Goal: Task Accomplishment & Management: Complete application form

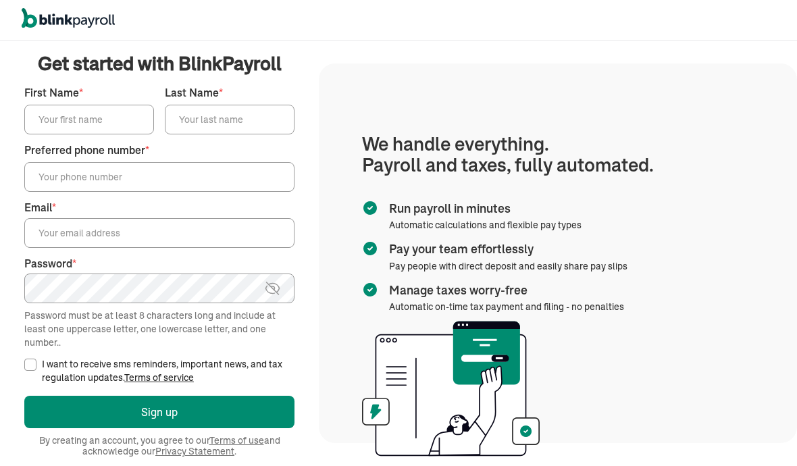
click at [61, 130] on input "First Name *" at bounding box center [89, 120] width 130 height 30
type input "[PERSON_NAME]"
click at [204, 126] on input "Last Name *" at bounding box center [230, 120] width 130 height 30
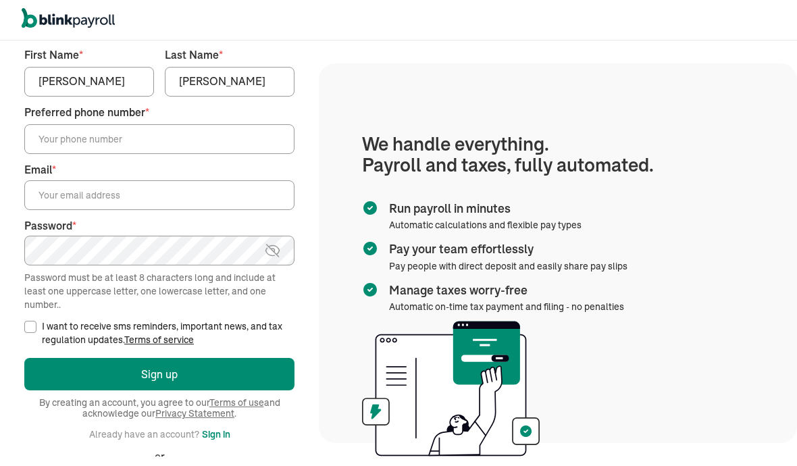
scroll to position [35, 0]
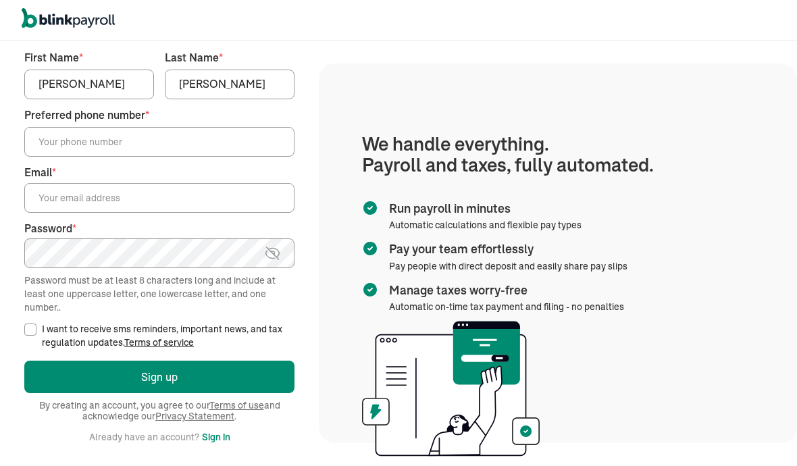
type input "Tulsyan"
click at [122, 135] on input "Preferred phone number *" at bounding box center [159, 142] width 270 height 30
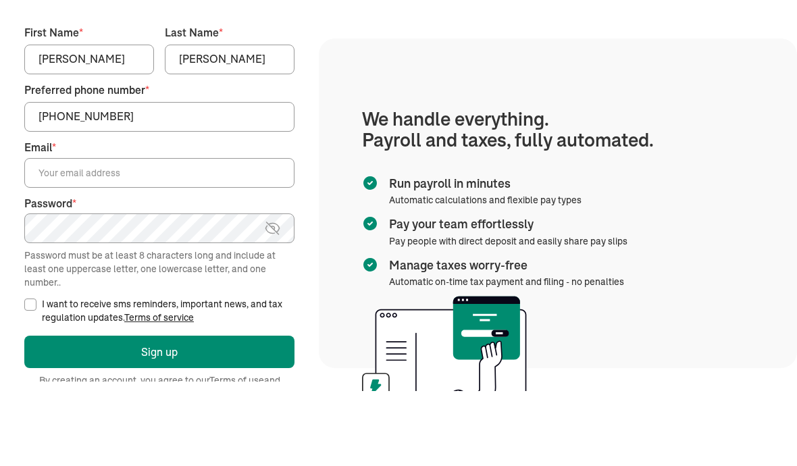
type input "(862) 374-0367"
click at [149, 183] on input "Email *" at bounding box center [159, 198] width 270 height 30
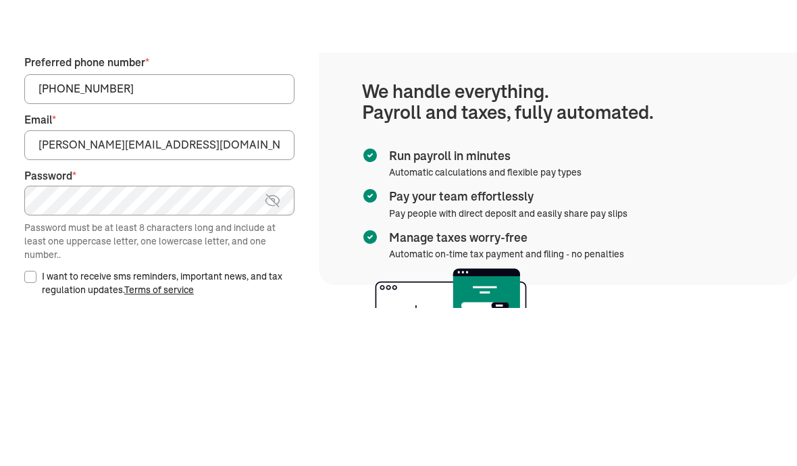
type input "nirman@elitevascularspecialists.com"
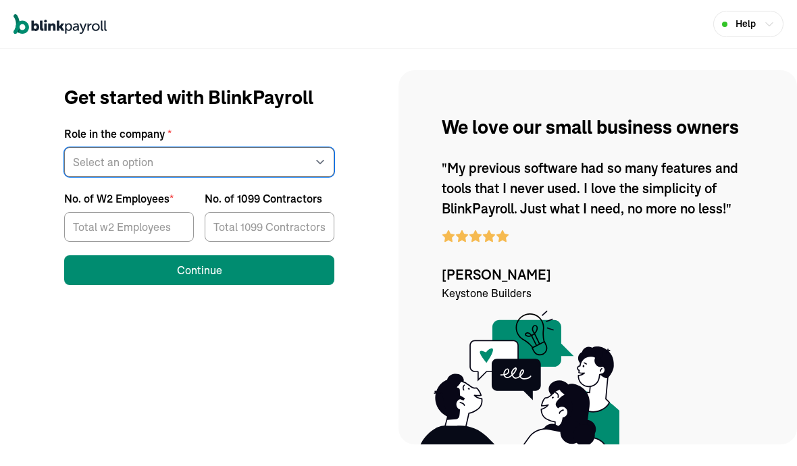
click at [143, 176] on select "Select an option Business owner HR CPA / Accountant Other" at bounding box center [199, 162] width 270 height 30
select select "owner"
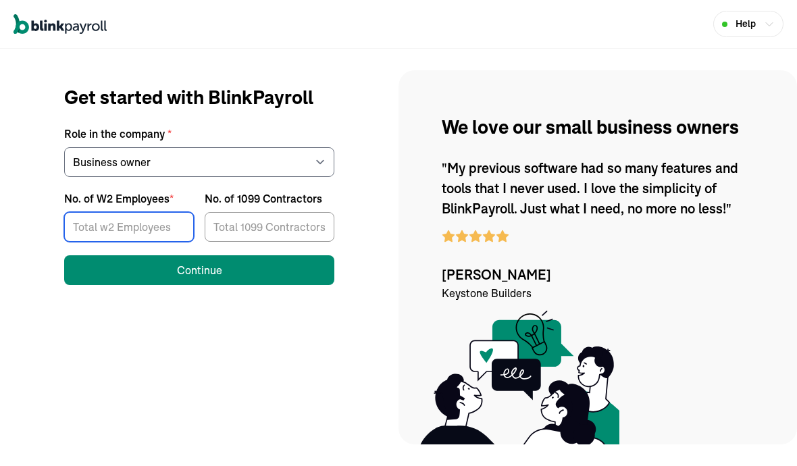
click at [122, 223] on input "No. of W2 Employees *" at bounding box center [129, 227] width 130 height 30
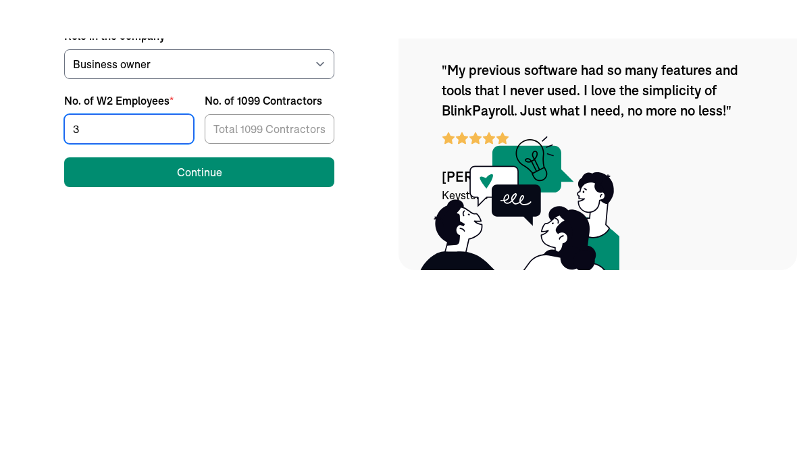
type input "3"
click at [234, 212] on input "No. of 1099 Contractors" at bounding box center [270, 227] width 130 height 30
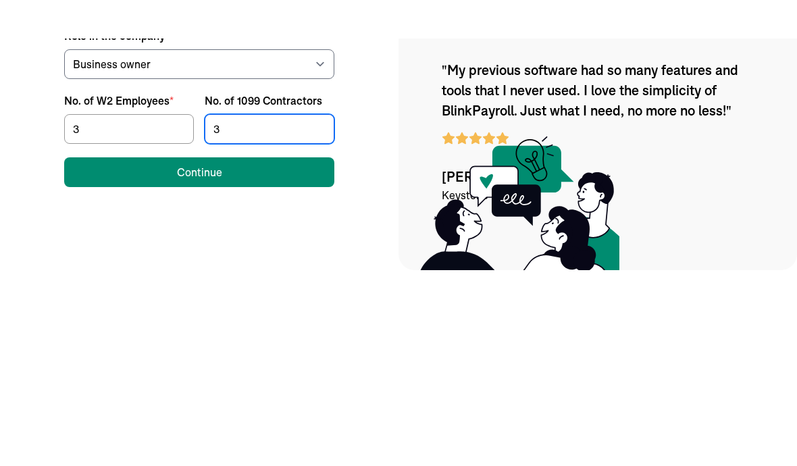
type input "3"
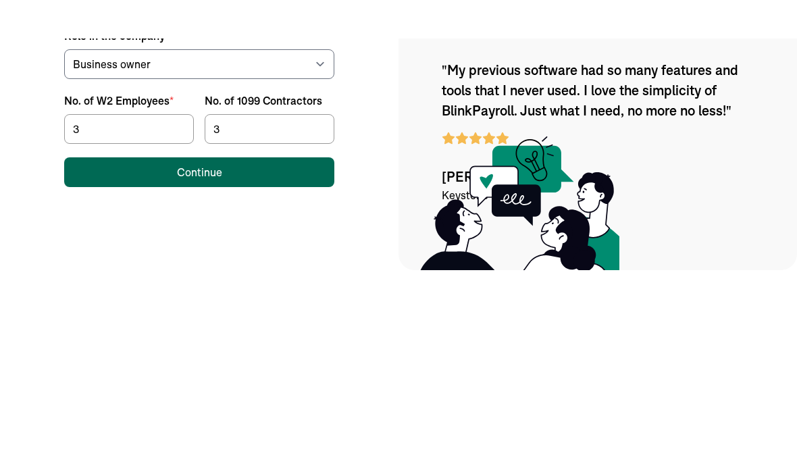
scroll to position [60, 0]
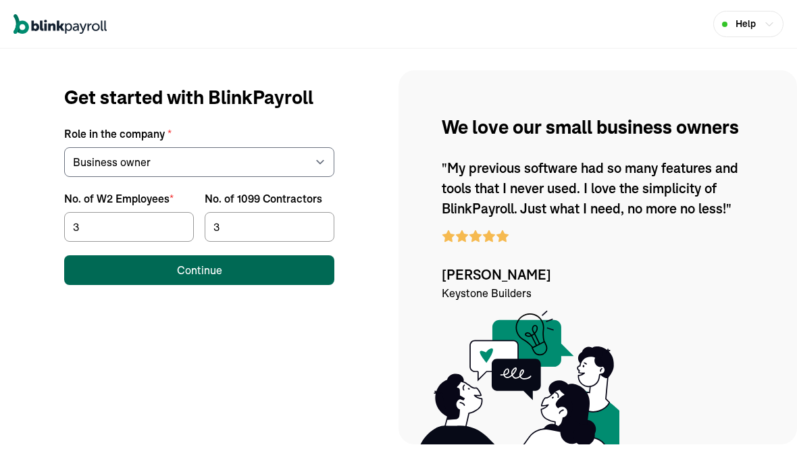
click at [172, 190] on label "No. of W2 Employees *" at bounding box center [129, 198] width 130 height 16
click at [172, 212] on input "3" at bounding box center [129, 227] width 130 height 30
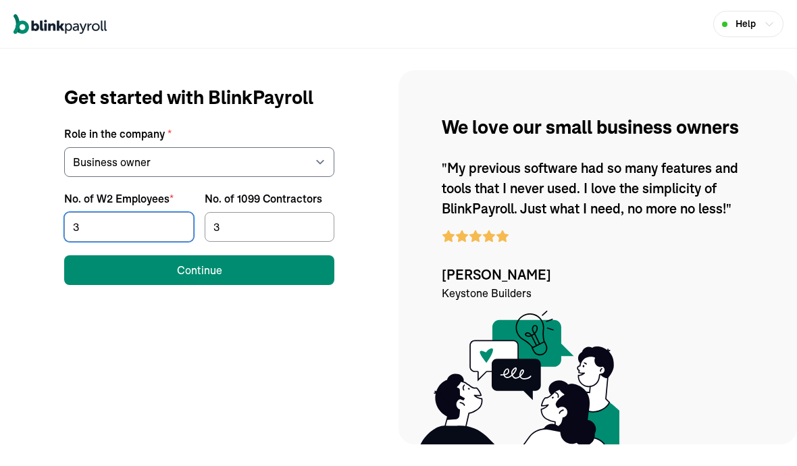
click at [148, 190] on div "No. of W2 Employees *" at bounding box center [118, 198] width 109 height 16
click at [148, 212] on input "3" at bounding box center [129, 227] width 130 height 30
click at [140, 190] on div "No. of W2 Employees *" at bounding box center [118, 198] width 109 height 16
click at [140, 212] on input "3" at bounding box center [129, 227] width 130 height 30
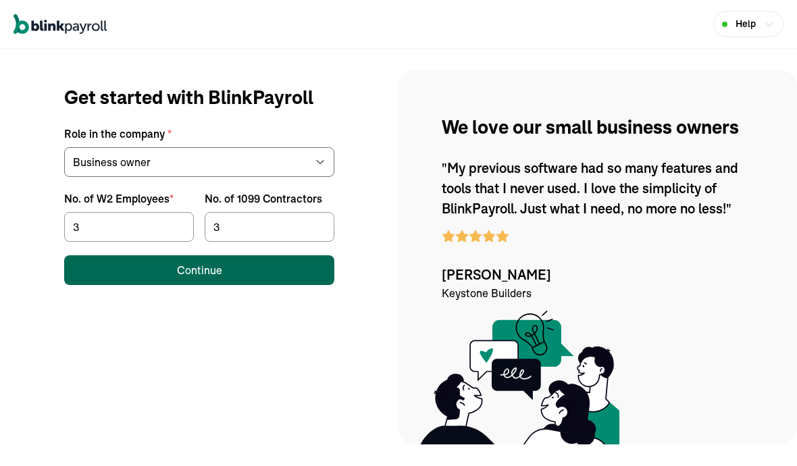
click at [136, 274] on button "Continue" at bounding box center [199, 270] width 270 height 30
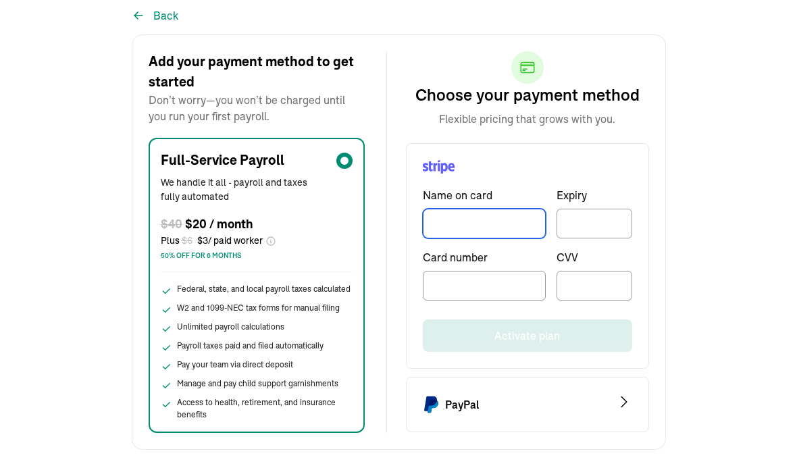
click at [511, 232] on input "TextInput" at bounding box center [484, 224] width 123 height 30
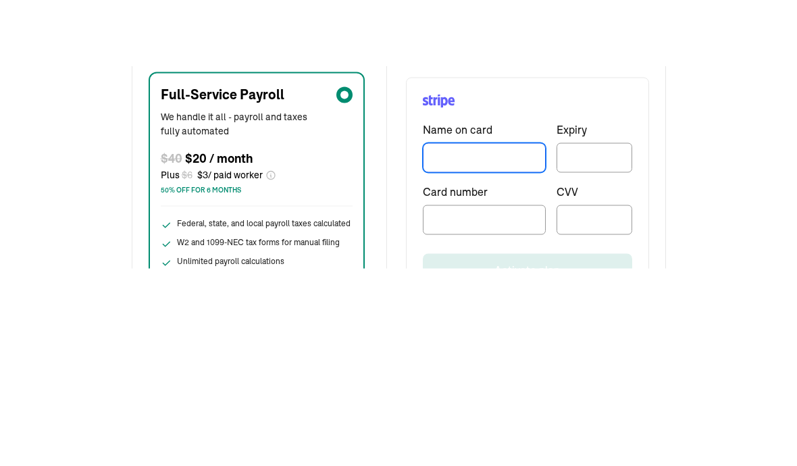
type input "David Barr"
click at [592, 209] on div at bounding box center [595, 224] width 76 height 30
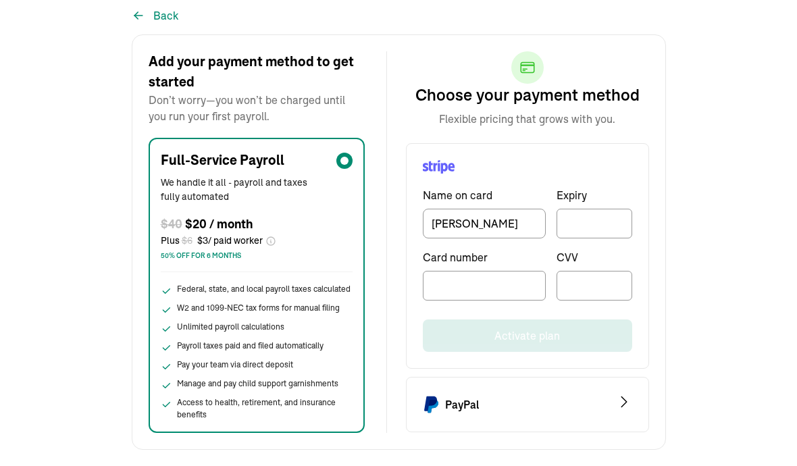
click at [608, 214] on div at bounding box center [595, 224] width 76 height 30
click at [611, 209] on div at bounding box center [595, 224] width 76 height 30
click at [592, 211] on div at bounding box center [595, 224] width 76 height 30
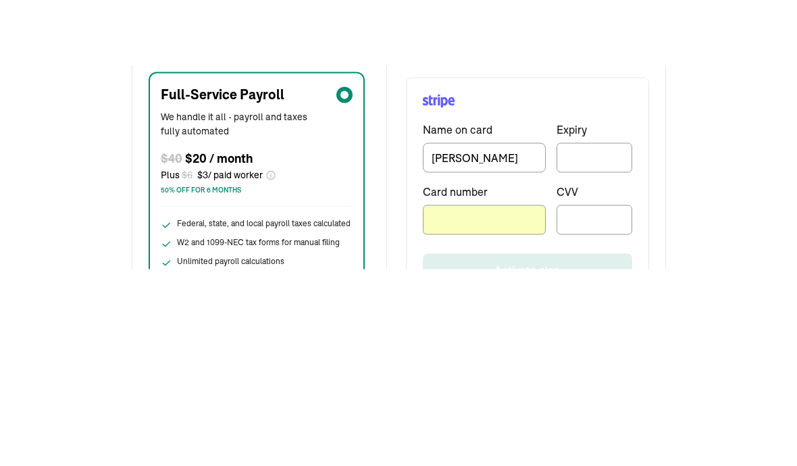
click at [615, 271] on div at bounding box center [595, 286] width 76 height 30
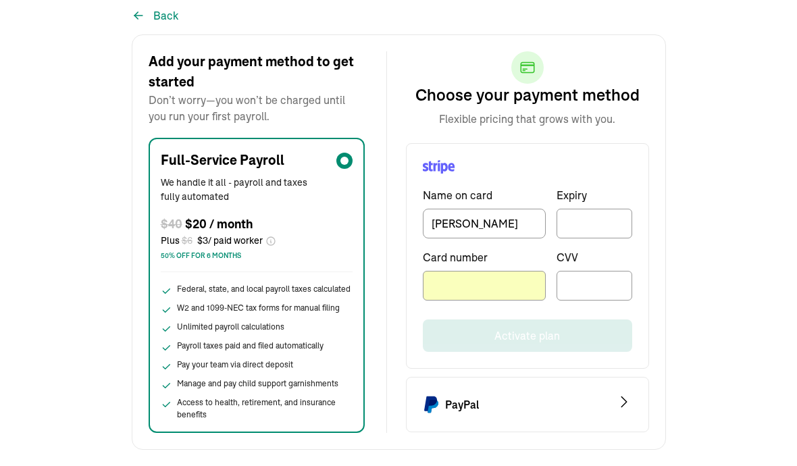
click at [600, 267] on div "CVV" at bounding box center [595, 274] width 76 height 51
click at [613, 215] on div at bounding box center [595, 224] width 76 height 30
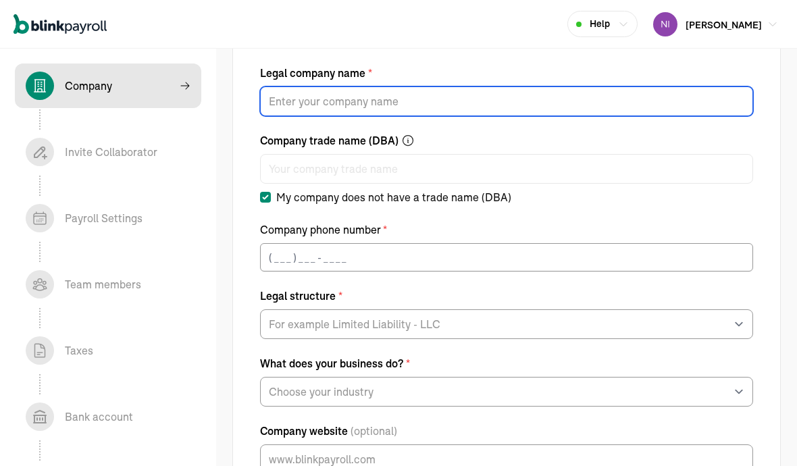
click at [265, 97] on input "Legal company name *" at bounding box center [506, 101] width 493 height 30
type input "Elite vascular specialists inc"
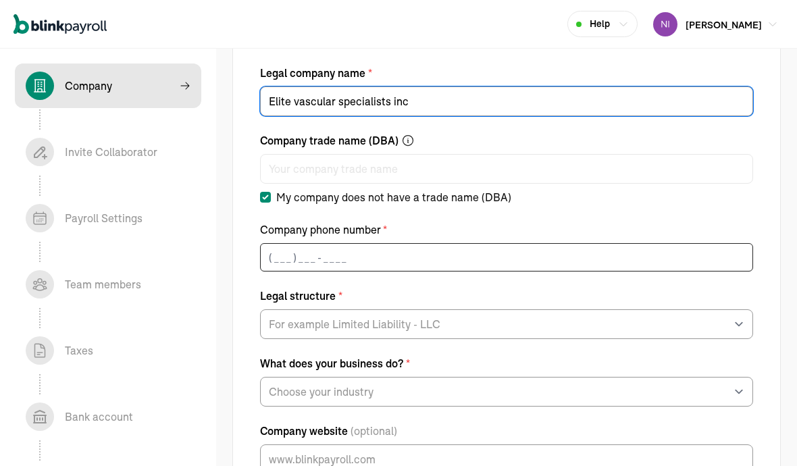
click at [272, 249] on input "text" at bounding box center [506, 257] width 493 height 28
type input "(___) ___-____"
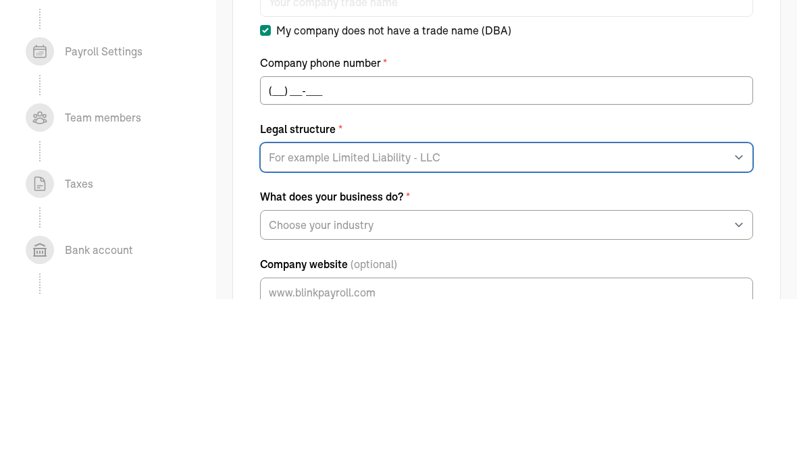
click at [263, 309] on select "For example Limited Liability - LLC Sole proprietorship Limited Partnership Lim…" at bounding box center [506, 324] width 493 height 30
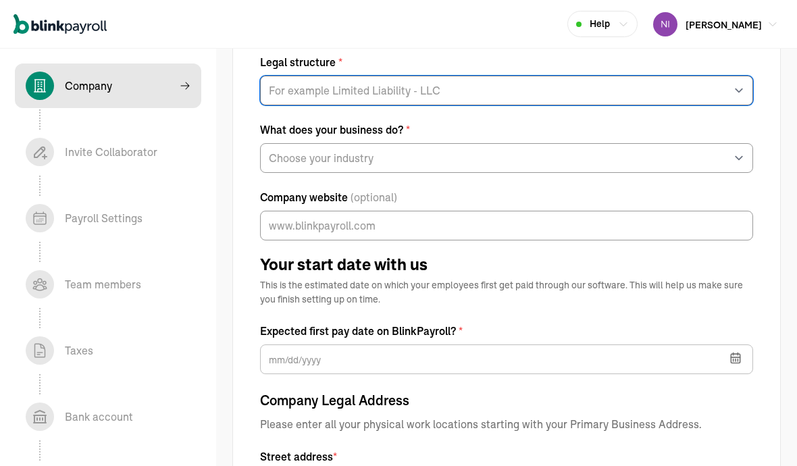
select select "S-Corporation"
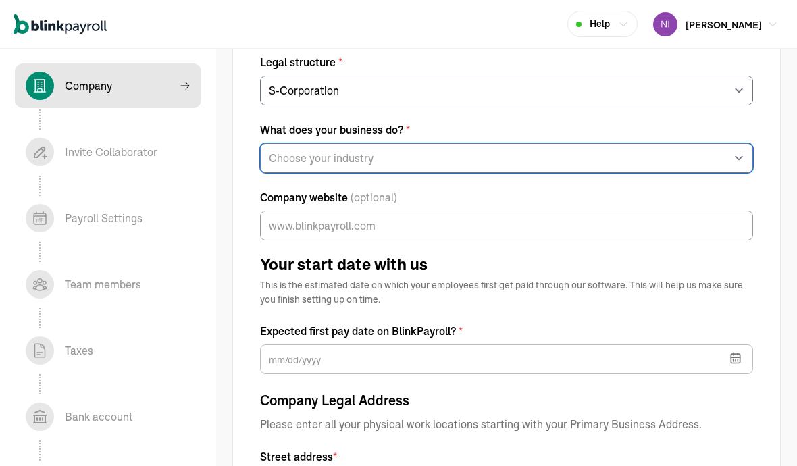
click at [338, 158] on select "Choose your industry Auto or Machine Sales Auto or Machine Repair Arts or Enter…" at bounding box center [506, 158] width 493 height 30
select select "Health Care"
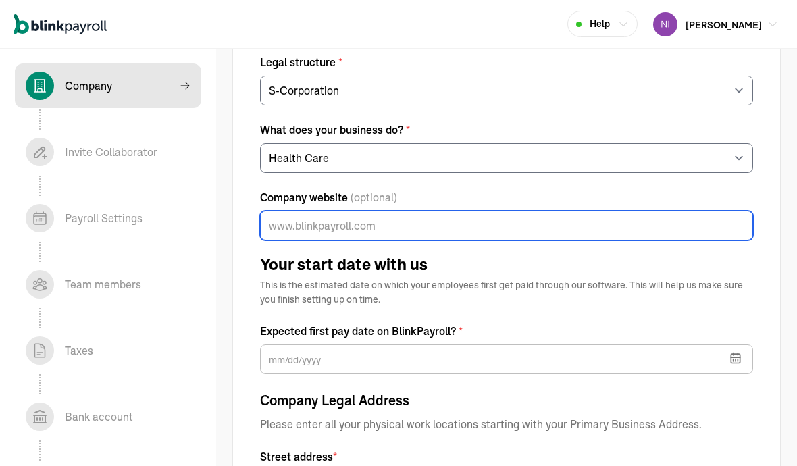
click at [274, 229] on input "Company website (optional)" at bounding box center [506, 226] width 493 height 30
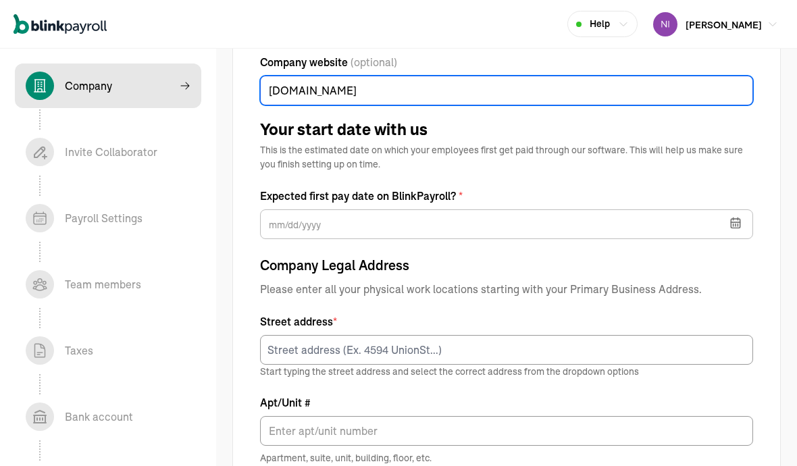
type input "[DOMAIN_NAME]"
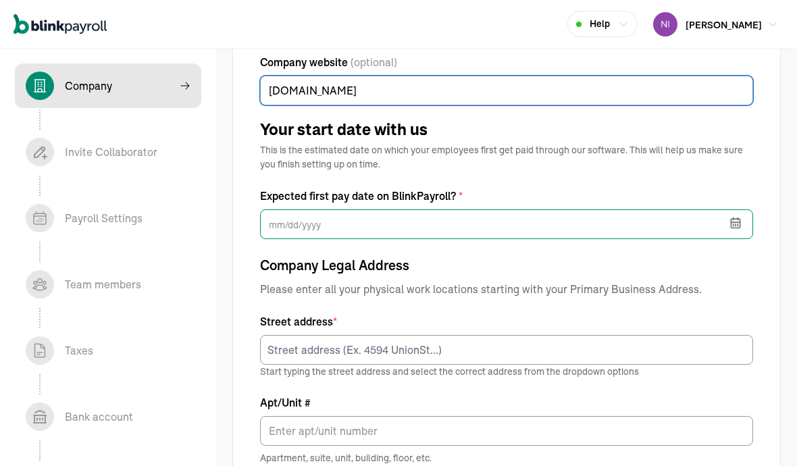
click at [276, 223] on input "text" at bounding box center [506, 224] width 493 height 30
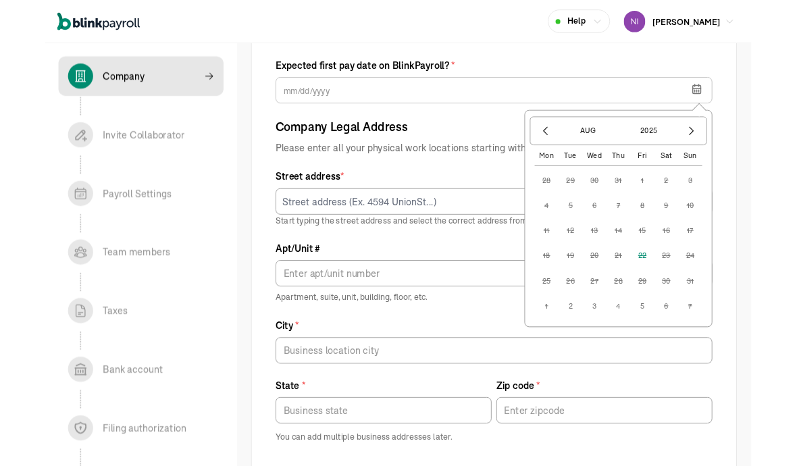
click at [600, 350] on button "2" at bounding box center [593, 345] width 27 height 27
type input "09/02/2025"
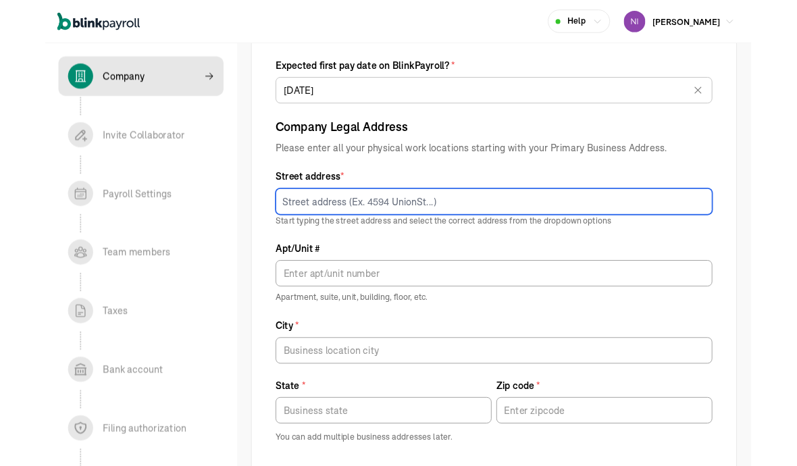
click at [273, 235] on input at bounding box center [506, 228] width 493 height 30
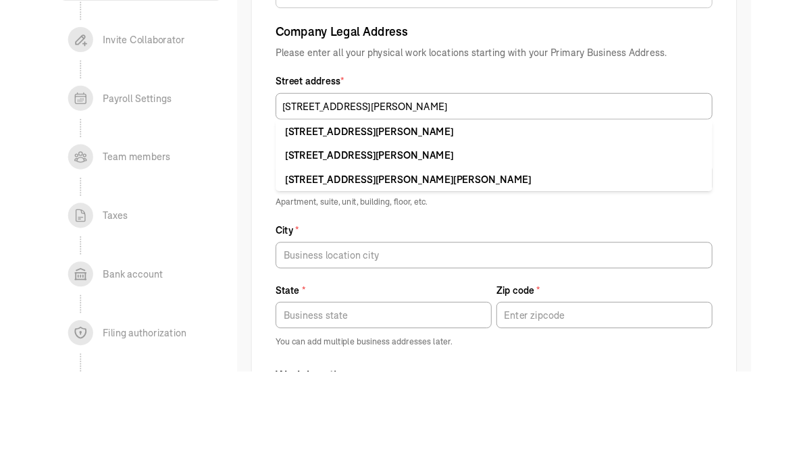
click at [279, 248] on div "[STREET_ADDRESS][PERSON_NAME]" at bounding box center [506, 256] width 471 height 16
type input "[STREET_ADDRESS][PERSON_NAME]"
type input "[PERSON_NAME]"
type input "NJ"
type input "07013"
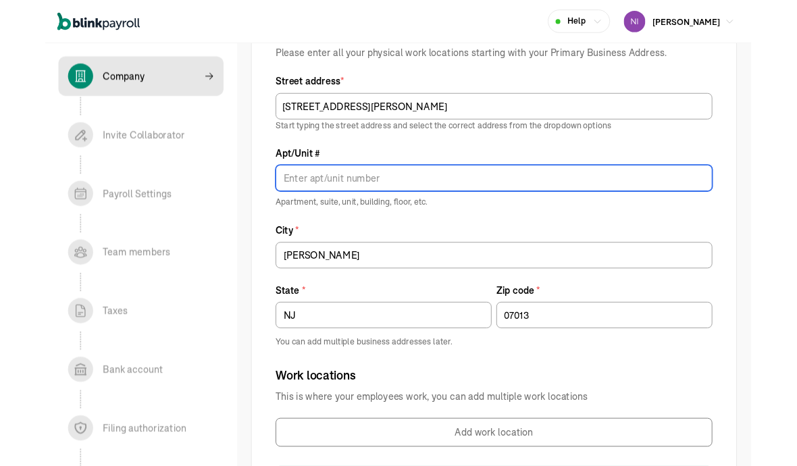
click at [278, 215] on input "Apt/Unit #" at bounding box center [506, 201] width 493 height 30
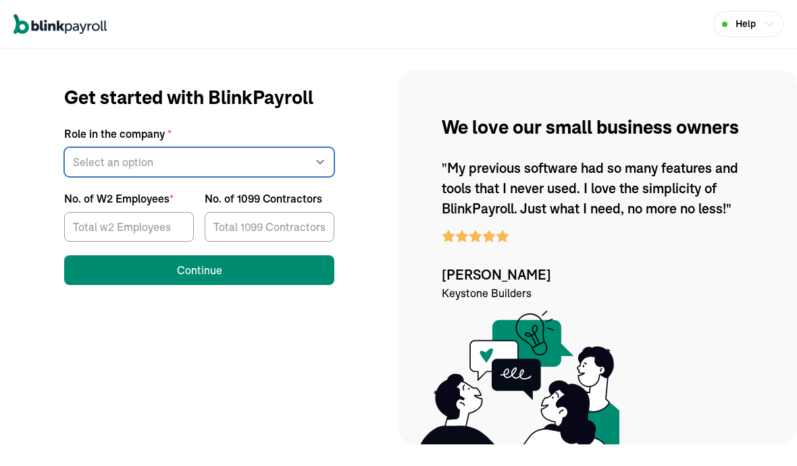
click at [143, 176] on select "Select an option Business owner HR CPA / Accountant Other" at bounding box center [199, 162] width 270 height 30
select select "owner"
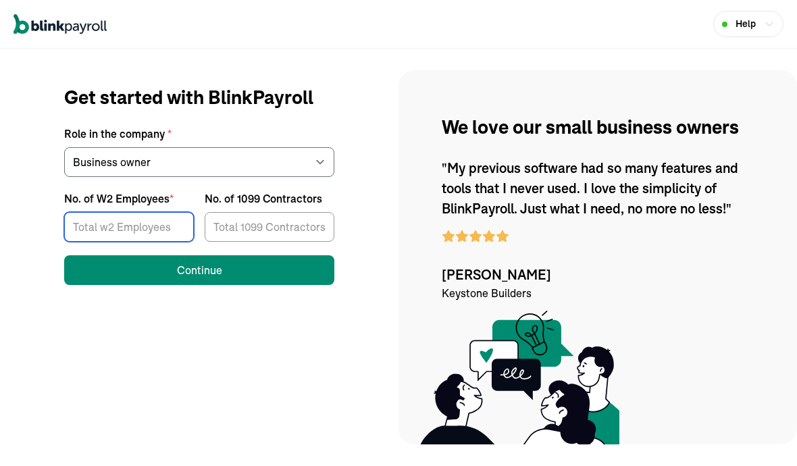
click at [122, 223] on input "No. of W2 Employees *" at bounding box center [129, 227] width 130 height 30
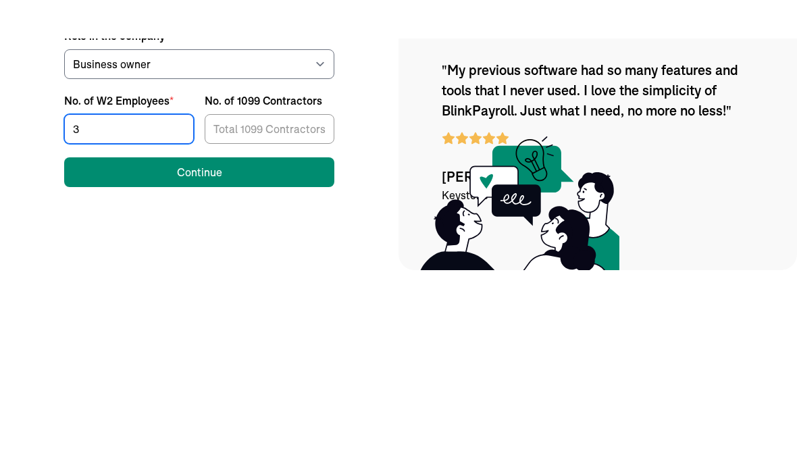
type input "3"
click at [234, 212] on input "No. of 1099 Contractors" at bounding box center [270, 227] width 130 height 30
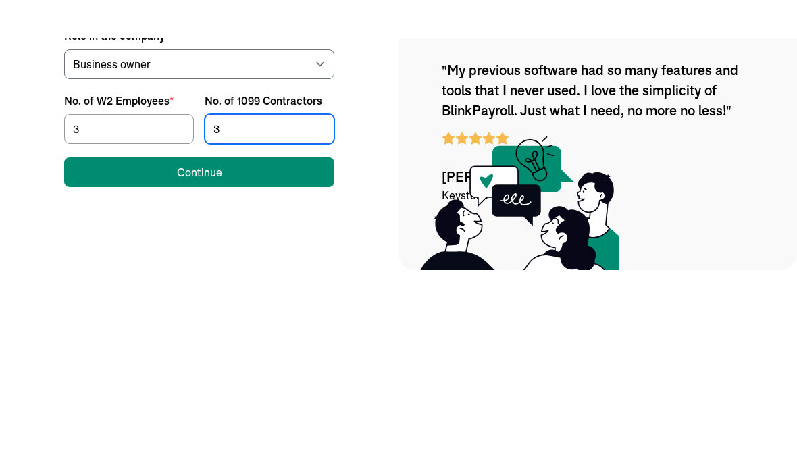
type input "3"
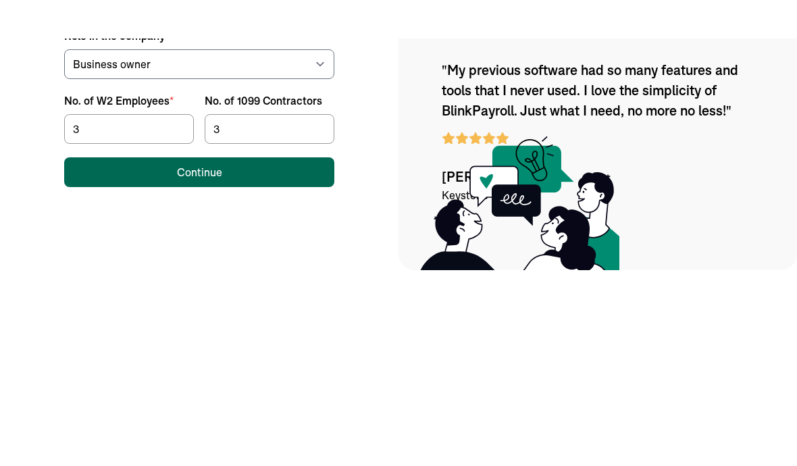
scroll to position [60, 0]
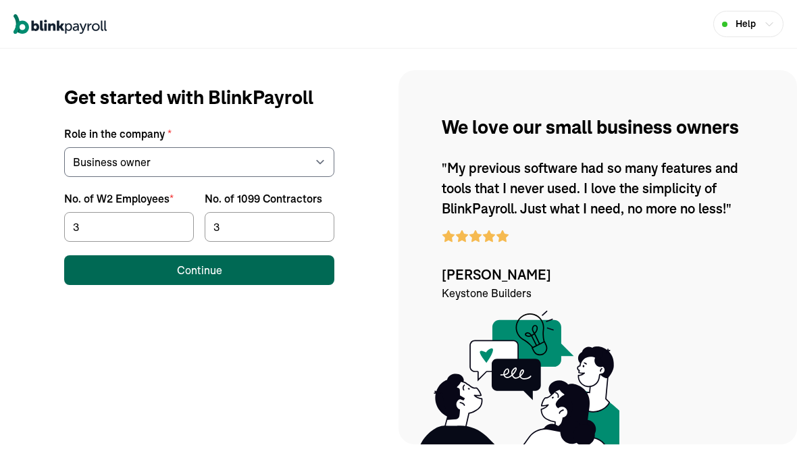
click at [172, 190] on label "No. of W2 Employees *" at bounding box center [129, 198] width 130 height 16
click at [172, 212] on input "3" at bounding box center [129, 227] width 130 height 30
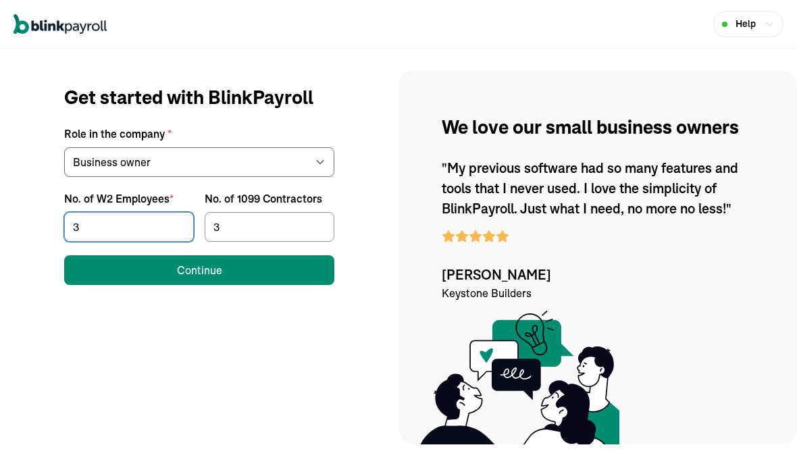
click at [148, 190] on div "No. of W2 Employees *" at bounding box center [118, 198] width 109 height 16
click at [148, 212] on input "3" at bounding box center [129, 227] width 130 height 30
click at [140, 190] on div "No. of W2 Employees *" at bounding box center [118, 198] width 109 height 16
click at [140, 212] on input "3" at bounding box center [129, 227] width 130 height 30
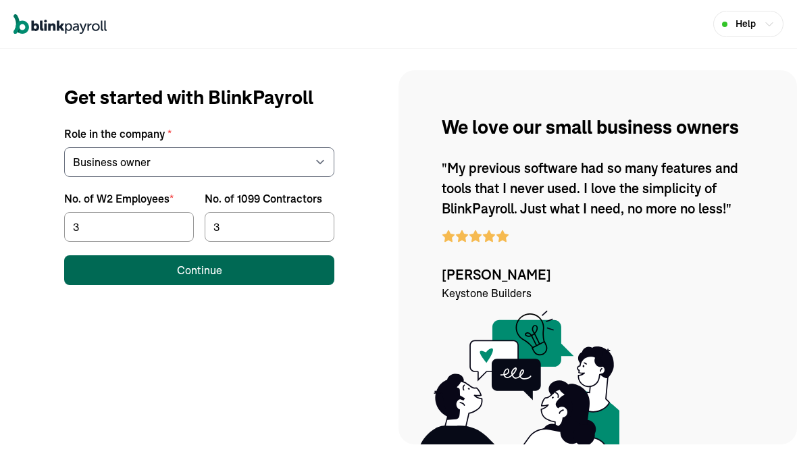
click at [136, 274] on button "Continue" at bounding box center [199, 270] width 270 height 30
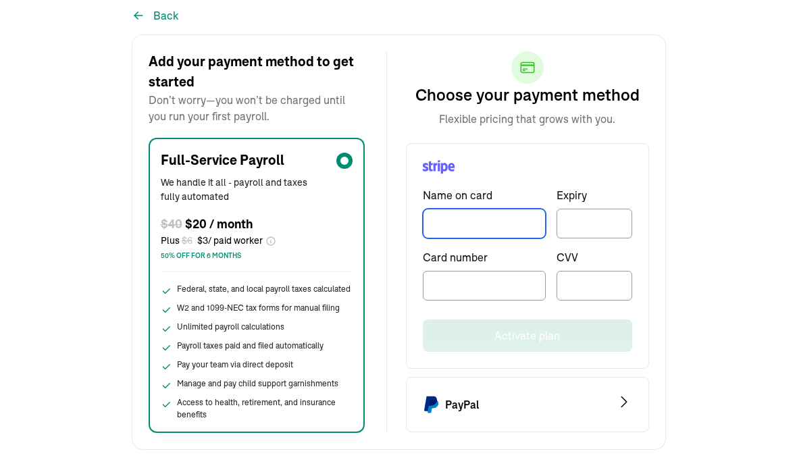
click at [511, 232] on input "TextInput" at bounding box center [484, 224] width 123 height 30
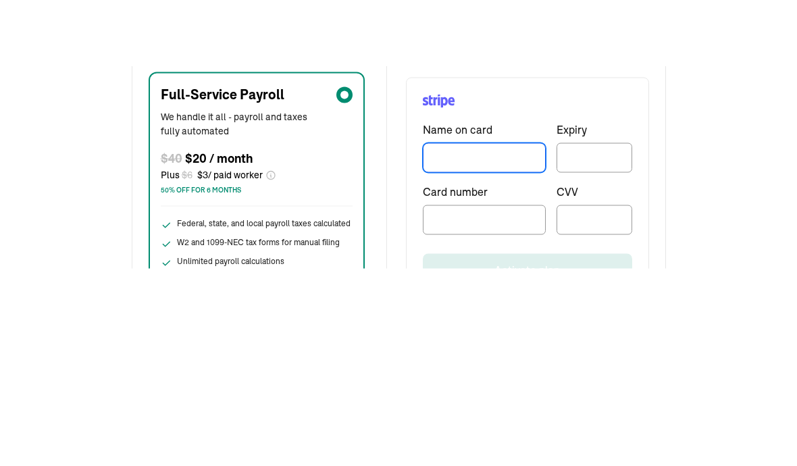
type input "David Barr"
click at [592, 209] on div at bounding box center [595, 224] width 76 height 30
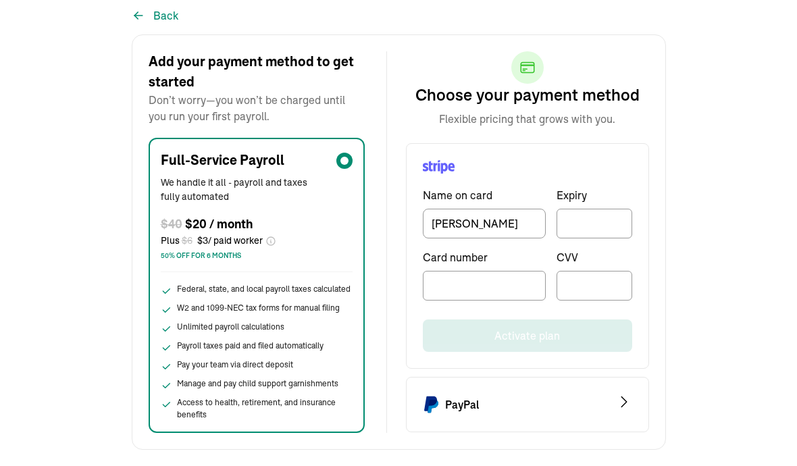
click at [608, 214] on div at bounding box center [595, 224] width 76 height 30
click at [611, 209] on div at bounding box center [595, 224] width 76 height 30
click at [592, 211] on div at bounding box center [595, 224] width 76 height 30
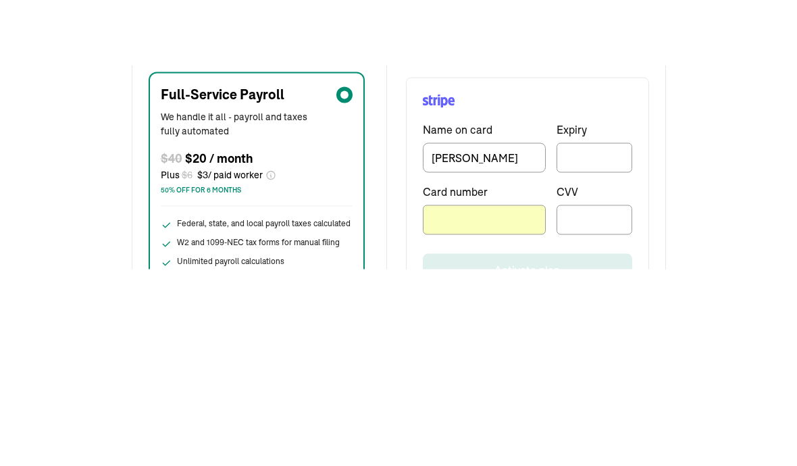
click at [615, 271] on div at bounding box center [595, 286] width 76 height 30
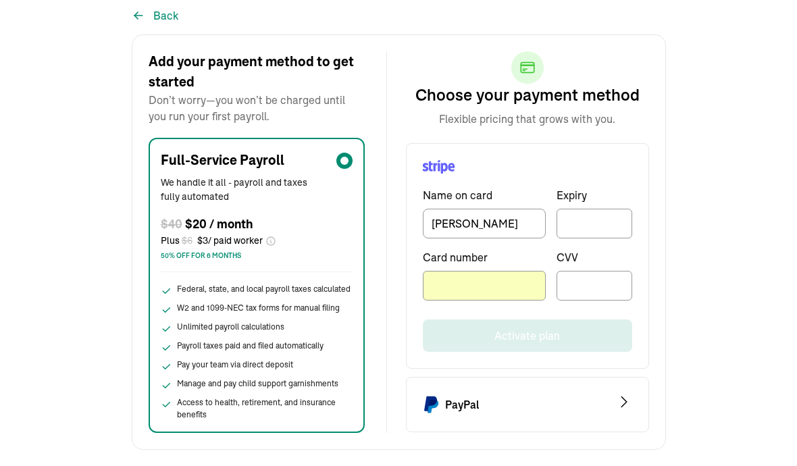
click at [600, 267] on div "CVV" at bounding box center [595, 274] width 76 height 51
click at [613, 215] on div at bounding box center [595, 224] width 76 height 30
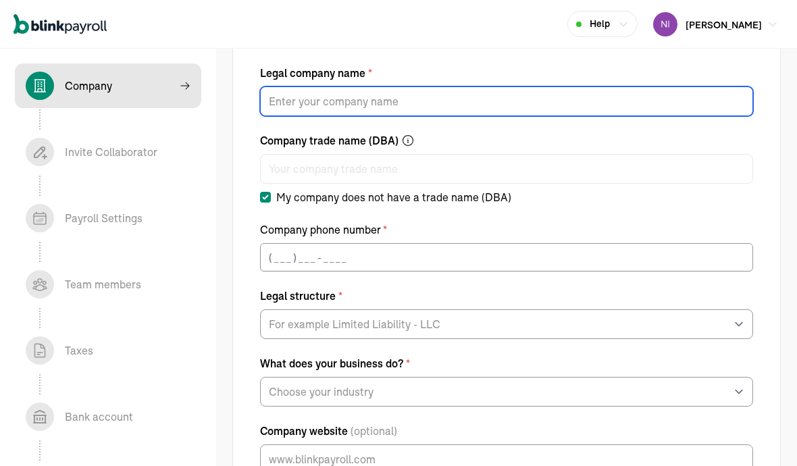
click at [265, 97] on input "Legal company name *" at bounding box center [506, 101] width 493 height 30
type input "Elite vascular specialists inc"
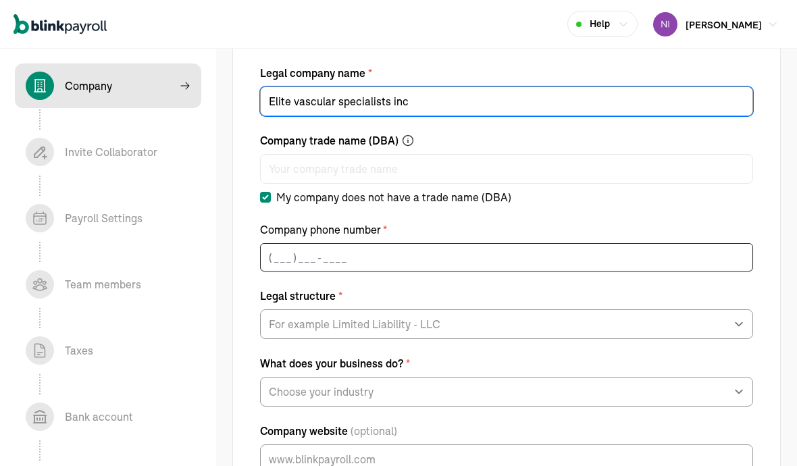
click at [272, 249] on input "text" at bounding box center [506, 257] width 493 height 28
type input "(___) ___-____"
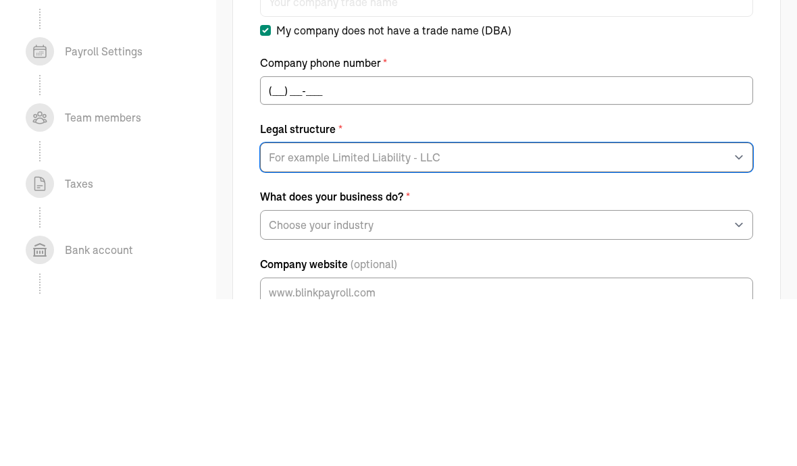
click at [263, 309] on select "For example Limited Liability - LLC Sole proprietorship Limited Partnership Lim…" at bounding box center [506, 324] width 493 height 30
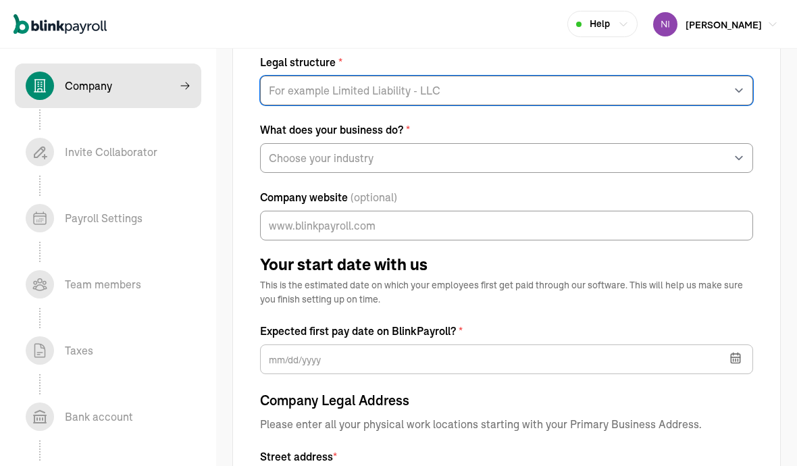
select select "S-Corporation"
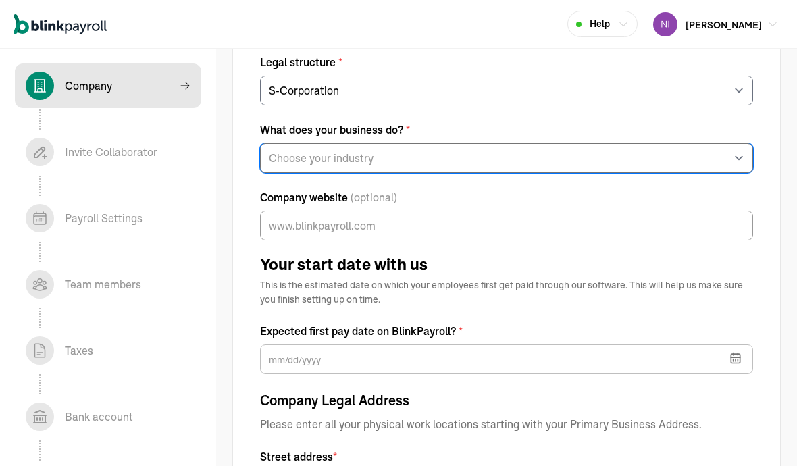
click at [338, 158] on select "Choose your industry Auto or Machine Sales Auto or Machine Repair Arts or Enter…" at bounding box center [506, 158] width 493 height 30
select select "Health Care"
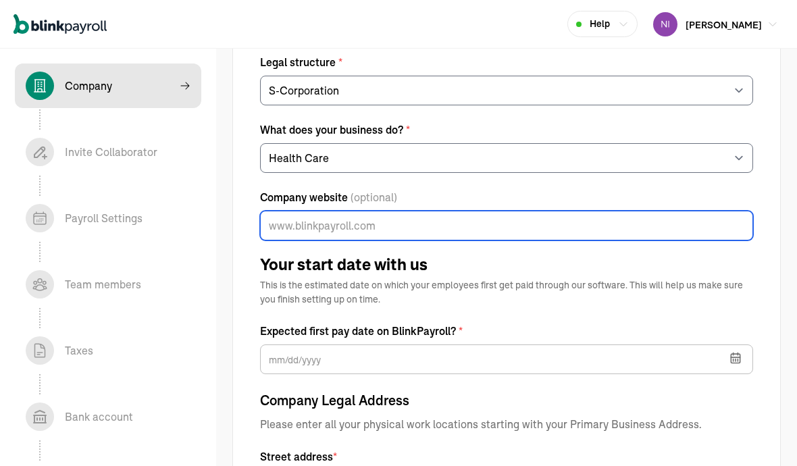
click at [274, 229] on input "Company website (optional)" at bounding box center [506, 226] width 493 height 30
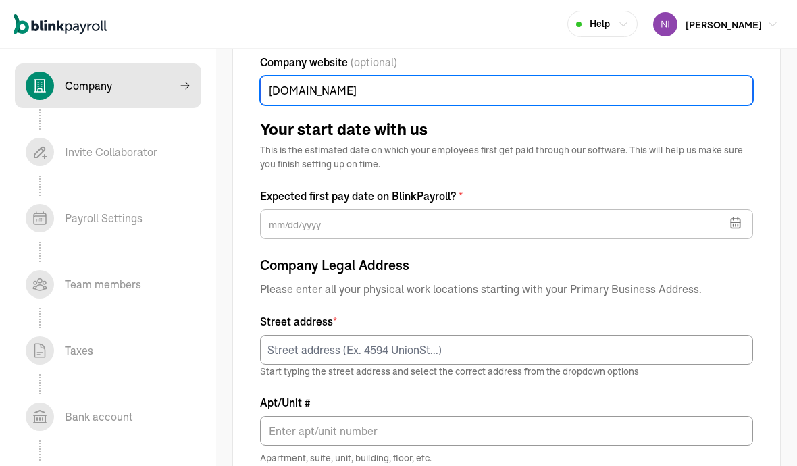
type input "www.elitevs.com"
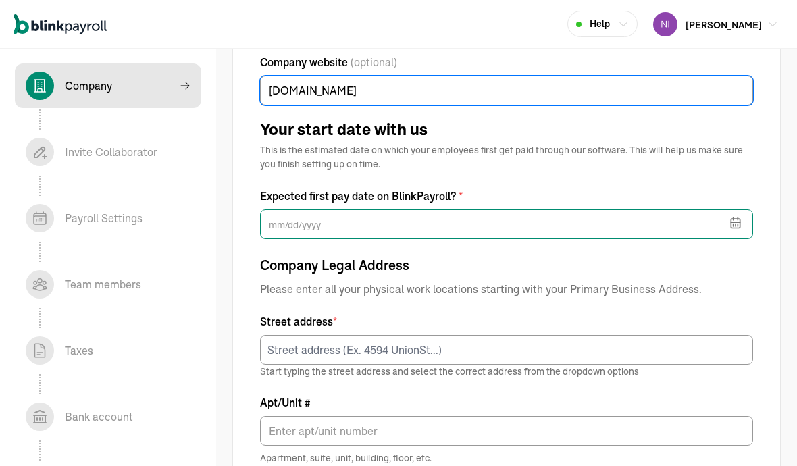
click at [276, 223] on input "text" at bounding box center [506, 224] width 493 height 30
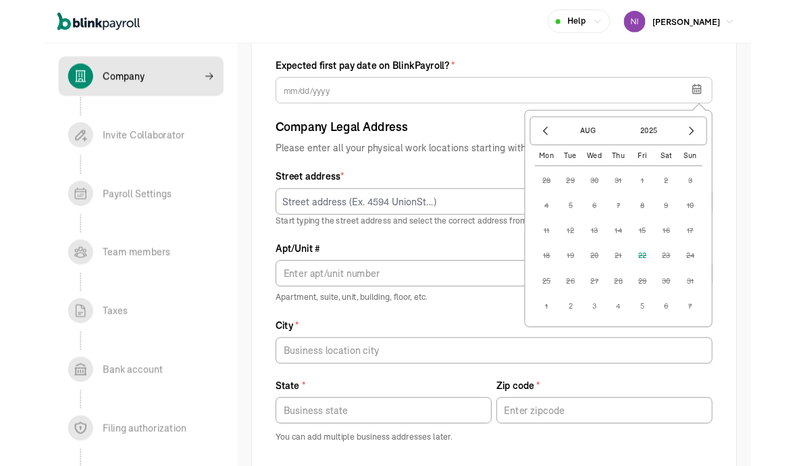
click at [600, 350] on button "2" at bounding box center [593, 345] width 27 height 27
type input "[DATE]"
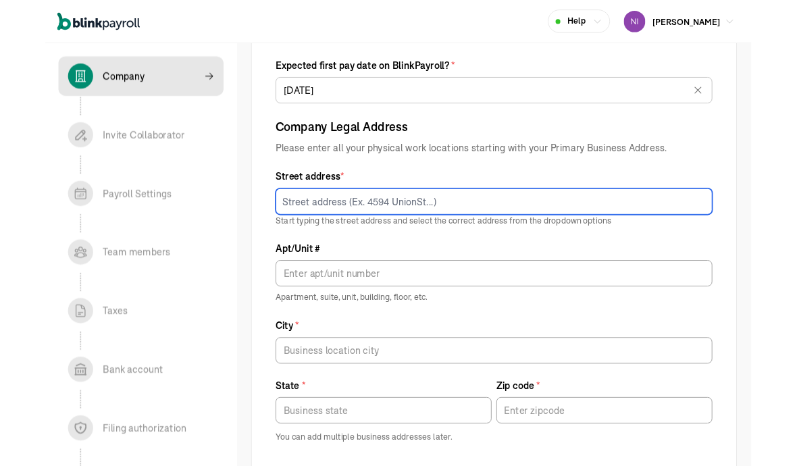
click at [273, 235] on input at bounding box center [506, 228] width 493 height 30
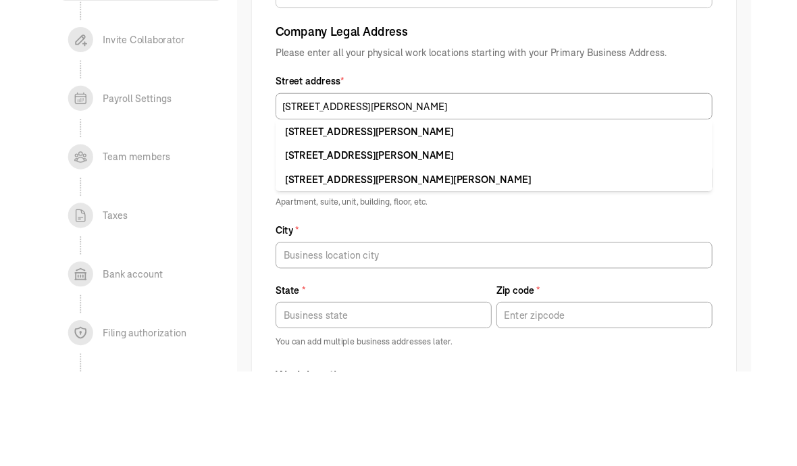
click at [279, 248] on div "999 Clifton Ave Clifton, NJ 07013" at bounding box center [506, 256] width 471 height 16
type input "[STREET_ADDRESS][PERSON_NAME]"
type input "[PERSON_NAME]"
type input "NJ"
type input "07013"
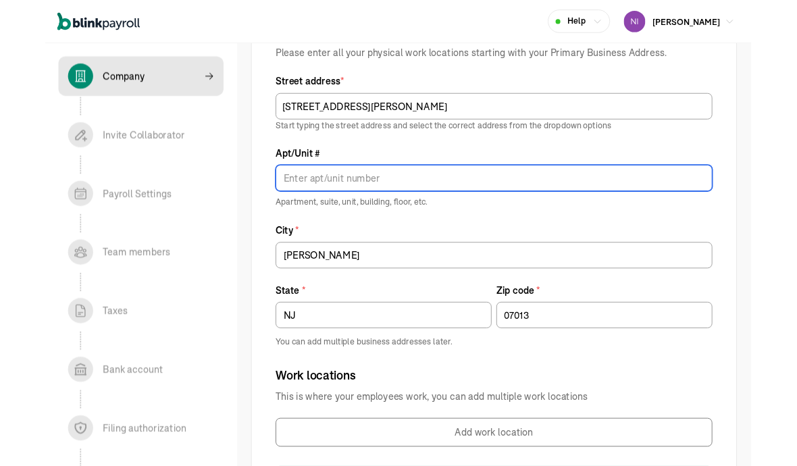
click at [278, 215] on input "Apt/Unit #" at bounding box center [506, 201] width 493 height 30
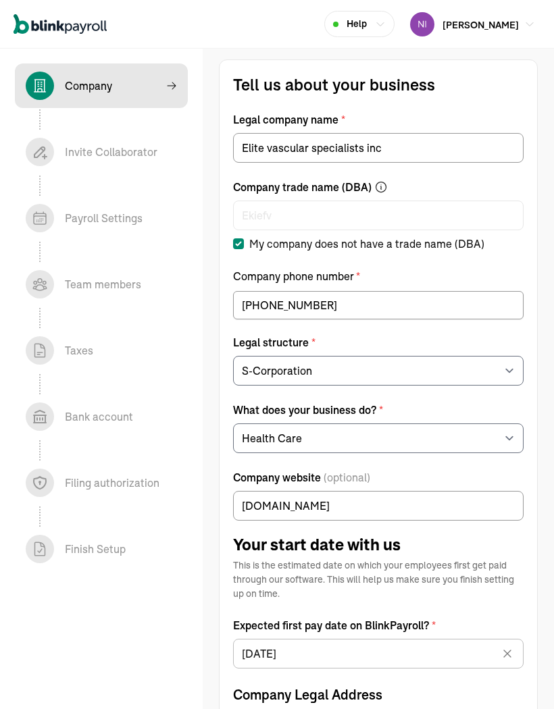
select select "S-Corporation"
select select "Health Care"
select select "S-Corporation"
select select "Health Care"
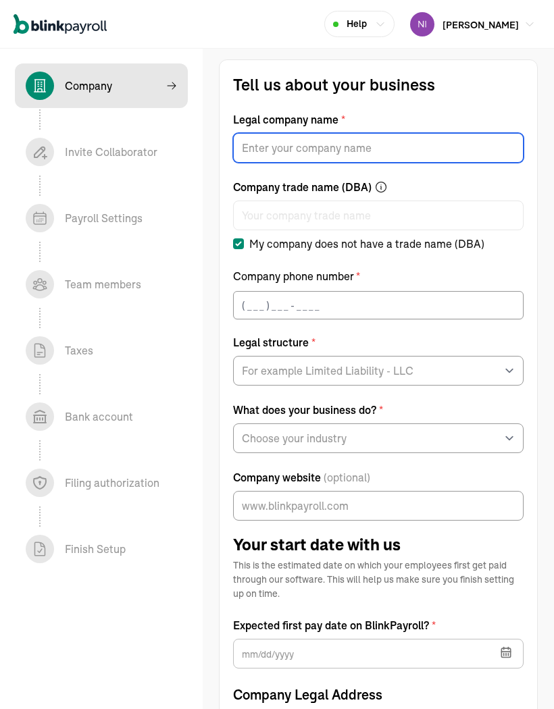
click at [249, 149] on input "Legal company name *" at bounding box center [378, 148] width 290 height 30
type input "Elite vascular specialists inc"
click at [241, 313] on input "text" at bounding box center [378, 305] width 290 height 28
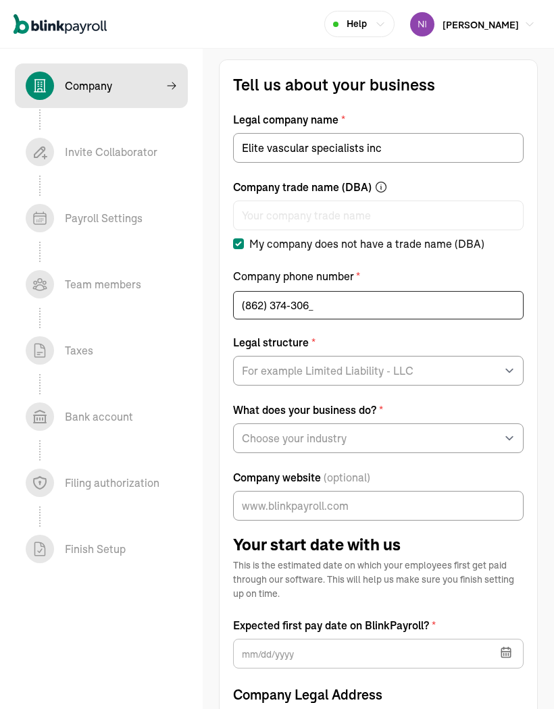
type input "[PHONE_NUMBER]"
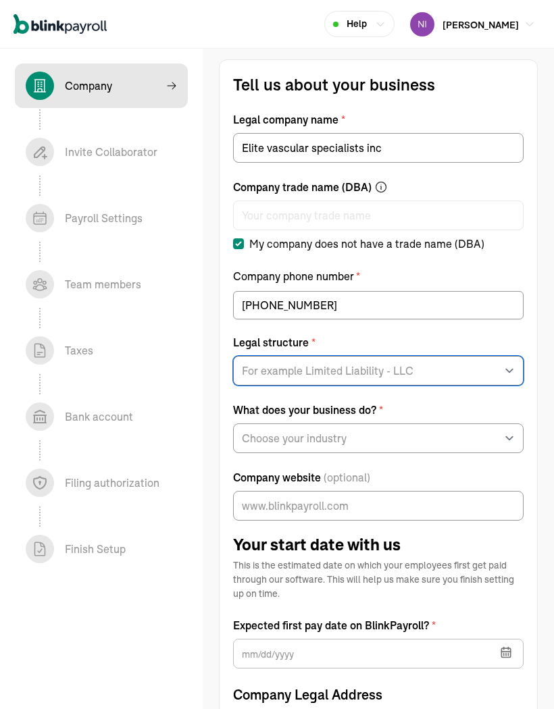
click at [257, 384] on select "For example Limited Liability - LLC Sole proprietorship Limited Partnership Lim…" at bounding box center [378, 371] width 290 height 30
select select "S-Corporation"
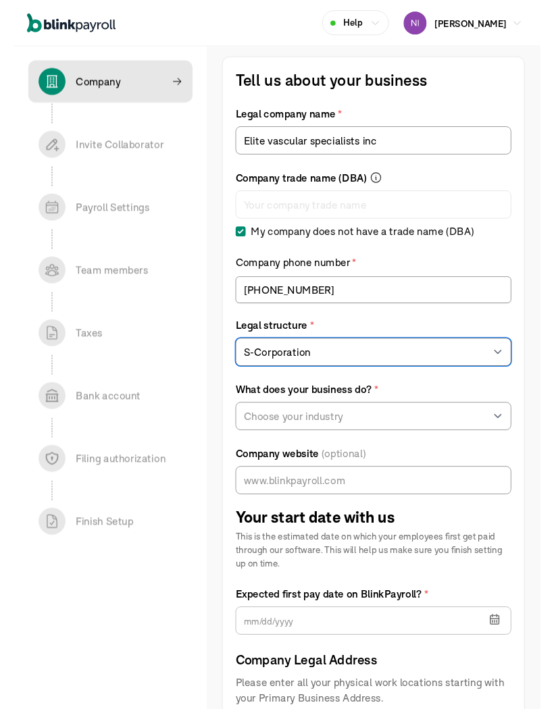
scroll to position [38, 0]
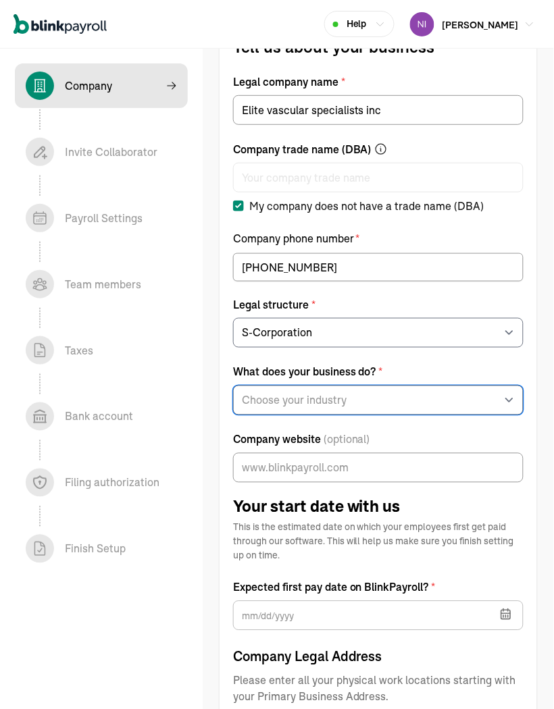
click at [249, 407] on select "Choose your industry Auto or Machine Sales Auto or Machine Repair Arts or Enter…" at bounding box center [378, 401] width 290 height 30
select select "Health Care"
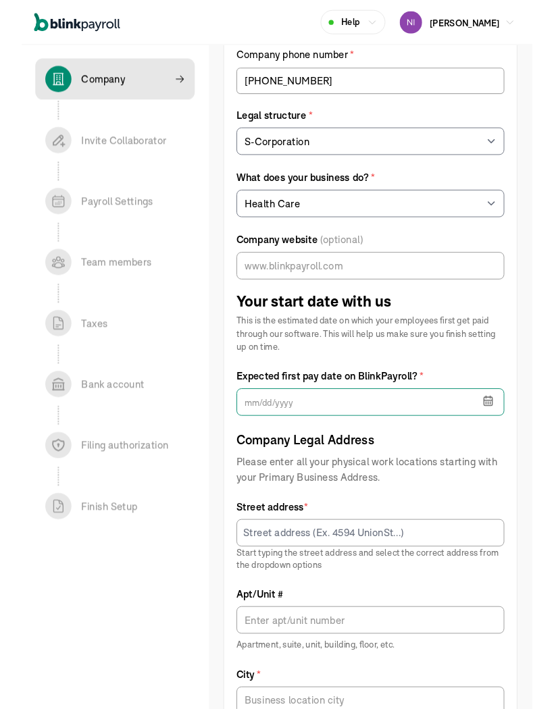
click at [265, 448] on input "text" at bounding box center [378, 436] width 290 height 30
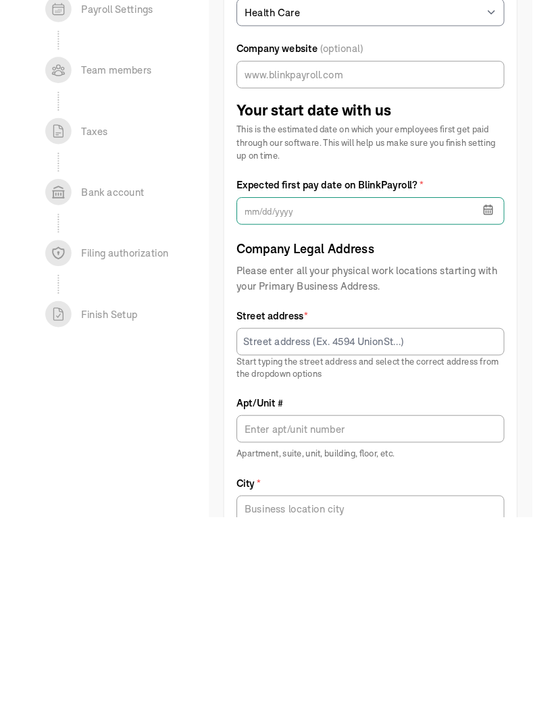
click at [301, 422] on input "text" at bounding box center [378, 437] width 290 height 30
click at [505, 429] on icon "button" at bounding box center [506, 436] width 14 height 14
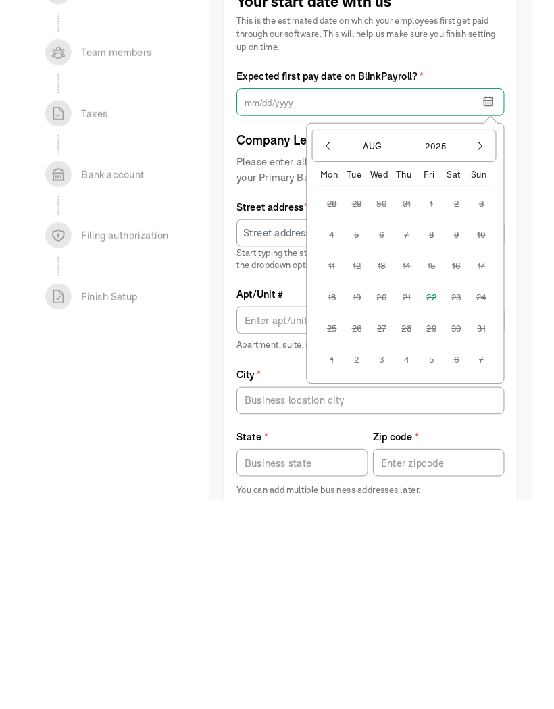
scroll to position [316, 0]
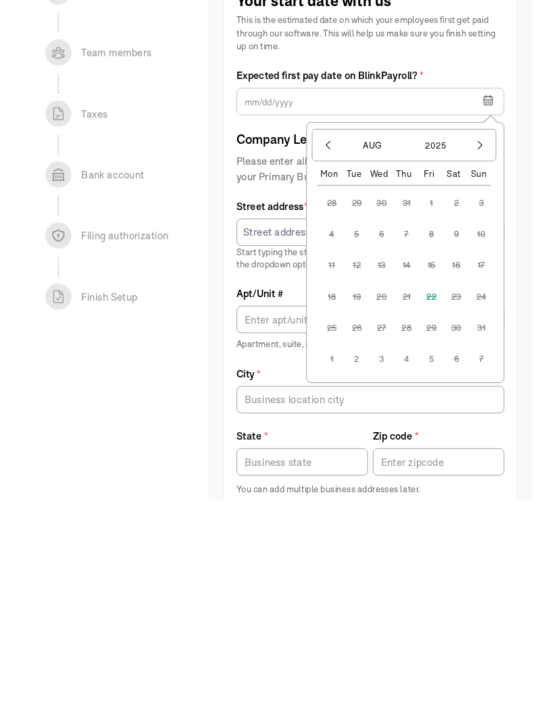
click at [363, 600] on button "2" at bounding box center [363, 616] width 32 height 32
type input "09/02/2025"
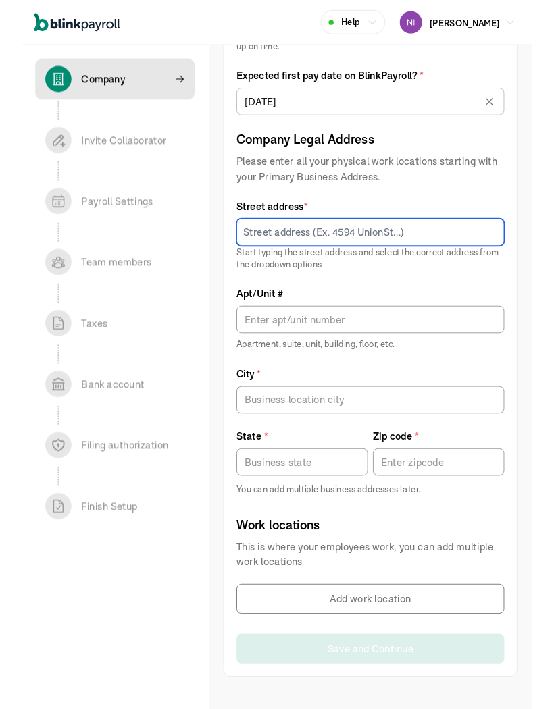
click at [265, 259] on input at bounding box center [378, 252] width 290 height 30
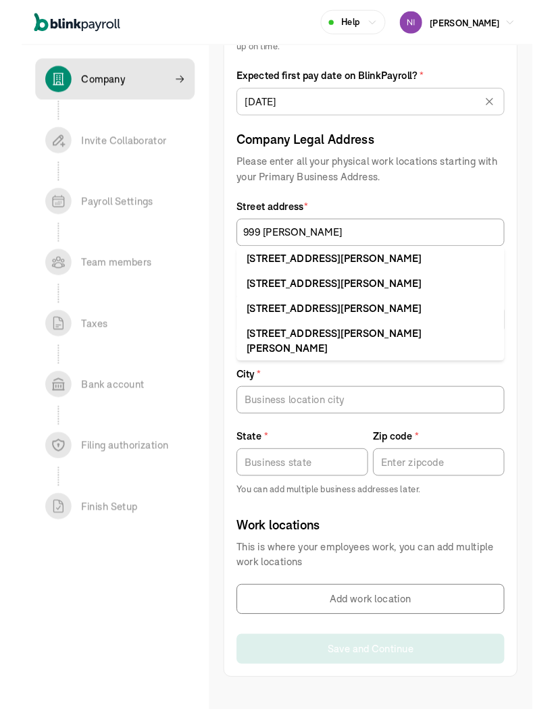
click at [272, 274] on div "[STREET_ADDRESS][PERSON_NAME]" at bounding box center [378, 280] width 269 height 16
type input "[STREET_ADDRESS][PERSON_NAME]"
type input "[PERSON_NAME]"
type input "NJ"
type input "07013"
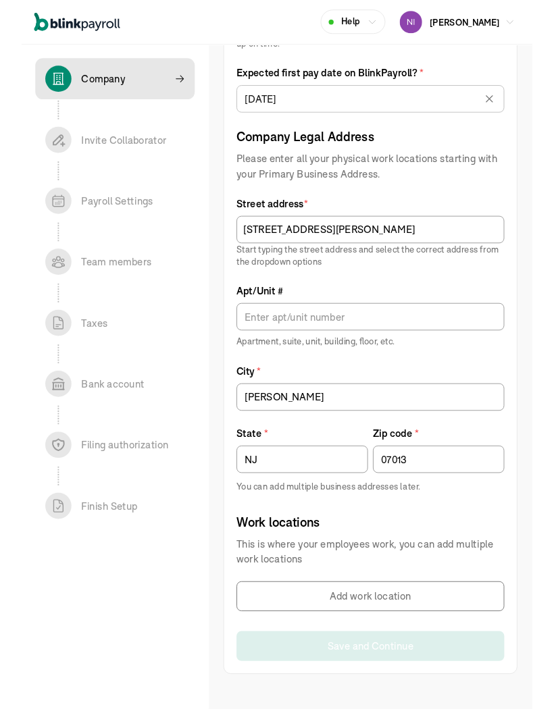
scroll to position [546, 0]
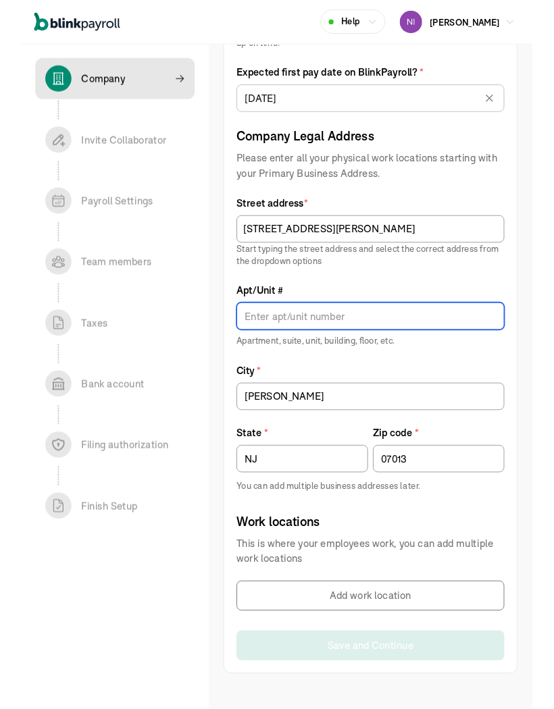
click at [261, 346] on input "Apt/Unit #" at bounding box center [378, 344] width 290 height 30
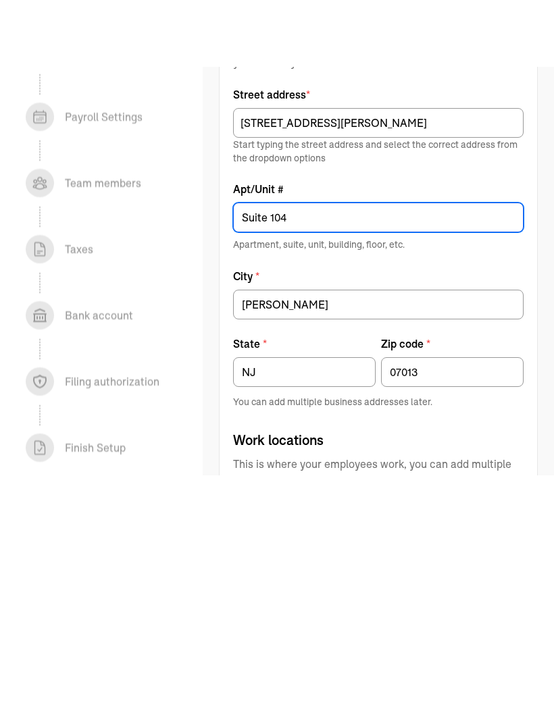
type input "Suite 104"
click at [249, 532] on div "Work locations This is where your employees work, you can add multiple work loc…" at bounding box center [378, 585] width 290 height 107
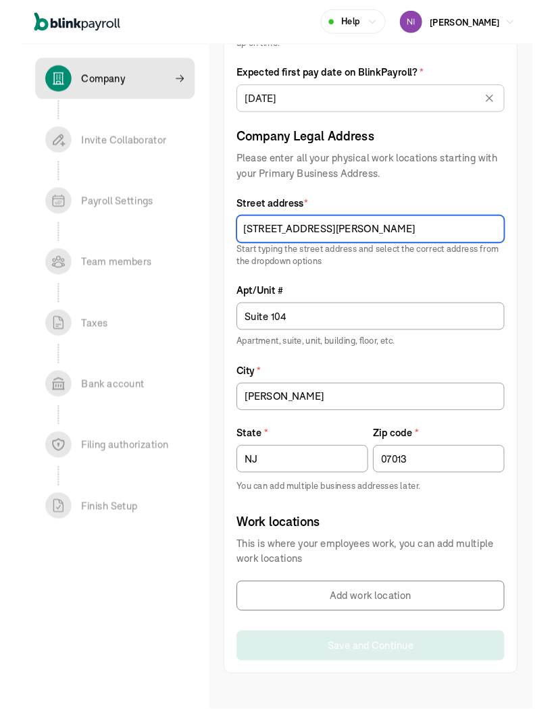
click at [328, 257] on input "[STREET_ADDRESS][PERSON_NAME]" at bounding box center [378, 249] width 290 height 30
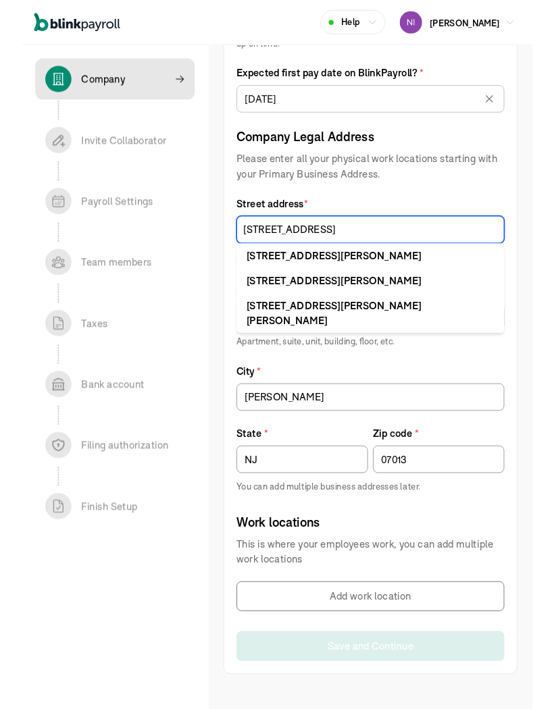
type input "[STREET_ADDRESS][PERSON_NAME]"
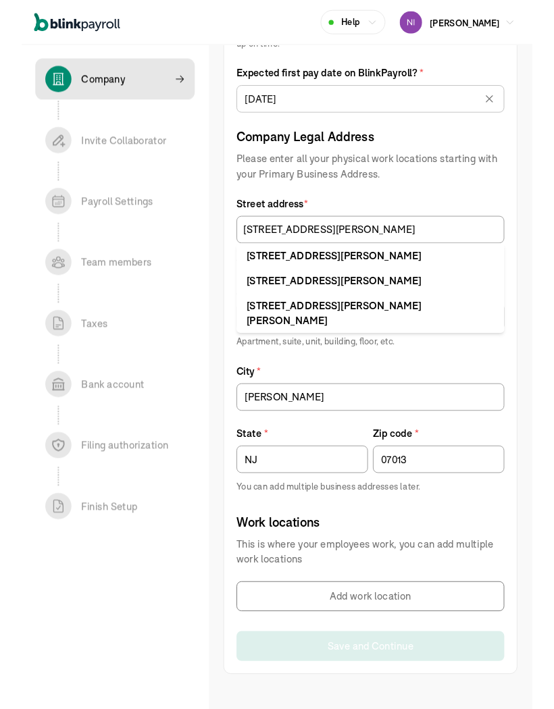
click at [263, 217] on span "Street address *" at bounding box center [378, 221] width 290 height 16
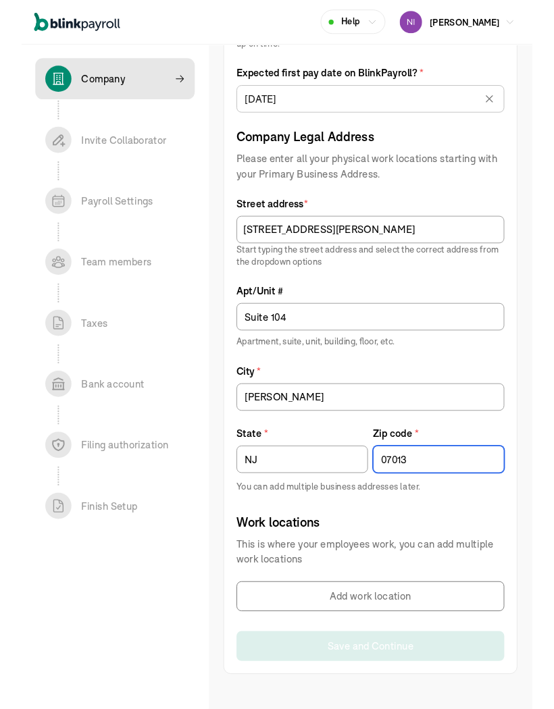
click at [455, 496] on input "07013" at bounding box center [452, 499] width 143 height 30
type input "07013"
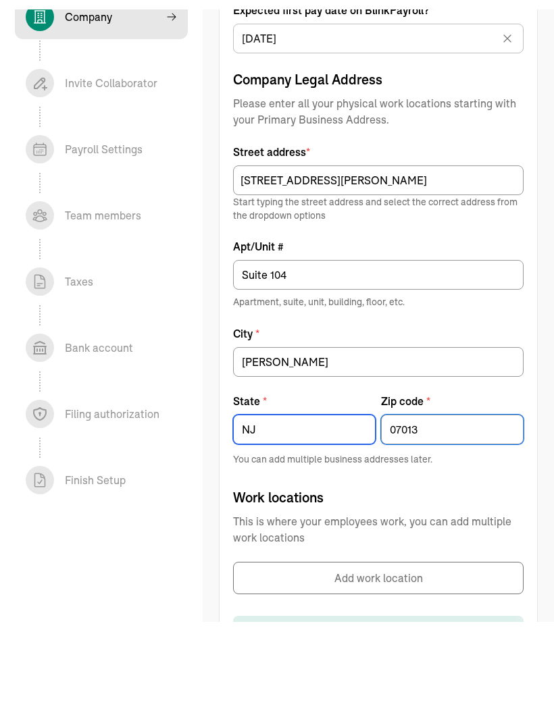
click at [287, 484] on input "NJ" at bounding box center [304, 499] width 143 height 30
click at [286, 484] on input "NJ" at bounding box center [304, 499] width 143 height 30
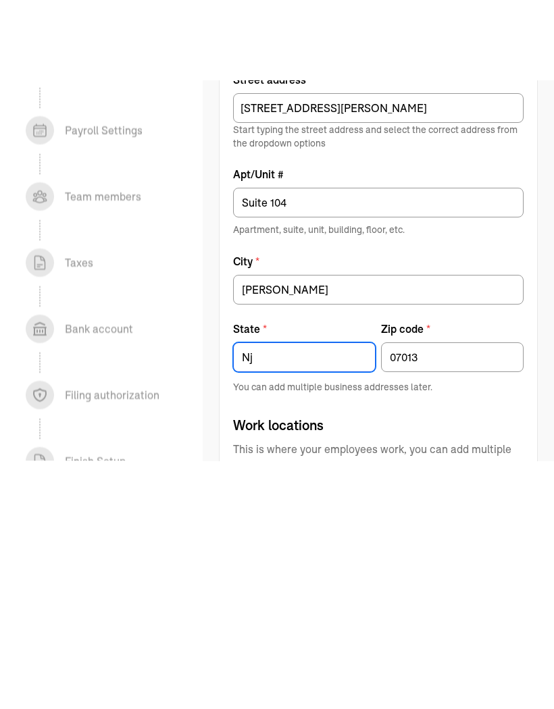
scroll to position [602, 0]
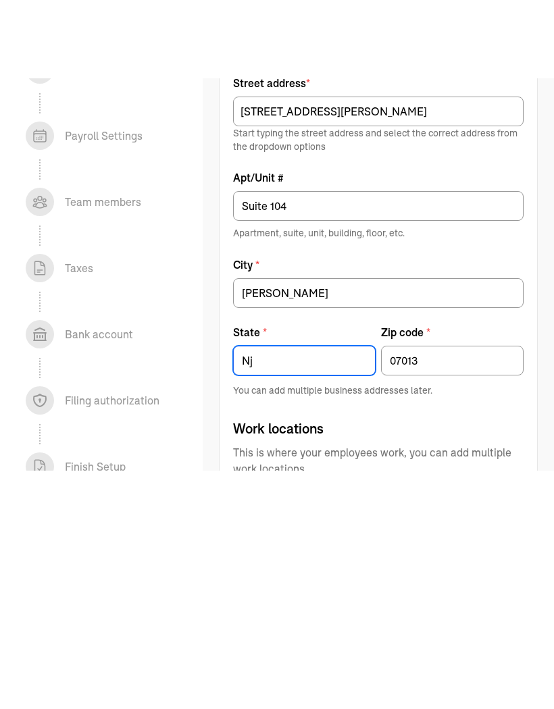
type input "Nj"
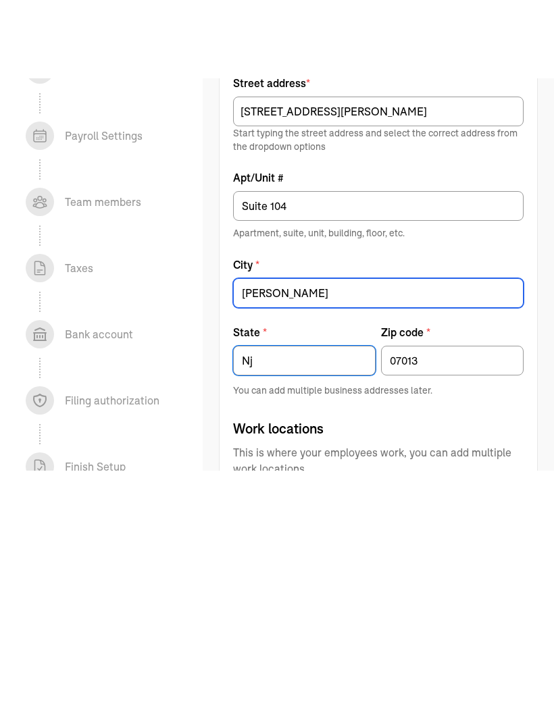
click at [278, 361] on input "[PERSON_NAME]" at bounding box center [378, 376] width 290 height 30
type input "[PERSON_NAME]"
click at [266, 501] on div "Work locations This is where your employees work, you can add multiple work loc…" at bounding box center [378, 554] width 290 height 107
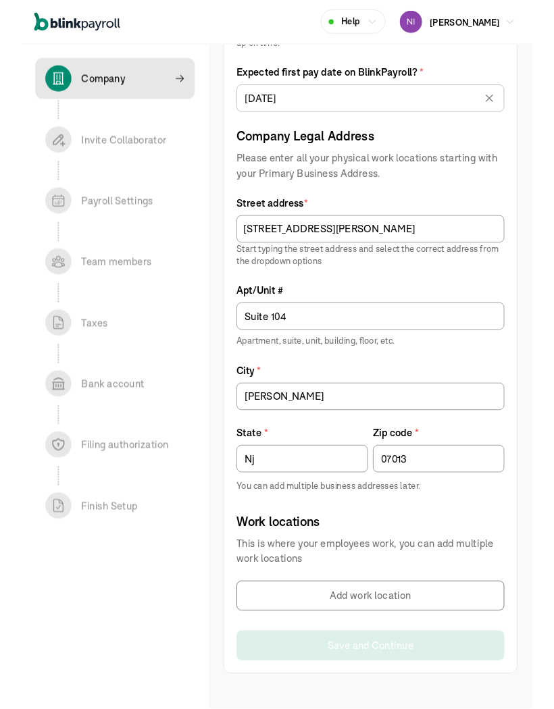
scroll to position [546, 0]
click at [265, 503] on input "Nj" at bounding box center [304, 499] width 143 height 30
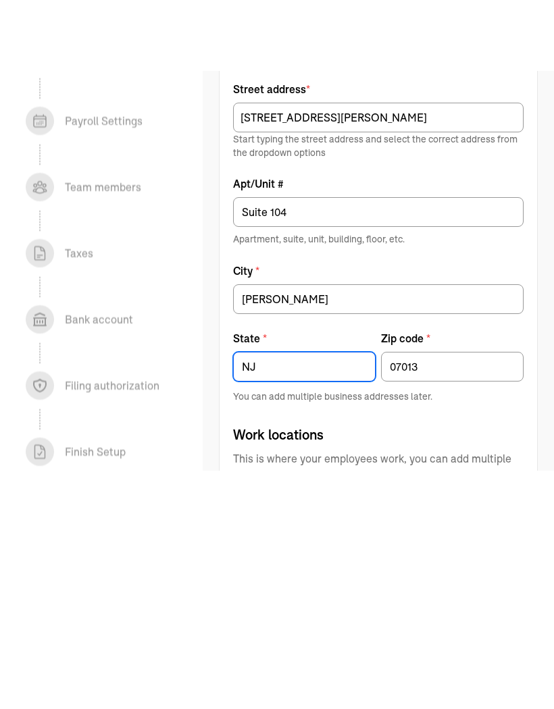
scroll to position [592, 0]
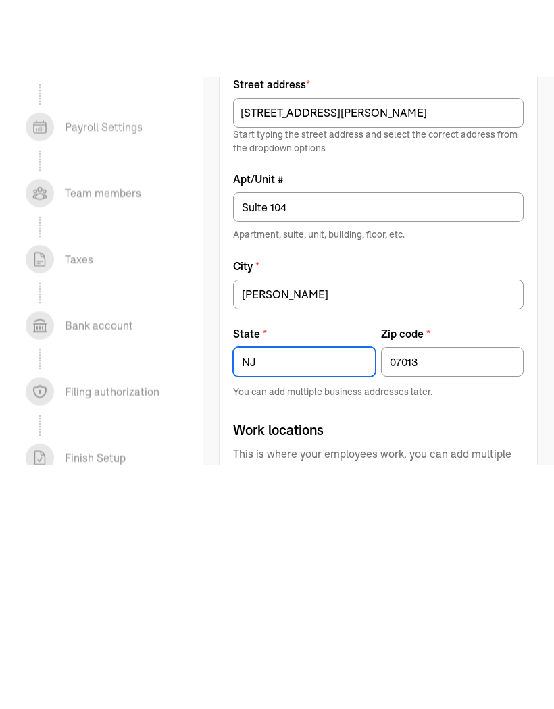
type input "NJ"
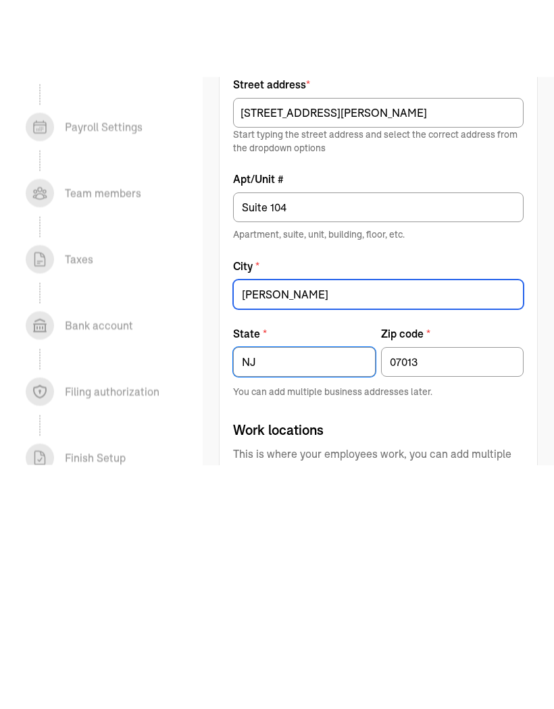
click at [261, 371] on input "[PERSON_NAME]" at bounding box center [378, 386] width 290 height 30
type input "[PERSON_NAME]"
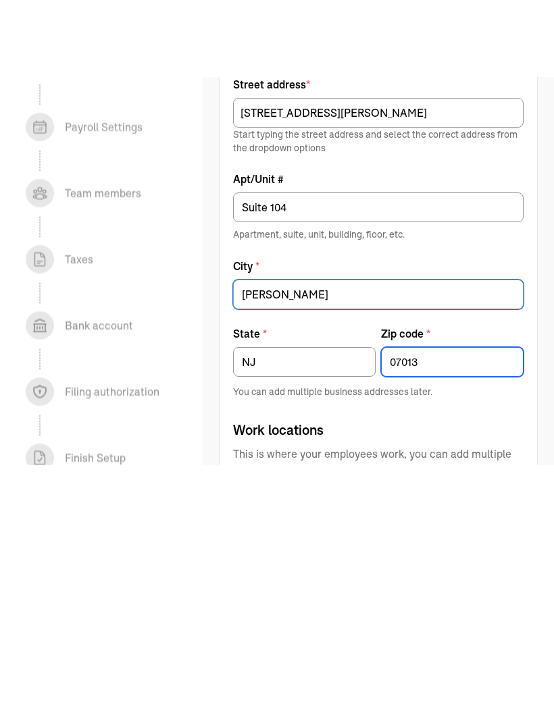
click at [426, 438] on input "07013" at bounding box center [452, 453] width 143 height 30
type input "0"
type input "07013"
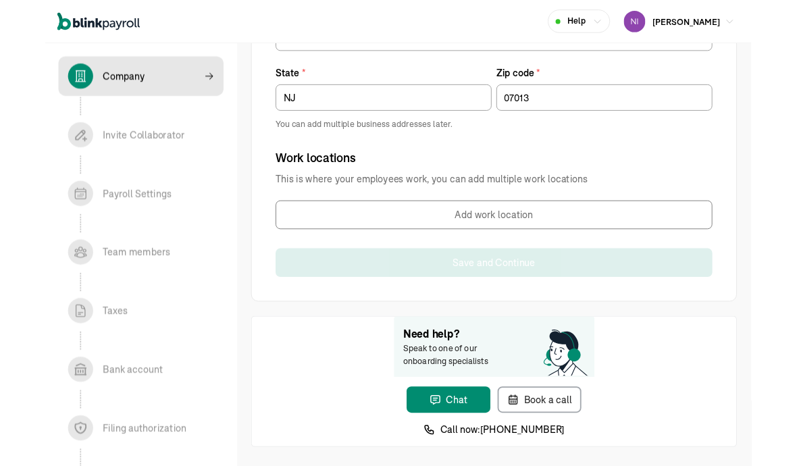
scroll to position [904, 0]
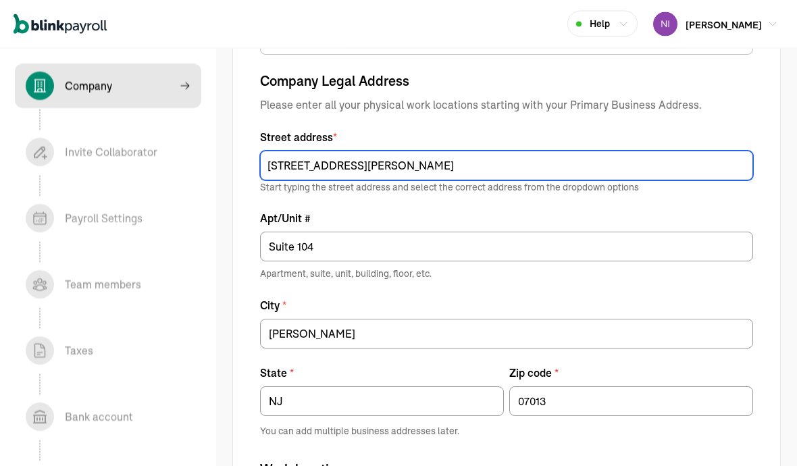
click at [355, 170] on input "[STREET_ADDRESS][PERSON_NAME]" at bounding box center [506, 166] width 493 height 30
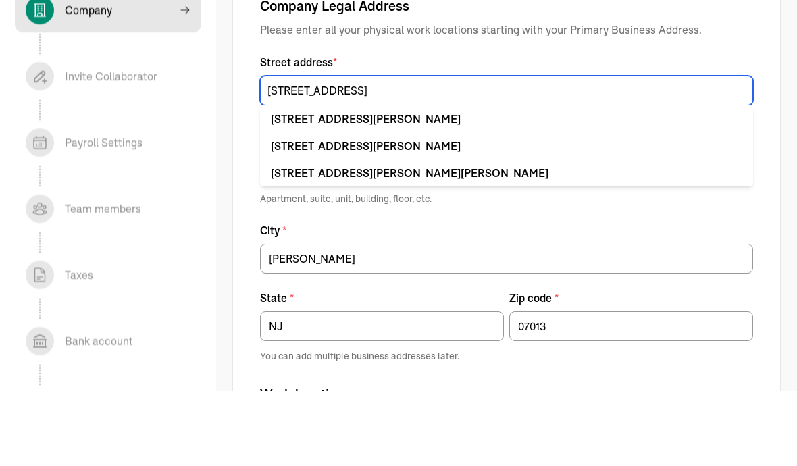
type input "[STREET_ADDRESS][PERSON_NAME]"
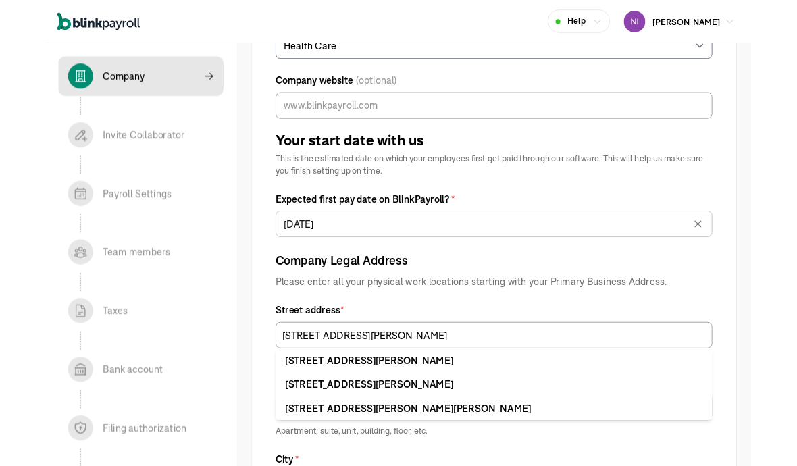
scroll to position [399, 0]
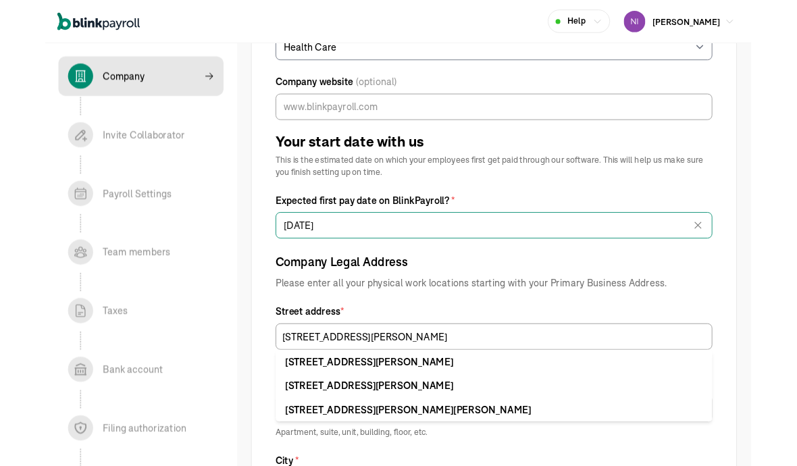
click at [282, 255] on input "[DATE]" at bounding box center [506, 255] width 493 height 30
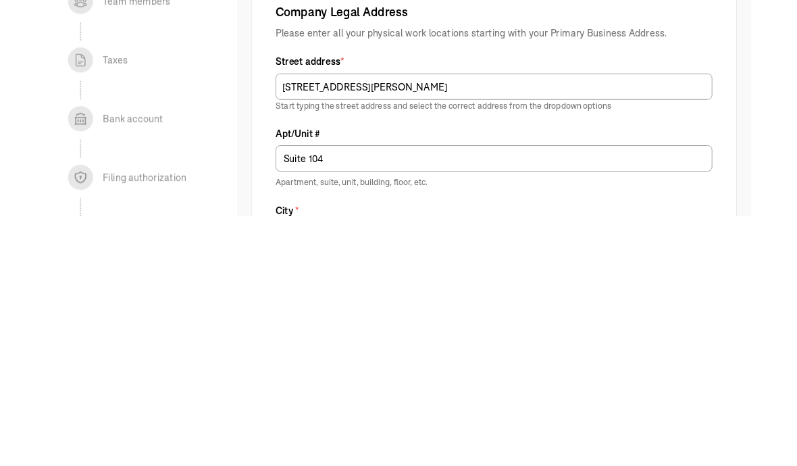
scroll to position [428, 0]
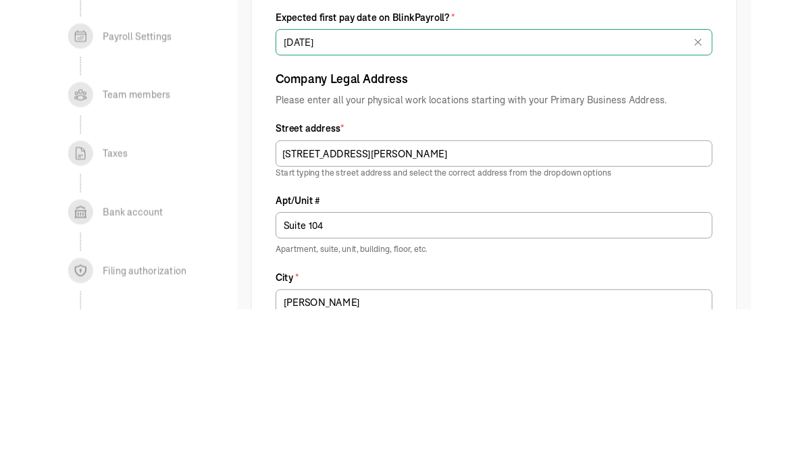
click at [343, 210] on input "[DATE]" at bounding box center [506, 225] width 493 height 30
click at [442, 210] on input "[DATE]" at bounding box center [506, 225] width 493 height 30
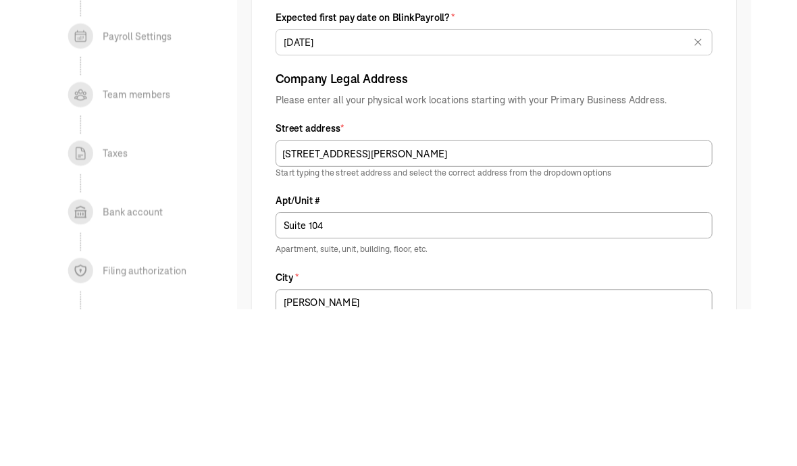
click at [553, 61] on div "Tell us about your business Legal company name * Elite vascular specialists inc…" at bounding box center [506, 223] width 548 height 1185
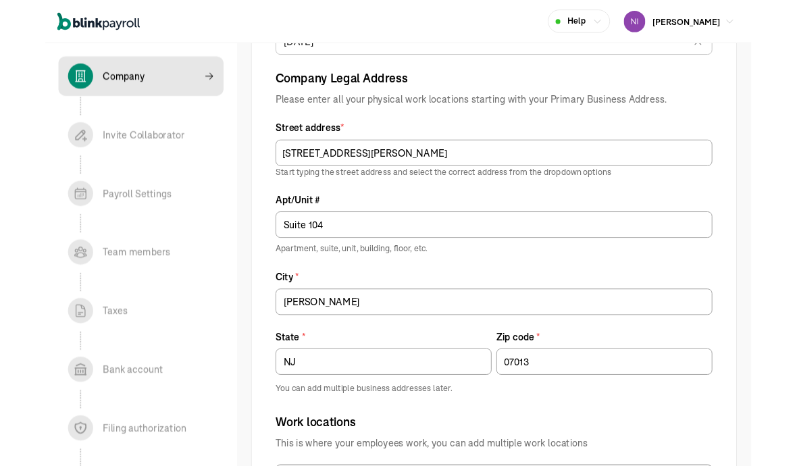
click at [553, 49] on icon at bounding box center [737, 48] width 14 height 14
click at [553, 59] on button "button" at bounding box center [734, 44] width 38 height 35
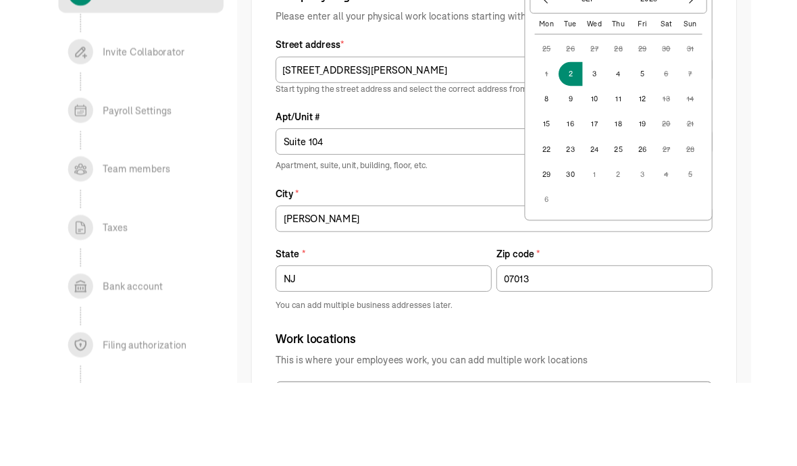
click at [553, 164] on button "5" at bounding box center [674, 177] width 27 height 27
type input "09/05/2025"
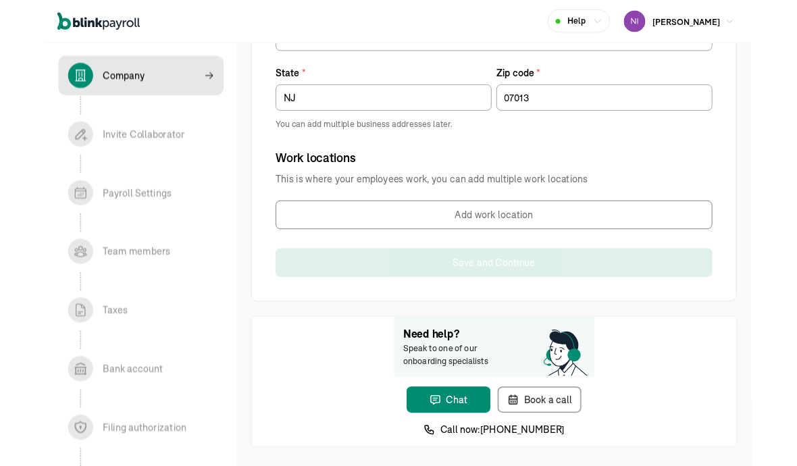
scroll to position [904, 0]
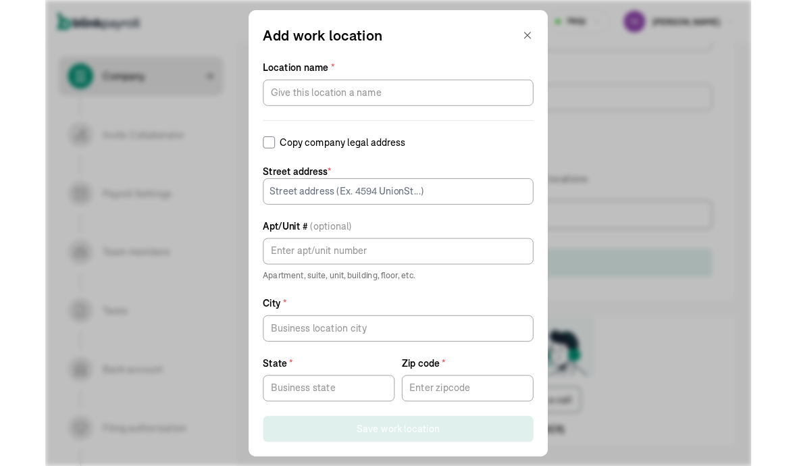
click at [260, 188] on span "Street address *" at bounding box center [398, 193] width 305 height 16
click at [255, 165] on input "Copy company legal address" at bounding box center [253, 161] width 14 height 14
checkbox input "true"
type input "Suite 104"
type input "[PERSON_NAME]"
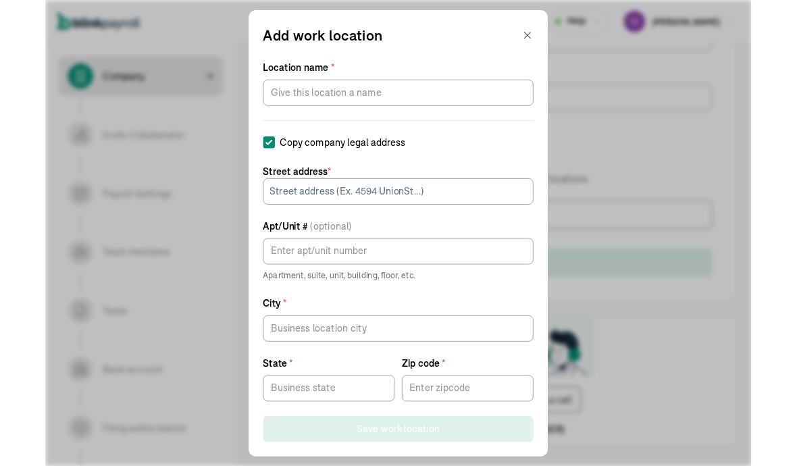
type input "NJ"
type input "07013"
type input "[STREET_ADDRESS][PERSON_NAME]"
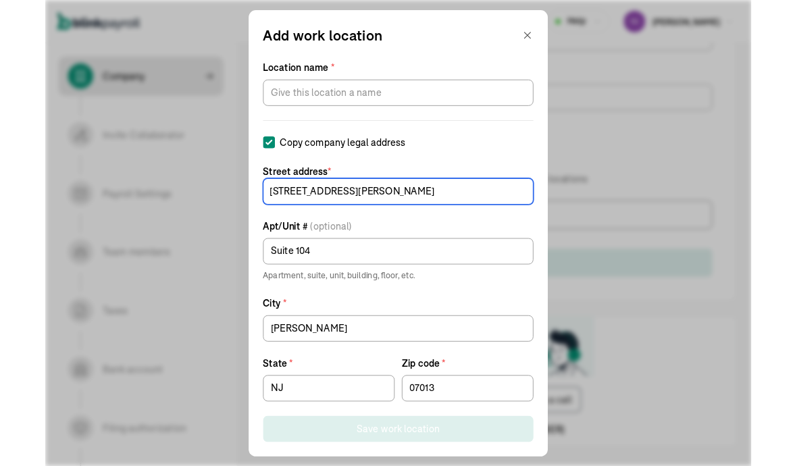
click at [274, 213] on input "[STREET_ADDRESS][PERSON_NAME]" at bounding box center [398, 216] width 305 height 30
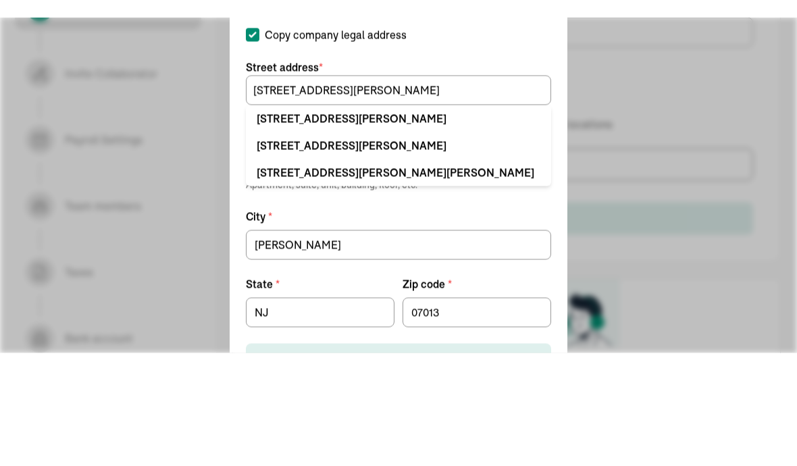
click at [266, 183] on li "999 Clifton Ave Clifton, NJ 07013" at bounding box center [398, 196] width 305 height 27
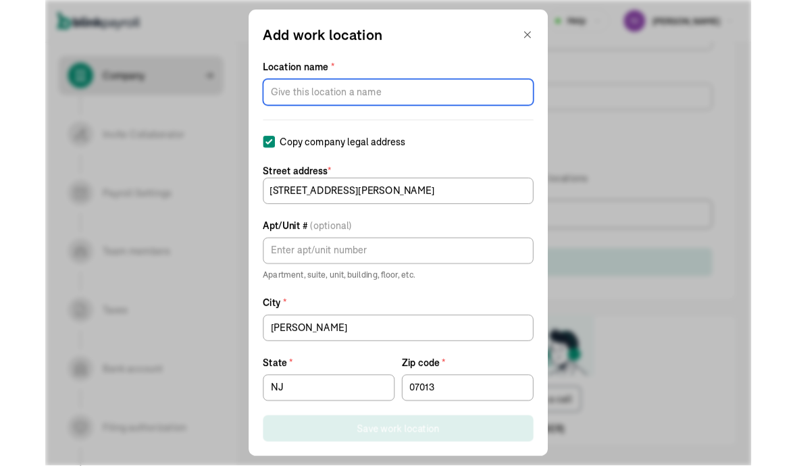
click at [272, 98] on input "Location name *" at bounding box center [398, 105] width 305 height 30
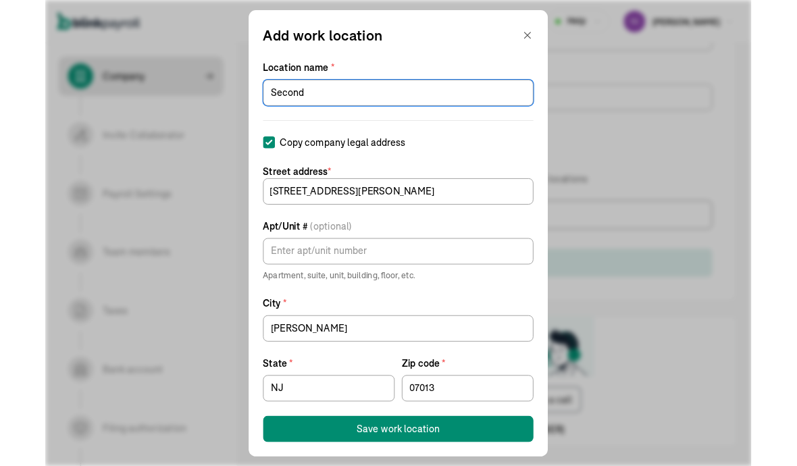
type input "Second"
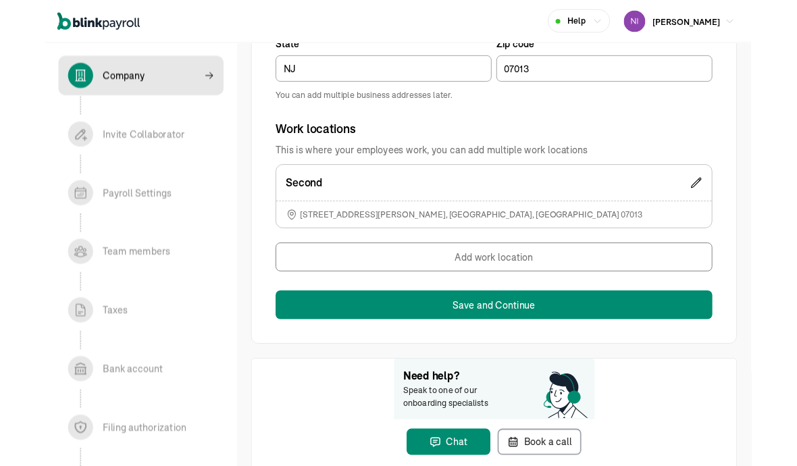
scroll to position [938, 0]
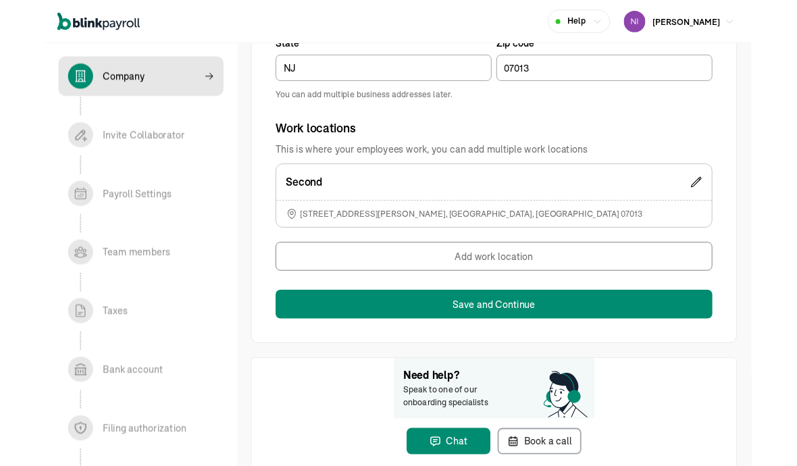
click at [291, 357] on button "Save and Continue" at bounding box center [506, 343] width 493 height 32
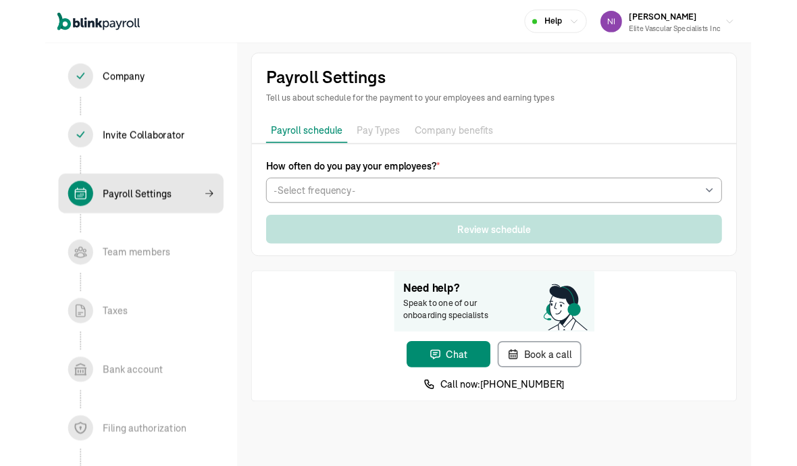
click at [286, 197] on div "How often do you pay your employees? * -Select frequency- Weekly Bi-weekly Semi…" at bounding box center [506, 204] width 515 height 50
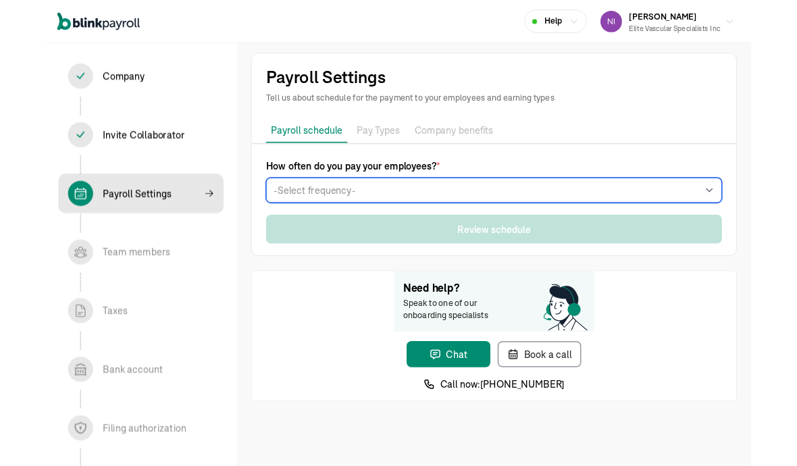
click at [284, 204] on select "-Select frequency- Weekly Bi-weekly Semi-monthly Monthly" at bounding box center [506, 215] width 515 height 28
select select "biweekly"
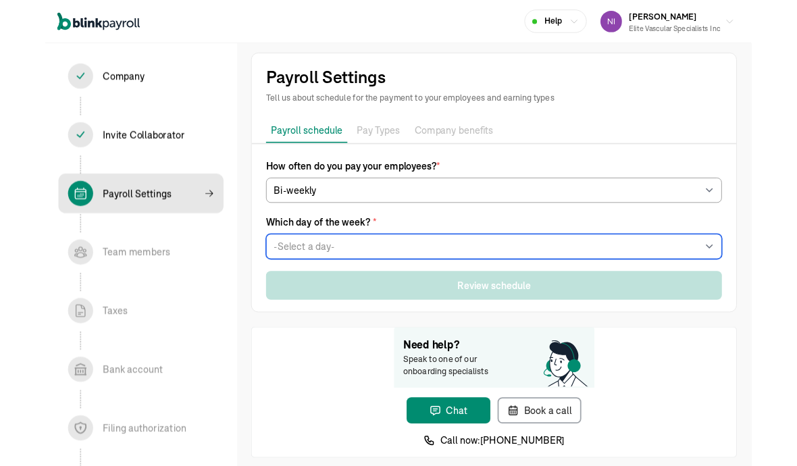
click at [289, 281] on select "-Select a day- Every Monday Every Tuesday Every Wednesday Every Thursday Every …" at bounding box center [506, 278] width 515 height 28
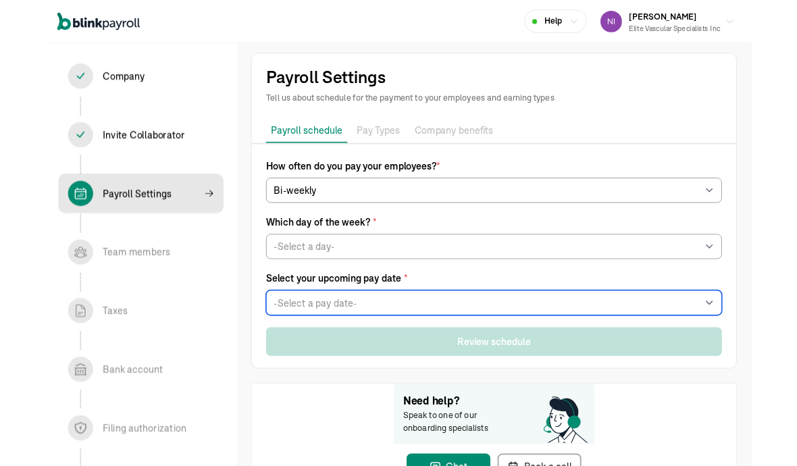
click at [330, 334] on select "-Select a pay date- Fri, Sep 05, 2025 Fri, Sep 12, 2025 Fri, Sep 19, 2025 Fri, …" at bounding box center [506, 342] width 515 height 28
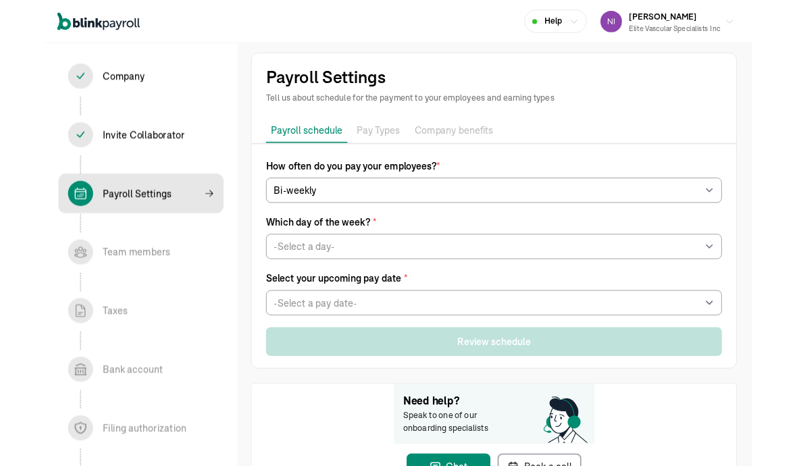
click at [357, 257] on span "Which day of the week? *" at bounding box center [506, 250] width 515 height 16
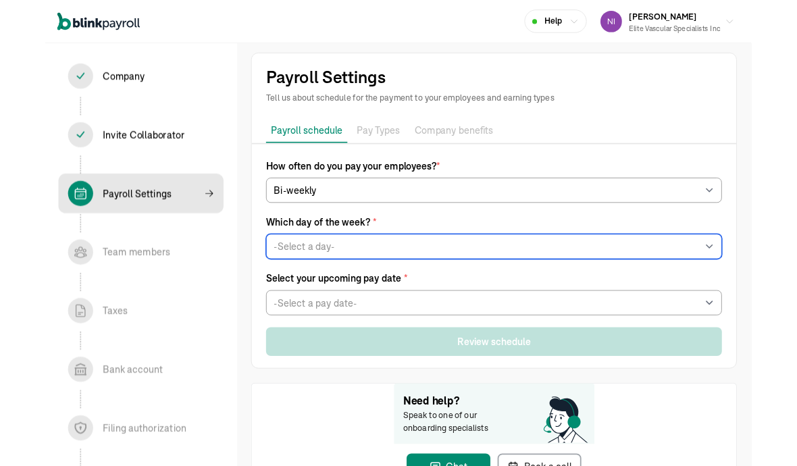
click at [355, 272] on select "-Select a day- Every Monday Every Tuesday Every Wednesday Every Thursday Every …" at bounding box center [506, 278] width 515 height 28
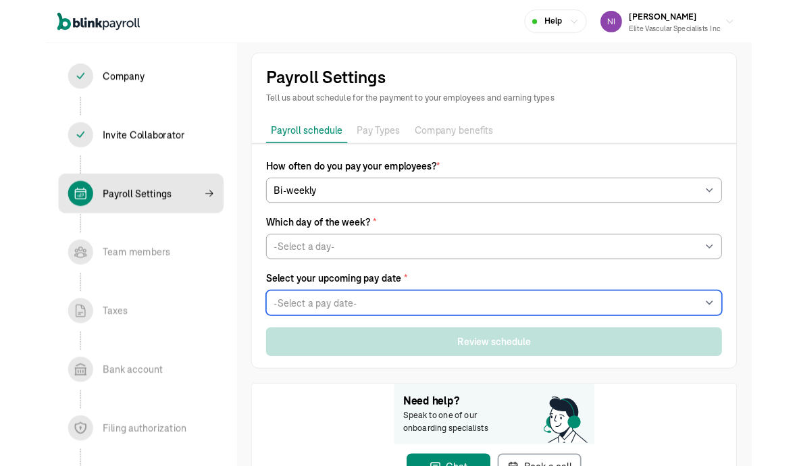
click at [359, 335] on select "-Select a pay date- Thu, Sep 11, 2025 Thu, Sep 18, 2025 Thu, Sep 25, 2025 Thu, …" at bounding box center [506, 342] width 515 height 28
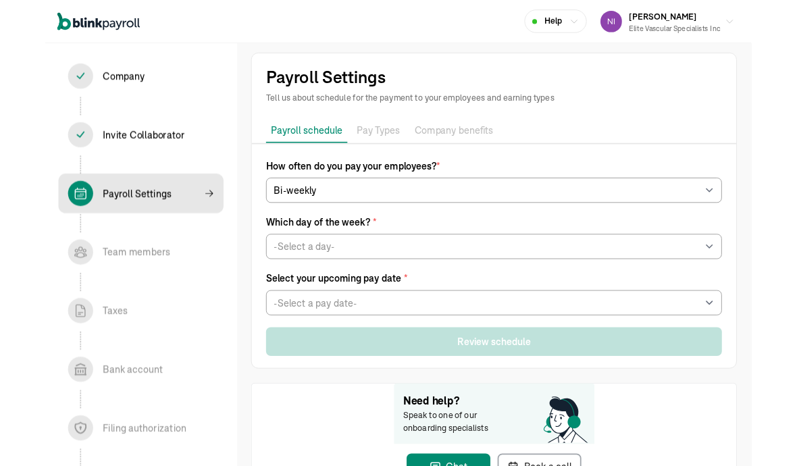
click at [365, 256] on span "Which day of the week? *" at bounding box center [506, 250] width 515 height 16
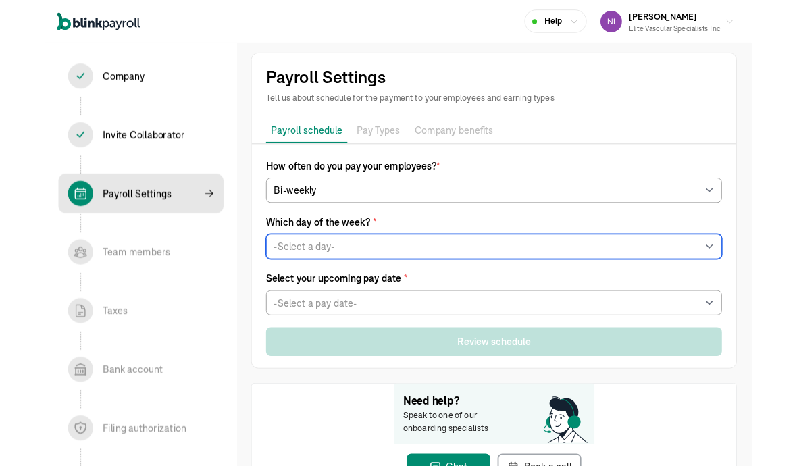
click at [369, 269] on select "-Select a day- Every Monday Every Tuesday Every Wednesday Every Thursday Every …" at bounding box center [506, 278] width 515 height 28
select select "Monday"
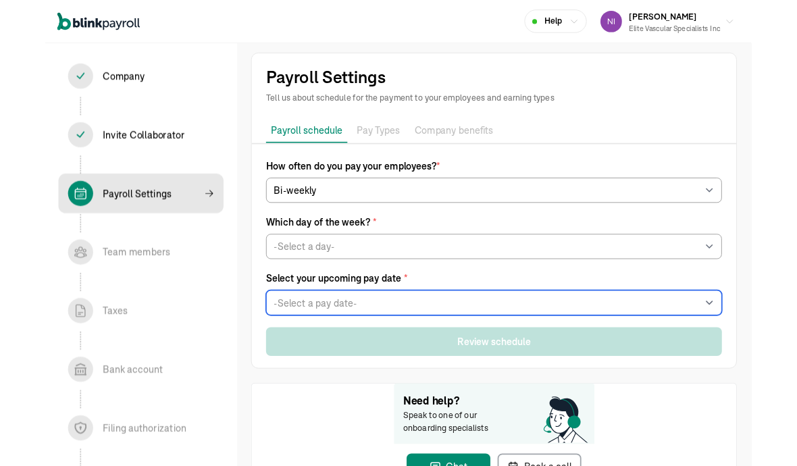
click at [354, 342] on select "-Select a pay date- Mon, Sep 08, 2025 Mon, Sep 15, 2025 Mon, Sep 22, 2025 Mon, …" at bounding box center [506, 342] width 515 height 28
click at [361, 328] on select "-Select a pay date- Mon, Sep 08, 2025 Mon, Sep 15, 2025 Mon, Sep 22, 2025 Mon, …" at bounding box center [506, 342] width 515 height 28
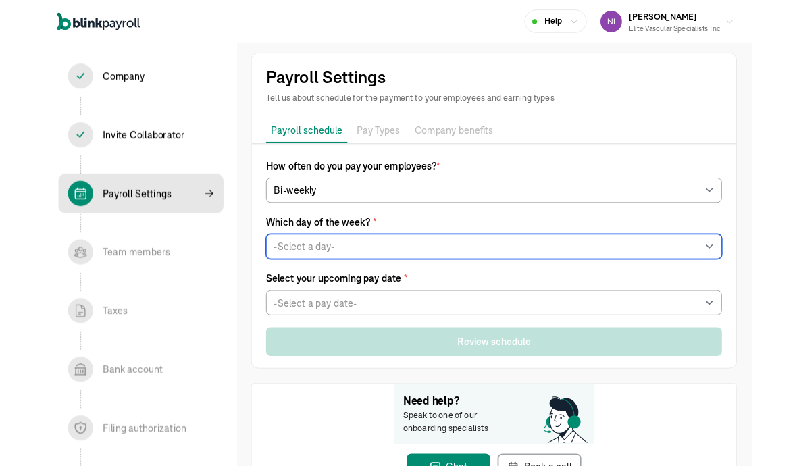
click at [277, 282] on select "-Select a day- Every Monday Every Tuesday Every Wednesday Every Thursday Every …" at bounding box center [506, 278] width 515 height 28
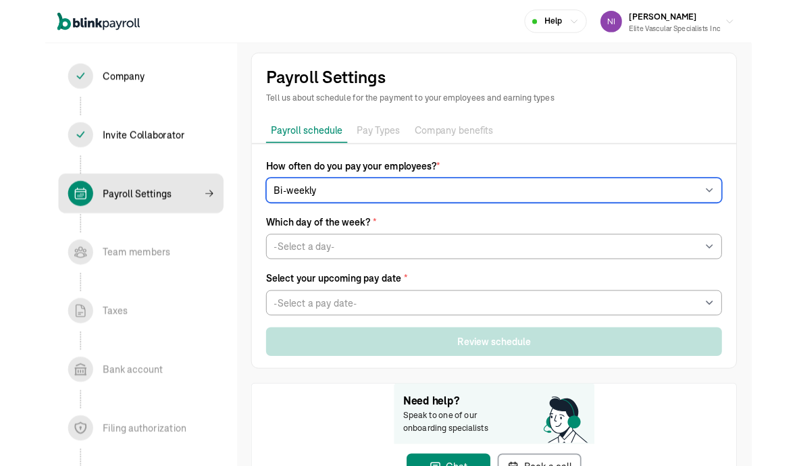
click at [318, 204] on select "-Select frequency- Weekly Bi-weekly Semi-monthly Monthly" at bounding box center [506, 215] width 515 height 28
click at [319, 215] on select "-Select frequency- Weekly Bi-weekly Semi-monthly Monthly" at bounding box center [506, 215] width 515 height 28
select select "weekly"
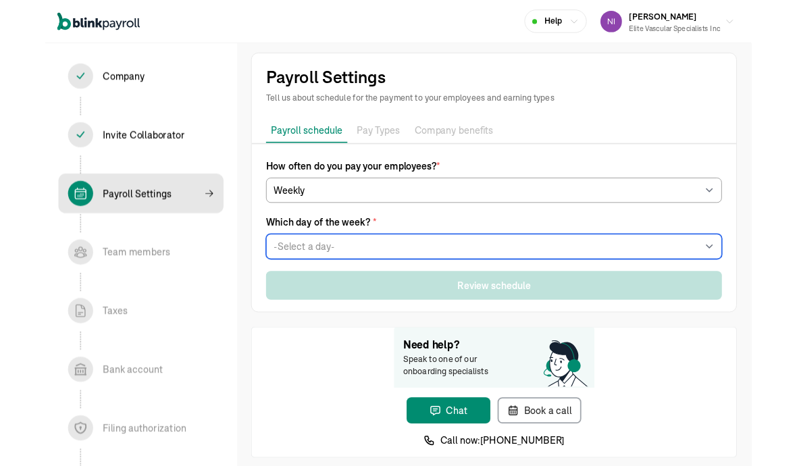
click at [338, 273] on select "-Select a day- Every Monday Every Tuesday Every Wednesday Every Thursday Every …" at bounding box center [506, 278] width 515 height 28
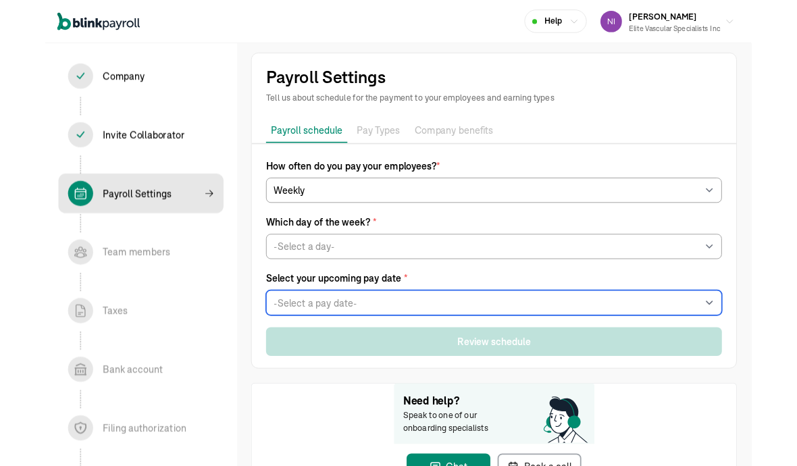
click at [342, 329] on select "-Select a pay date- Mon, Sep 08, 2025 Mon, Sep 15, 2025 Mon, Sep 22, 2025 Mon, …" at bounding box center [506, 342] width 515 height 28
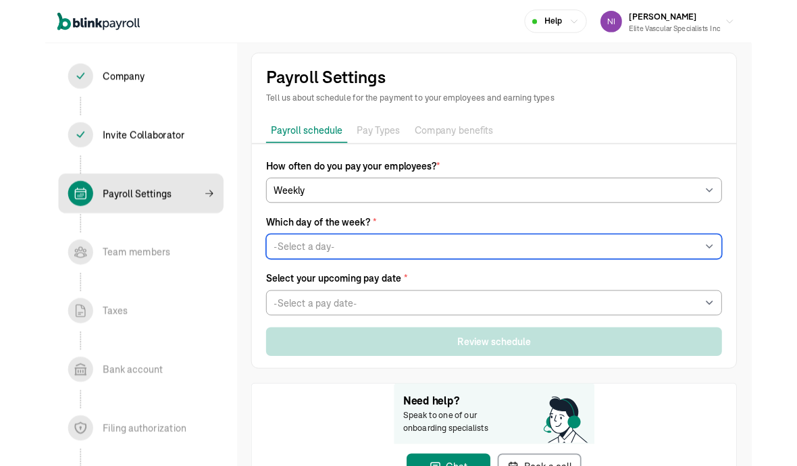
click at [330, 275] on select "-Select a day- Every Monday Every Tuesday Every Wednesday Every Thursday Every …" at bounding box center [506, 278] width 515 height 28
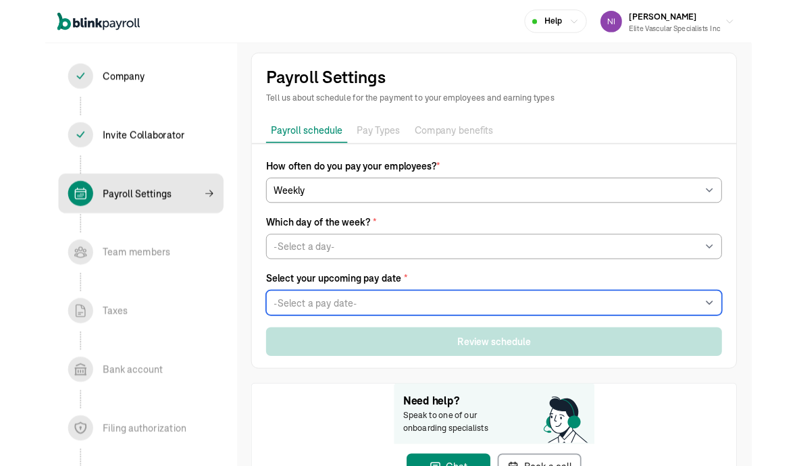
click at [340, 339] on select "-Select a pay date- Fri, Sep 05, 2025 Fri, Sep 12, 2025 Fri, Sep 19, 2025 Fri, …" at bounding box center [506, 342] width 515 height 28
click at [331, 332] on select "-Select a pay date- Fri, Sep 05, 2025 Fri, Sep 12, 2025 Fri, Sep 19, 2025 Fri, …" at bounding box center [506, 342] width 515 height 28
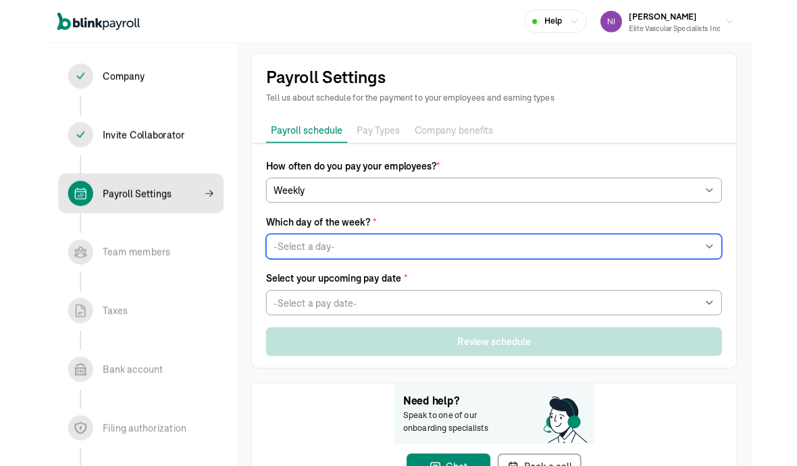
click at [341, 277] on select "-Select a day- Every Monday Every Tuesday Every Wednesday Every Thursday Every …" at bounding box center [506, 278] width 515 height 28
click at [340, 265] on select "-Select a day- Every Monday Every Tuesday Every Wednesday Every Thursday Every …" at bounding box center [506, 278] width 515 height 28
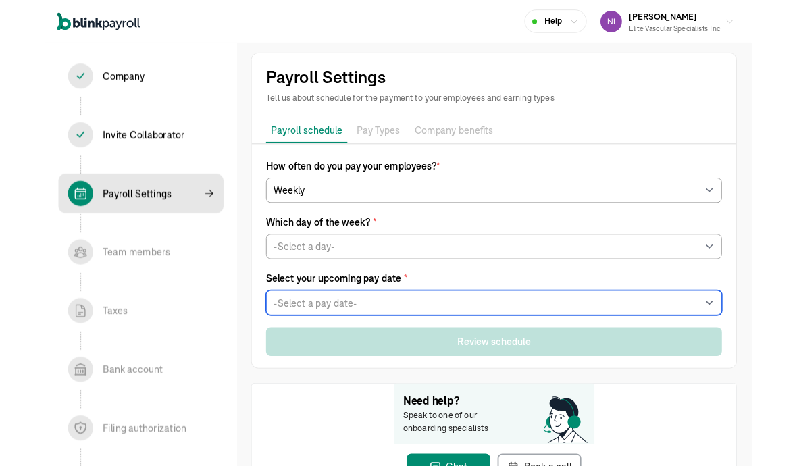
click at [328, 342] on select "-Select a pay date- Tue, Sep 09, 2025 Tue, Sep 16, 2025 Tue, Sep 23, 2025 Tue, …" at bounding box center [506, 342] width 515 height 28
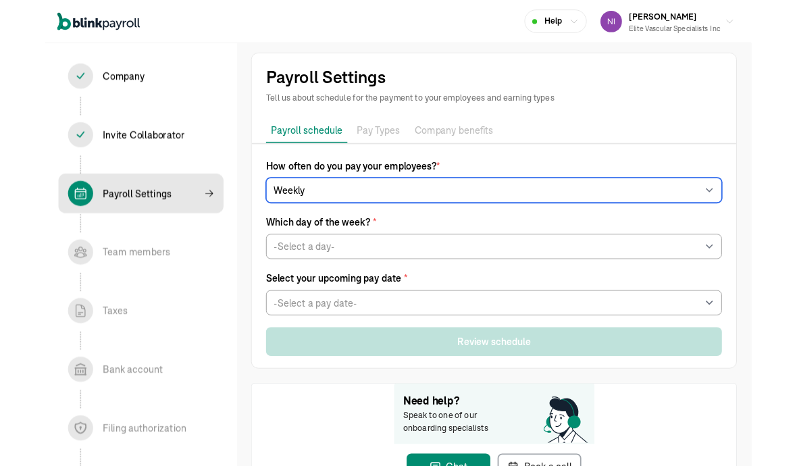
click at [312, 223] on select "-Select frequency- Weekly Bi-weekly Semi-monthly Monthly" at bounding box center [506, 215] width 515 height 28
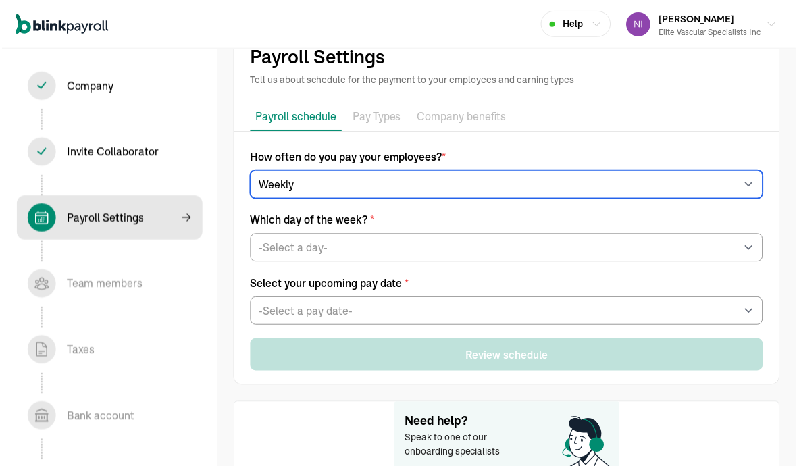
scroll to position [32, 0]
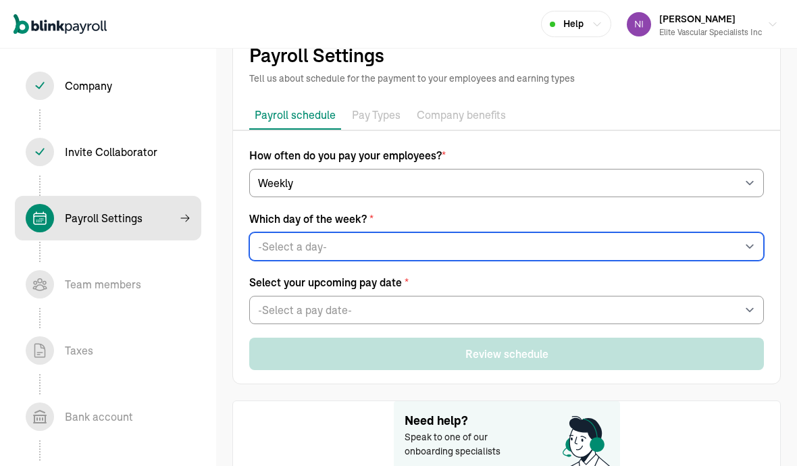
click at [289, 253] on select "-Select a day- Every Monday Every Tuesday Every Wednesday Every Thursday Every …" at bounding box center [506, 246] width 515 height 28
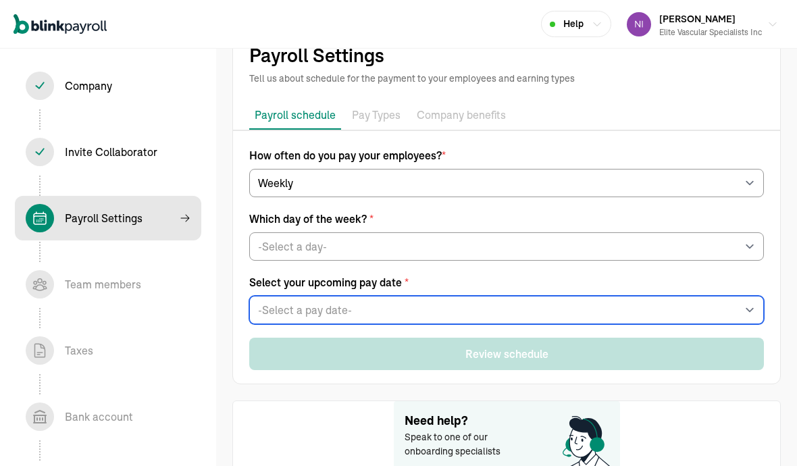
click at [330, 312] on select "-Select a pay date- Mon, Sep 08, 2025 Mon, Sep 15, 2025 Mon, Sep 22, 2025 Mon, …" at bounding box center [506, 310] width 515 height 28
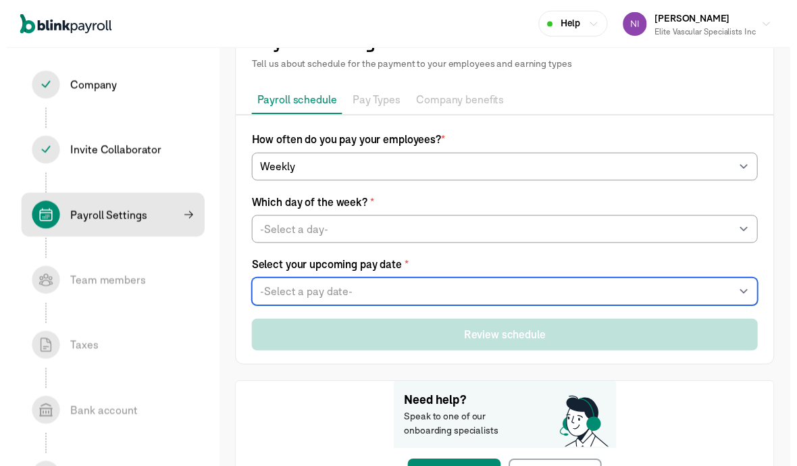
scroll to position [53, 0]
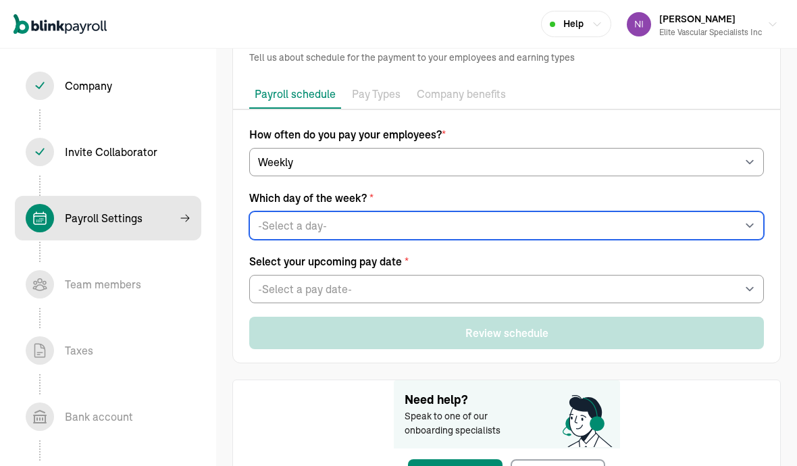
click at [297, 216] on select "-Select a day- Every Monday Every Tuesday Every Wednesday Every Thursday Every …" at bounding box center [506, 225] width 515 height 28
select select "Tuesday"
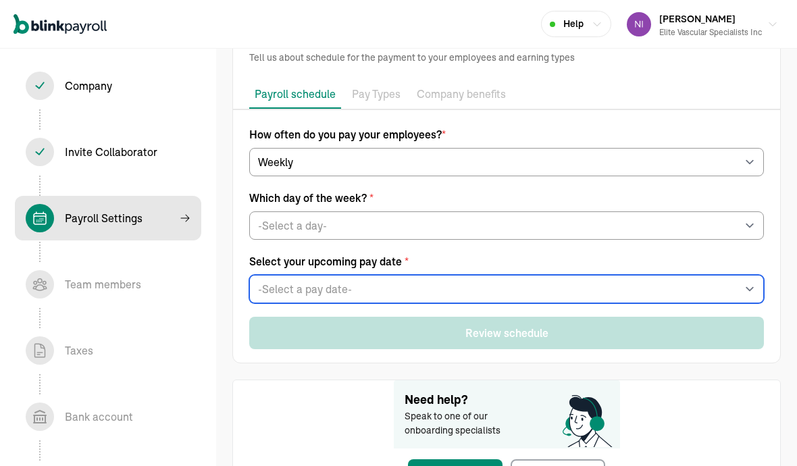
click at [314, 292] on select "-Select a pay date- Tue, Sep 09, 2025 Tue, Sep 16, 2025 Tue, Sep 23, 2025 Tue, …" at bounding box center [506, 289] width 515 height 28
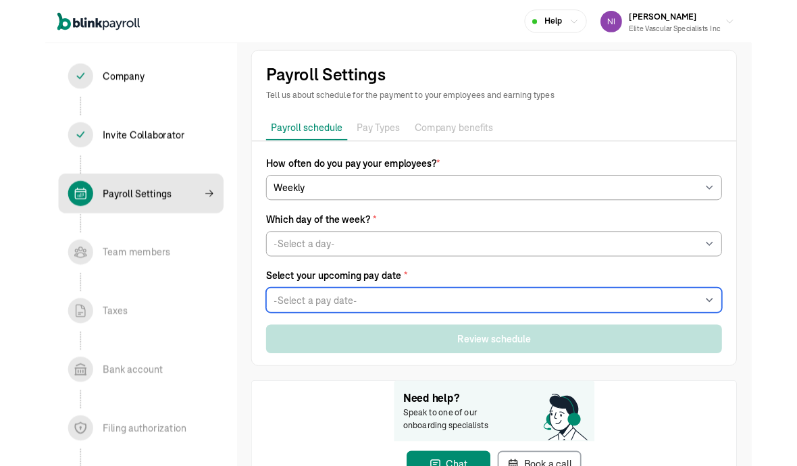
scroll to position [0, 0]
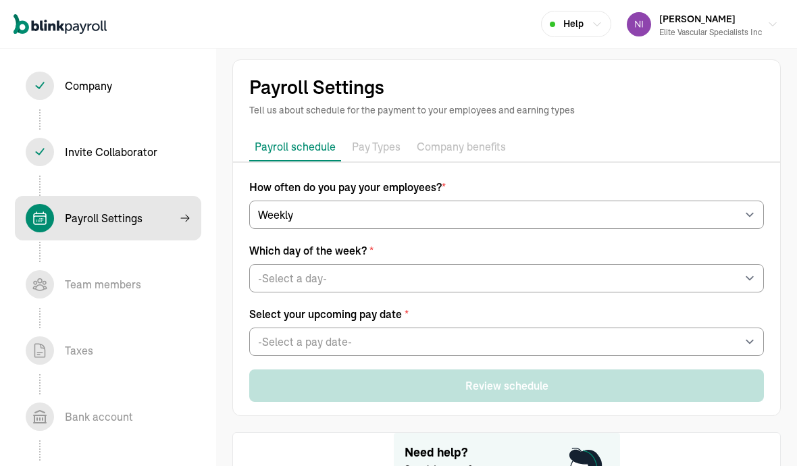
select select "Health Care"
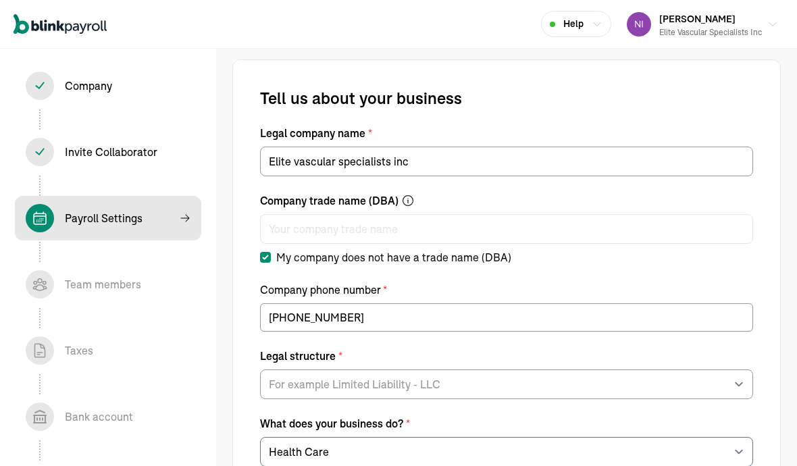
select select "S-Corporation"
type input "09/05/2025"
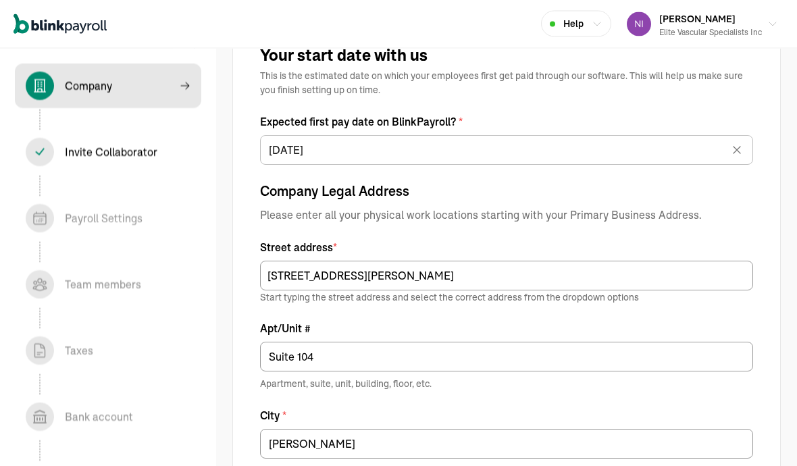
click at [288, 128] on label "Expected first pay date on BlinkPayroll? *" at bounding box center [506, 122] width 493 height 16
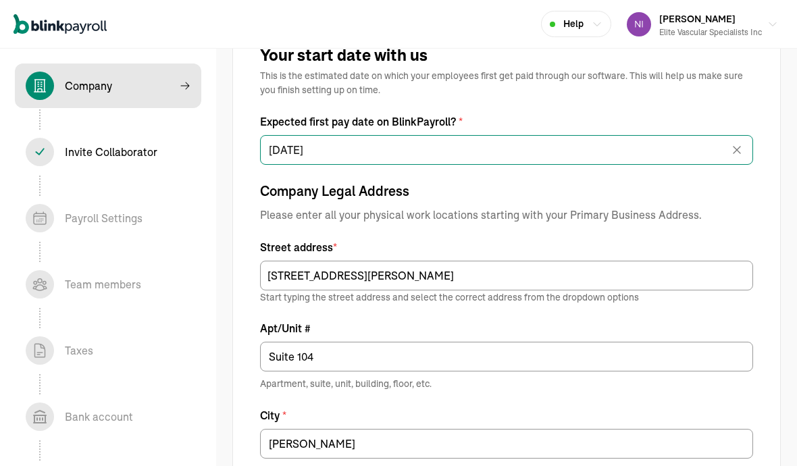
click at [286, 149] on input "09/05/2025" at bounding box center [506, 150] width 493 height 30
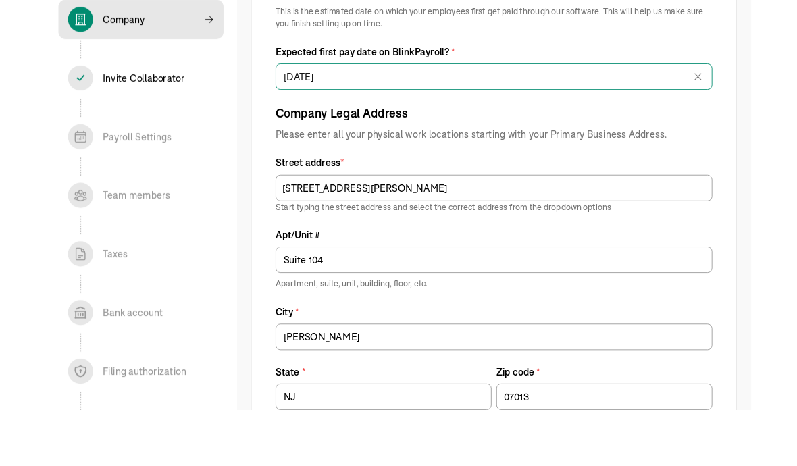
click at [436, 136] on input "09/05/2025" at bounding box center [506, 151] width 493 height 30
click at [453, 136] on input "09/05/2025" at bounding box center [506, 151] width 493 height 30
click at [522, 136] on input "09/05/2025" at bounding box center [506, 151] width 493 height 30
click at [553, 136] on input "09/05/2025" at bounding box center [506, 151] width 493 height 30
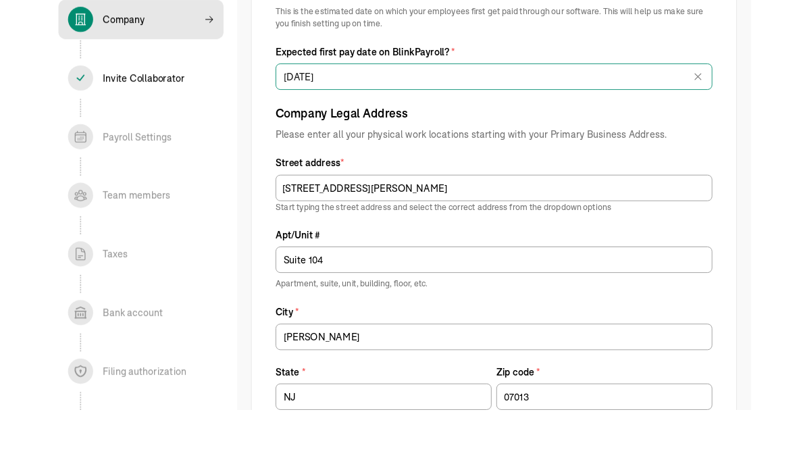
click at [553, 136] on input "09/05/2025" at bounding box center [506, 151] width 493 height 30
click at [553, 144] on icon at bounding box center [737, 151] width 14 height 14
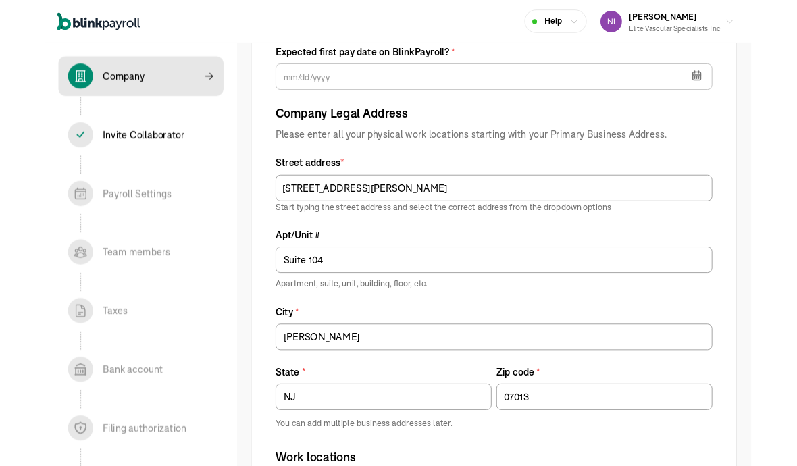
click at [553, 80] on icon "button" at bounding box center [736, 85] width 14 height 14
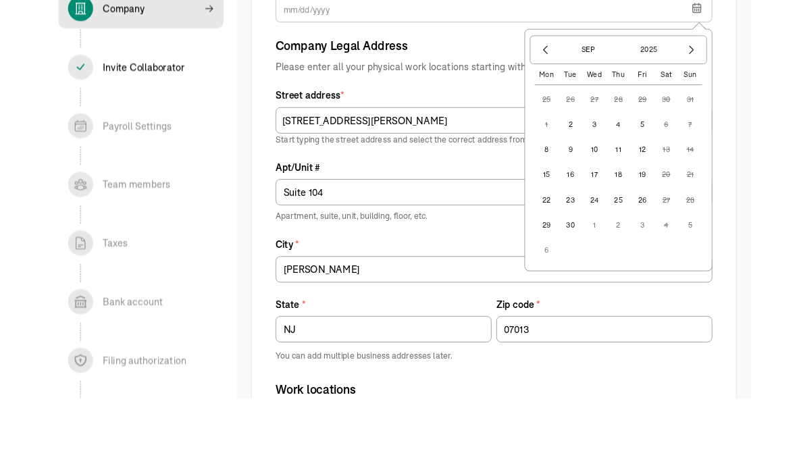
click at [553, 203] on button "2" at bounding box center [593, 216] width 27 height 27
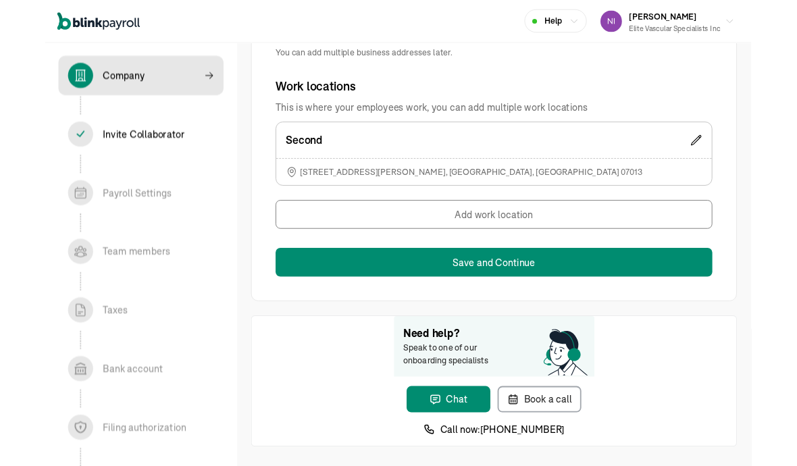
click at [514, 294] on button "Save and Continue" at bounding box center [506, 296] width 493 height 32
type input "09/05/2025"
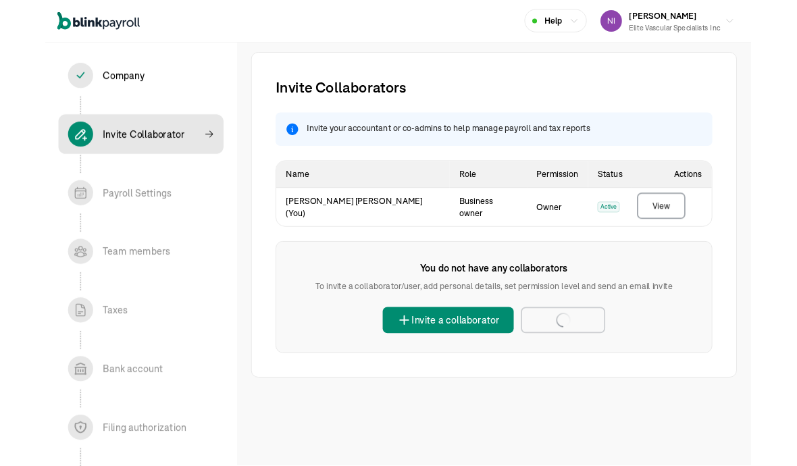
click at [527, 347] on button "Invite a collaborator" at bounding box center [455, 362] width 148 height 30
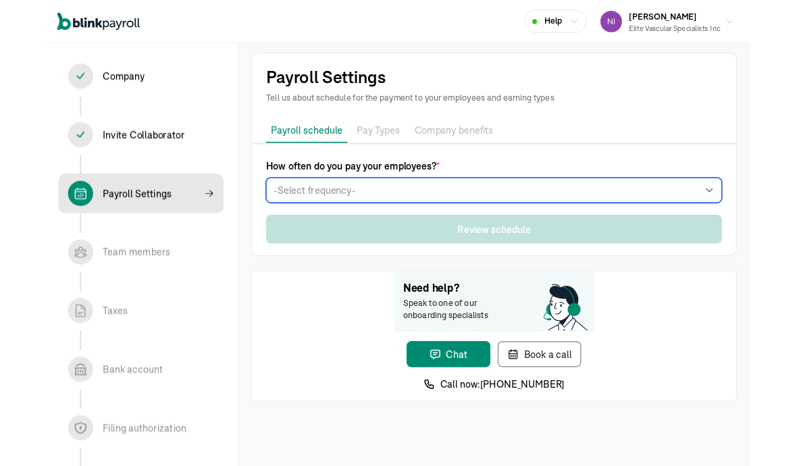
click at [328, 211] on select "-Select frequency- Weekly Bi-weekly Semi-monthly Monthly" at bounding box center [506, 215] width 515 height 28
select select "biweekly"
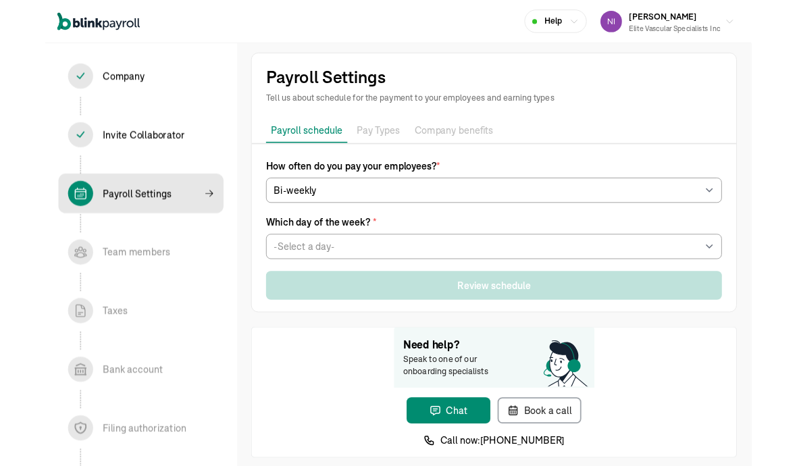
click at [376, 145] on p "Pay Types" at bounding box center [376, 147] width 49 height 18
click at [355, 254] on span "Which day of the week? *" at bounding box center [506, 250] width 515 height 16
click at [354, 254] on span "Which day of the week? *" at bounding box center [506, 250] width 515 height 16
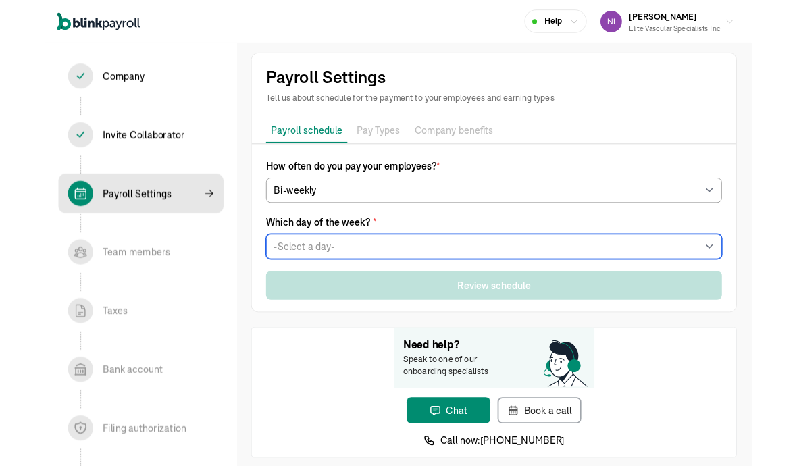
click at [359, 276] on select "-Select a day- Every Monday Every Tuesday Every Wednesday Every Thursday Every …" at bounding box center [506, 278] width 515 height 28
select select "Tuesday"
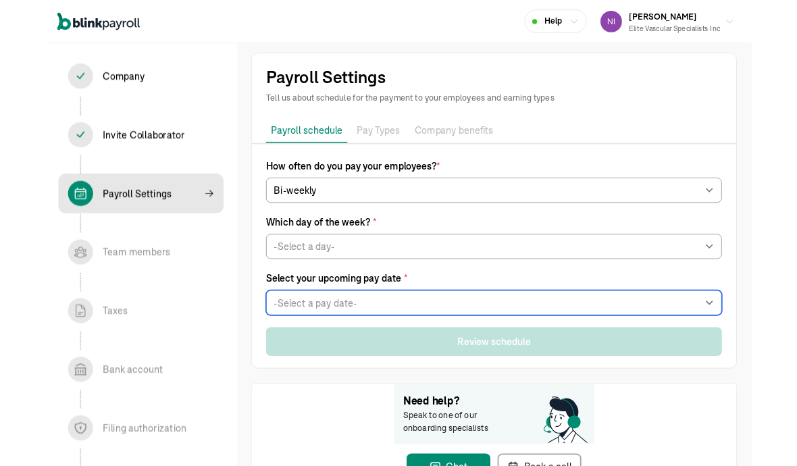
click at [362, 330] on select "-Select a pay date- Tue, Sep 02, 2025 Tue, Sep 09, 2025 Tue, Sep 16, 2025 Tue, …" at bounding box center [506, 342] width 515 height 28
select select "09/02/2025"
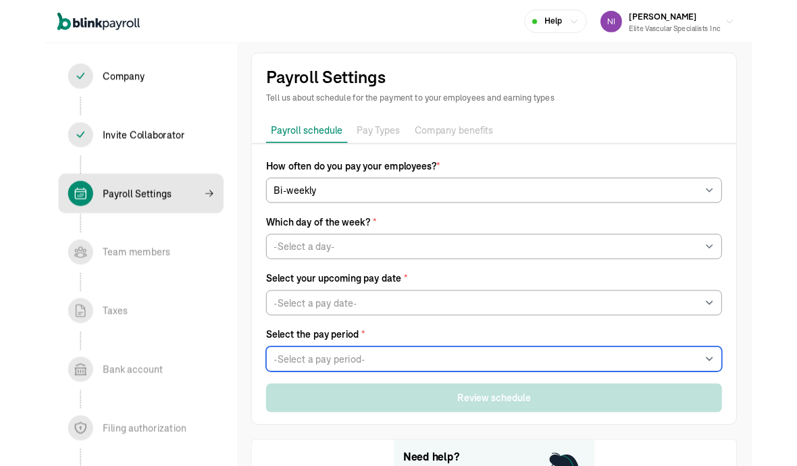
click at [302, 410] on select "-Select a pay period- Wed, Aug 13 - Tue, Aug 26 Wed, Aug 20 - Tue, Sep 02 Custo…" at bounding box center [506, 405] width 515 height 28
select select "Wed, Aug 13 - Tue, Aug 26"
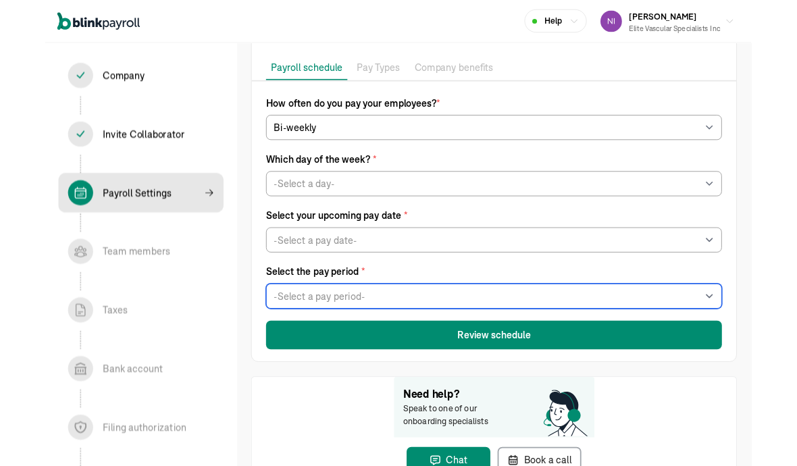
scroll to position [71, 0]
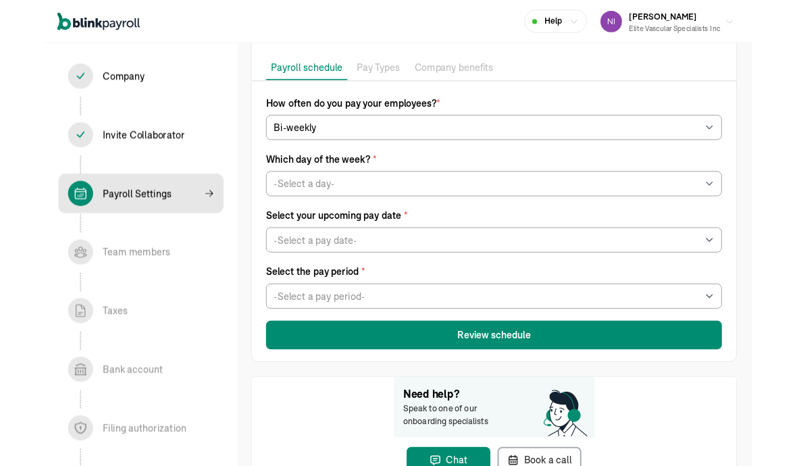
click at [372, 386] on button "Review schedule" at bounding box center [506, 378] width 515 height 32
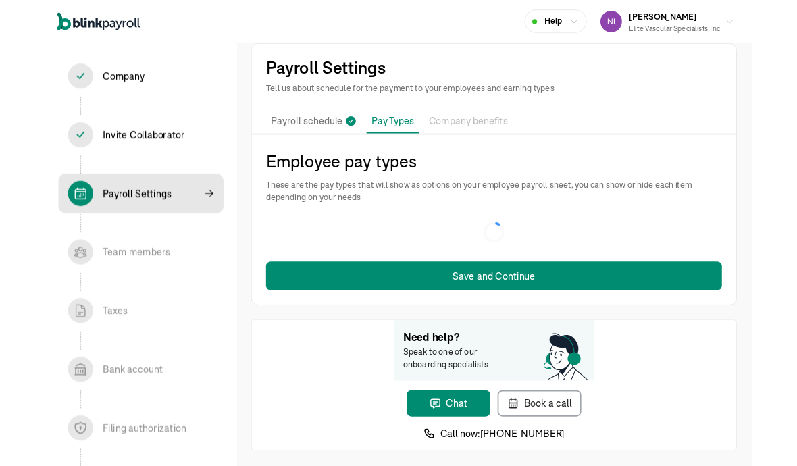
scroll to position [15, 0]
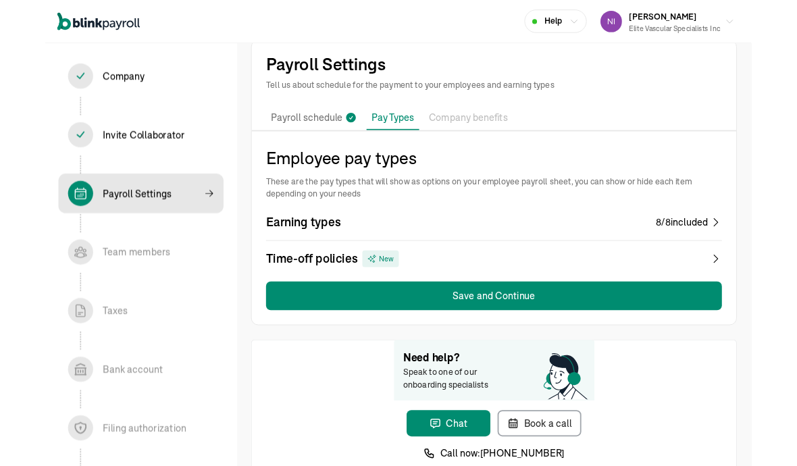
click at [367, 253] on div "Earning types 8 / 8 included" at bounding box center [506, 250] width 515 height 19
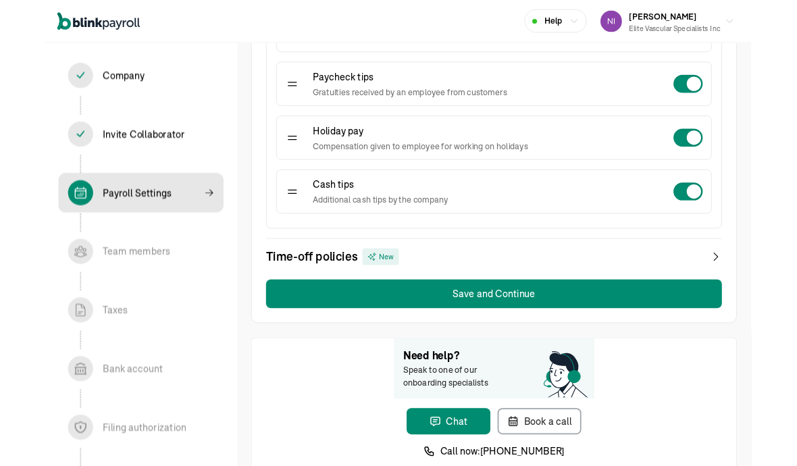
scroll to position [596, 0]
click at [329, 324] on button "Save and Continue" at bounding box center [506, 331] width 515 height 32
click at [349, 331] on button "Save and Continue" at bounding box center [506, 331] width 515 height 32
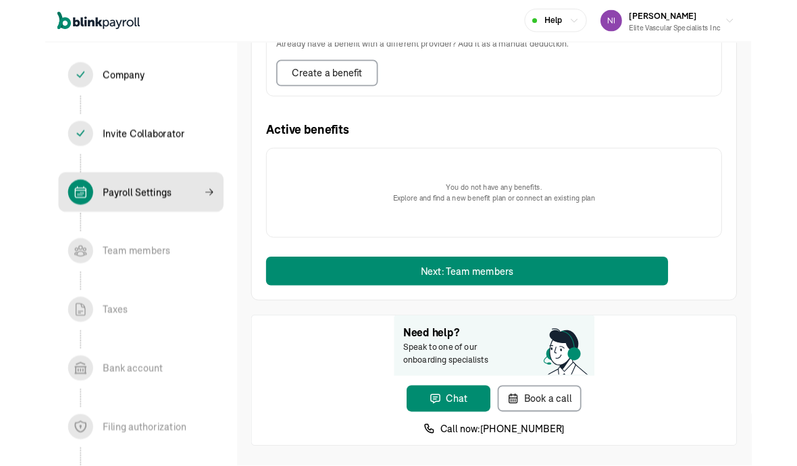
scroll to position [501, 0]
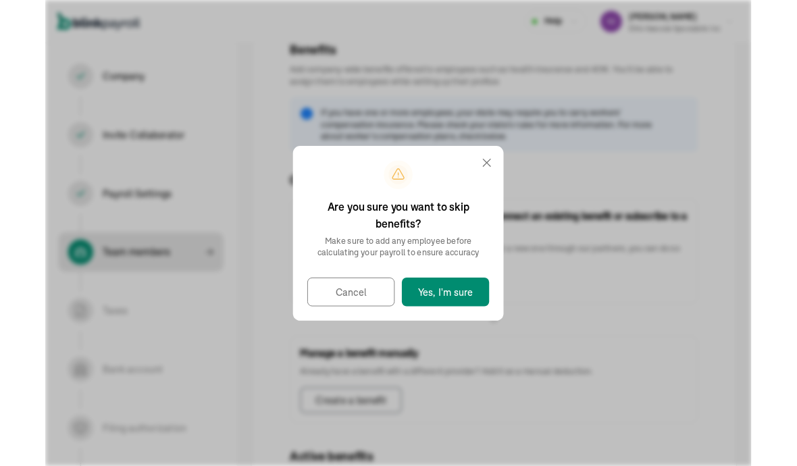
scroll to position [28, 0]
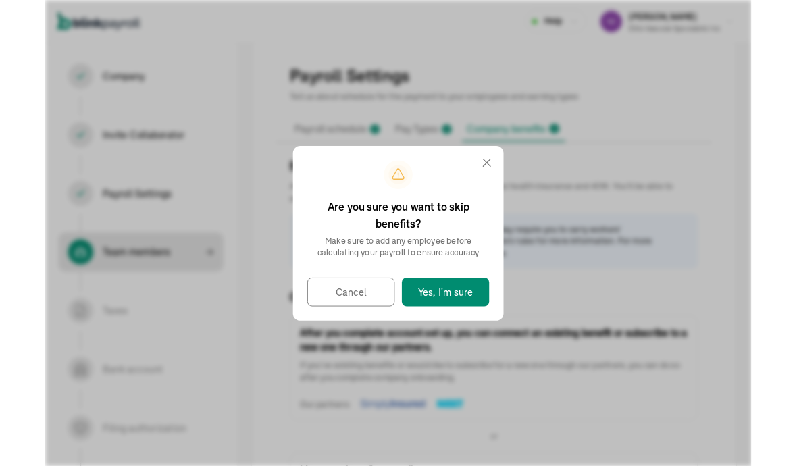
select select "employee"
select select "contractor"
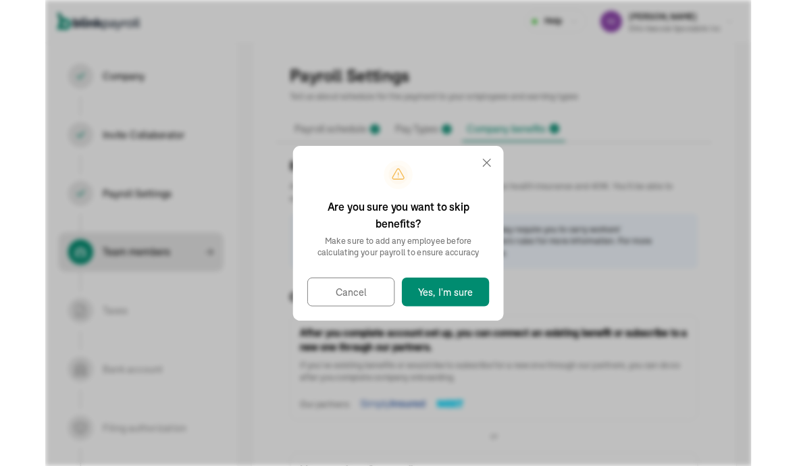
select select "contractor"
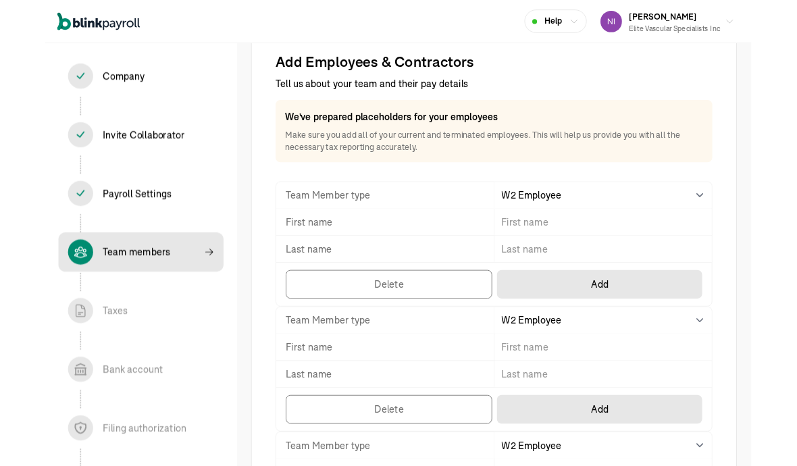
click at [307, 221] on span "Team Member type" at bounding box center [314, 220] width 106 height 14
click at [290, 216] on span "Team Member type" at bounding box center [314, 220] width 106 height 14
click at [302, 251] on span "First name" at bounding box center [292, 251] width 63 height 14
click at [303, 249] on span "First name" at bounding box center [292, 251] width 63 height 14
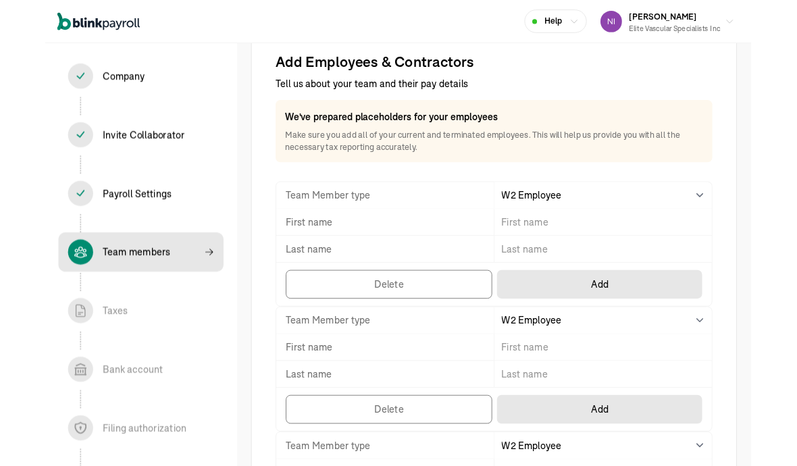
click at [300, 236] on div "First name" at bounding box center [507, 251] width 492 height 30
click at [351, 236] on div "First name" at bounding box center [507, 251] width 492 height 30
click at [396, 237] on div "First name" at bounding box center [507, 251] width 492 height 30
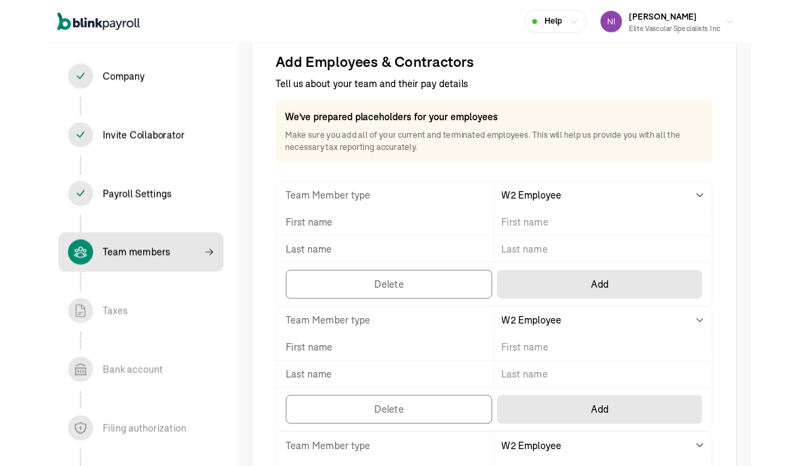
click at [503, 237] on div "First name" at bounding box center [507, 251] width 492 height 30
click at [286, 236] on div "First name" at bounding box center [507, 251] width 492 height 30
click at [286, 235] on div "Team Member type Select W2 Employee Individual - 1099 Contractor Business - 109…" at bounding box center [507, 220] width 492 height 30
click at [284, 251] on span "First name" at bounding box center [292, 251] width 63 height 14
click at [290, 252] on span "First name" at bounding box center [292, 251] width 63 height 14
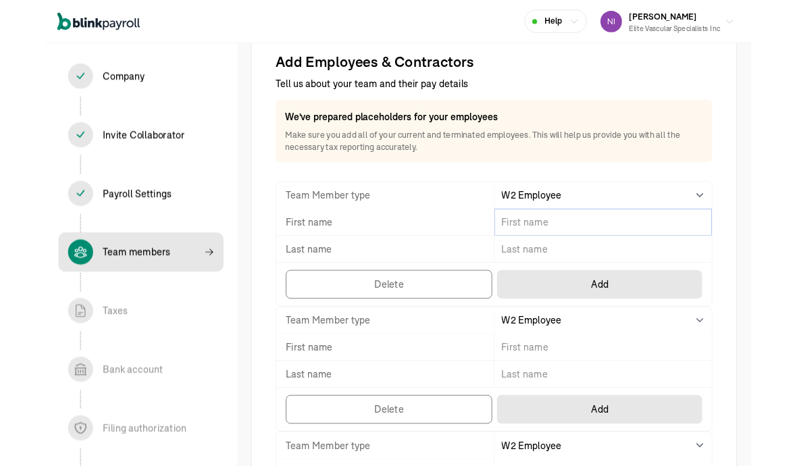
click at [530, 257] on input "TextInput" at bounding box center [630, 251] width 246 height 30
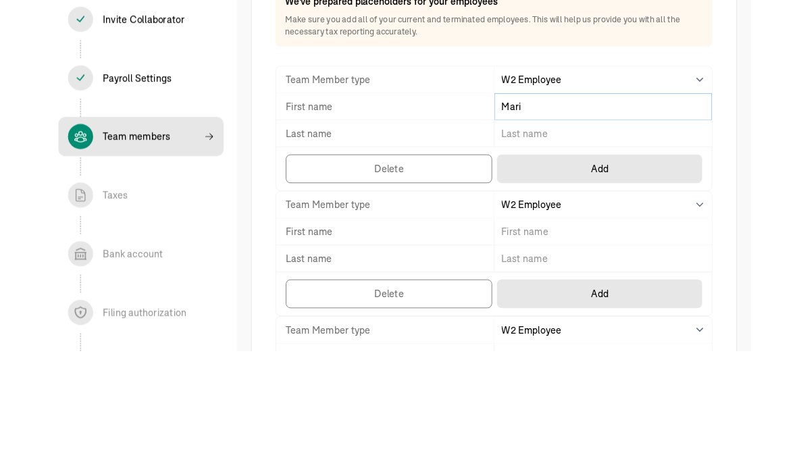
type input "Mari"
click at [552, 266] on input "TextInput" at bounding box center [630, 281] width 246 height 30
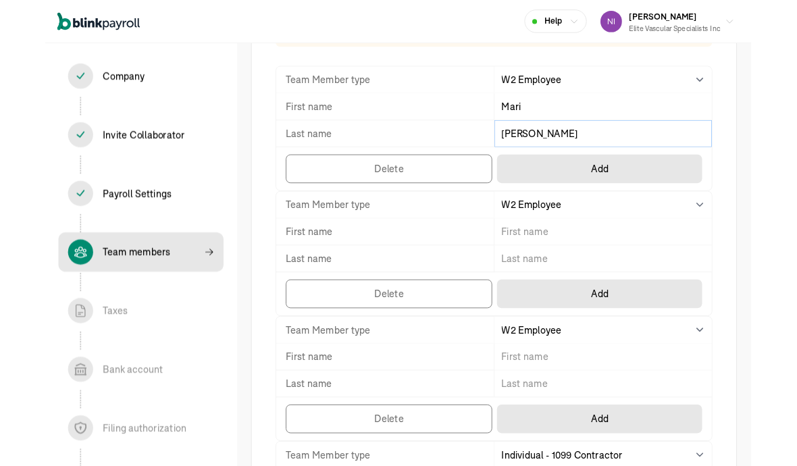
type input "Delacruz"
click at [553, 130] on input "Mari" at bounding box center [630, 120] width 246 height 30
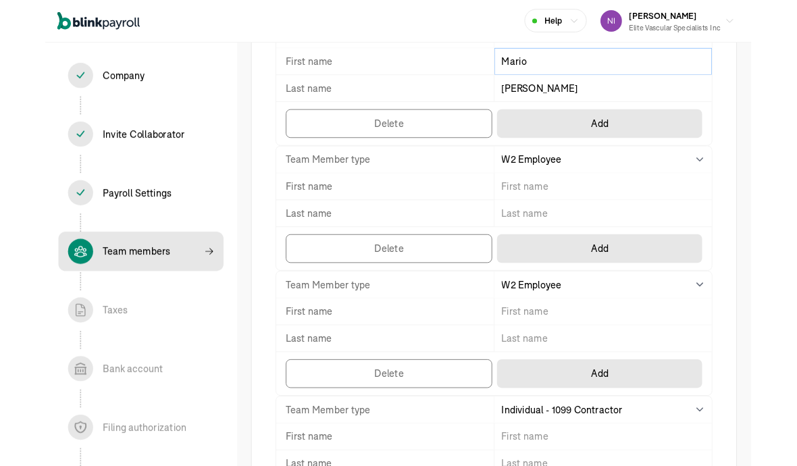
type input "Mario"
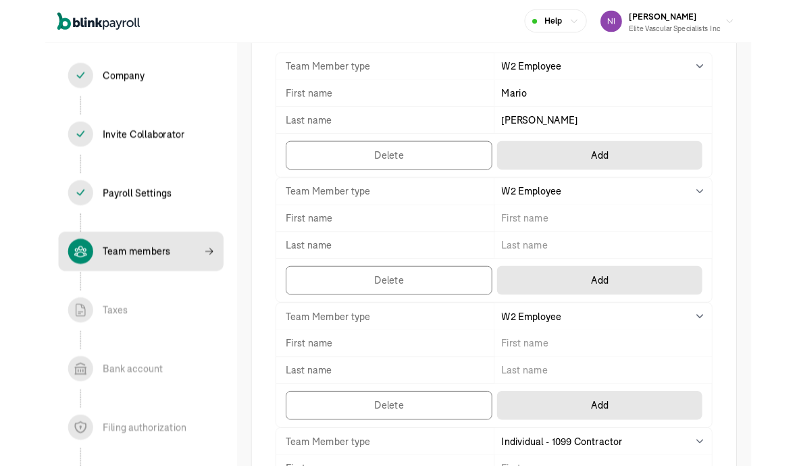
scroll to position [174, 0]
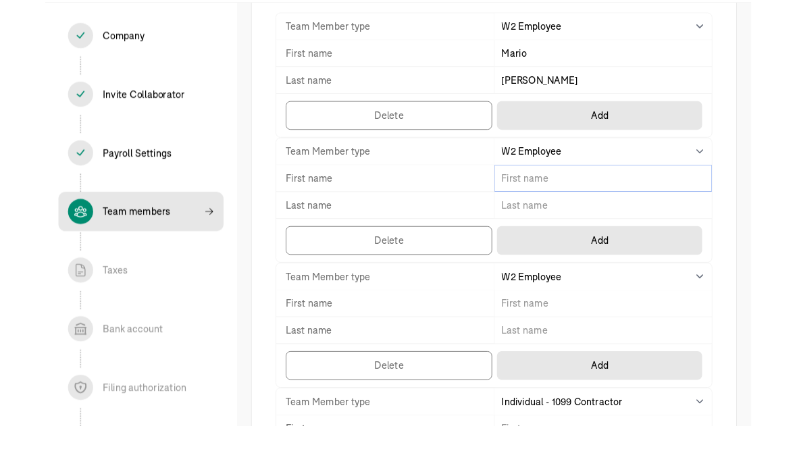
click at [553, 247] on input "TextInput" at bounding box center [630, 247] width 246 height 30
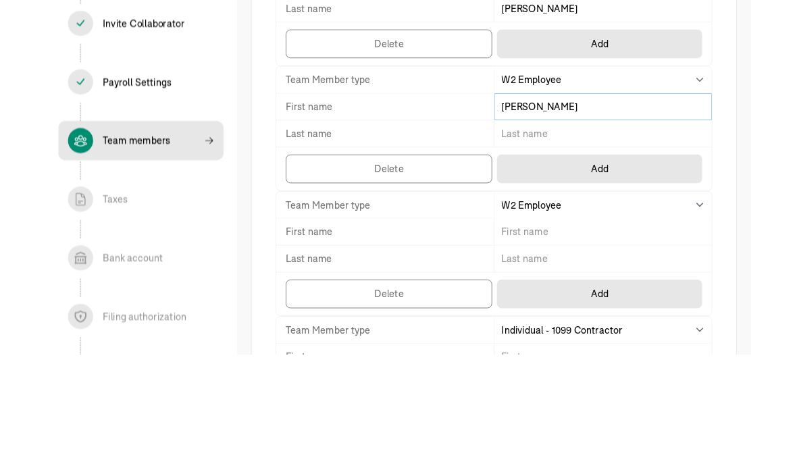
type input "Nirman"
click at [553, 262] on input "TextInput" at bounding box center [630, 277] width 246 height 30
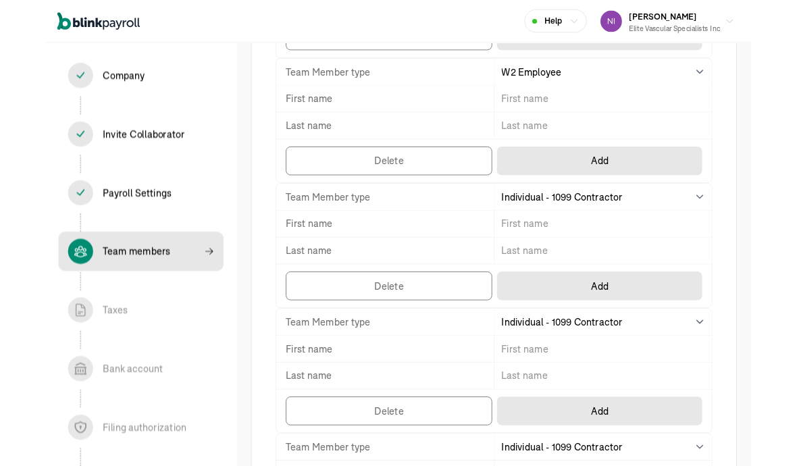
scroll to position [456, 0]
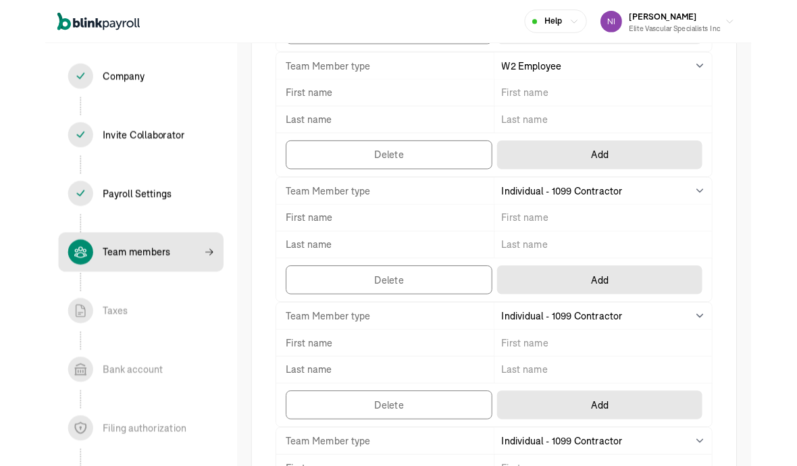
type input "Tulsyan"
click at [553, 253] on input "TextInput" at bounding box center [630, 246] width 246 height 30
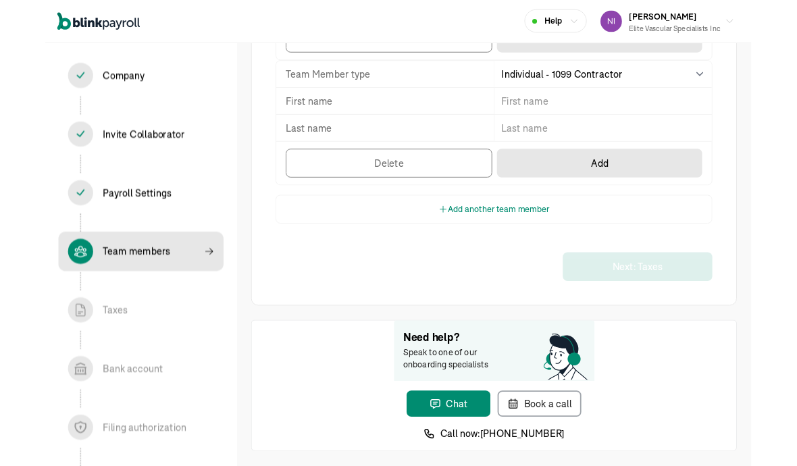
scroll to position [875, 0]
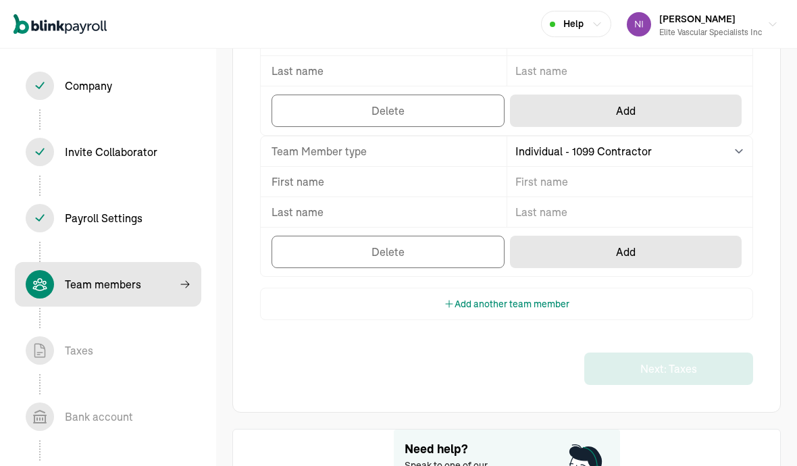
click at [276, 353] on div "Next: Taxes" at bounding box center [506, 369] width 493 height 32
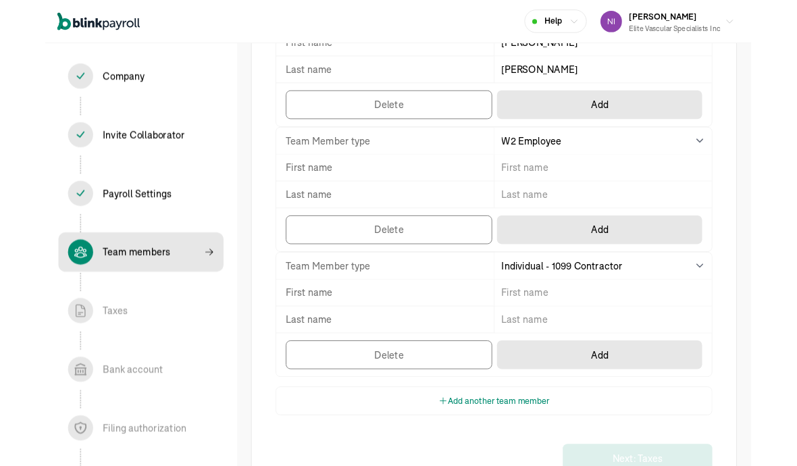
scroll to position [381, 0]
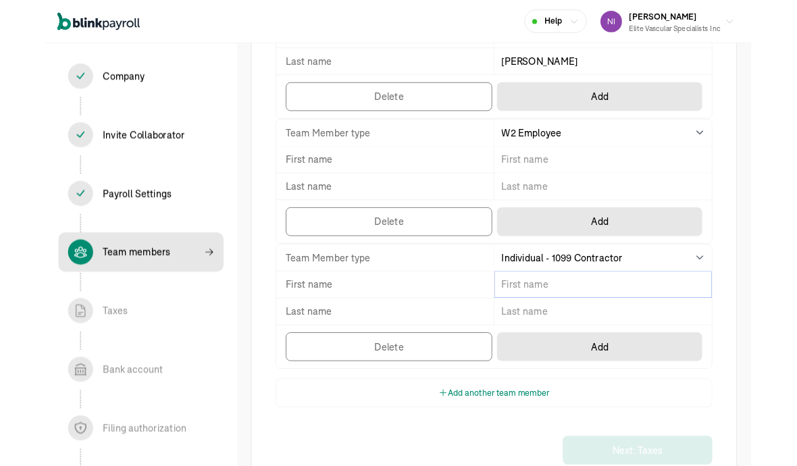
click at [553, 322] on input "TextInput" at bounding box center [630, 322] width 246 height 30
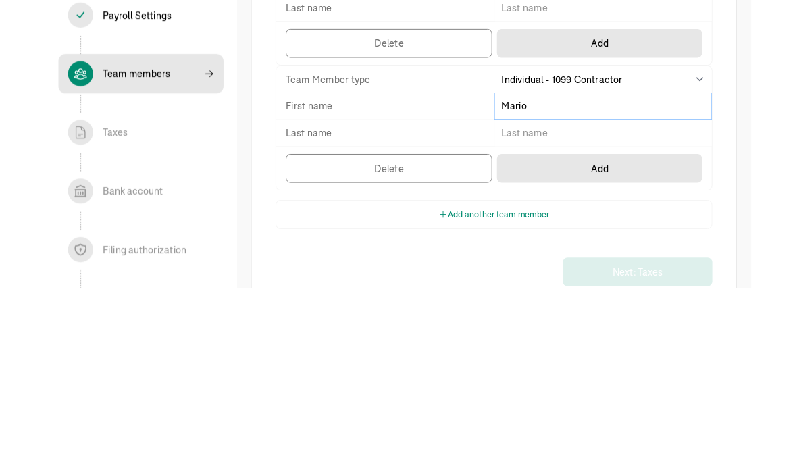
type input "Mario"
click at [553, 337] on input "TextInput" at bounding box center [630, 352] width 246 height 30
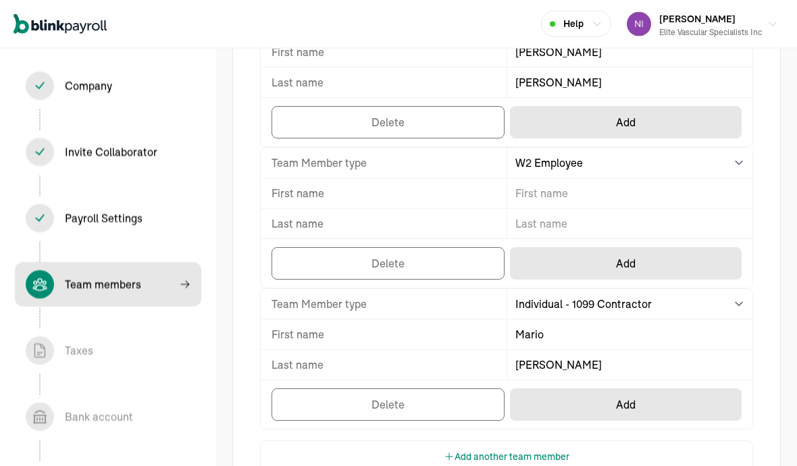
type input "Delacruz"
click at [282, 388] on button "Delete" at bounding box center [388, 404] width 233 height 32
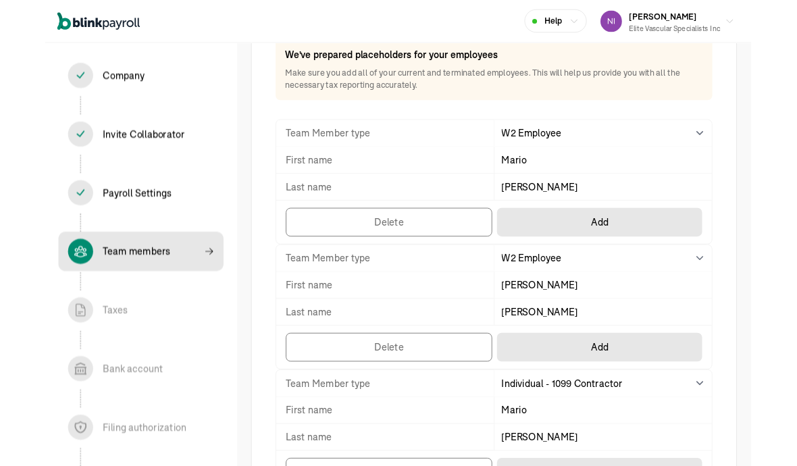
scroll to position [101, 0]
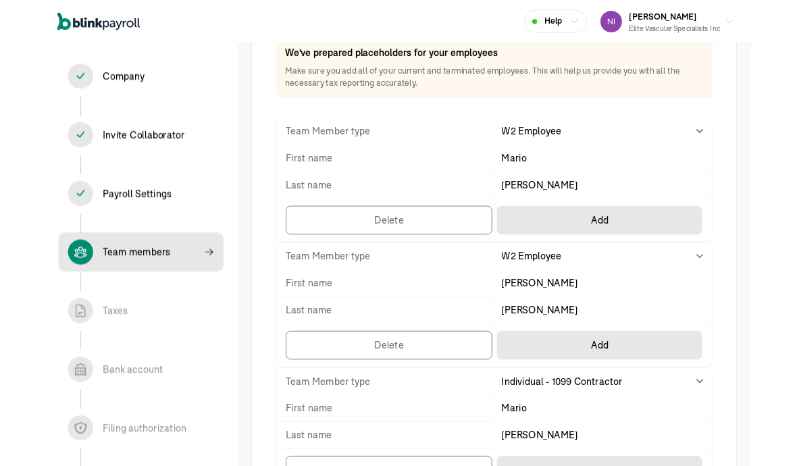
click at [282, 374] on button "Delete" at bounding box center [388, 390] width 233 height 32
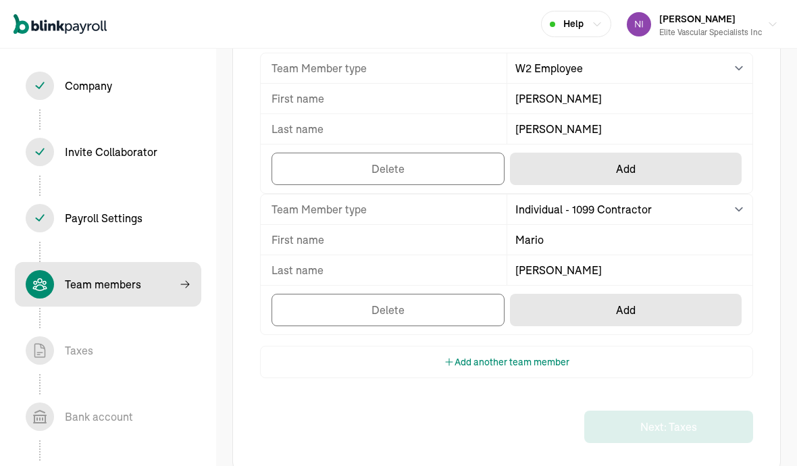
scroll to position [182, 0]
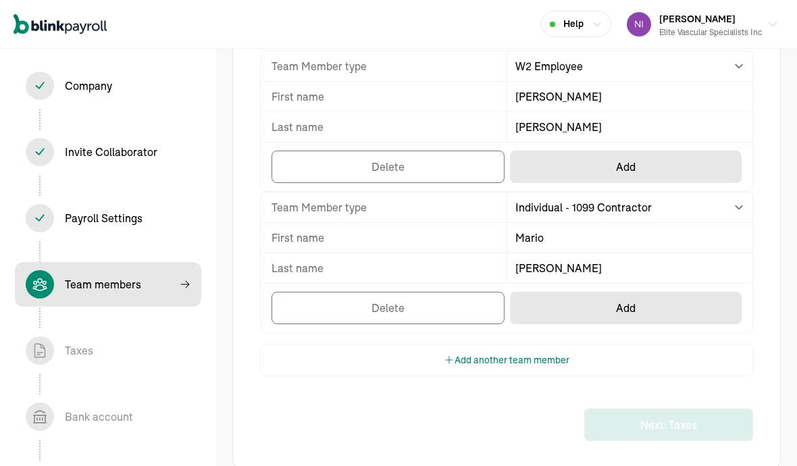
click at [553, 163] on button "Add" at bounding box center [626, 167] width 232 height 32
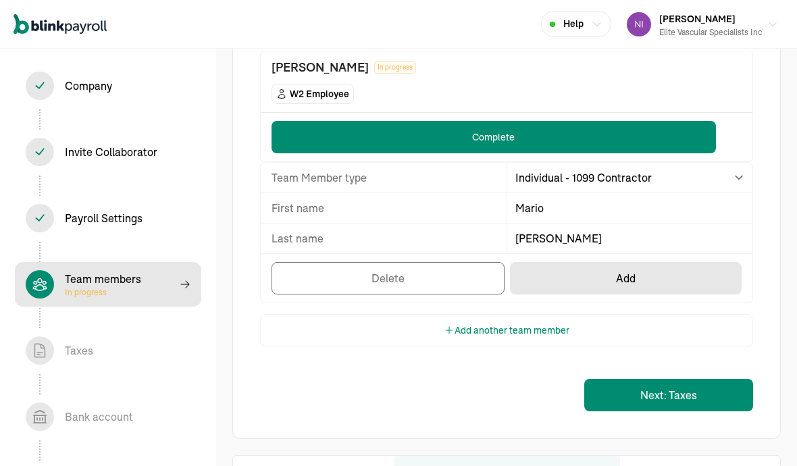
click at [553, 273] on button "Add" at bounding box center [626, 278] width 232 height 32
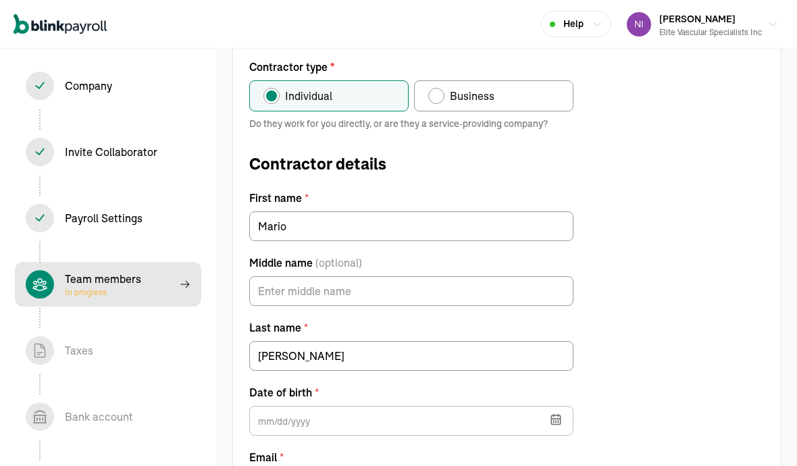
scroll to position [155, 0]
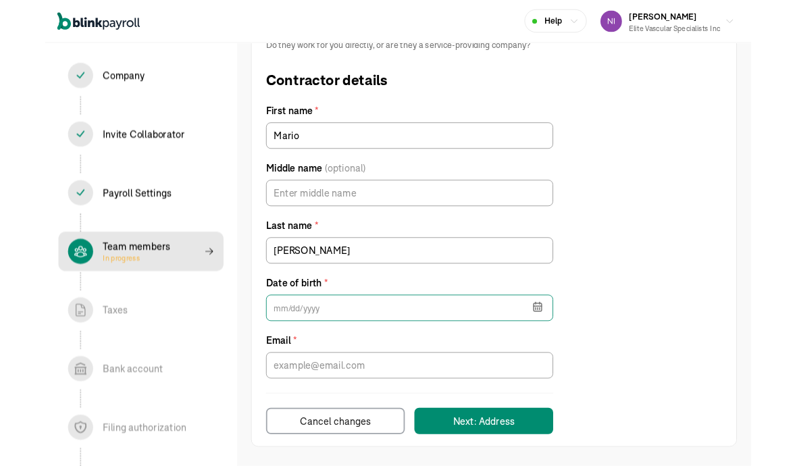
click at [268, 340] on input "text" at bounding box center [411, 348] width 324 height 30
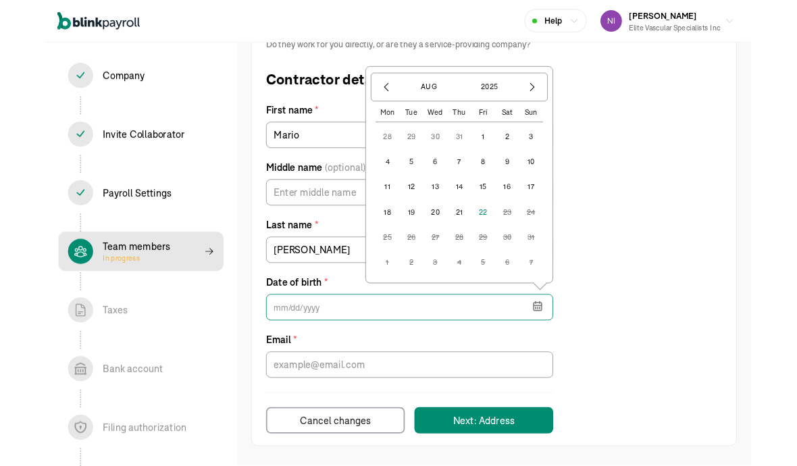
scroll to position [217, 0]
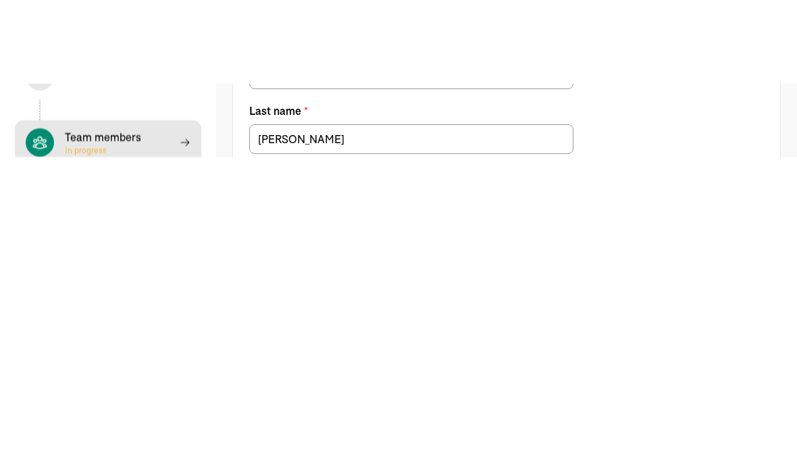
type input "05/31/1971"
click at [268, 396] on input "Email *" at bounding box center [411, 411] width 324 height 30
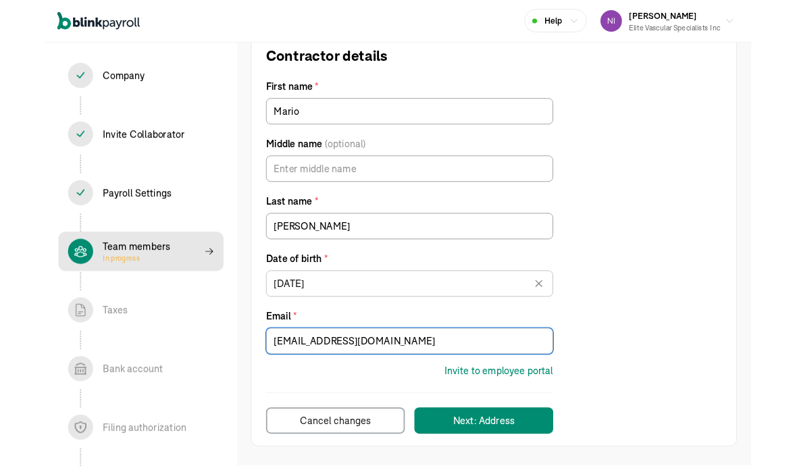
scroll to position [242, 0]
type input "Jonmangin725@yahoo.com"
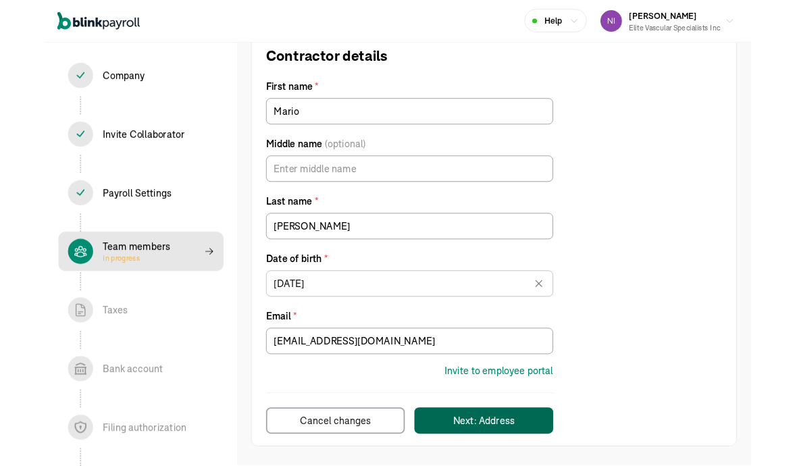
click at [528, 482] on div "Next: Address" at bounding box center [496, 475] width 70 height 16
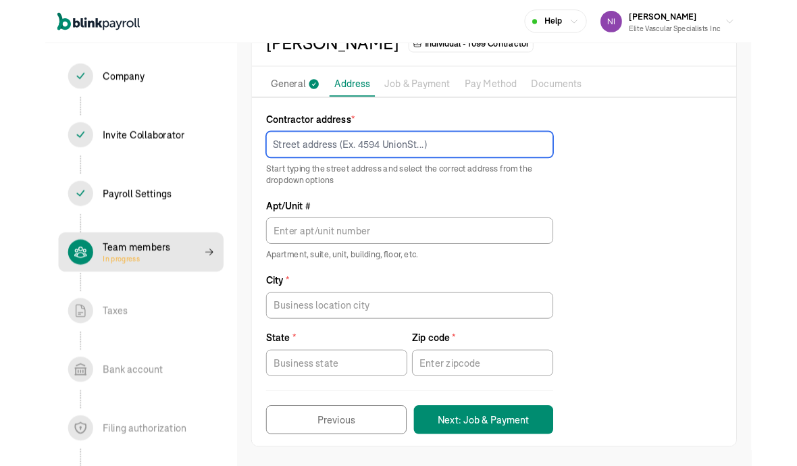
click at [273, 170] on input at bounding box center [411, 164] width 324 height 30
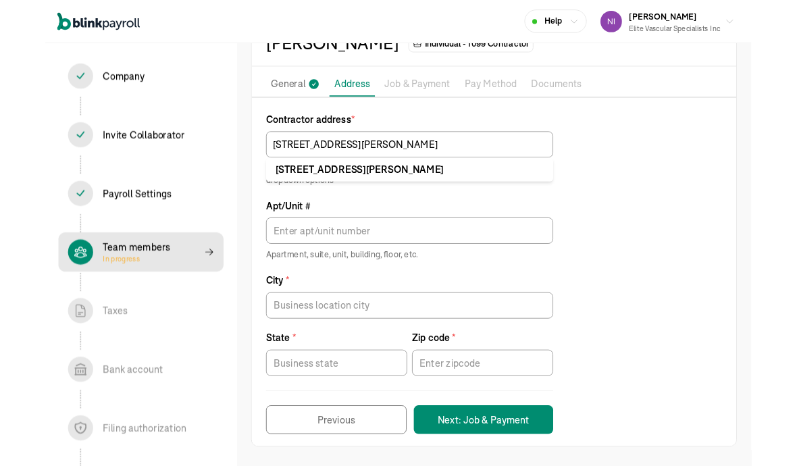
click at [272, 202] on li "77 Hudson St Jersey City, NJ 07302" at bounding box center [411, 191] width 324 height 27
type input "77 Hudson St"
type input "Jersey City"
type input "NJ"
type input "07302"
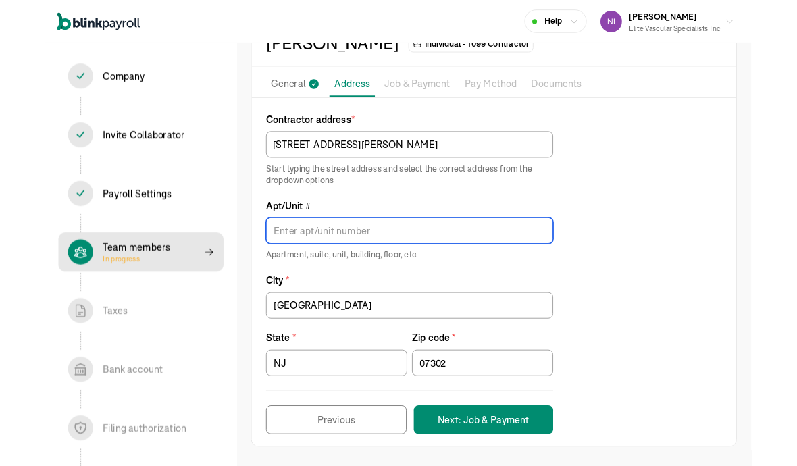
click at [264, 265] on input "Apt/Unit #" at bounding box center [411, 261] width 324 height 30
type input "2402"
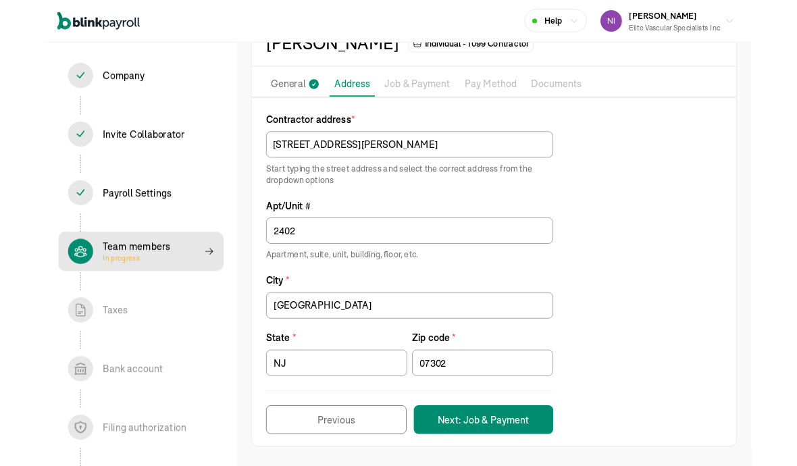
click at [524, 478] on button "Next: Job & Payment" at bounding box center [494, 474] width 157 height 32
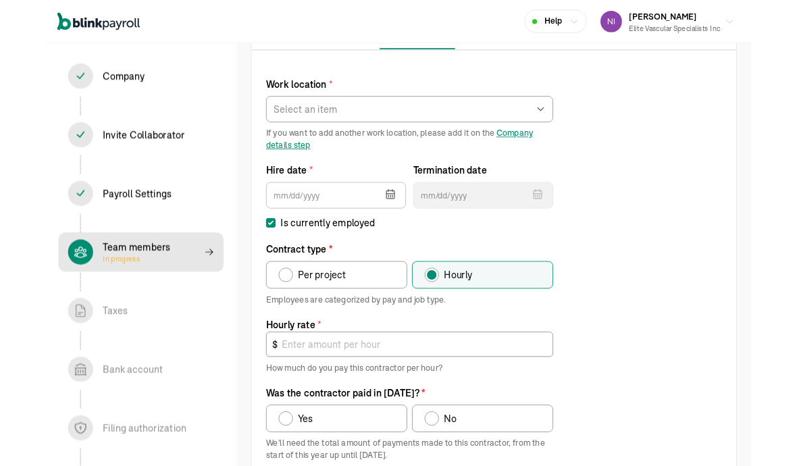
scroll to position [155, 0]
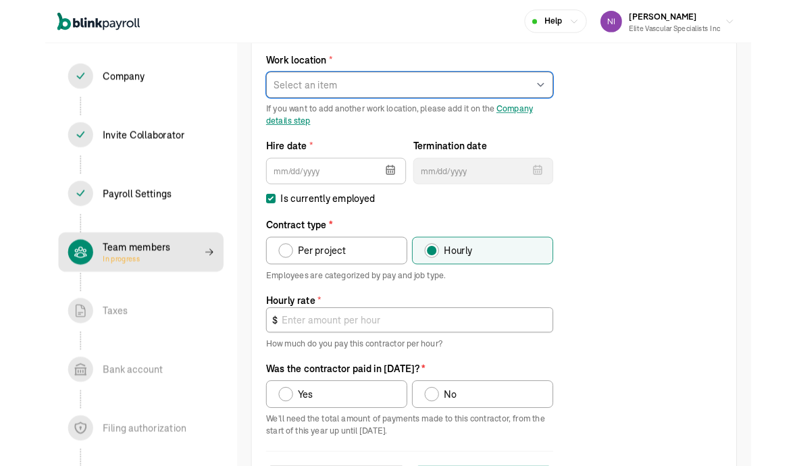
click at [276, 98] on select "Select an item Second Works from home" at bounding box center [411, 96] width 324 height 30
select select "999 Clifton Ave"
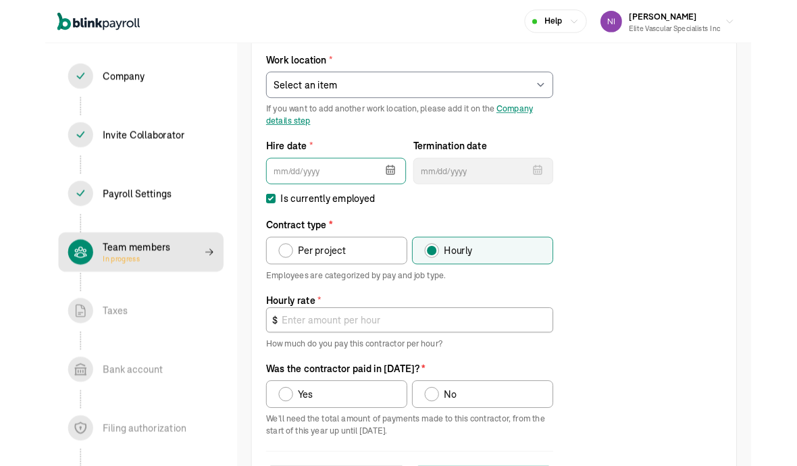
click at [271, 200] on input "text" at bounding box center [328, 193] width 158 height 30
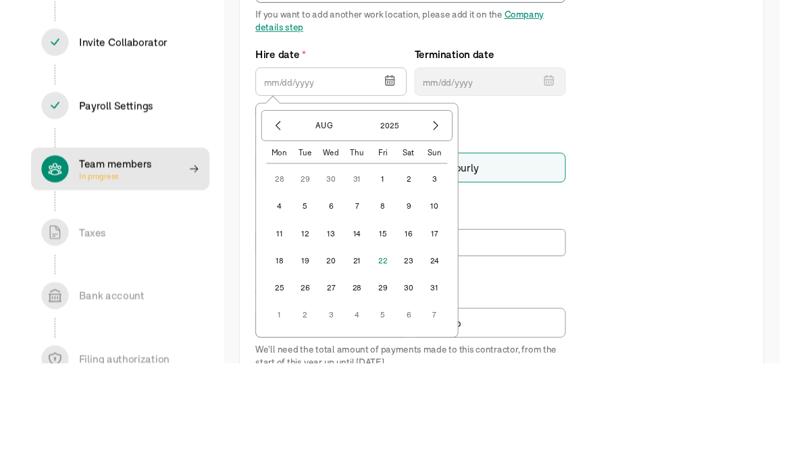
click at [376, 282] on button "1" at bounding box center [382, 295] width 27 height 27
type input "08/01/2025"
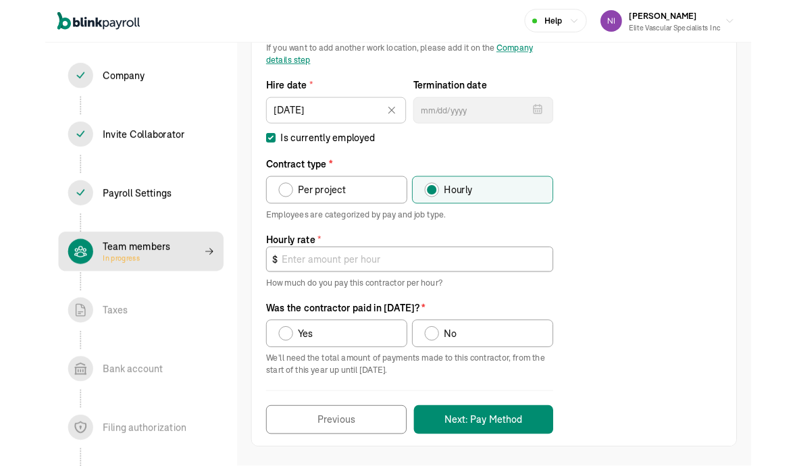
click at [259, 209] on label "Per project" at bounding box center [328, 214] width 159 height 31
click at [263, 209] on input "Per project" at bounding box center [268, 211] width 11 height 11
radio input "true"
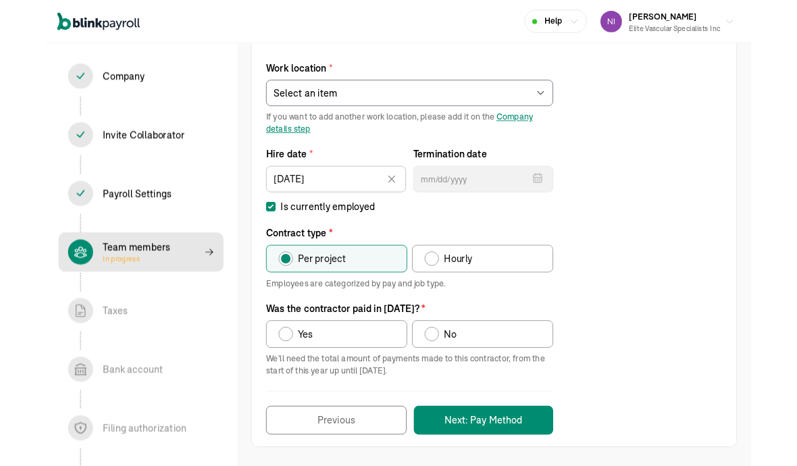
scroll to position [146, 0]
click at [513, 374] on label "No" at bounding box center [493, 376] width 159 height 31
click at [438, 374] on input "No" at bounding box center [433, 373] width 11 height 11
radio input "true"
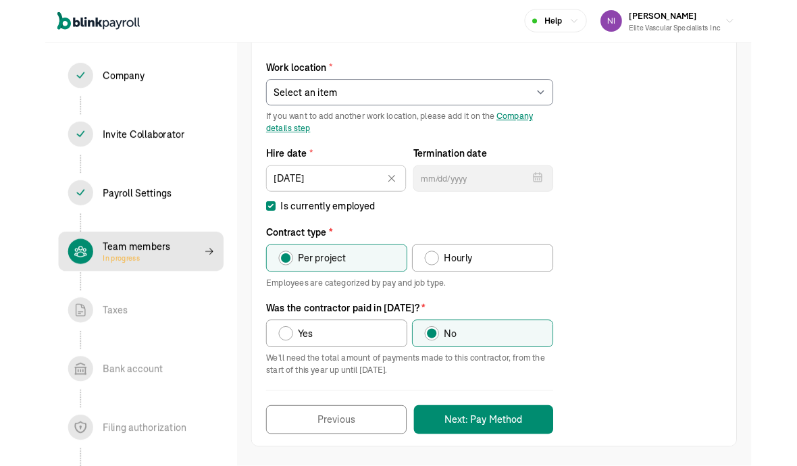
click at [532, 478] on button "Next: Pay Method" at bounding box center [494, 474] width 157 height 32
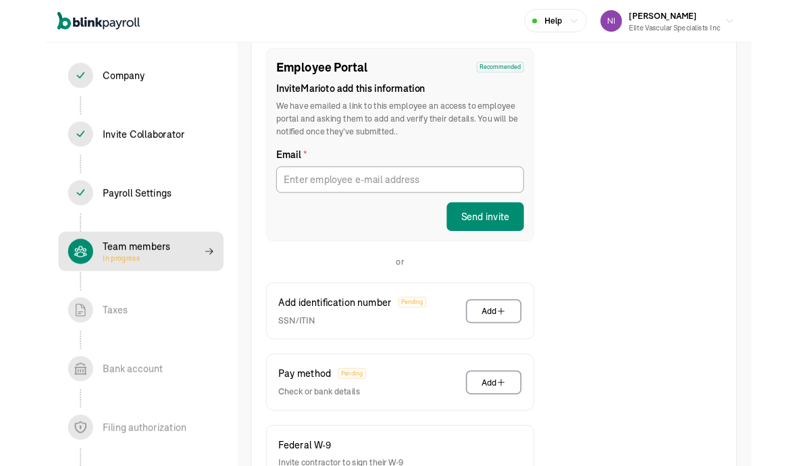
type input "Jonmangin725@yahoo.com"
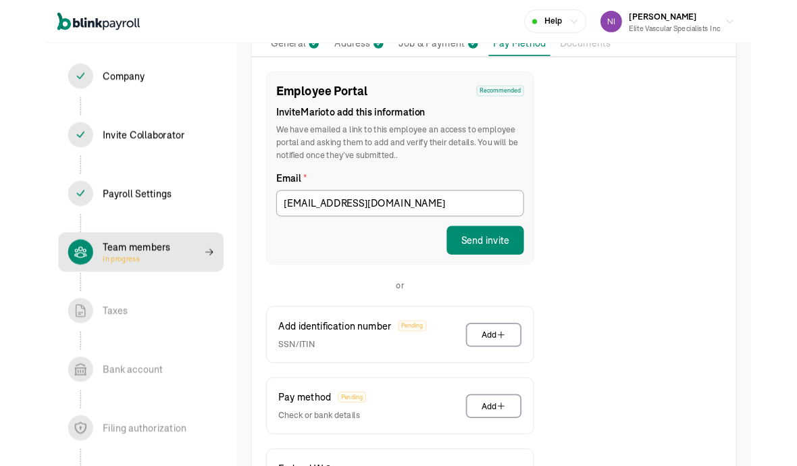
scroll to position [118, 0]
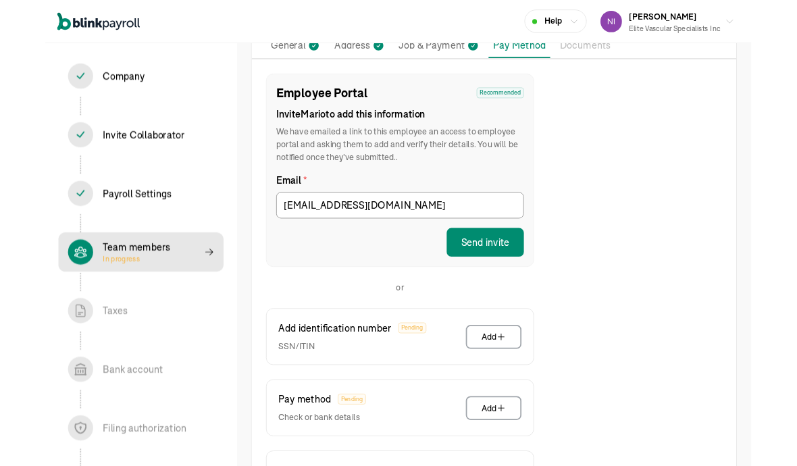
click at [522, 276] on button "Send invite" at bounding box center [496, 273] width 87 height 32
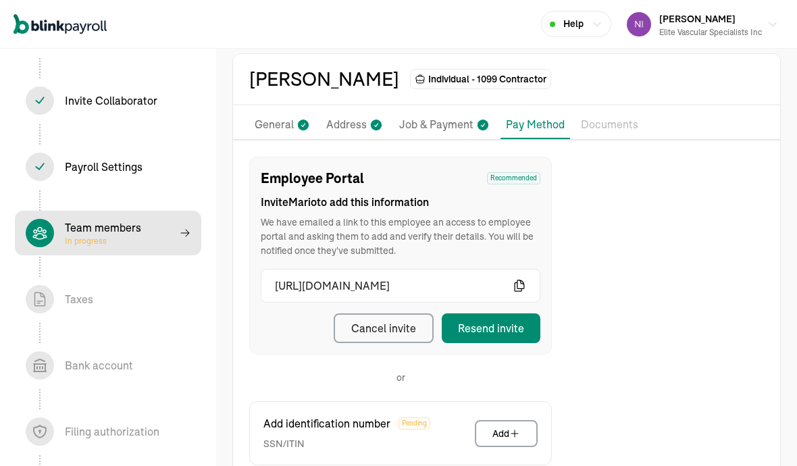
scroll to position [54, 0]
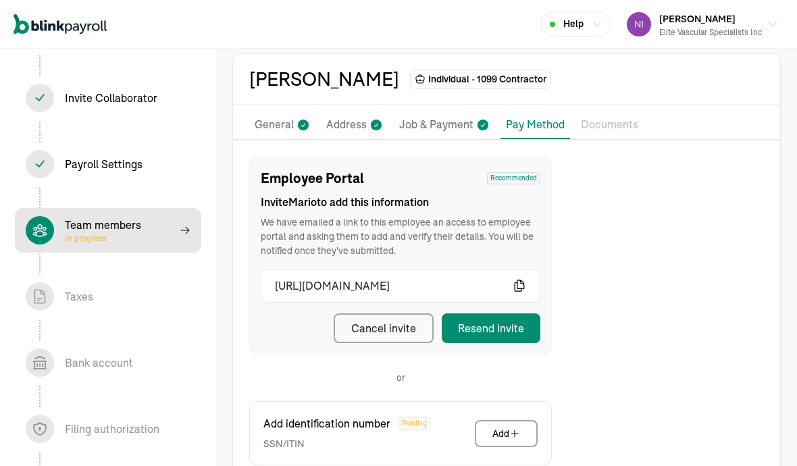
click at [553, 124] on p "Documents" at bounding box center [609, 125] width 57 height 18
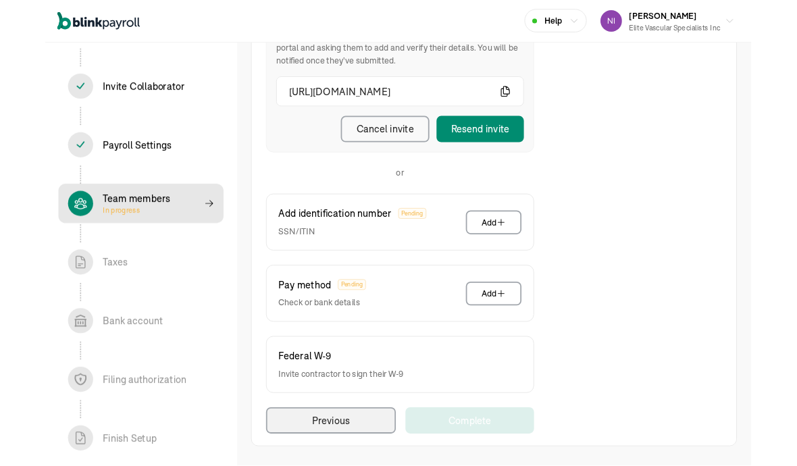
scroll to position [147, 0]
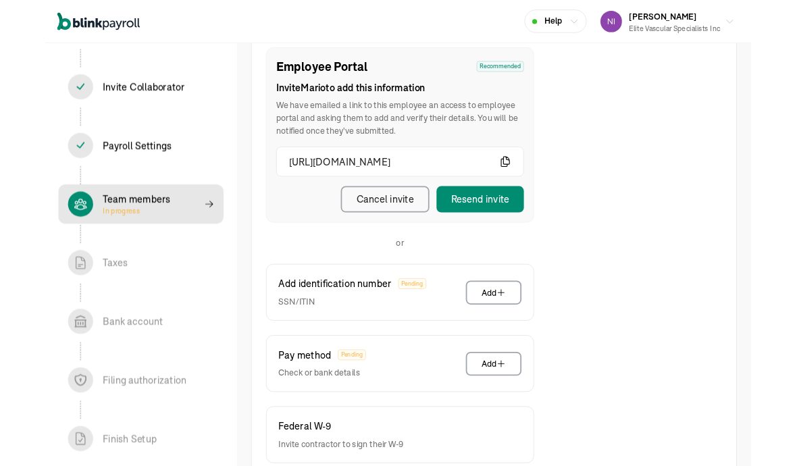
select select "999 Clifton Ave"
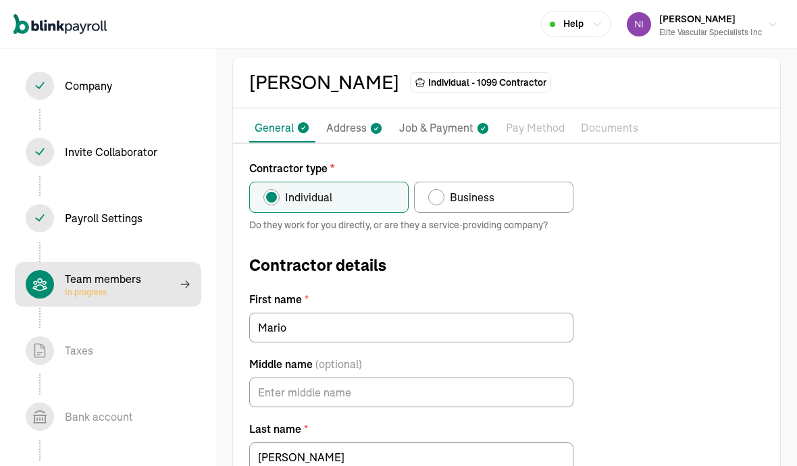
scroll to position [0, 0]
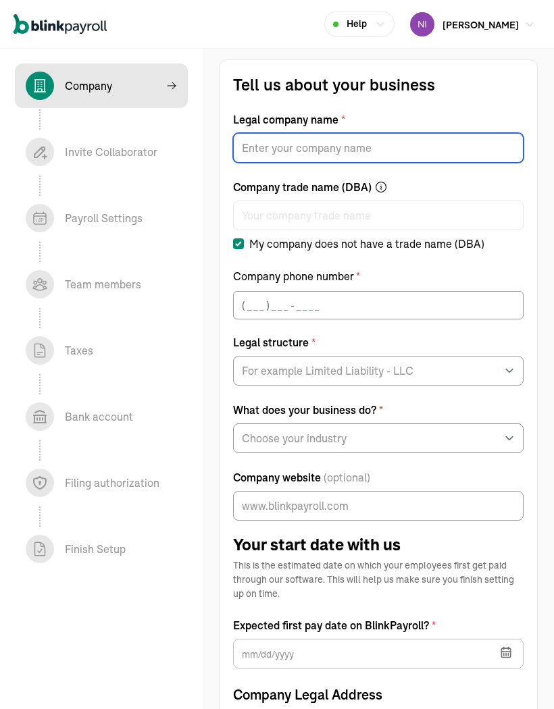
click at [249, 149] on input "Legal company name *" at bounding box center [378, 148] width 290 height 30
type input "Elite vascular specialists inc"
click at [241, 313] on input "text" at bounding box center [378, 305] width 290 height 28
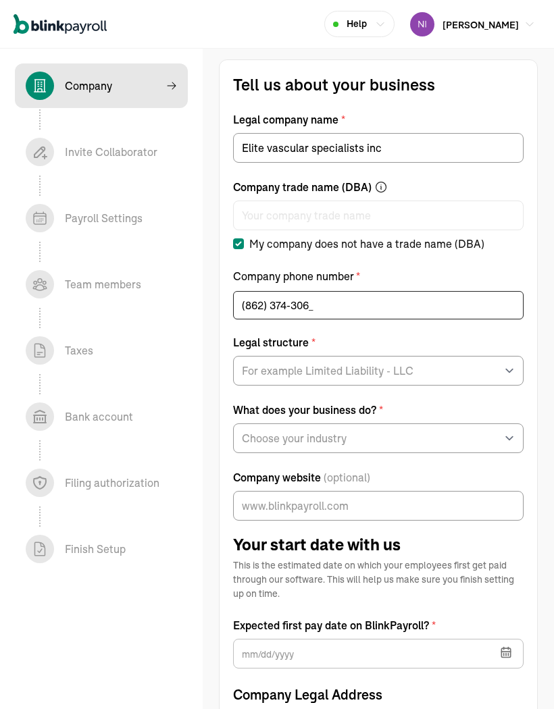
type input "[PHONE_NUMBER]"
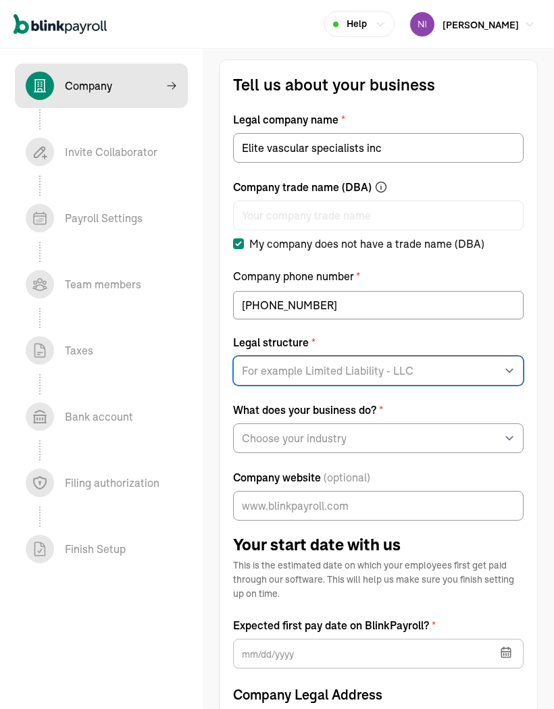
click at [257, 384] on select "For example Limited Liability - LLC Sole proprietorship Limited Partnership Lim…" at bounding box center [378, 371] width 290 height 30
select select "S-Corporation"
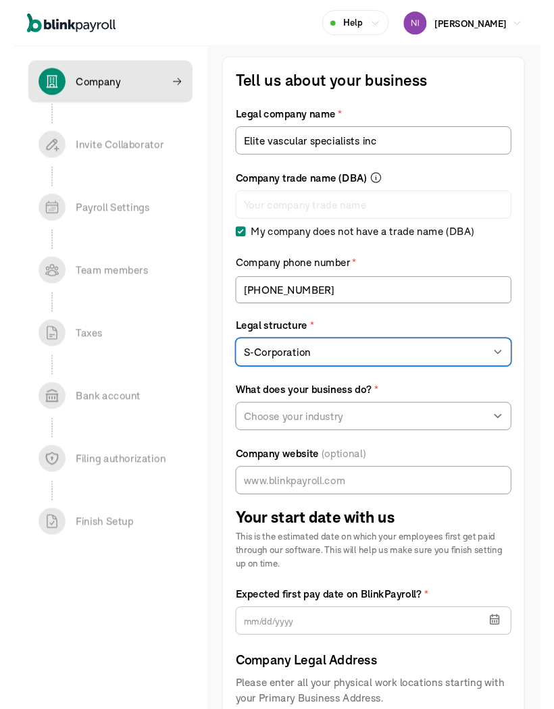
scroll to position [38, 0]
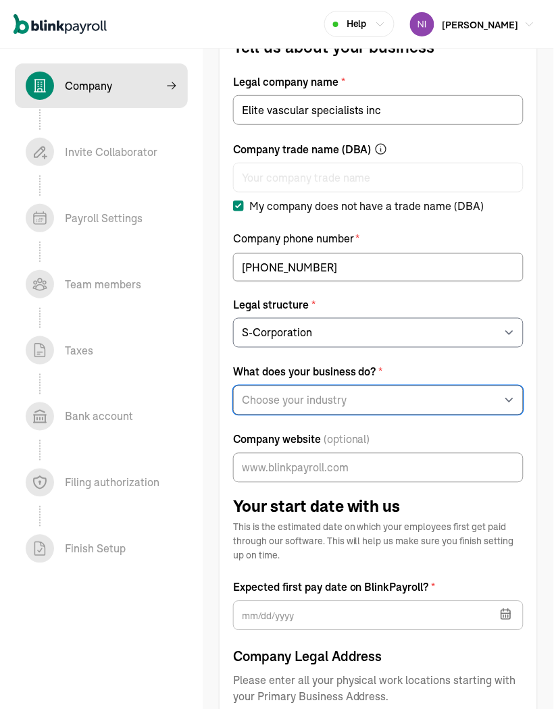
click at [249, 407] on select "Choose your industry Auto or Machine Sales Auto or Machine Repair Arts or Enter…" at bounding box center [378, 401] width 290 height 30
select select "Health Care"
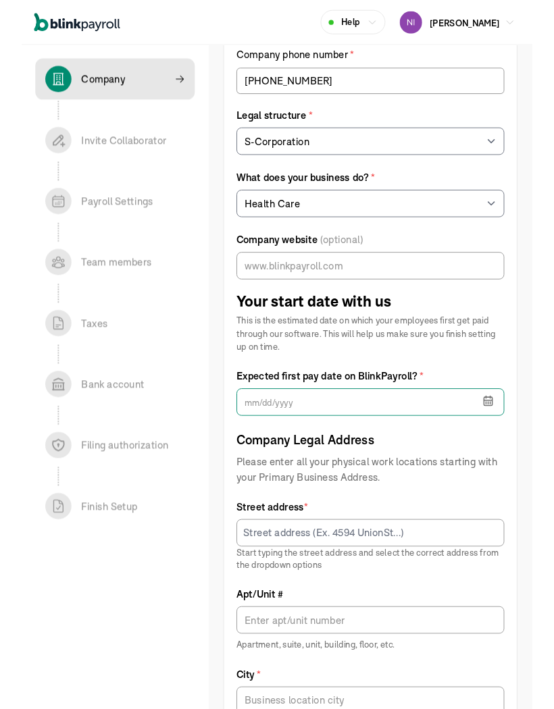
click at [265, 448] on input "text" at bounding box center [378, 436] width 290 height 30
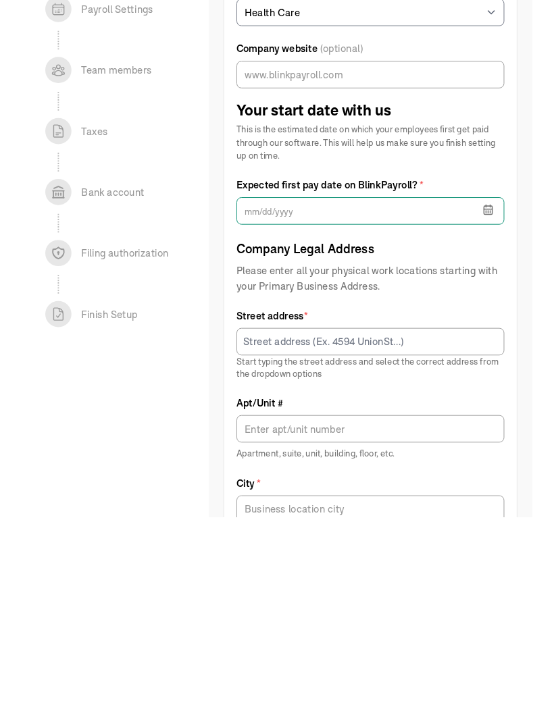
click at [301, 422] on input "text" at bounding box center [378, 437] width 290 height 30
click at [505, 429] on icon "button" at bounding box center [506, 436] width 14 height 14
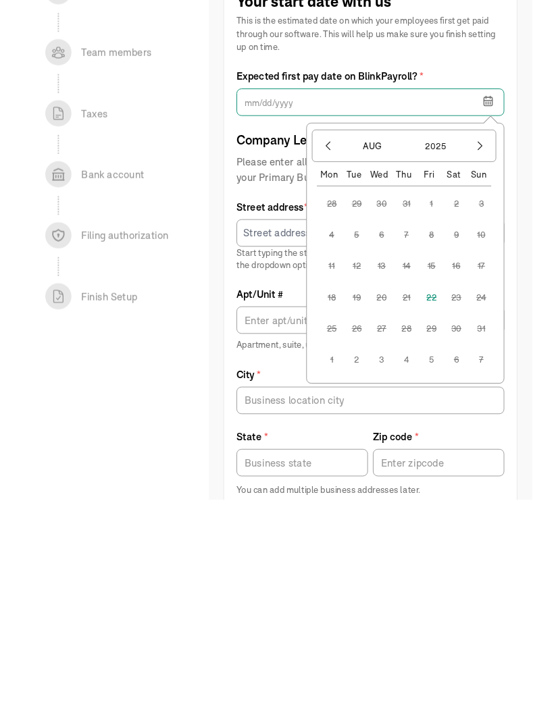
scroll to position [316, 0]
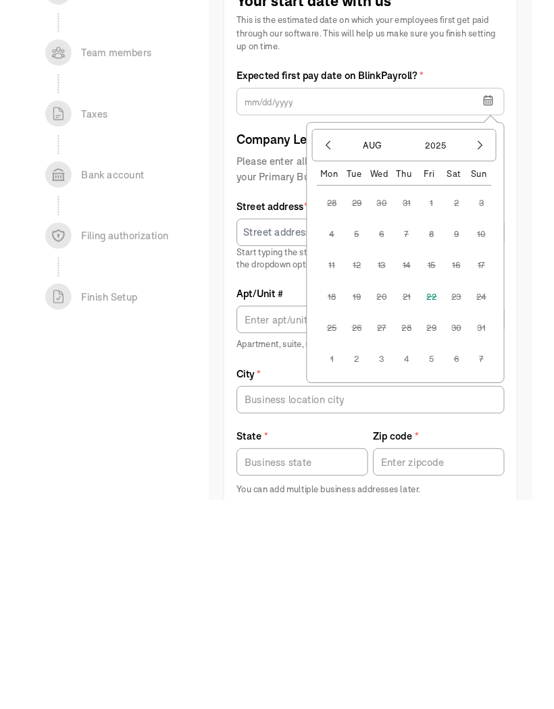
click at [363, 600] on button "2" at bounding box center [363, 616] width 32 height 32
type input "[DATE]"
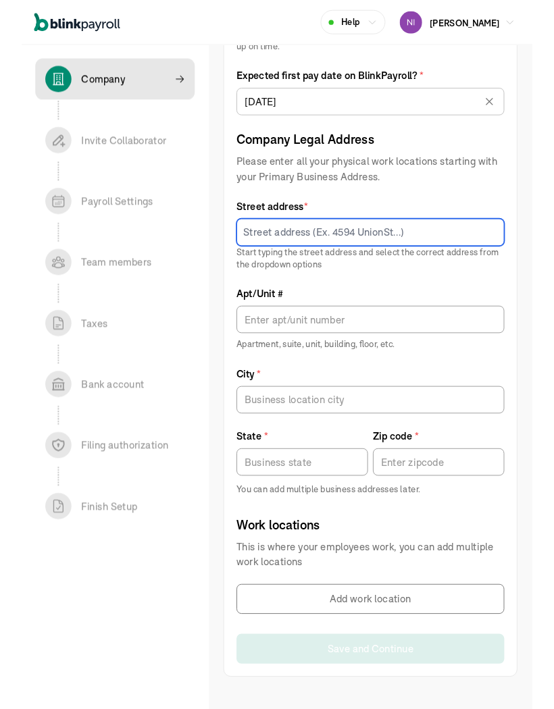
click at [265, 259] on input at bounding box center [378, 252] width 290 height 30
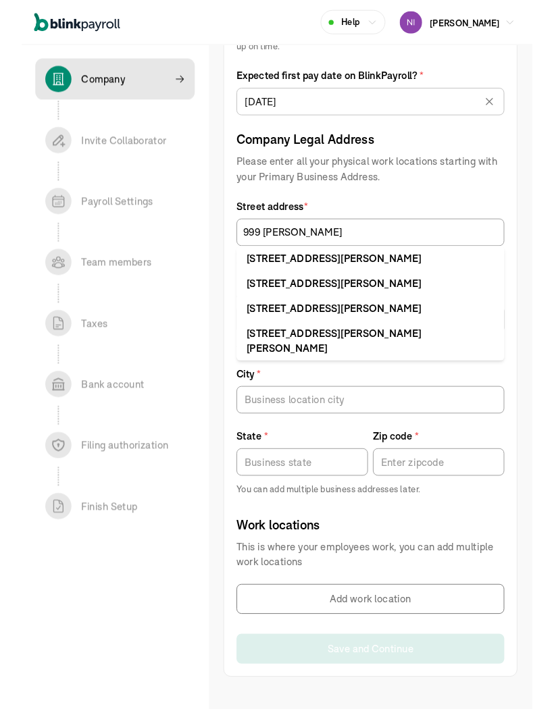
click at [272, 274] on div "999 Clifton Ave Clifton, NJ 07013" at bounding box center [378, 280] width 269 height 16
type input "[STREET_ADDRESS][PERSON_NAME]"
type input "[PERSON_NAME]"
type input "NJ"
type input "07013"
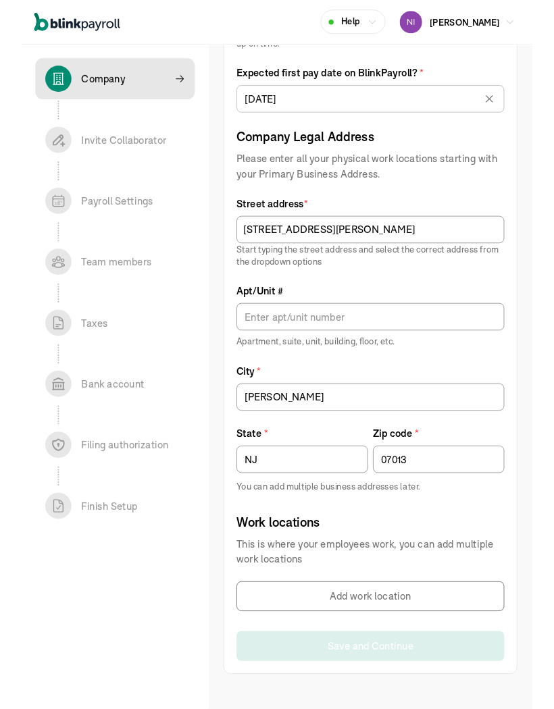
scroll to position [546, 0]
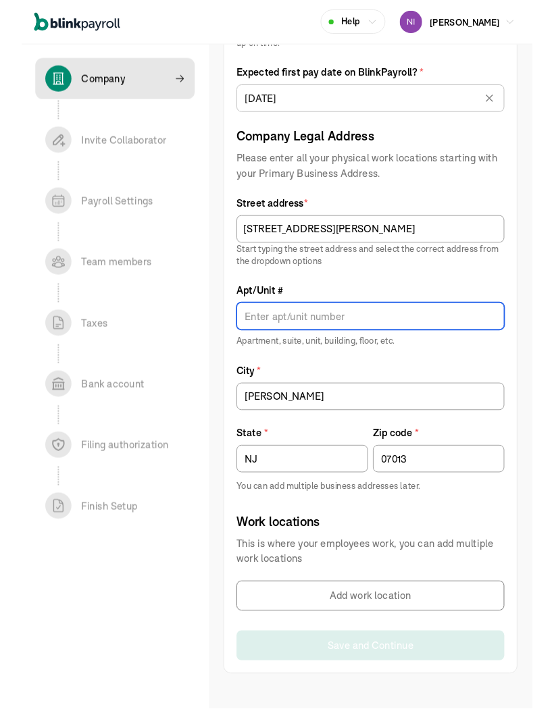
click at [261, 346] on input "Apt/Unit #" at bounding box center [378, 344] width 290 height 30
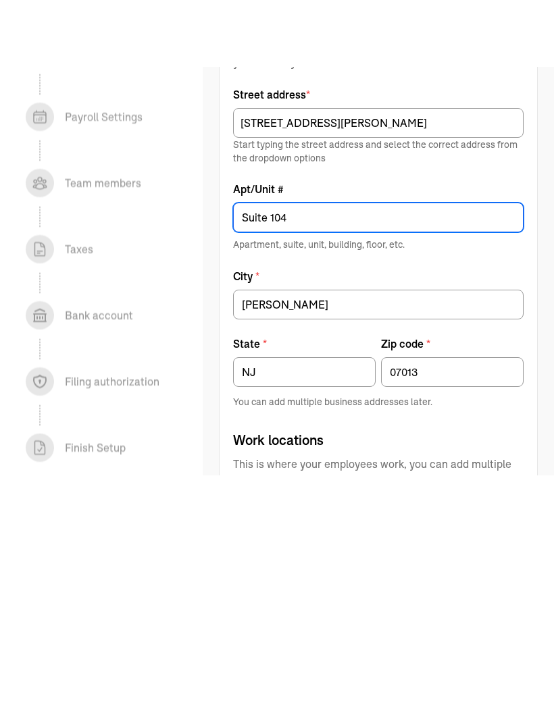
type input "Suite 104"
click at [249, 532] on div "Work locations This is where your employees work, you can add multiple work loc…" at bounding box center [378, 585] width 290 height 107
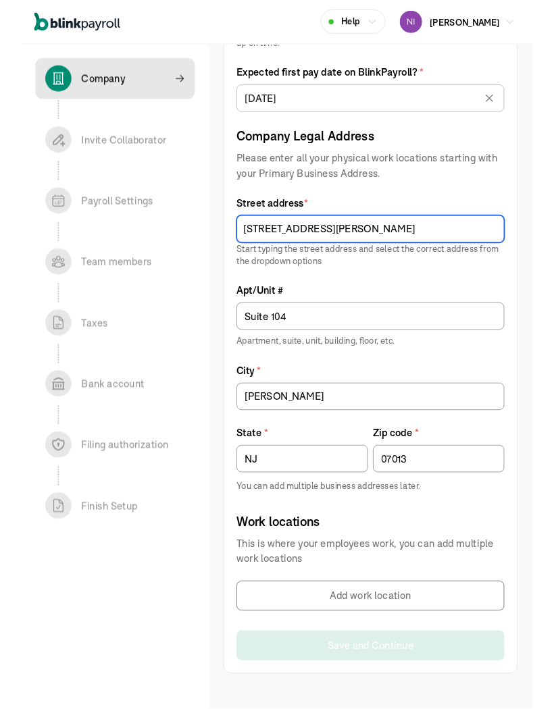
click at [328, 257] on input "[STREET_ADDRESS][PERSON_NAME]" at bounding box center [378, 249] width 290 height 30
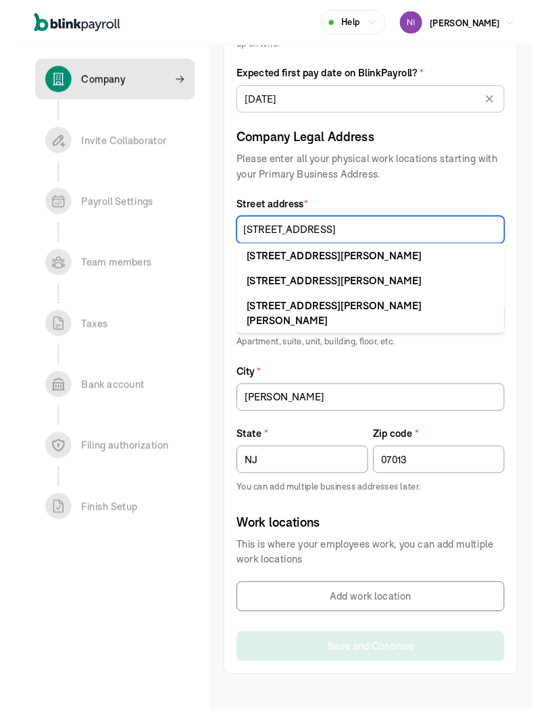
type input "[STREET_ADDRESS][PERSON_NAME]"
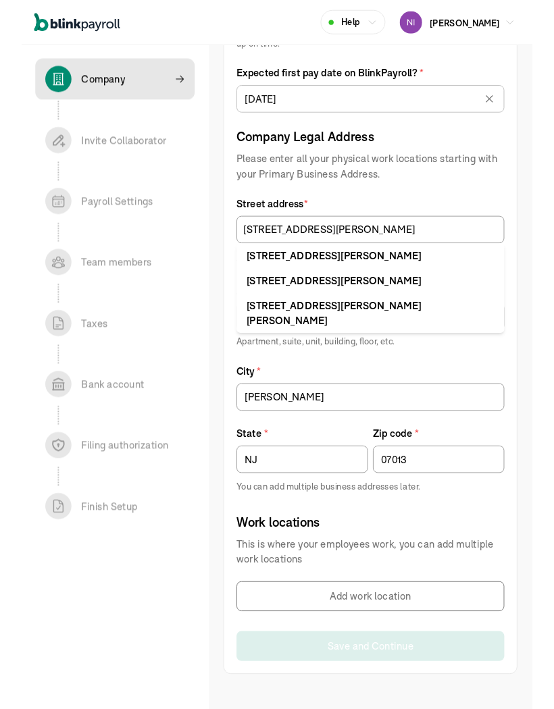
click at [263, 217] on span "Street address *" at bounding box center [378, 221] width 290 height 16
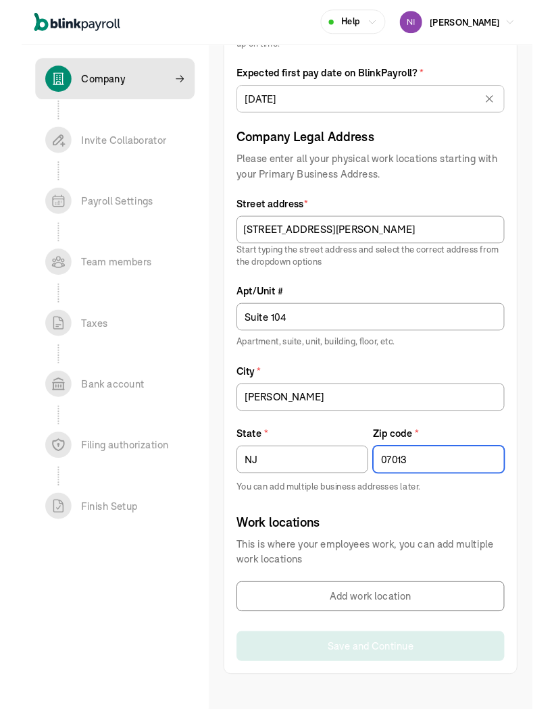
click at [455, 496] on input "07013" at bounding box center [452, 499] width 143 height 30
type input "07013"
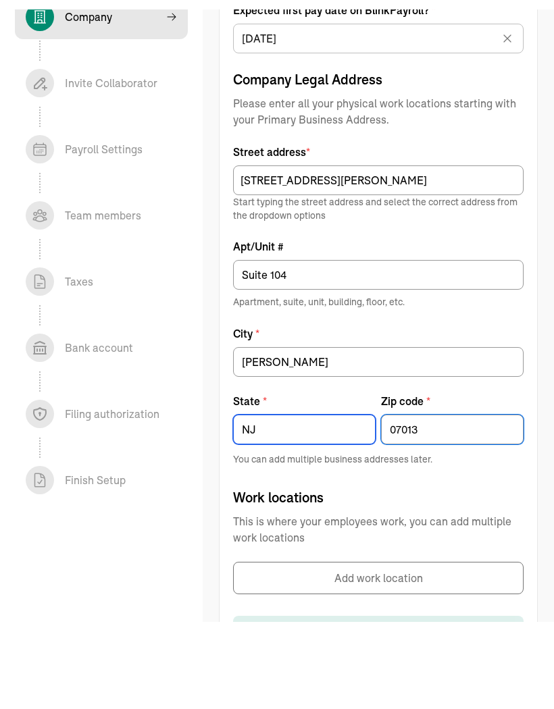
click at [287, 484] on input "NJ" at bounding box center [304, 499] width 143 height 30
click at [286, 484] on input "NJ" at bounding box center [304, 499] width 143 height 30
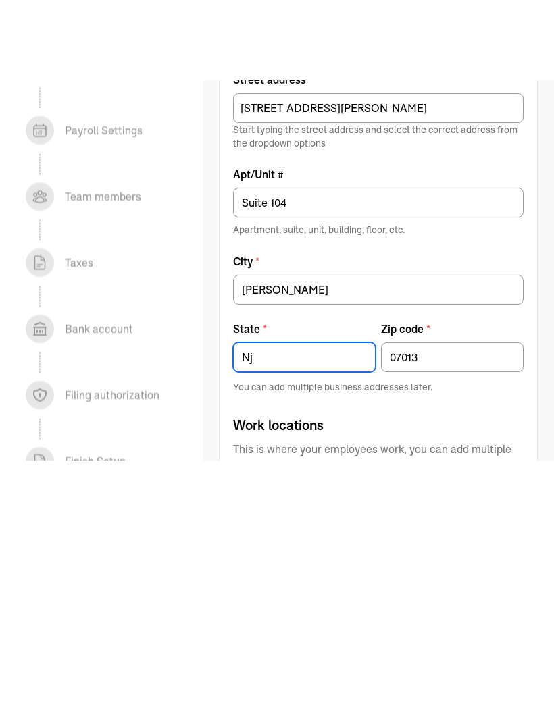
scroll to position [602, 0]
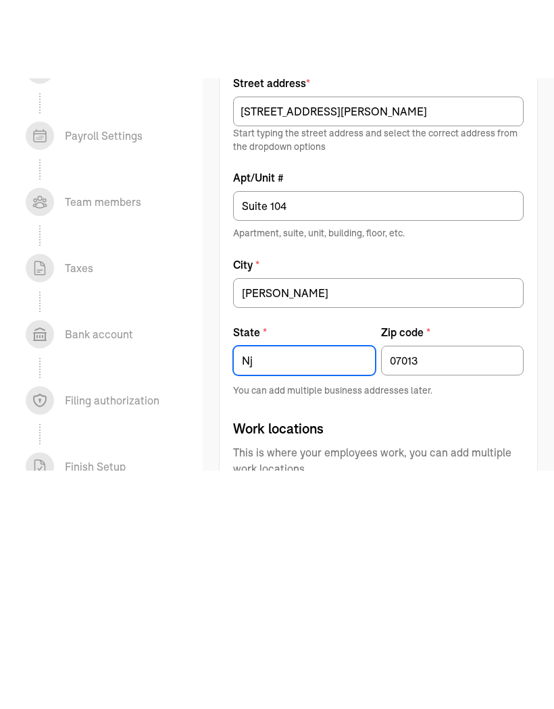
type input "Nj"
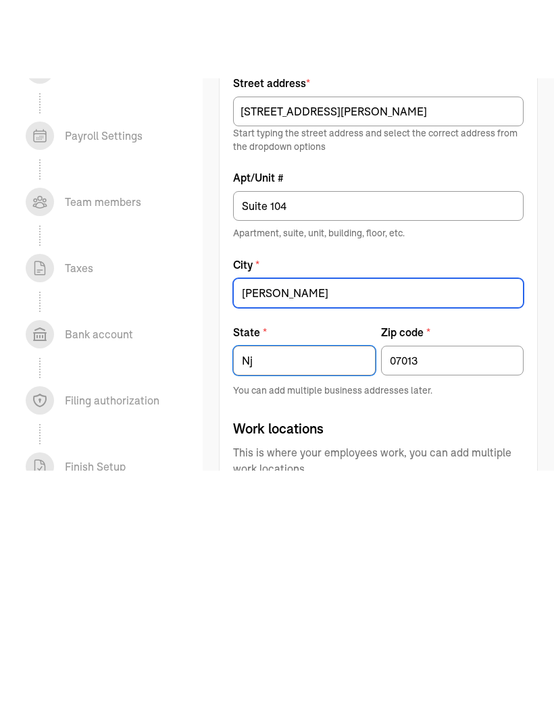
click at [278, 361] on input "[PERSON_NAME]" at bounding box center [378, 376] width 290 height 30
type input "[PERSON_NAME]"
click at [266, 501] on div "Work locations This is where your employees work, you can add multiple work loc…" at bounding box center [378, 554] width 290 height 107
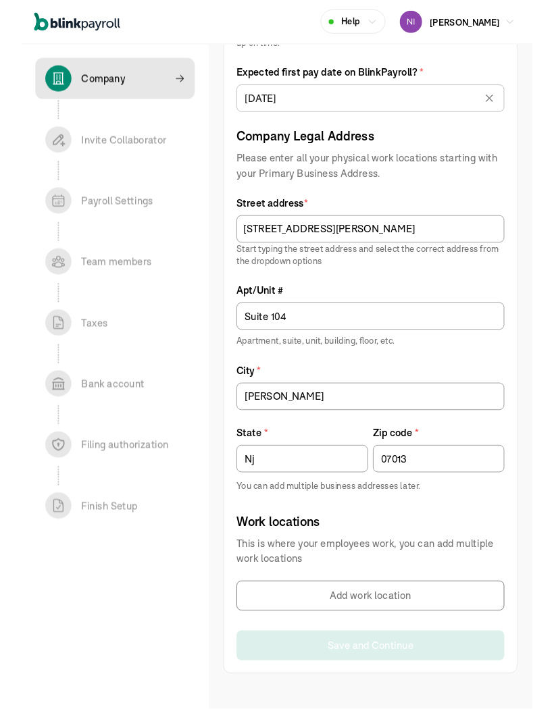
scroll to position [546, 0]
click at [265, 503] on input "Nj" at bounding box center [304, 499] width 143 height 30
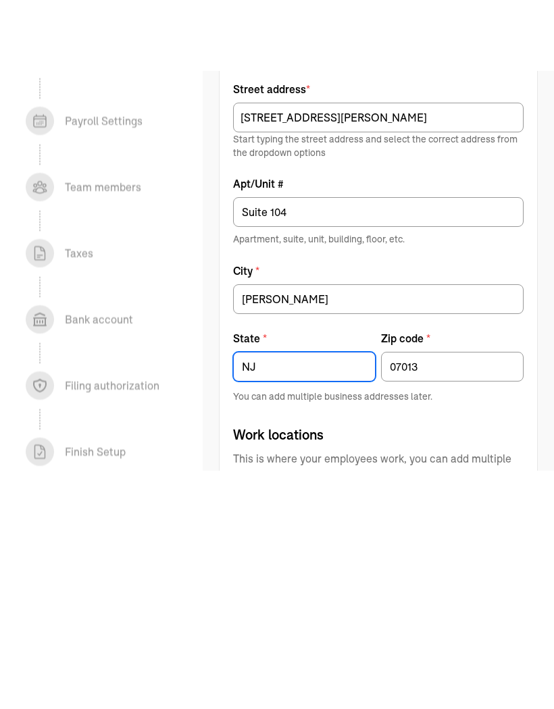
scroll to position [592, 0]
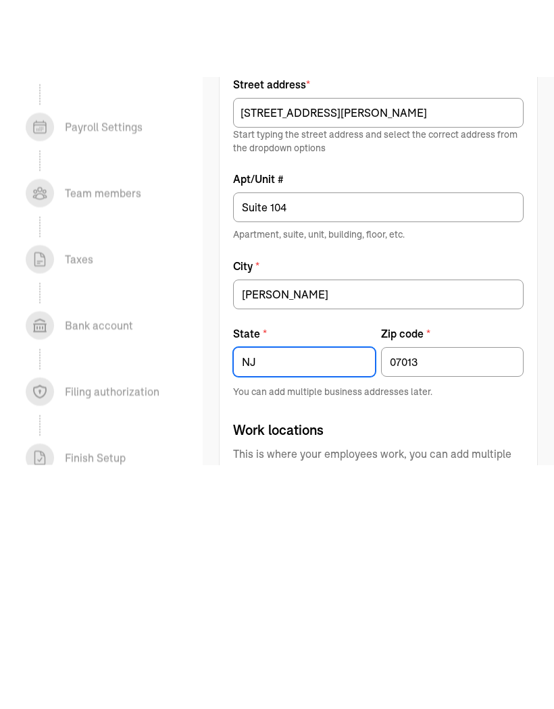
type input "NJ"
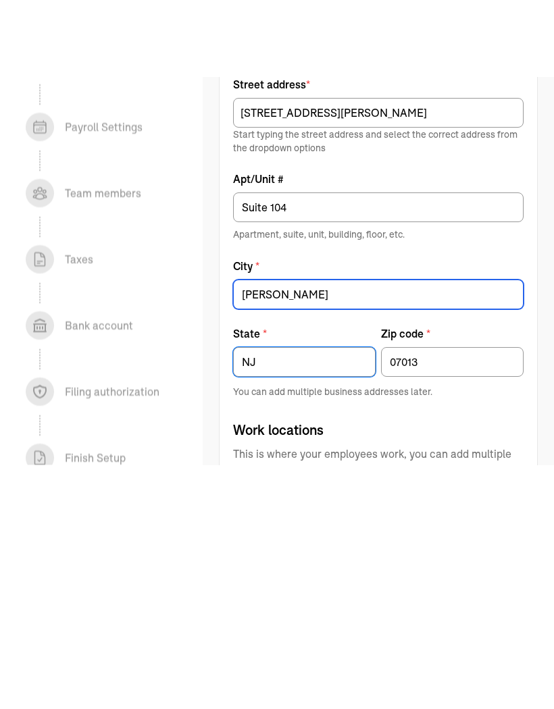
click at [261, 371] on input "[PERSON_NAME]" at bounding box center [378, 386] width 290 height 30
type input "[PERSON_NAME]"
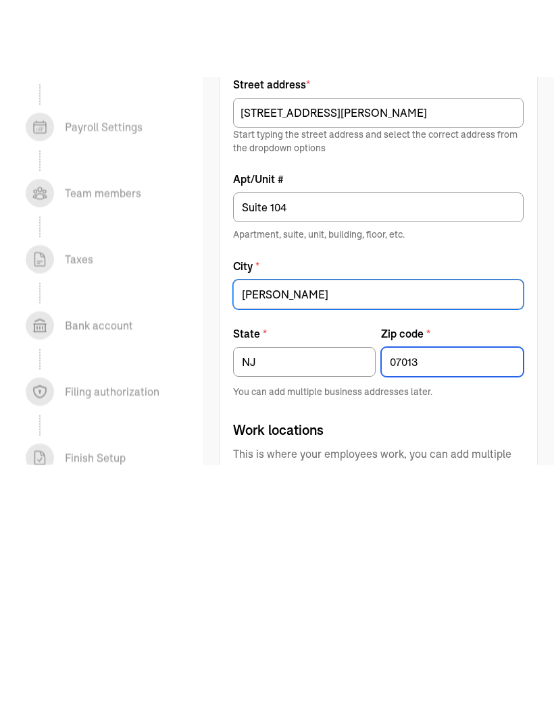
click at [426, 438] on input "07013" at bounding box center [452, 453] width 143 height 30
type input "0"
type input "07013"
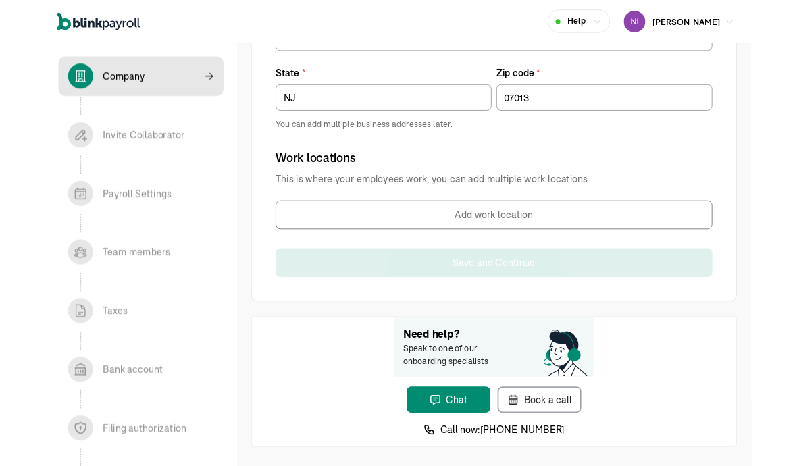
scroll to position [904, 0]
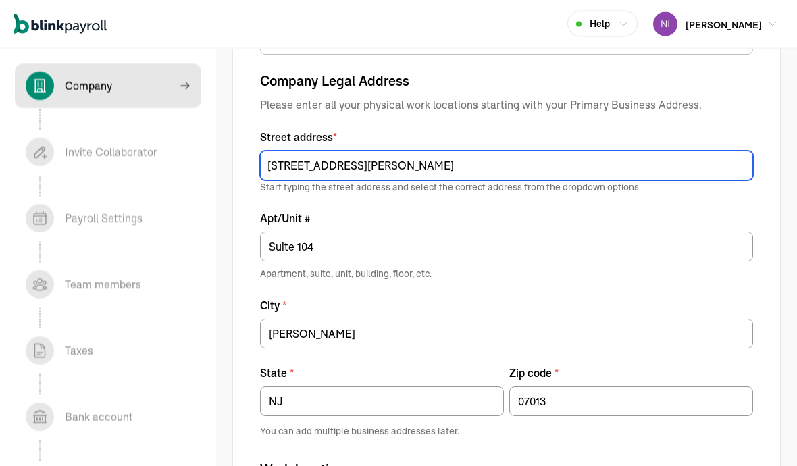
click at [355, 170] on input "[STREET_ADDRESS][PERSON_NAME]" at bounding box center [506, 166] width 493 height 30
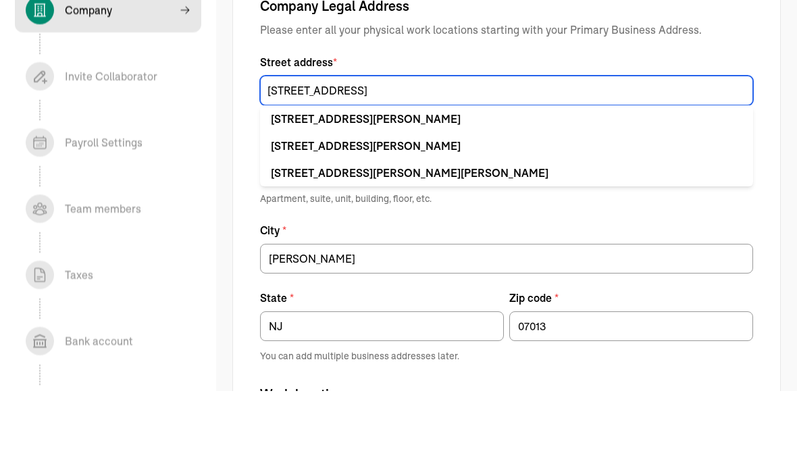
type input "[STREET_ADDRESS][PERSON_NAME]"
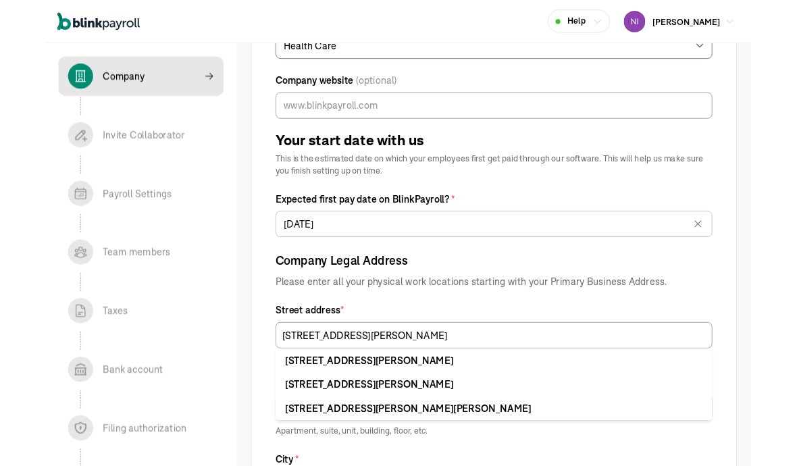
scroll to position [399, 0]
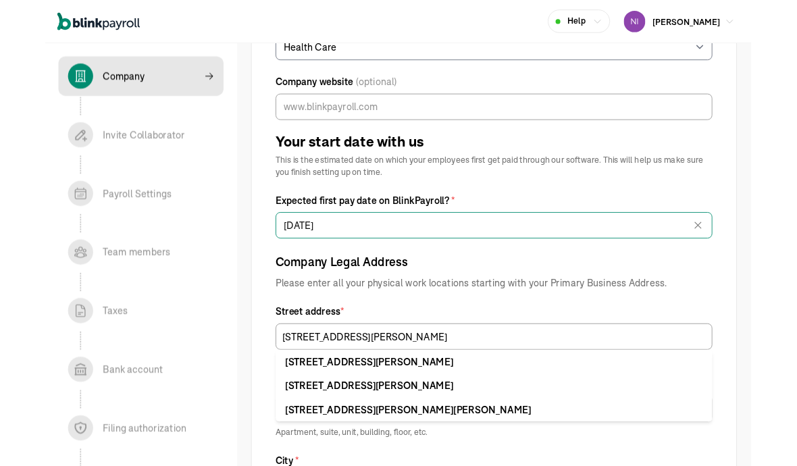
click at [282, 255] on input "[DATE]" at bounding box center [506, 255] width 493 height 30
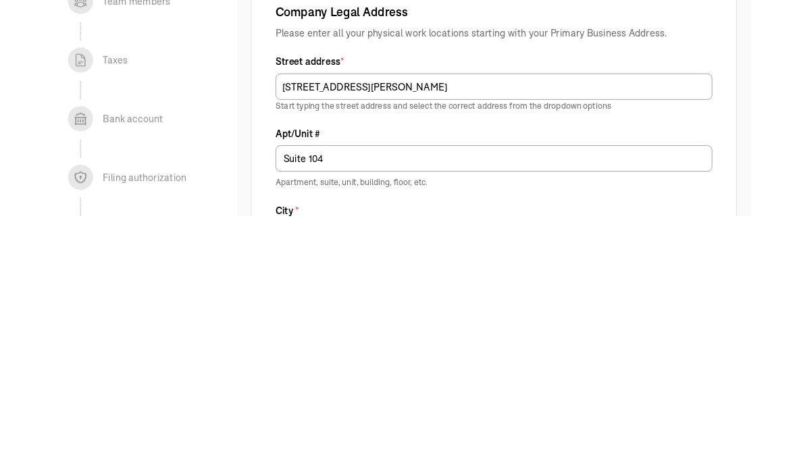
scroll to position [428, 0]
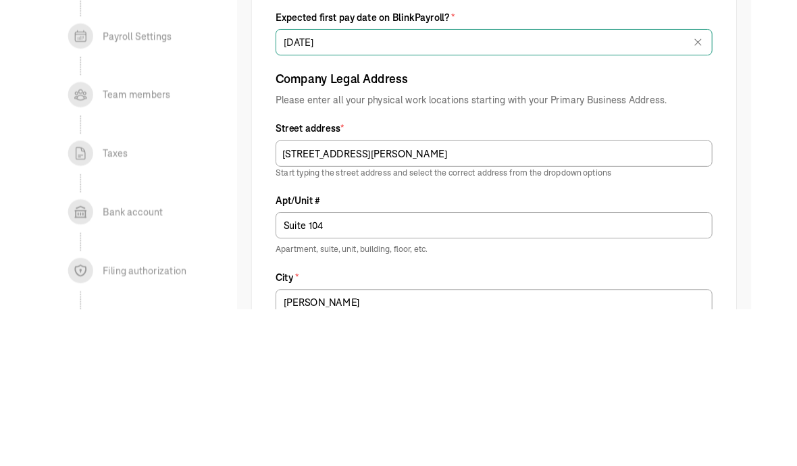
click at [343, 210] on input "[DATE]" at bounding box center [506, 225] width 493 height 30
click at [442, 210] on input "[DATE]" at bounding box center [506, 225] width 493 height 30
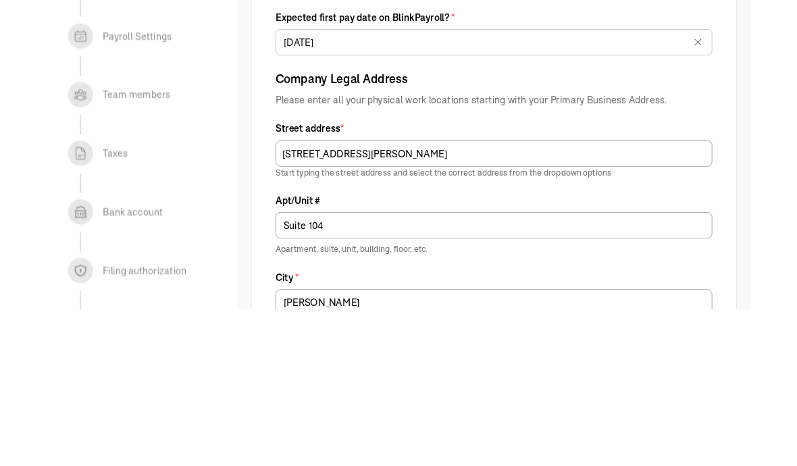
click at [553, 61] on div "Tell us about your business Legal company name * Elite vascular specialists inc…" at bounding box center [506, 223] width 548 height 1185
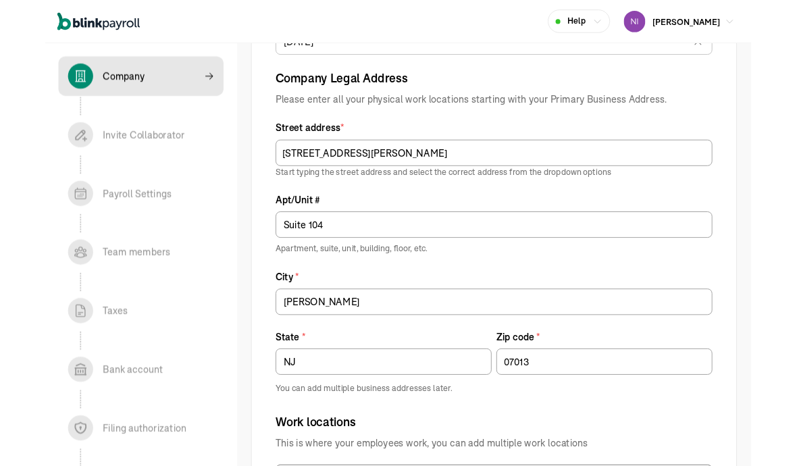
click at [553, 49] on icon at bounding box center [737, 48] width 14 height 14
click at [553, 59] on button "button" at bounding box center [734, 44] width 38 height 35
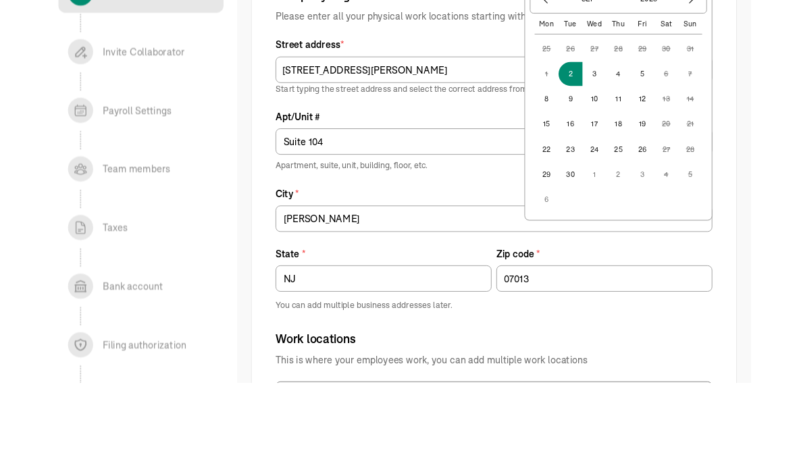
click at [553, 164] on button "5" at bounding box center [674, 177] width 27 height 27
type input "09/05/2025"
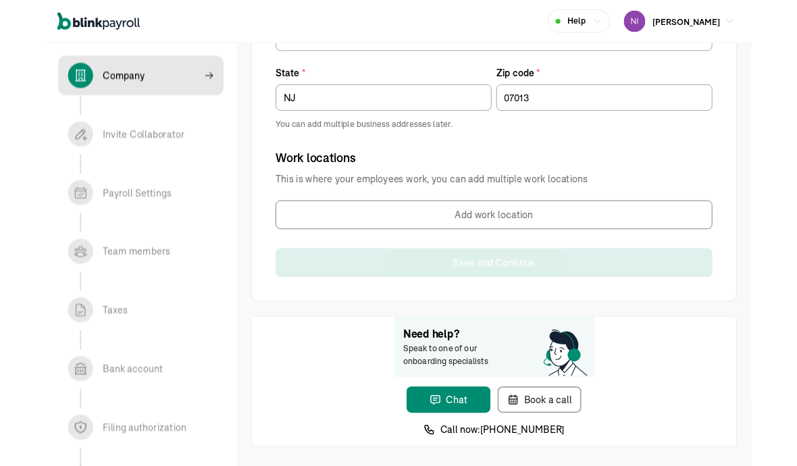
scroll to position [904, 0]
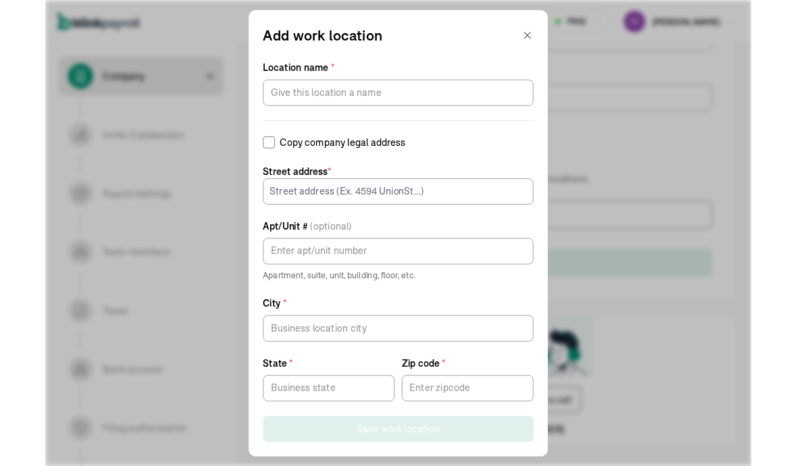
click at [260, 188] on span "Street address *" at bounding box center [398, 193] width 305 height 16
click at [255, 165] on input "Copy company legal address" at bounding box center [253, 161] width 14 height 14
checkbox input "true"
type input "Suite 104"
type input "[PERSON_NAME]"
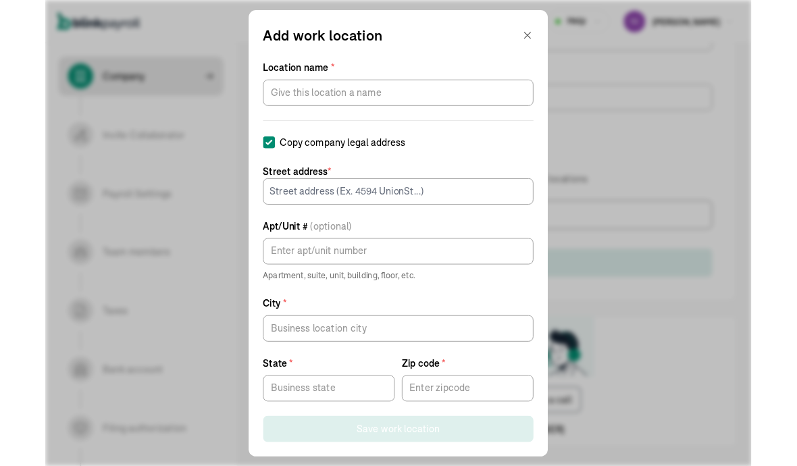
type input "NJ"
type input "07013"
type input "[STREET_ADDRESS][PERSON_NAME]"
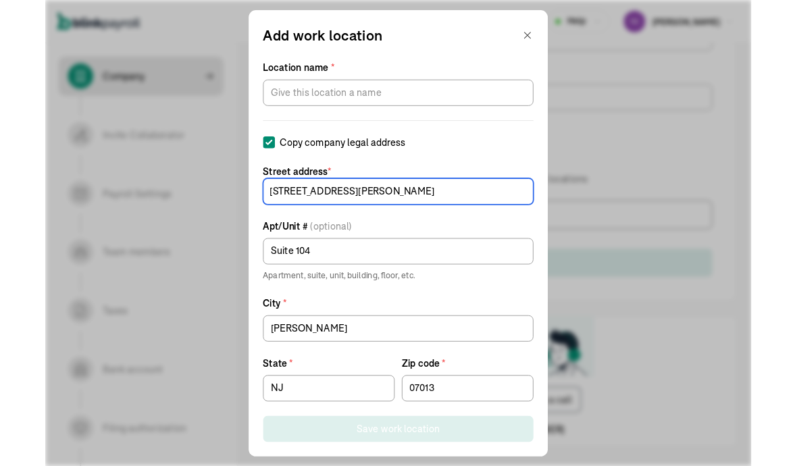
click at [274, 213] on input "[STREET_ADDRESS][PERSON_NAME]" at bounding box center [398, 216] width 305 height 30
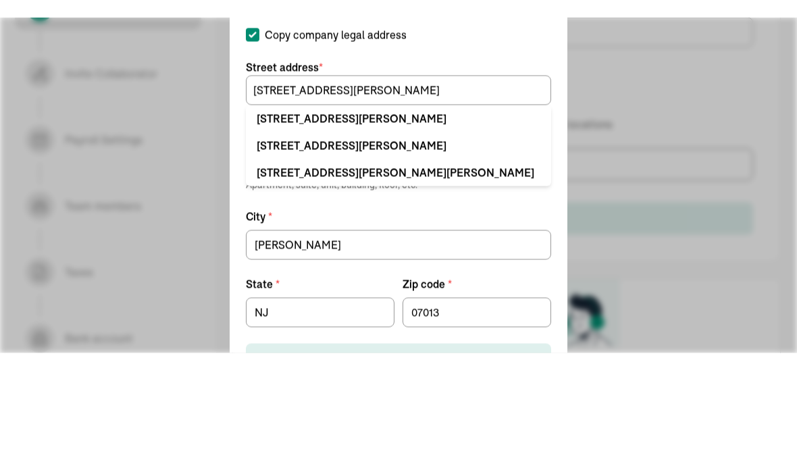
click at [266, 183] on li "999 Clifton Ave Clifton, NJ 07013" at bounding box center [398, 196] width 305 height 27
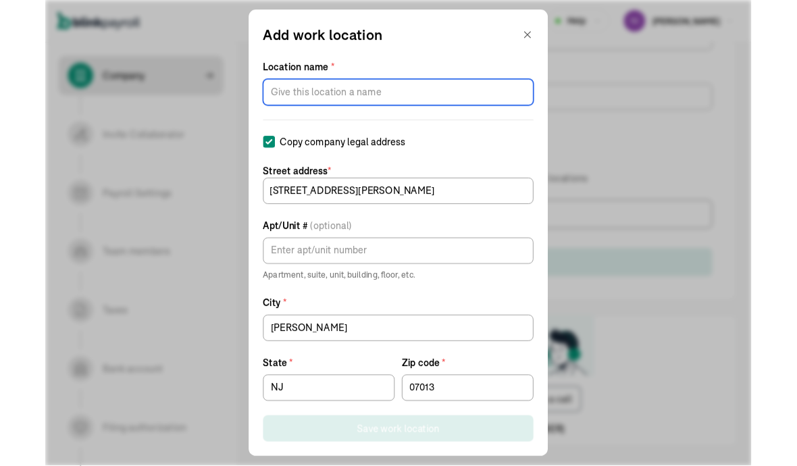
click at [272, 98] on input "Location name *" at bounding box center [398, 105] width 305 height 30
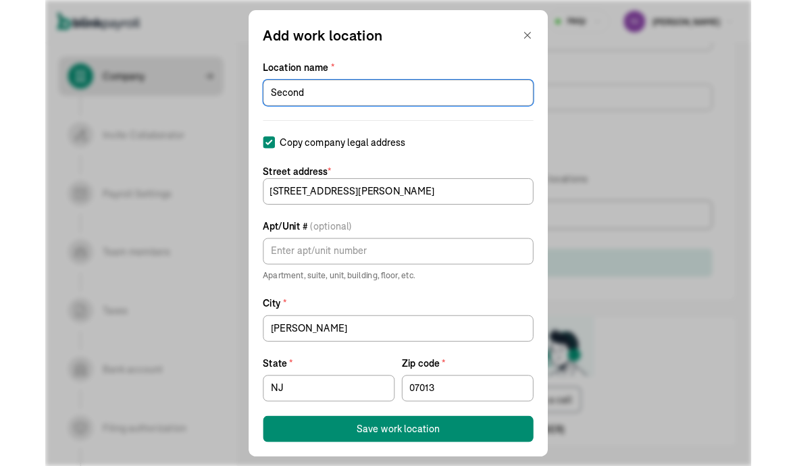
type input "Second"
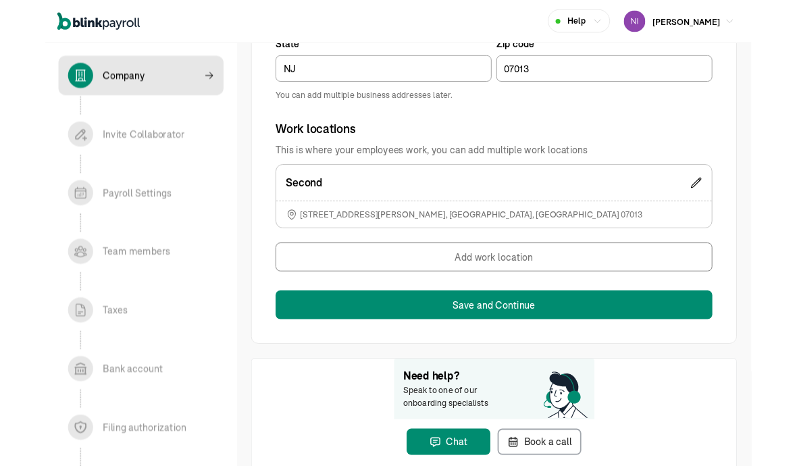
scroll to position [938, 0]
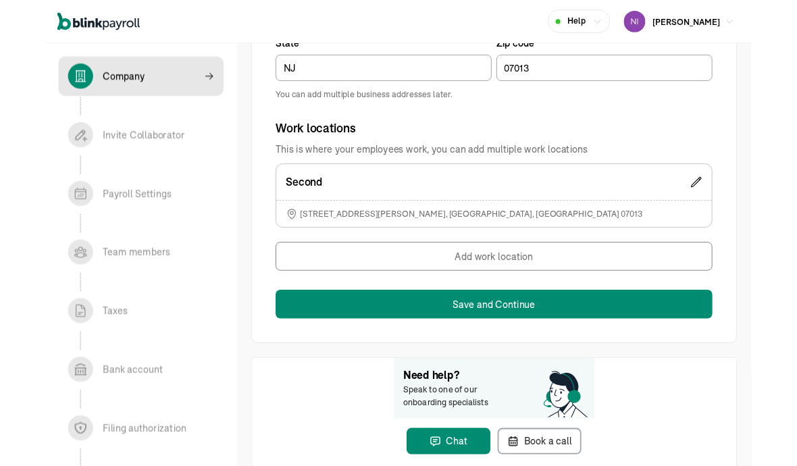
click at [291, 357] on button "Save and Continue" at bounding box center [506, 343] width 493 height 32
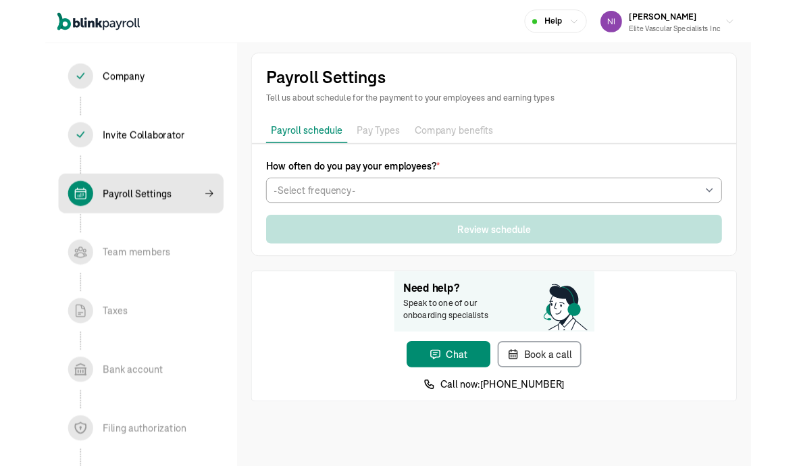
click at [286, 197] on div "How often do you pay your employees? * -Select frequency- Weekly Bi-weekly Semi…" at bounding box center [506, 204] width 515 height 50
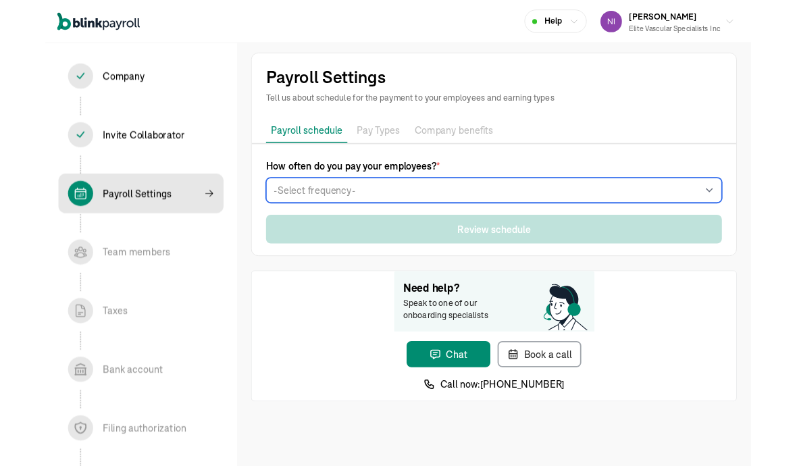
click at [284, 204] on select "-Select frequency- Weekly Bi-weekly Semi-monthly Monthly" at bounding box center [506, 215] width 515 height 28
select select "biweekly"
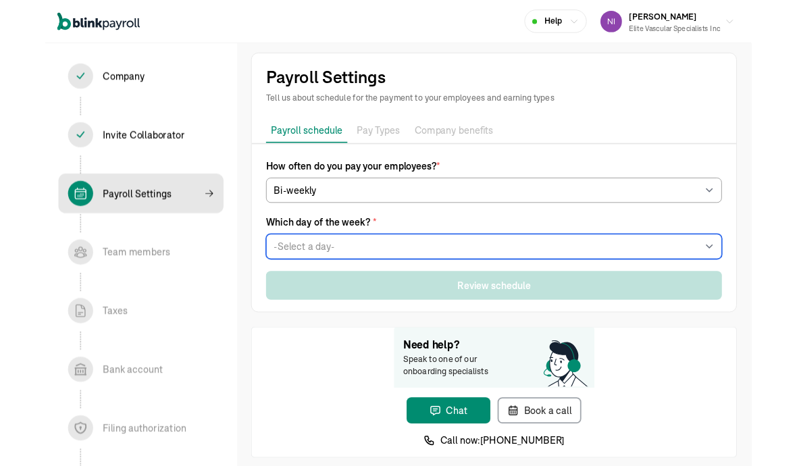
click at [289, 281] on select "-Select a day- Every Monday Every Tuesday Every Wednesday Every Thursday Every …" at bounding box center [506, 278] width 515 height 28
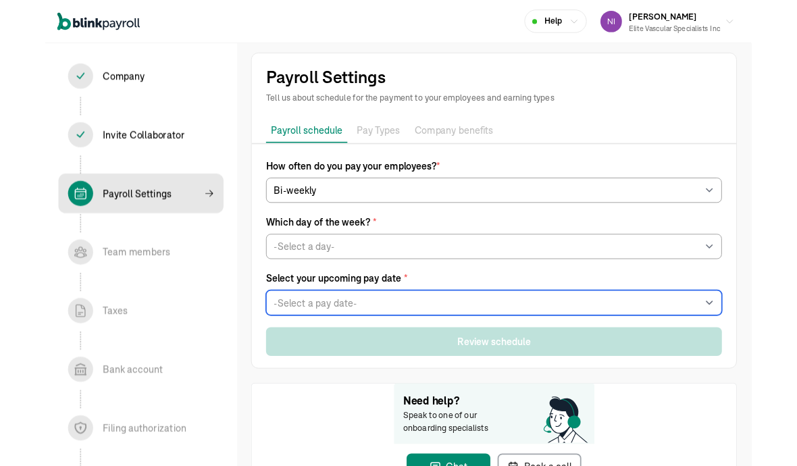
click at [330, 334] on select "-Select a pay date- Fri, Sep 05, 2025 Fri, Sep 12, 2025 Fri, Sep 19, 2025 Fri, …" at bounding box center [506, 342] width 515 height 28
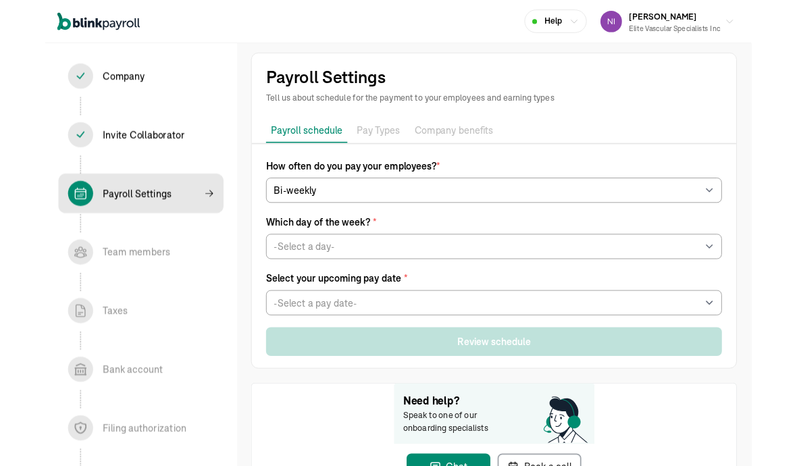
click at [357, 257] on span "Which day of the week? *" at bounding box center [506, 250] width 515 height 16
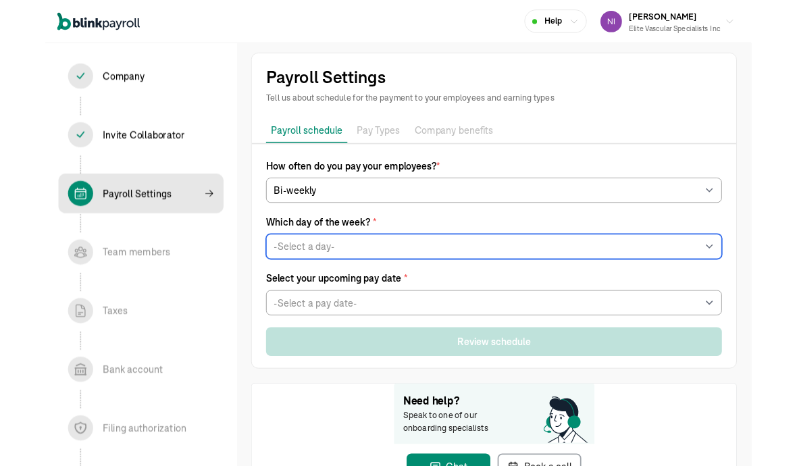
click at [355, 272] on select "-Select a day- Every Monday Every Tuesday Every Wednesday Every Thursday Every …" at bounding box center [506, 278] width 515 height 28
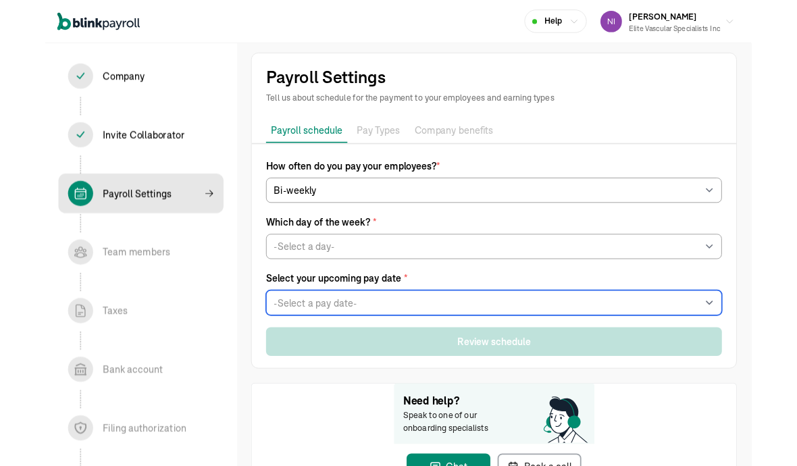
click at [359, 335] on select "-Select a pay date- Thu, Sep 11, 2025 Thu, Sep 18, 2025 Thu, Sep 25, 2025 Thu, …" at bounding box center [506, 342] width 515 height 28
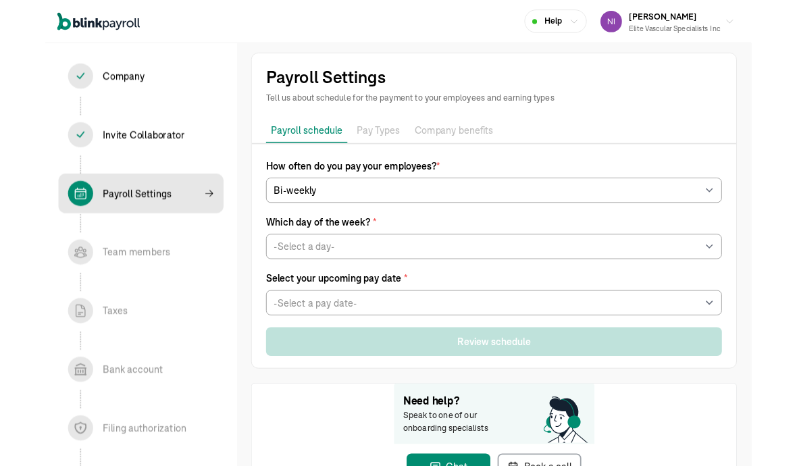
click at [365, 256] on span "Which day of the week? *" at bounding box center [506, 250] width 515 height 16
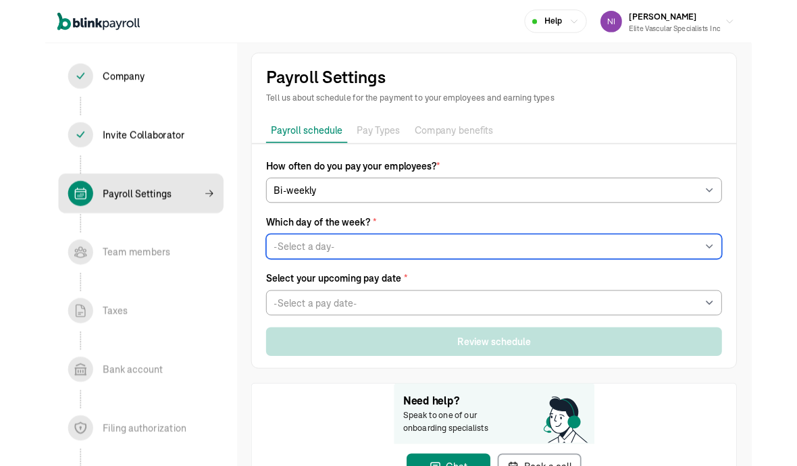
click at [369, 269] on select "-Select a day- Every Monday Every Tuesday Every Wednesday Every Thursday Every …" at bounding box center [506, 278] width 515 height 28
select select "Monday"
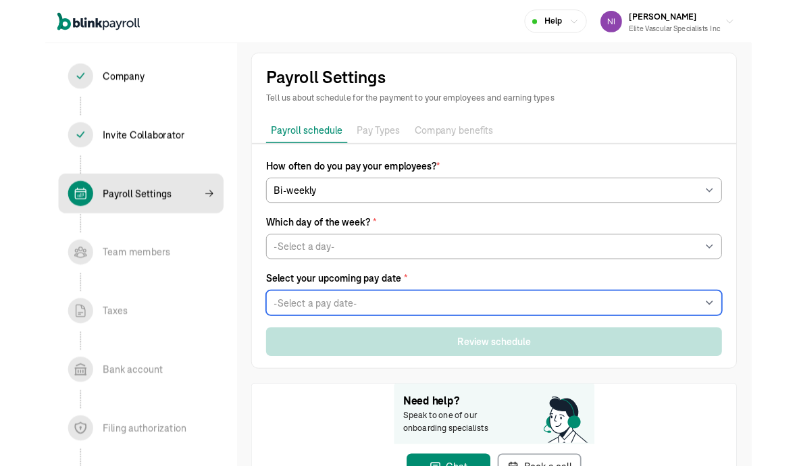
click at [354, 342] on select "-Select a pay date- Mon, Sep 08, 2025 Mon, Sep 15, 2025 Mon, Sep 22, 2025 Mon, …" at bounding box center [506, 342] width 515 height 28
click at [361, 328] on select "-Select a pay date- Mon, Sep 08, 2025 Mon, Sep 15, 2025 Mon, Sep 22, 2025 Mon, …" at bounding box center [506, 342] width 515 height 28
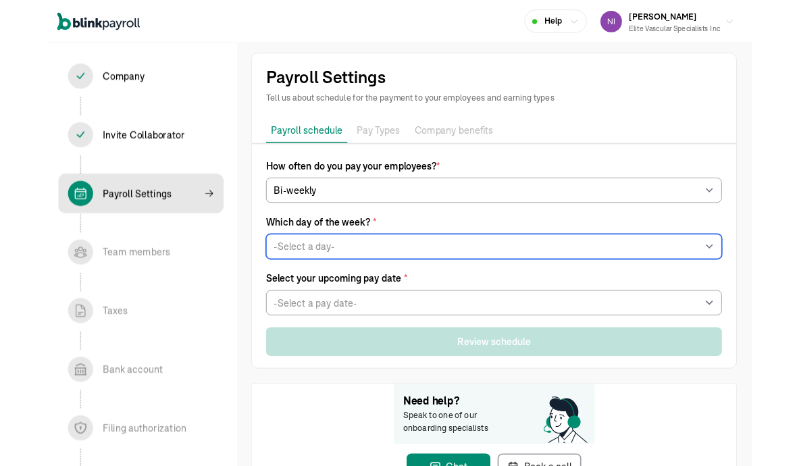
click at [277, 282] on select "-Select a day- Every Monday Every Tuesday Every Wednesday Every Thursday Every …" at bounding box center [506, 278] width 515 height 28
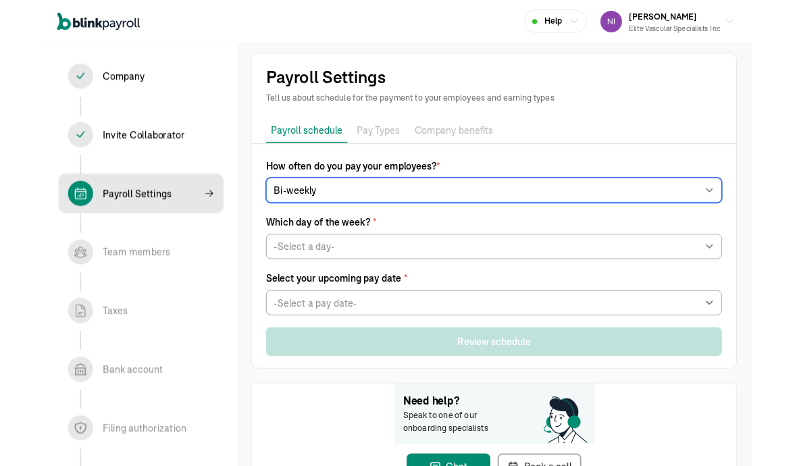
click at [318, 204] on select "-Select frequency- Weekly Bi-weekly Semi-monthly Monthly" at bounding box center [506, 215] width 515 height 28
click at [319, 215] on select "-Select frequency- Weekly Bi-weekly Semi-monthly Monthly" at bounding box center [506, 215] width 515 height 28
select select "weekly"
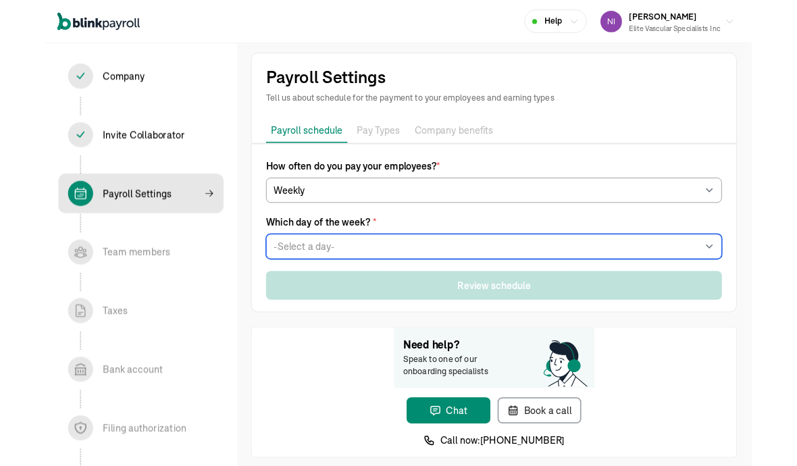
click at [338, 273] on select "-Select a day- Every Monday Every Tuesday Every Wednesday Every Thursday Every …" at bounding box center [506, 278] width 515 height 28
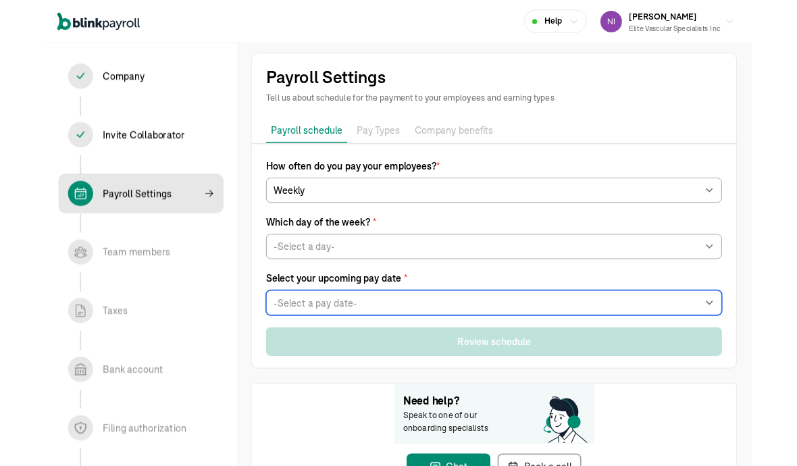
click at [342, 329] on select "-Select a pay date- Mon, Sep 08, 2025 Mon, Sep 15, 2025 Mon, Sep 22, 2025 Mon, …" at bounding box center [506, 342] width 515 height 28
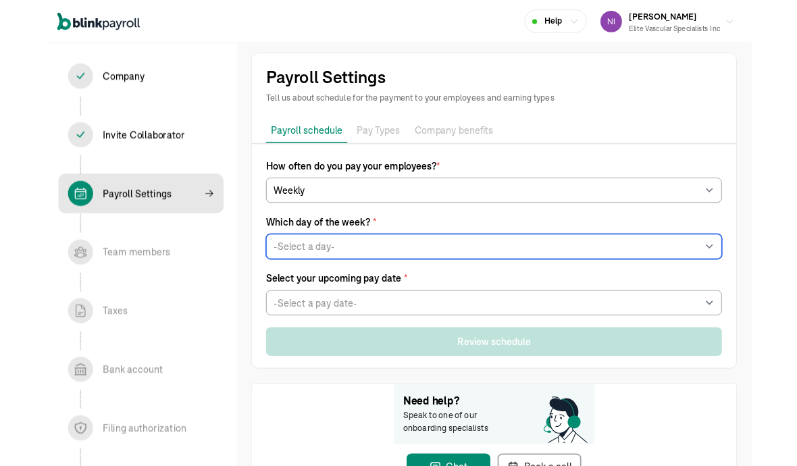
click at [330, 275] on select "-Select a day- Every Monday Every Tuesday Every Wednesday Every Thursday Every …" at bounding box center [506, 278] width 515 height 28
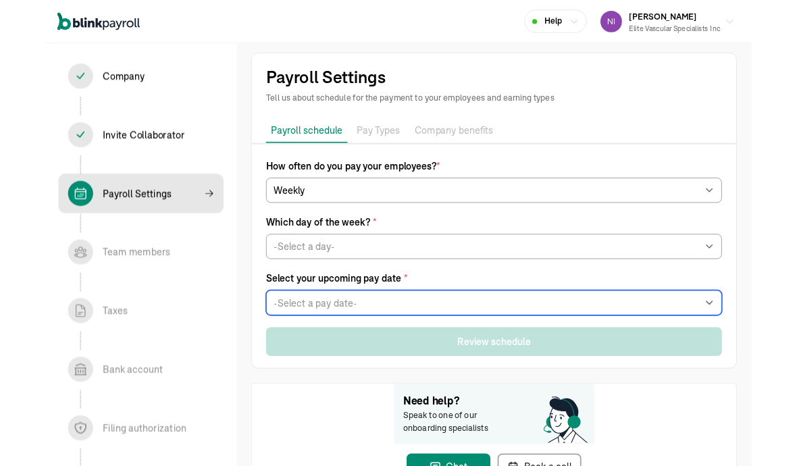
click at [340, 339] on select "-Select a pay date- Fri, Sep 05, 2025 Fri, Sep 12, 2025 Fri, Sep 19, 2025 Fri, …" at bounding box center [506, 342] width 515 height 28
click at [331, 332] on select "-Select a pay date- Fri, Sep 05, 2025 Fri, Sep 12, 2025 Fri, Sep 19, 2025 Fri, …" at bounding box center [506, 342] width 515 height 28
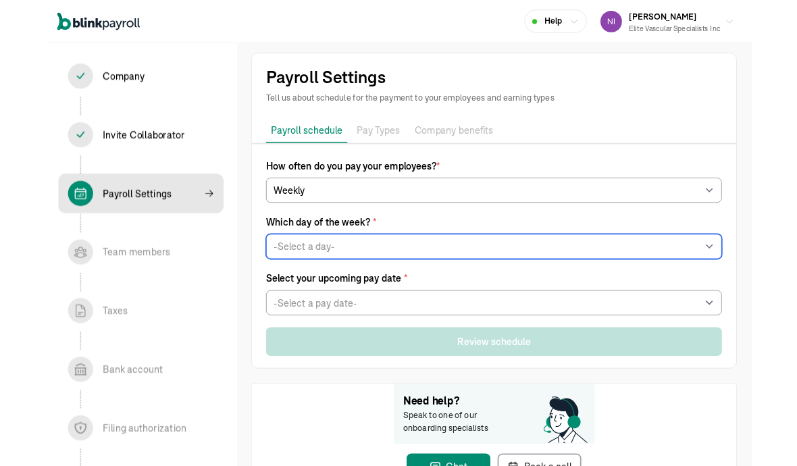
click at [341, 277] on select "-Select a day- Every Monday Every Tuesday Every Wednesday Every Thursday Every …" at bounding box center [506, 278] width 515 height 28
click at [340, 265] on select "-Select a day- Every Monday Every Tuesday Every Wednesday Every Thursday Every …" at bounding box center [506, 278] width 515 height 28
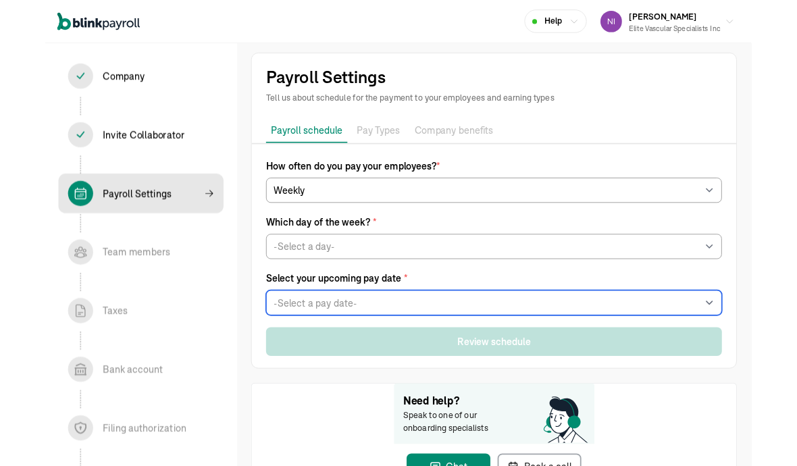
click at [328, 342] on select "-Select a pay date- Tue, Sep 09, 2025 Tue, Sep 16, 2025 Tue, Sep 23, 2025 Tue, …" at bounding box center [506, 342] width 515 height 28
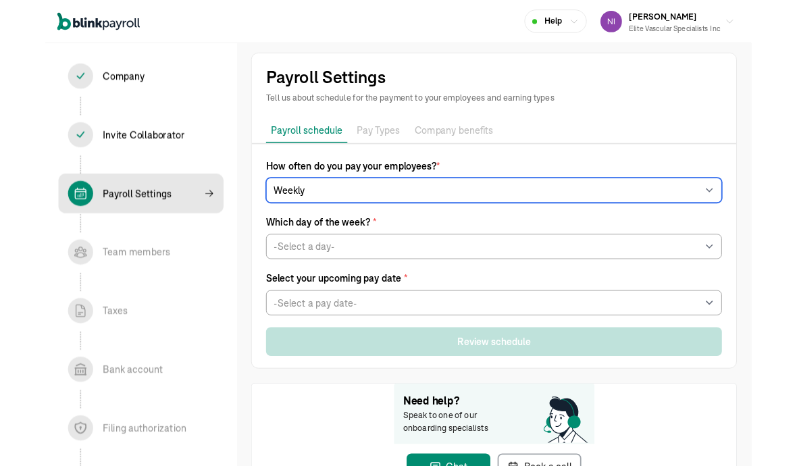
click at [312, 223] on select "-Select frequency- Weekly Bi-weekly Semi-monthly Monthly" at bounding box center [506, 215] width 515 height 28
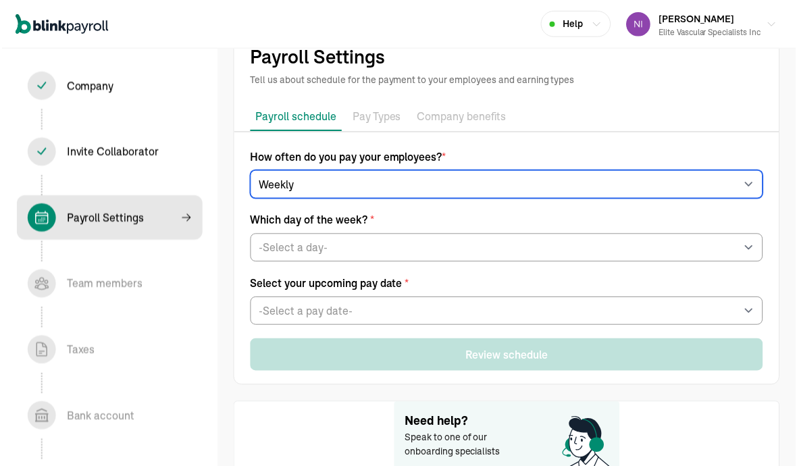
scroll to position [32, 0]
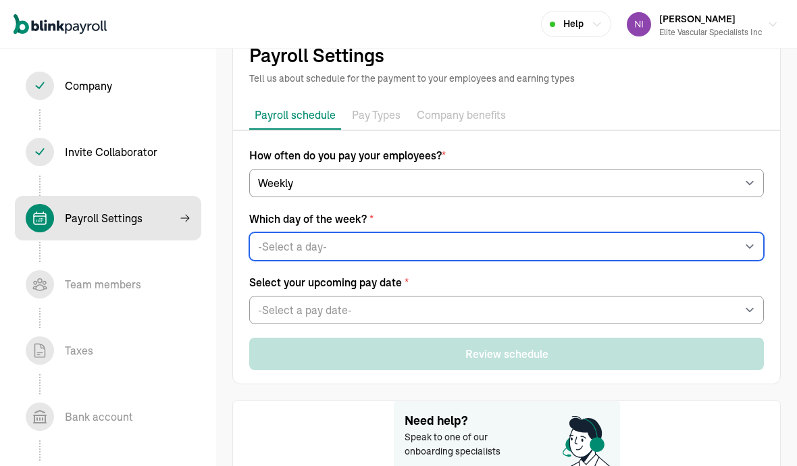
click at [289, 253] on select "-Select a day- Every Monday Every Tuesday Every Wednesday Every Thursday Every …" at bounding box center [506, 246] width 515 height 28
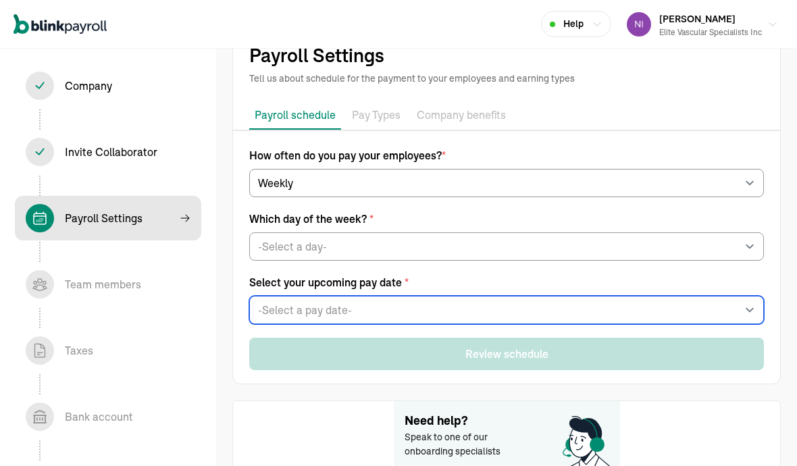
click at [330, 312] on select "-Select a pay date- Mon, Sep 08, 2025 Mon, Sep 15, 2025 Mon, Sep 22, 2025 Mon, …" at bounding box center [506, 310] width 515 height 28
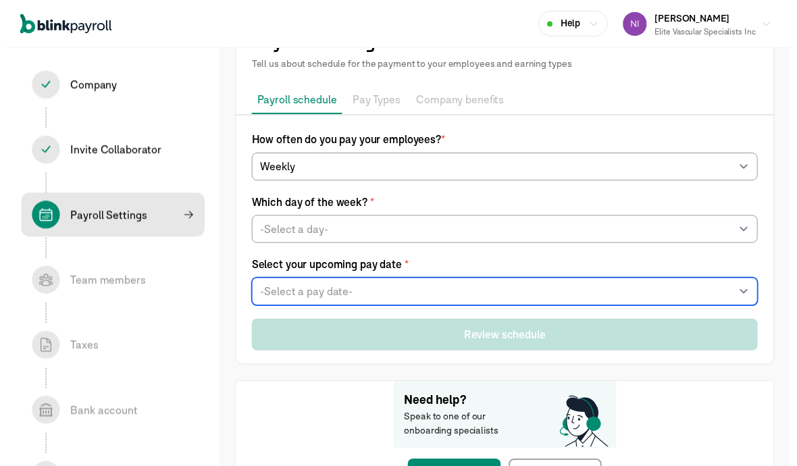
scroll to position [53, 0]
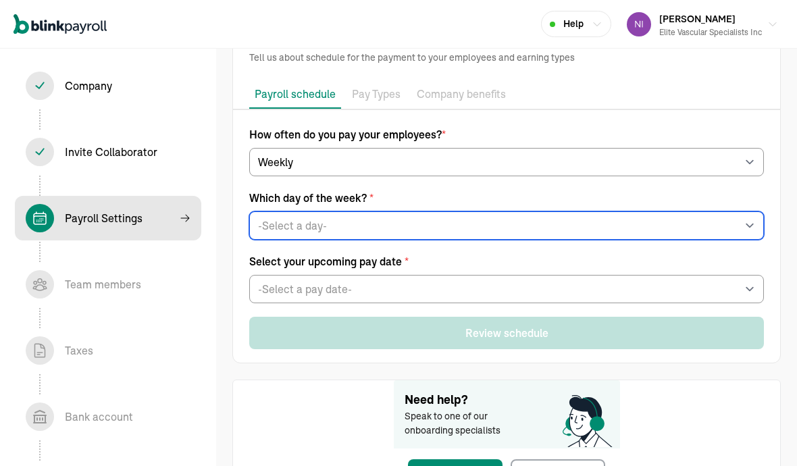
click at [297, 216] on select "-Select a day- Every Monday Every Tuesday Every Wednesday Every Thursday Every …" at bounding box center [506, 225] width 515 height 28
select select "Tuesday"
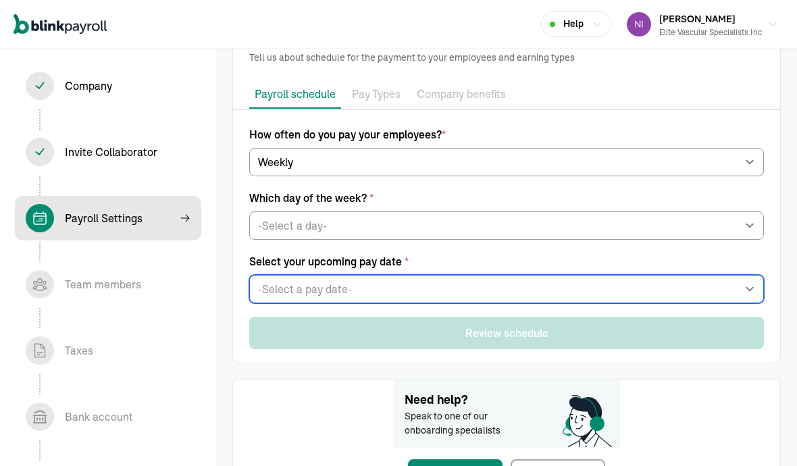
click at [314, 292] on select "-Select a pay date- Tue, Sep 09, 2025 Tue, Sep 16, 2025 Tue, Sep 23, 2025 Tue, …" at bounding box center [506, 289] width 515 height 28
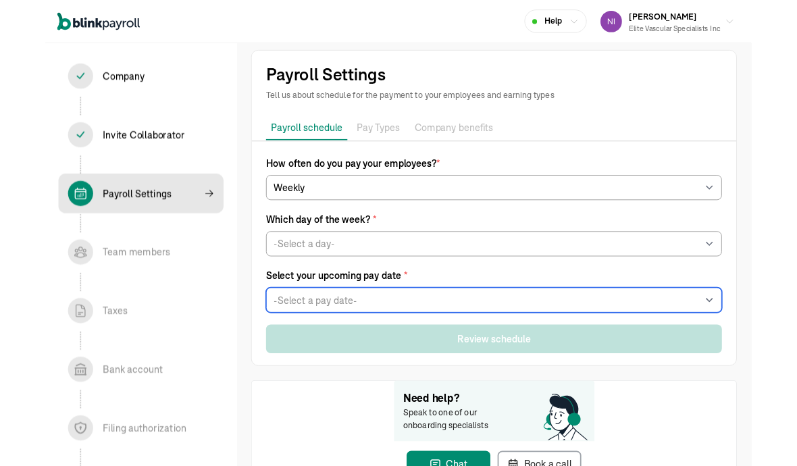
scroll to position [0, 0]
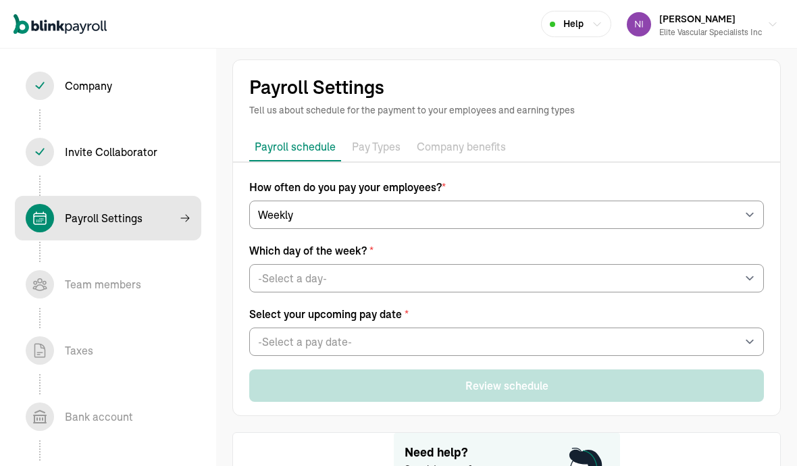
select select "Health Care"
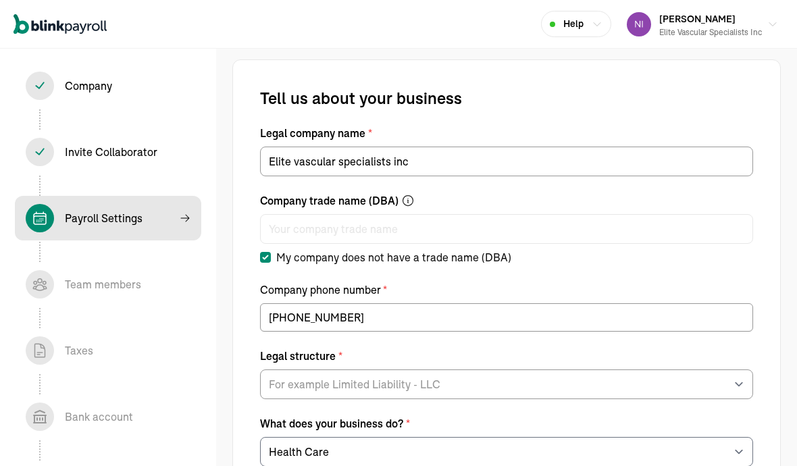
select select "S-Corporation"
type input "09/05/2025"
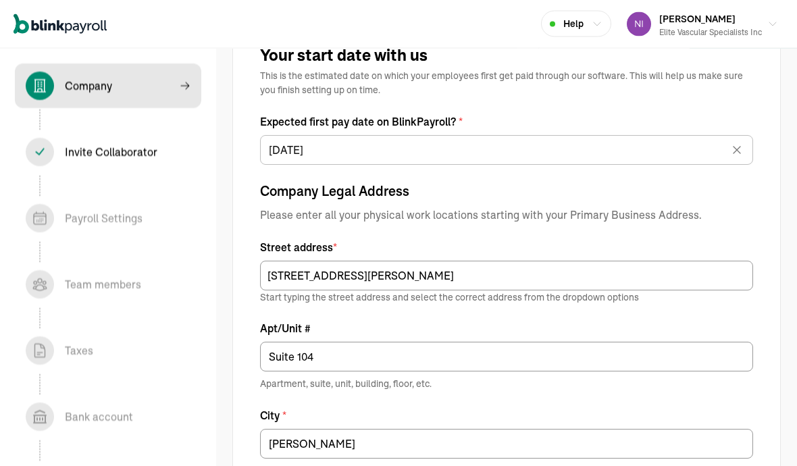
click at [288, 128] on label "Expected first pay date on BlinkPayroll? *" at bounding box center [506, 122] width 493 height 16
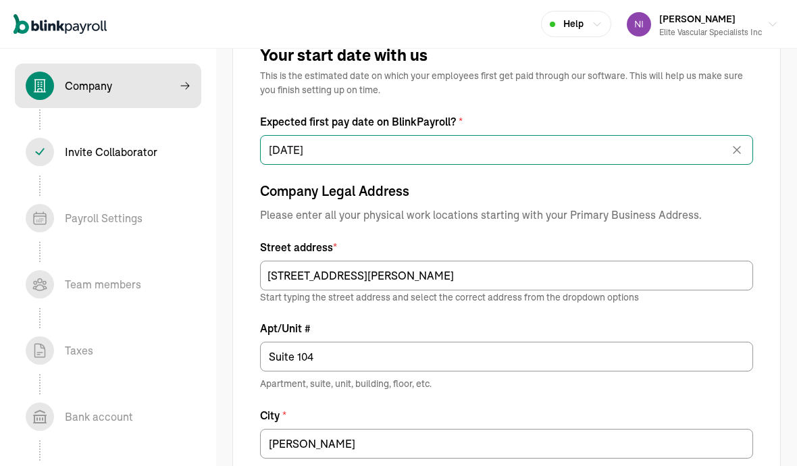
click at [286, 149] on input "09/05/2025" at bounding box center [506, 150] width 493 height 30
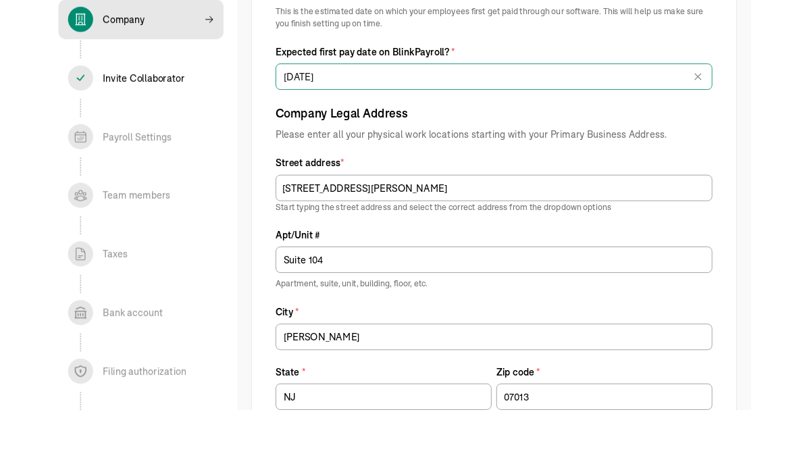
click at [436, 136] on input "09/05/2025" at bounding box center [506, 151] width 493 height 30
click at [453, 136] on input "09/05/2025" at bounding box center [506, 151] width 493 height 30
click at [522, 136] on input "09/05/2025" at bounding box center [506, 151] width 493 height 30
click at [553, 136] on input "09/05/2025" at bounding box center [506, 151] width 493 height 30
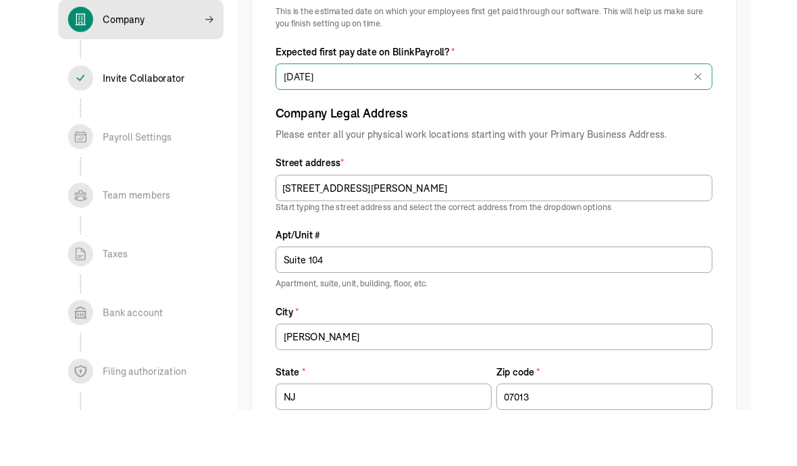
click at [553, 136] on input "09/05/2025" at bounding box center [506, 151] width 493 height 30
click at [553, 144] on icon at bounding box center [737, 151] width 14 height 14
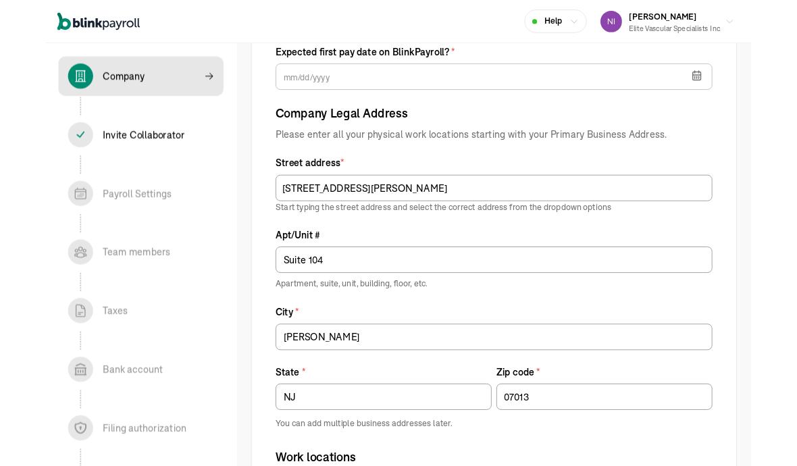
click at [553, 80] on icon "button" at bounding box center [736, 85] width 14 height 14
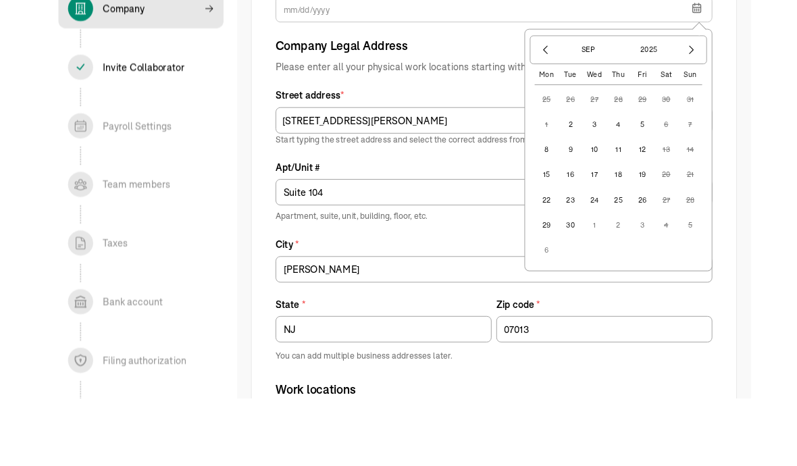
click at [553, 203] on button "2" at bounding box center [593, 216] width 27 height 27
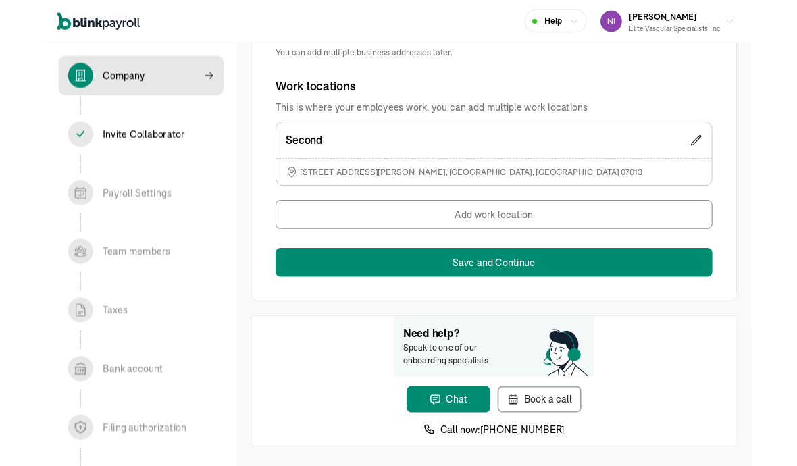
click at [514, 294] on button "Save and Continue" at bounding box center [506, 296] width 493 height 32
type input "09/05/2025"
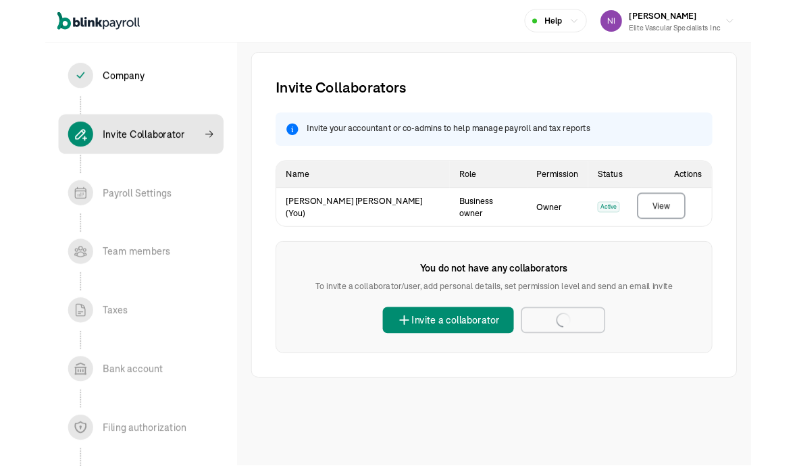
click at [527, 347] on button "Invite a collaborator" at bounding box center [455, 362] width 148 height 30
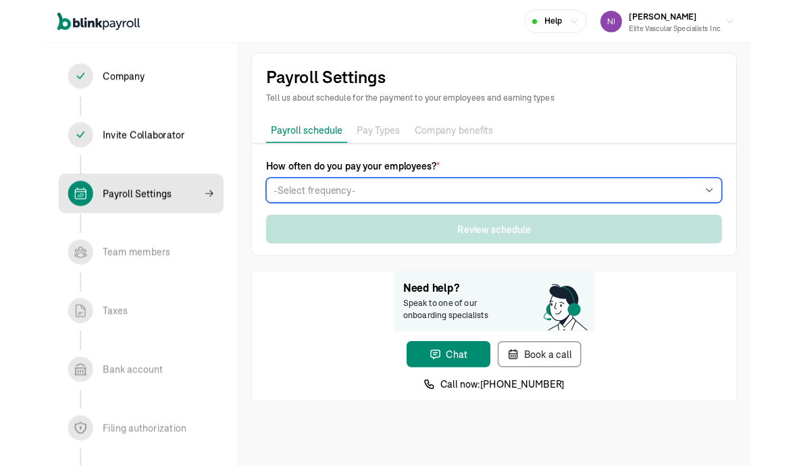
click at [328, 211] on select "-Select frequency- Weekly Bi-weekly Semi-monthly Monthly" at bounding box center [506, 215] width 515 height 28
select select "biweekly"
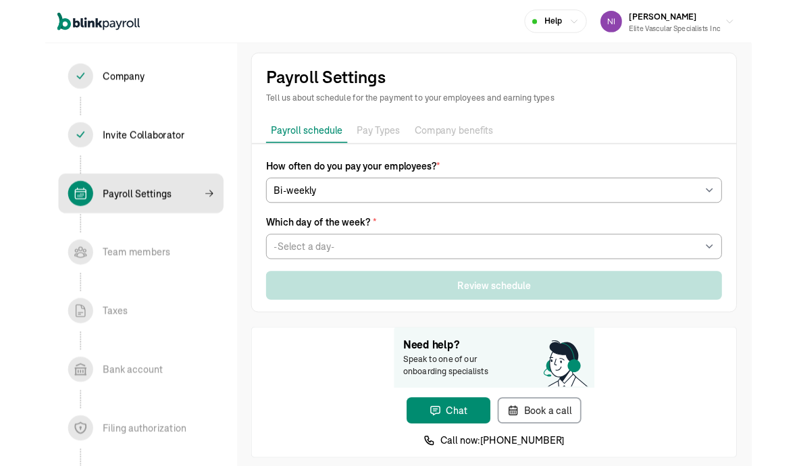
click at [376, 145] on p "Pay Types" at bounding box center [376, 147] width 49 height 18
click at [355, 254] on span "Which day of the week? *" at bounding box center [506, 250] width 515 height 16
click at [354, 254] on span "Which day of the week? *" at bounding box center [506, 250] width 515 height 16
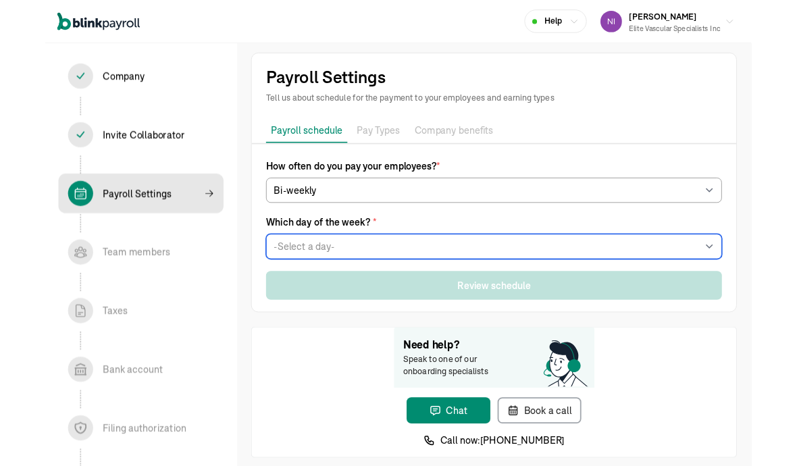
click at [359, 276] on select "-Select a day- Every Monday Every Tuesday Every Wednesday Every Thursday Every …" at bounding box center [506, 278] width 515 height 28
select select "Tuesday"
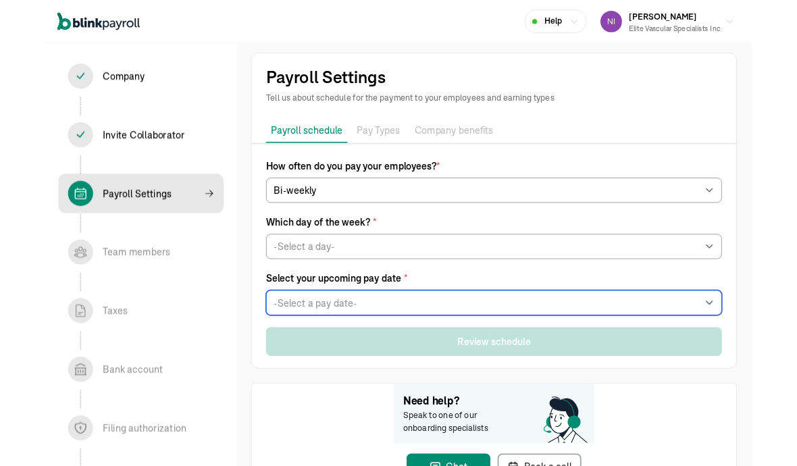
click at [362, 330] on select "-Select a pay date- Tue, Sep 02, 2025 Tue, Sep 09, 2025 Tue, Sep 16, 2025 Tue, …" at bounding box center [506, 342] width 515 height 28
select select "[DATE]"
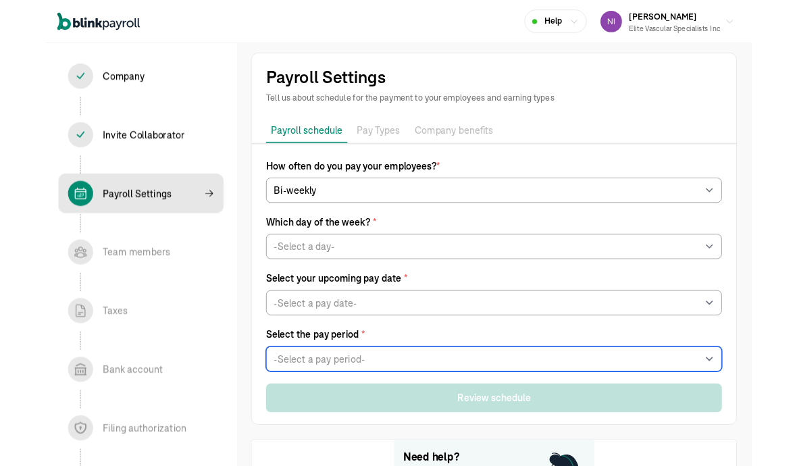
click at [302, 410] on select "-Select a pay period- Wed, Aug 13 - Tue, Aug 26 Wed, Aug 20 - Tue, Sep 02 Custo…" at bounding box center [506, 405] width 515 height 28
select select "Wed, Aug 13 - Tue, Aug 26"
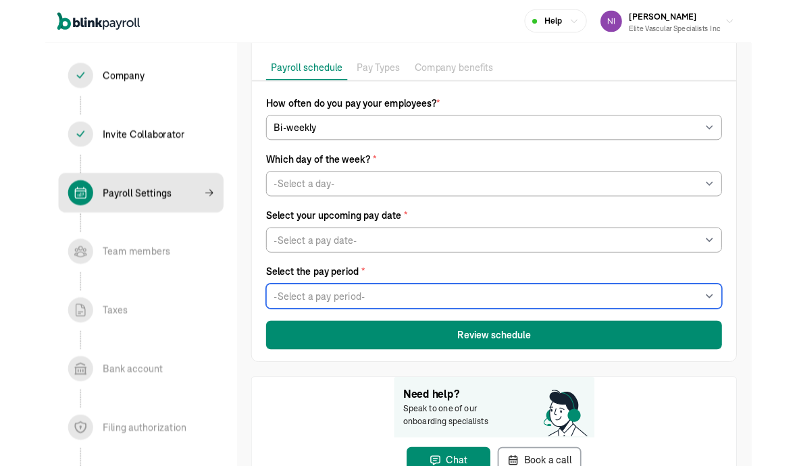
scroll to position [71, 0]
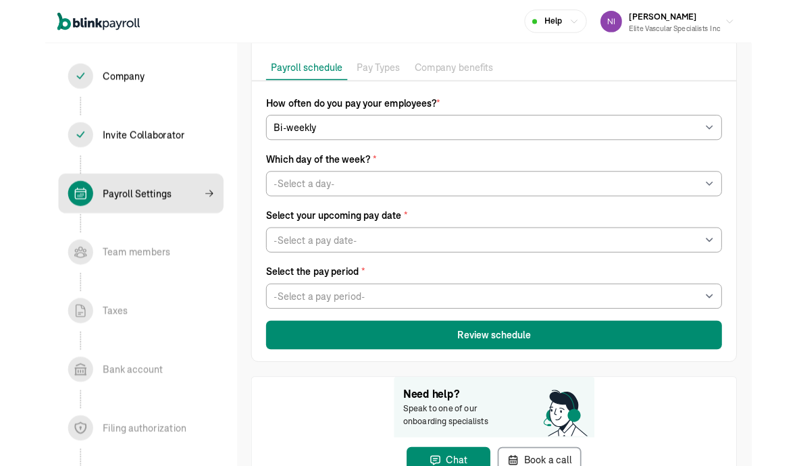
click at [372, 386] on button "Review schedule" at bounding box center [506, 378] width 515 height 32
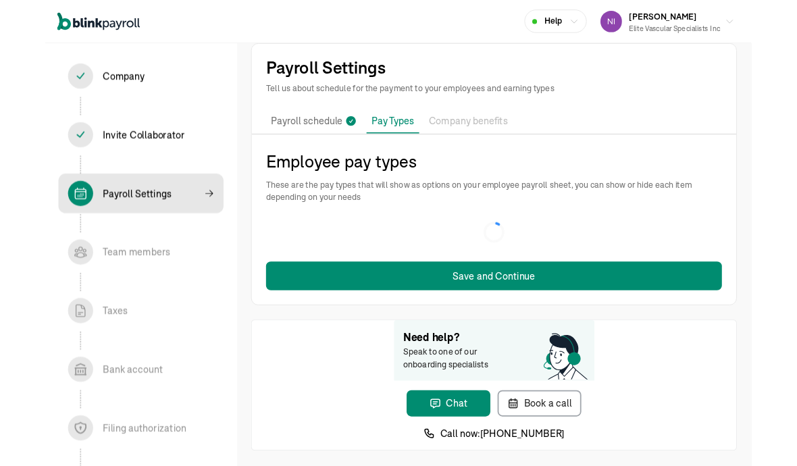
scroll to position [15, 0]
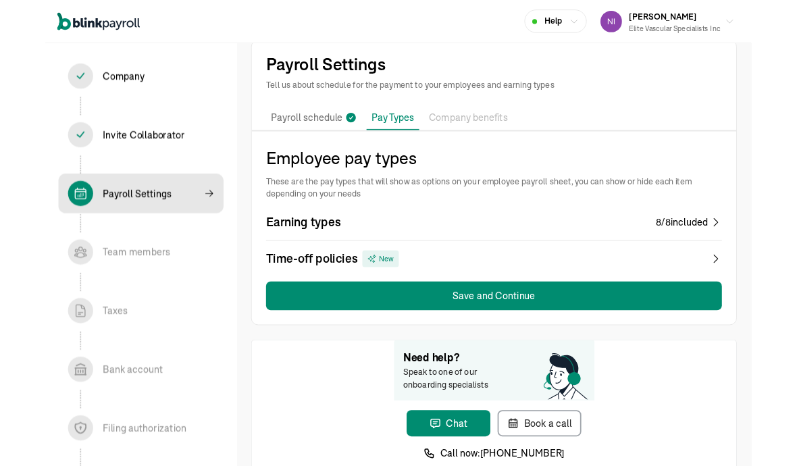
click at [367, 253] on div "Earning types 8 / 8 included" at bounding box center [506, 250] width 515 height 19
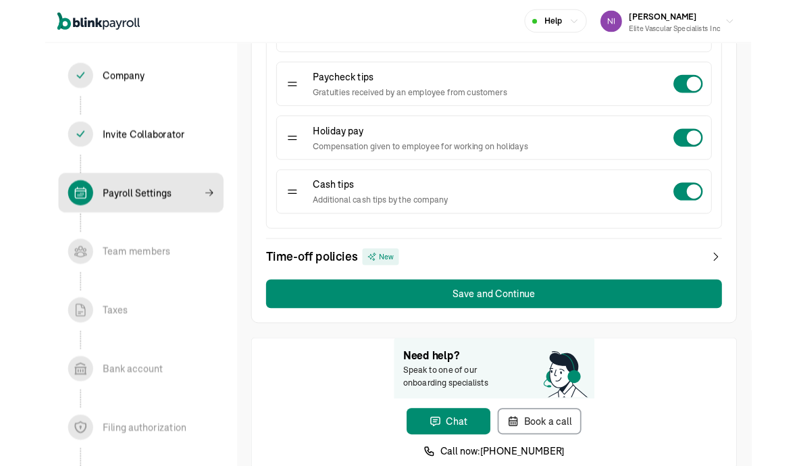
scroll to position [596, 0]
click at [329, 324] on button "Save and Continue" at bounding box center [506, 331] width 515 height 32
click at [349, 331] on button "Save and Continue" at bounding box center [506, 331] width 515 height 32
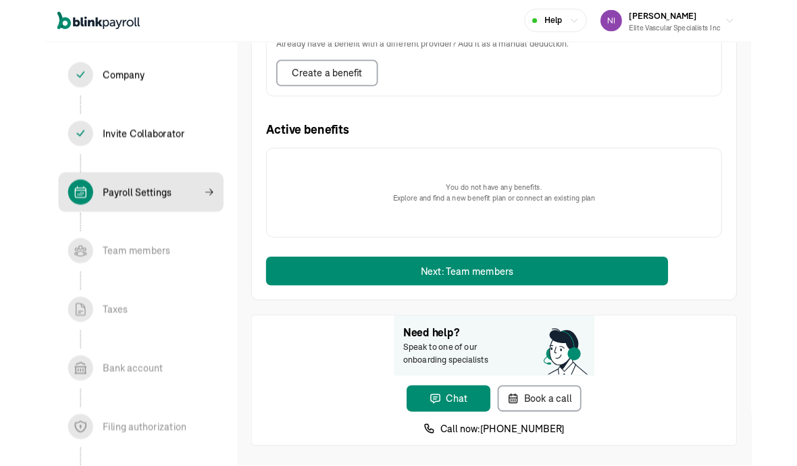
scroll to position [501, 0]
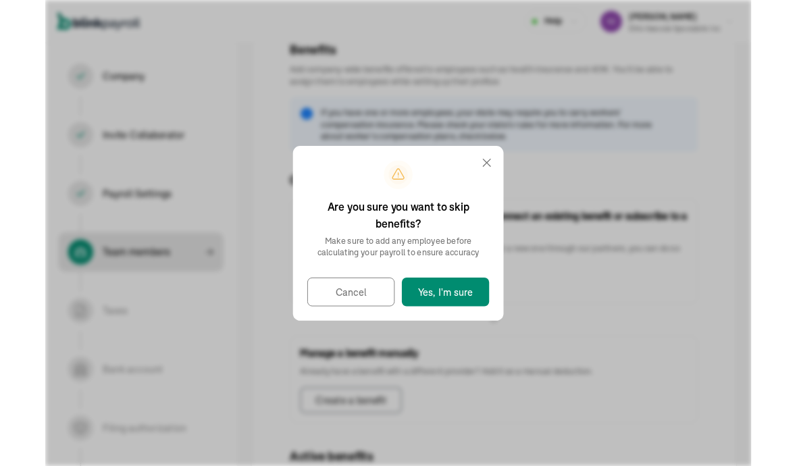
scroll to position [28, 0]
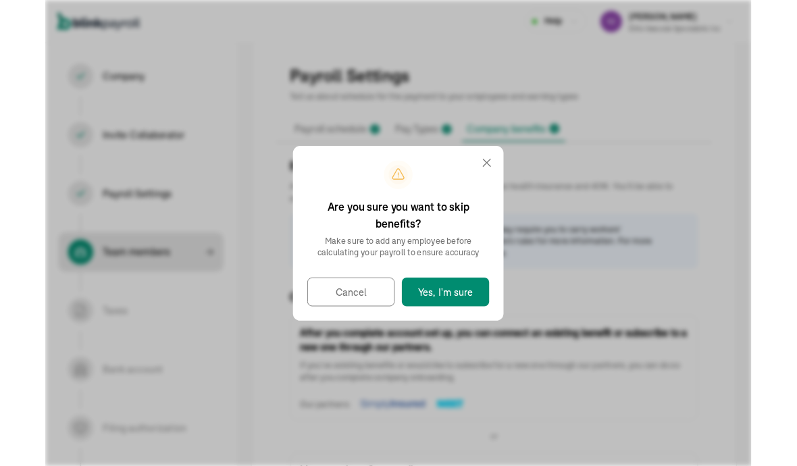
select select "employee"
select select "contractor"
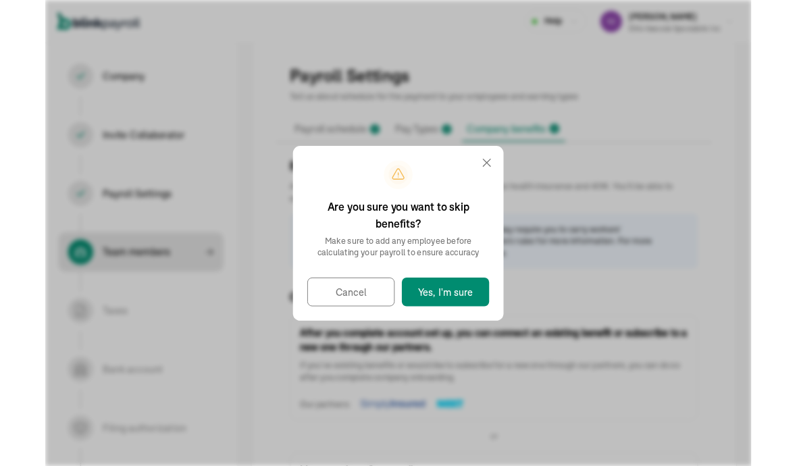
select select "contractor"
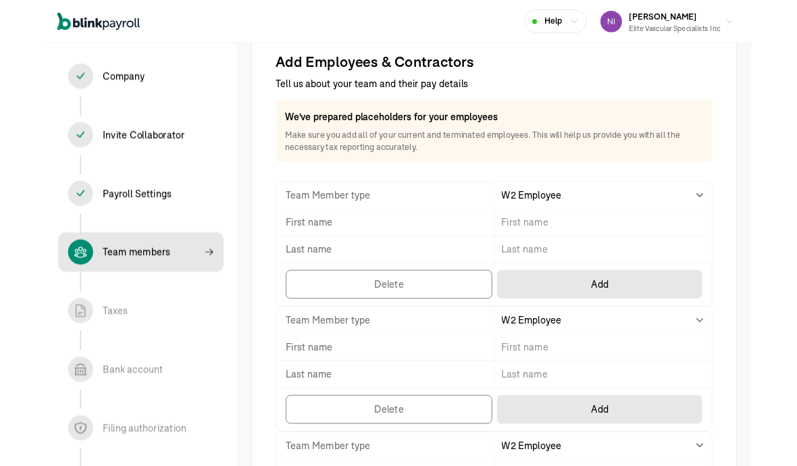
click at [307, 221] on span "Team Member type" at bounding box center [314, 220] width 106 height 14
click at [290, 216] on span "Team Member type" at bounding box center [314, 220] width 106 height 14
click at [302, 251] on span "First name" at bounding box center [292, 251] width 63 height 14
click at [303, 249] on span "First name" at bounding box center [292, 251] width 63 height 14
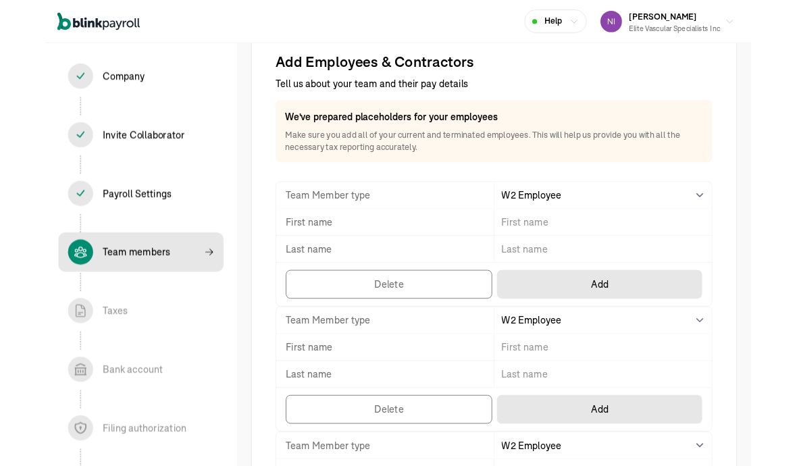
click at [300, 236] on div "First name" at bounding box center [507, 251] width 492 height 30
click at [351, 236] on div "First name" at bounding box center [507, 251] width 492 height 30
click at [396, 237] on div "First name" at bounding box center [507, 251] width 492 height 30
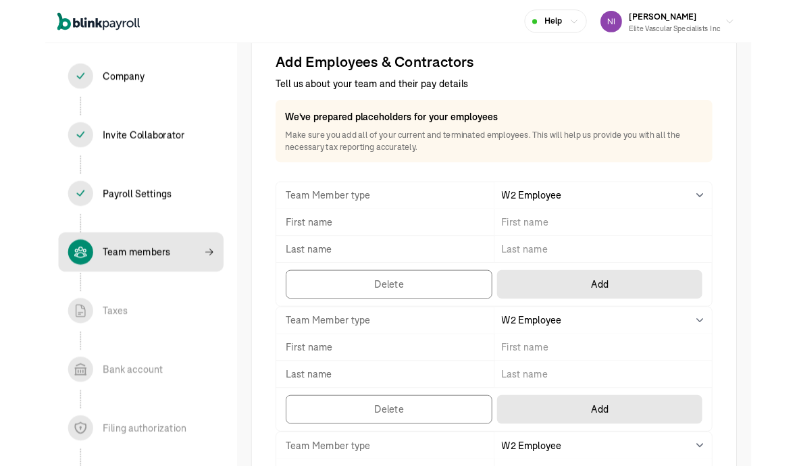
click at [503, 237] on div "First name" at bounding box center [507, 251] width 492 height 30
click at [286, 236] on div "First name" at bounding box center [507, 251] width 492 height 30
click at [286, 235] on div "Team Member type Select W2 Employee Individual - 1099 Contractor Business - 109…" at bounding box center [507, 220] width 492 height 30
click at [284, 251] on span "First name" at bounding box center [292, 251] width 63 height 14
click at [290, 252] on span "First name" at bounding box center [292, 251] width 63 height 14
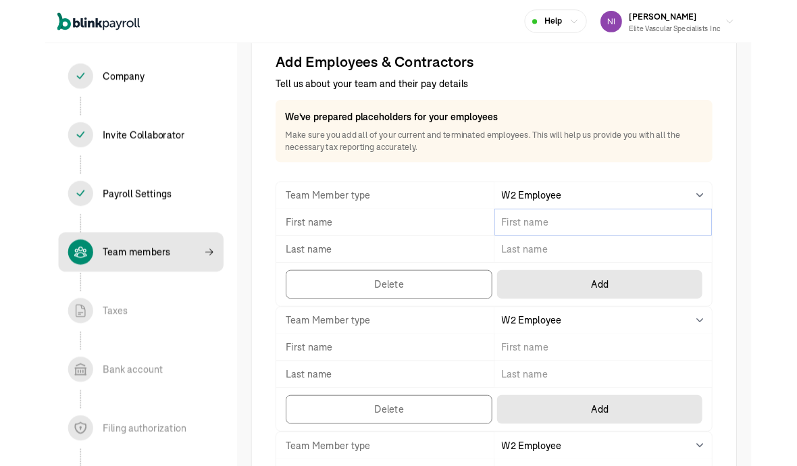
click at [530, 257] on input "TextInput" at bounding box center [630, 251] width 246 height 30
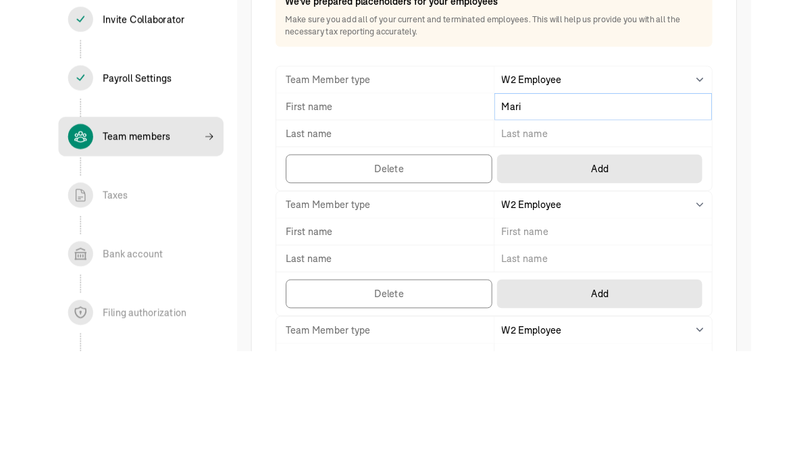
type input "Mari"
click at [552, 266] on input "TextInput" at bounding box center [630, 281] width 246 height 30
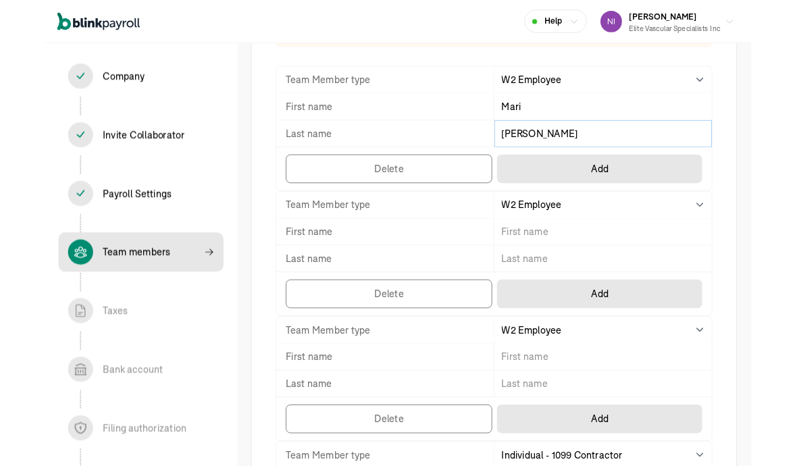
type input "Delacruz"
click at [553, 130] on input "Mari" at bounding box center [630, 120] width 246 height 30
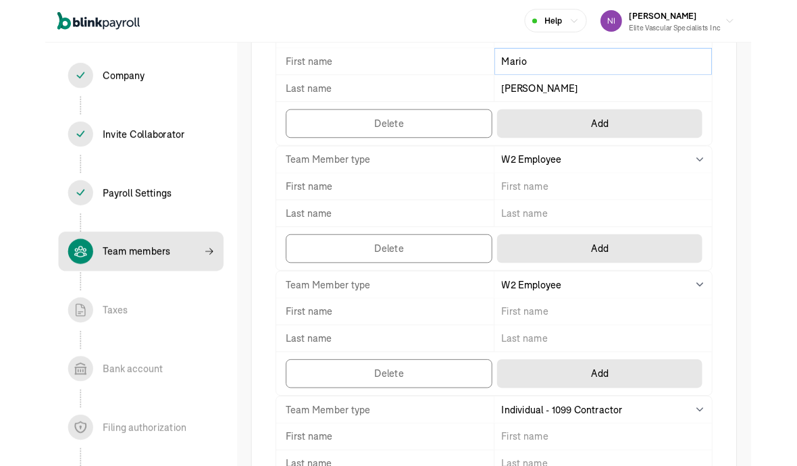
type input "Mario"
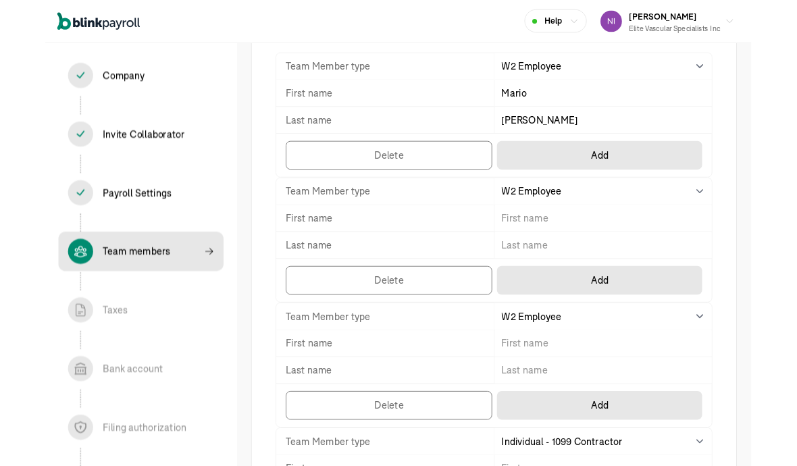
scroll to position [174, 0]
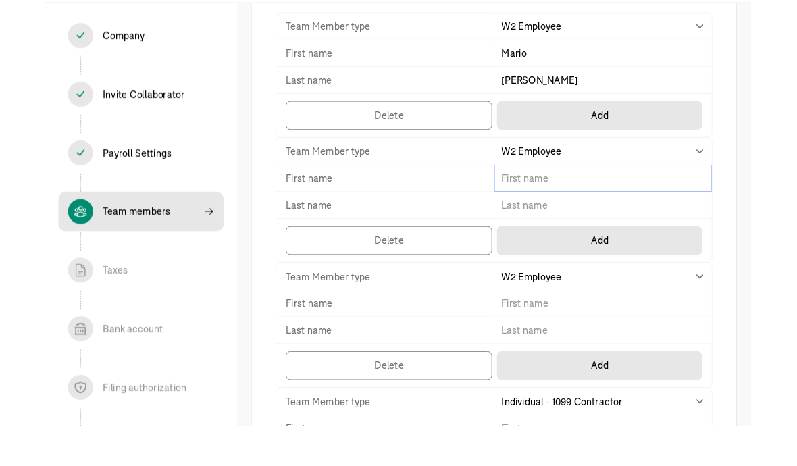
click at [553, 247] on input "TextInput" at bounding box center [630, 247] width 246 height 30
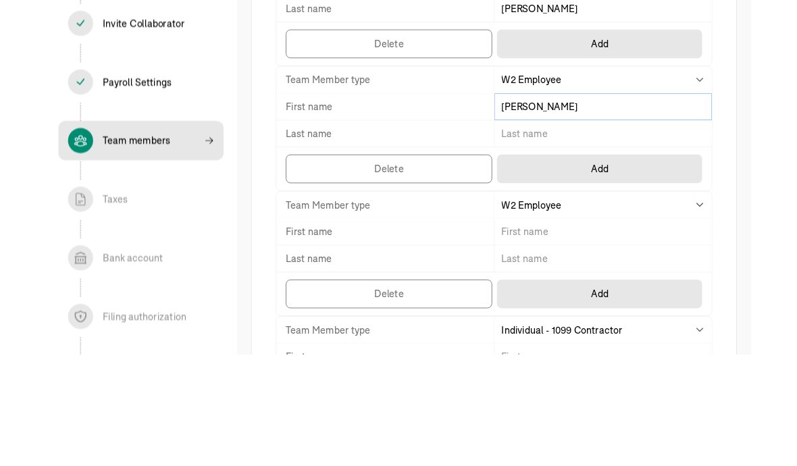
type input "Nirman"
click at [553, 262] on input "TextInput" at bounding box center [630, 277] width 246 height 30
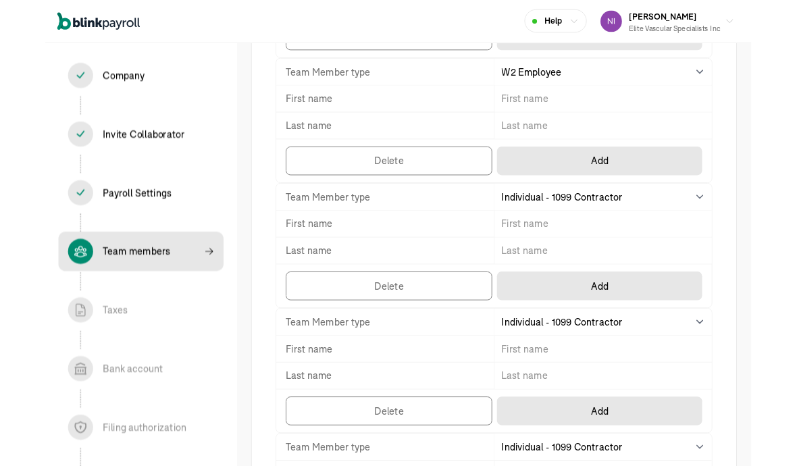
scroll to position [456, 0]
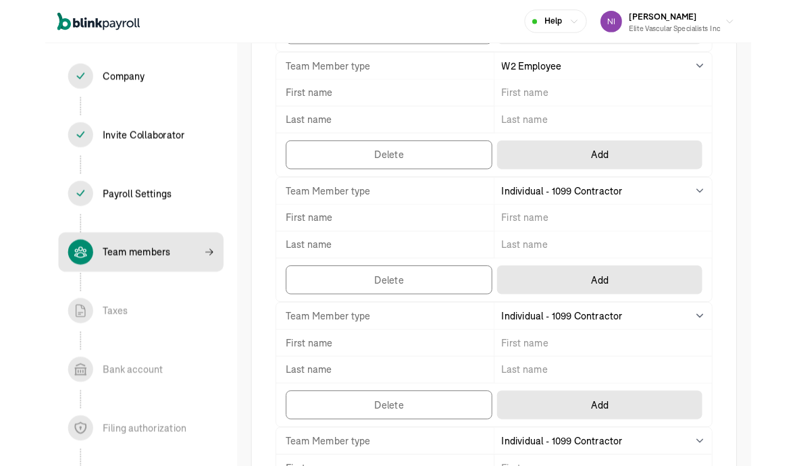
type input "Tulsyan"
click at [553, 253] on input "TextInput" at bounding box center [630, 246] width 246 height 30
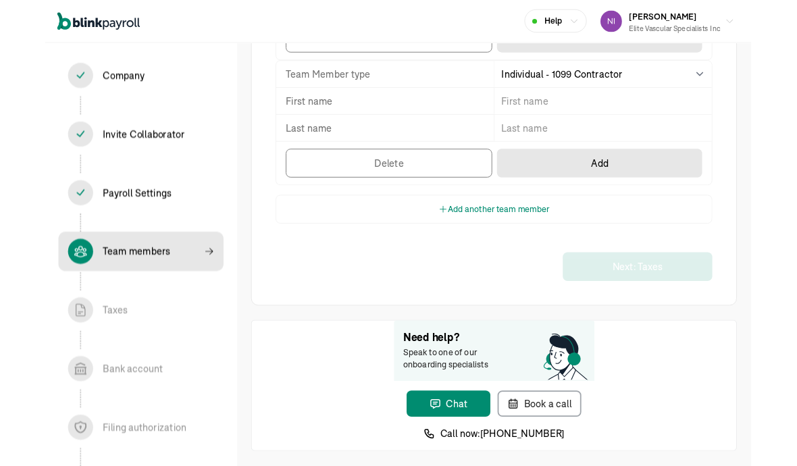
scroll to position [875, 0]
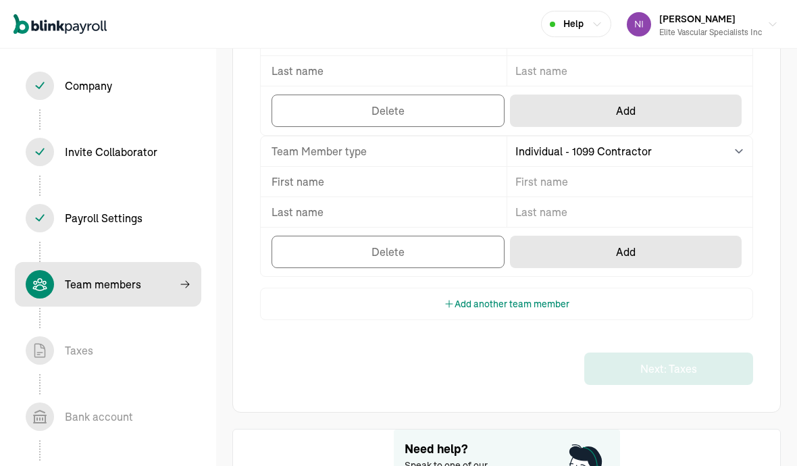
click at [276, 353] on div "Next: Taxes" at bounding box center [506, 369] width 493 height 32
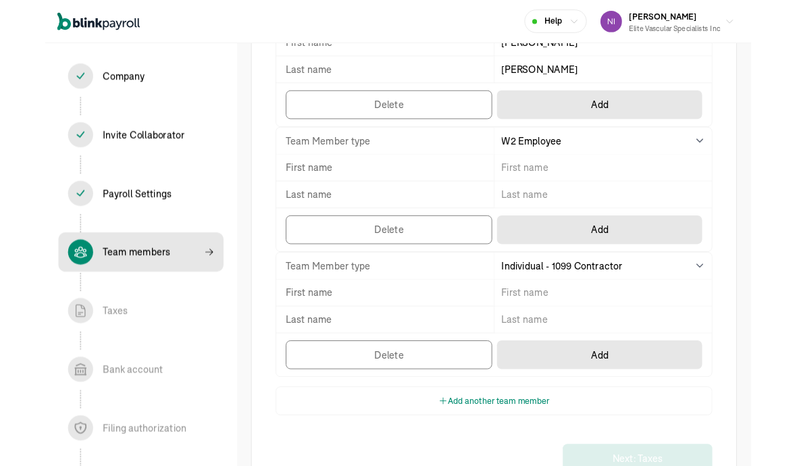
scroll to position [381, 0]
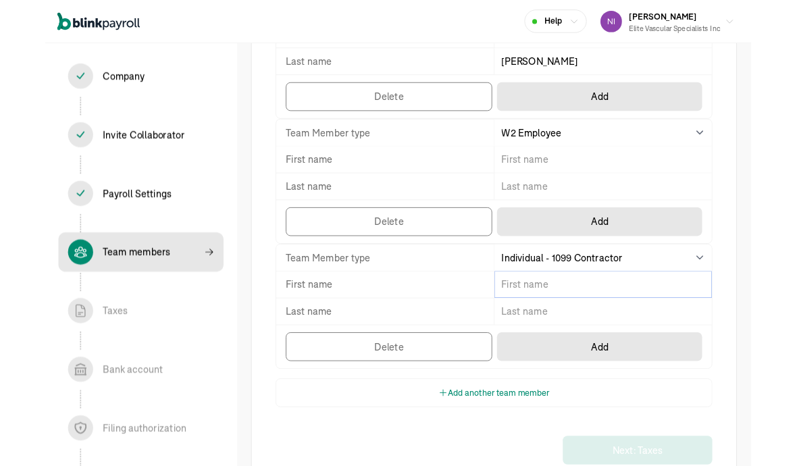
click at [553, 322] on input "TextInput" at bounding box center [630, 322] width 246 height 30
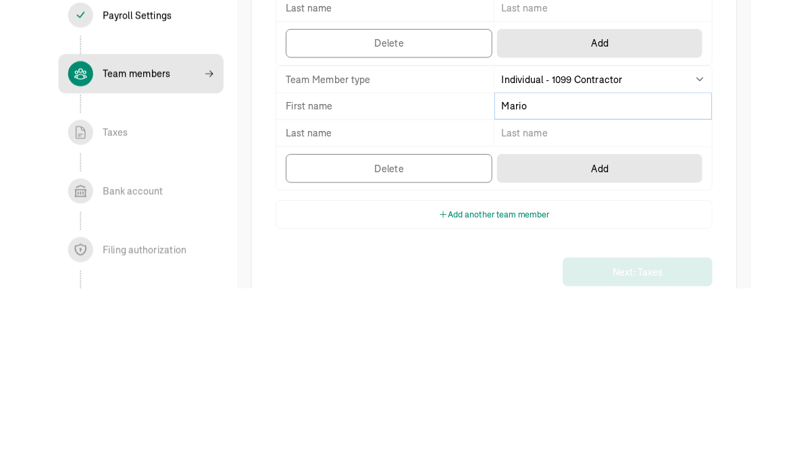
type input "Mario"
click at [553, 337] on input "TextInput" at bounding box center [630, 352] width 246 height 30
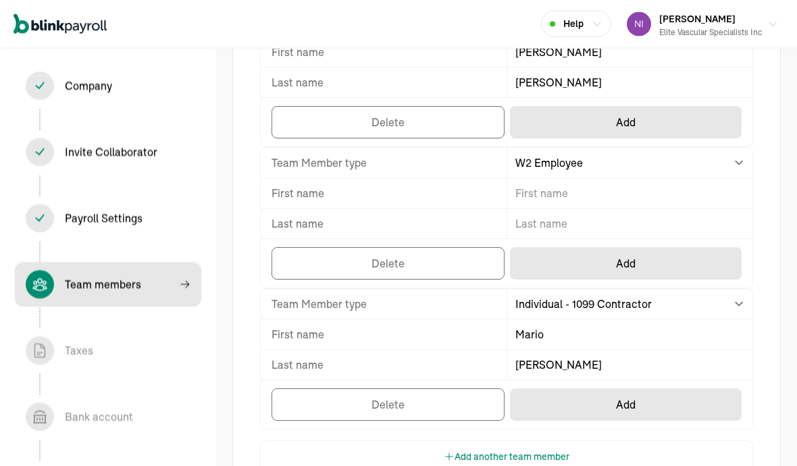
type input "Delacruz"
click at [282, 388] on button "Delete" at bounding box center [388, 404] width 233 height 32
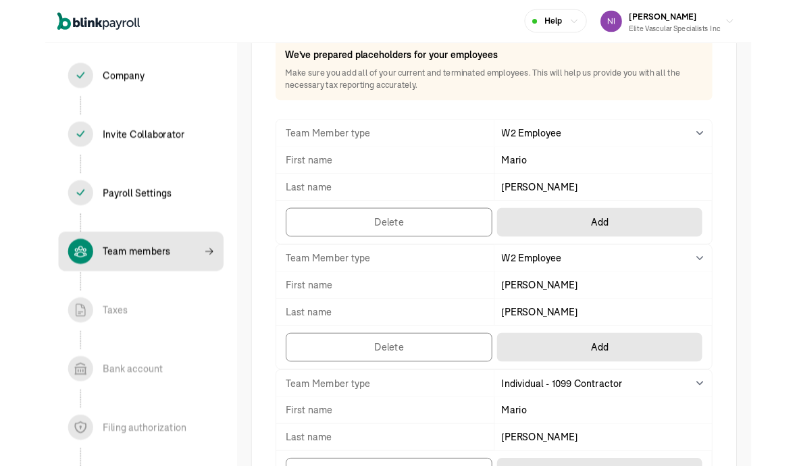
scroll to position [101, 0]
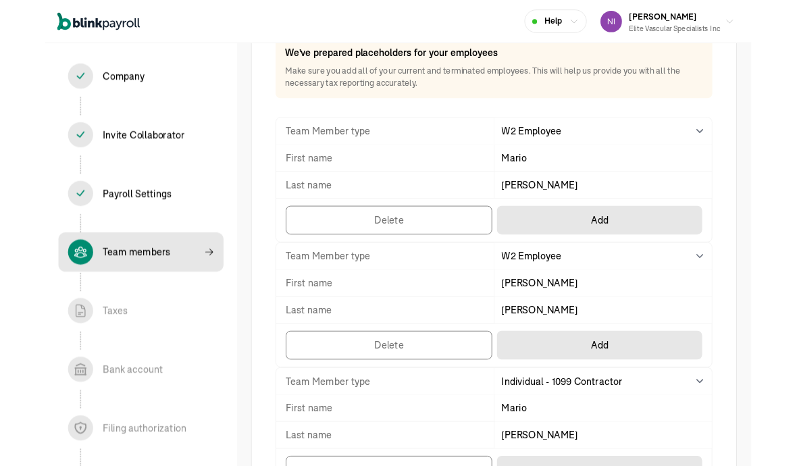
click at [282, 374] on button "Delete" at bounding box center [388, 390] width 233 height 32
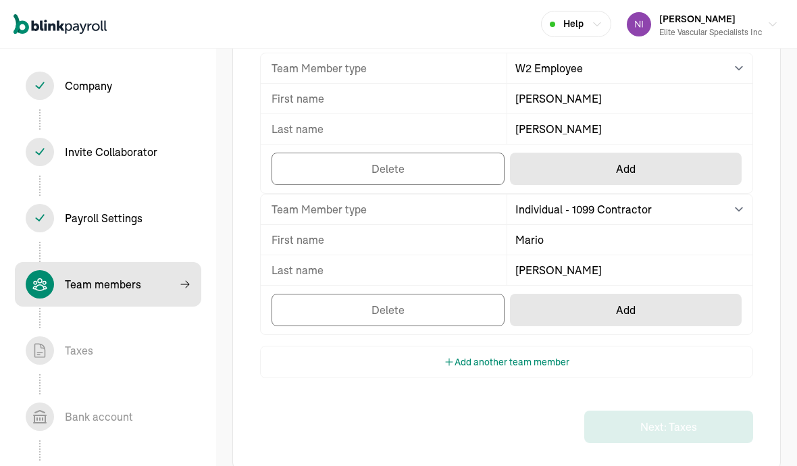
scroll to position [182, 0]
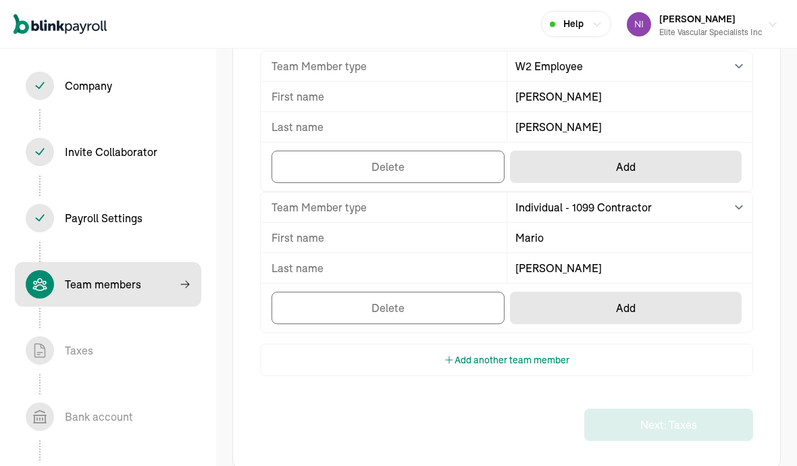
click at [553, 163] on button "Add" at bounding box center [626, 167] width 232 height 32
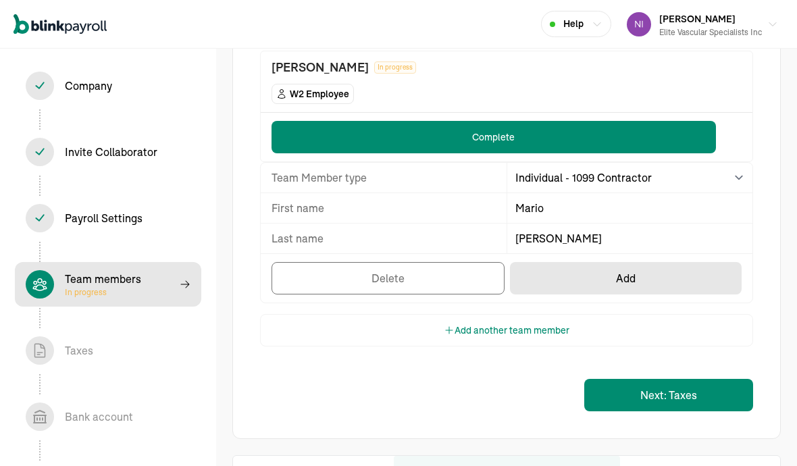
click at [553, 273] on button "Add" at bounding box center [626, 278] width 232 height 32
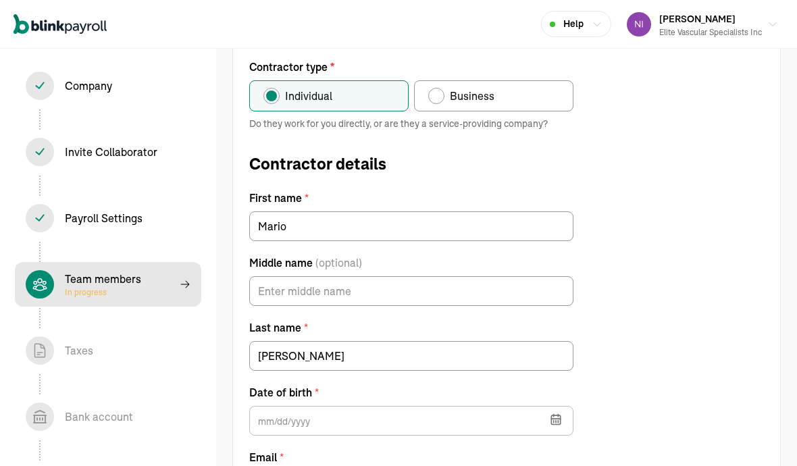
scroll to position [155, 0]
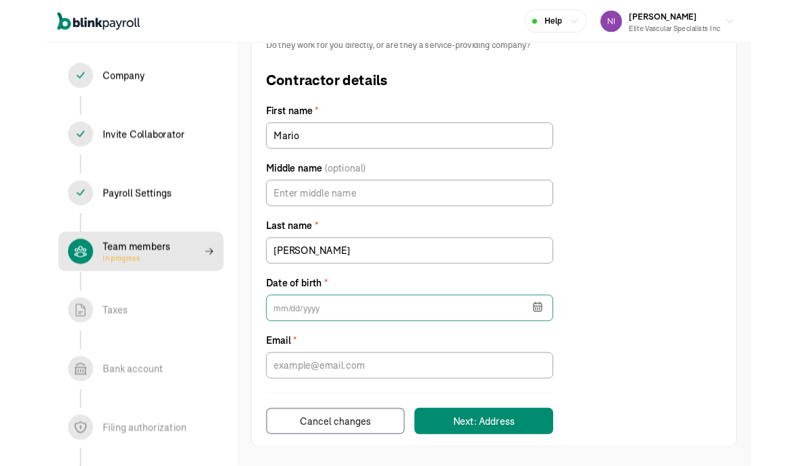
click at [268, 340] on input "text" at bounding box center [411, 348] width 324 height 30
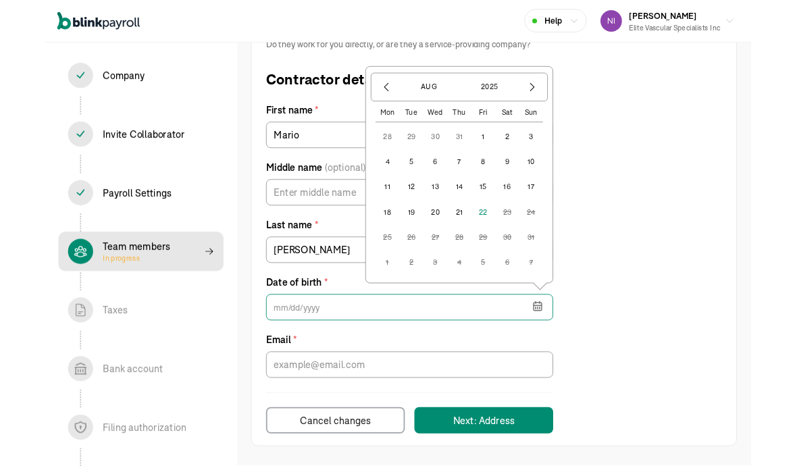
scroll to position [217, 0]
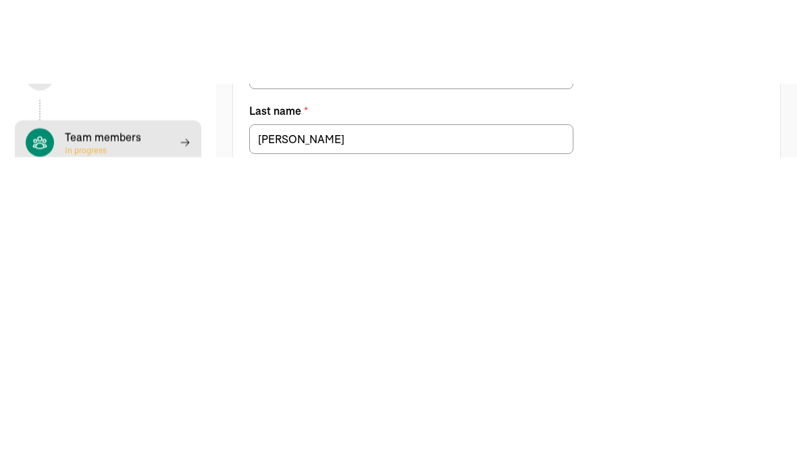
type input "05/31/1971"
click at [268, 396] on input "Email *" at bounding box center [411, 411] width 324 height 30
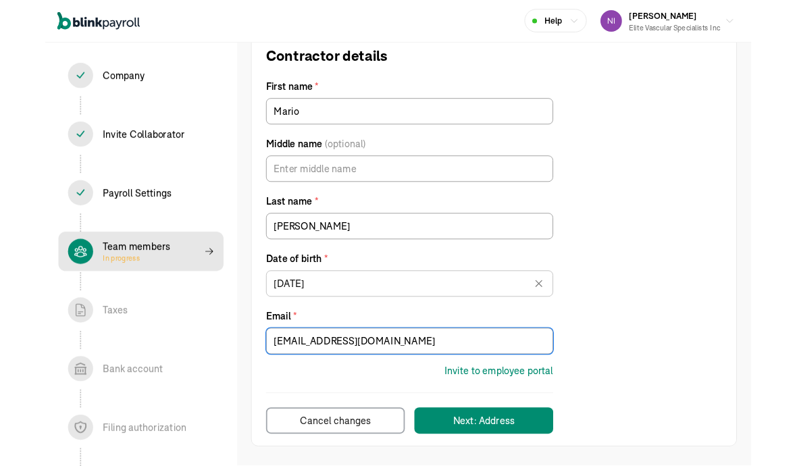
scroll to position [242, 0]
type input "Jonmangin725@yahoo.com"
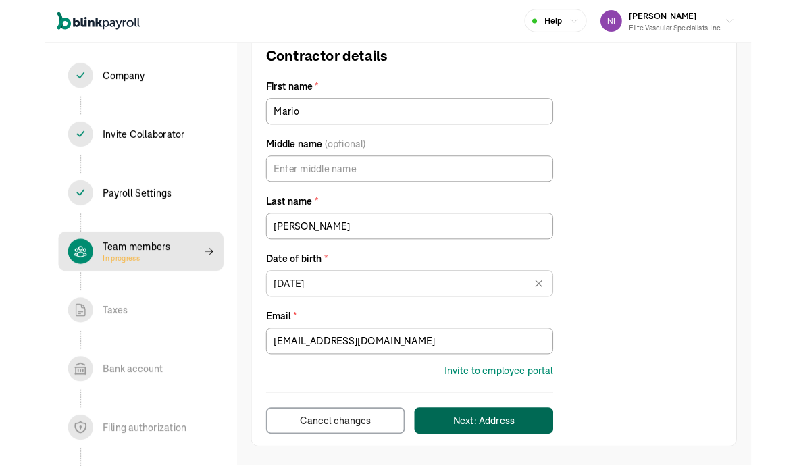
click at [528, 482] on div "Next: Address" at bounding box center [496, 475] width 70 height 16
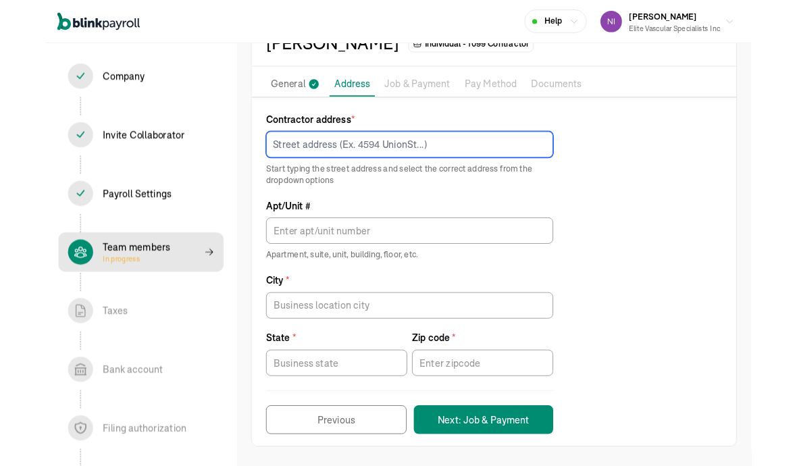
click at [273, 170] on input at bounding box center [411, 164] width 324 height 30
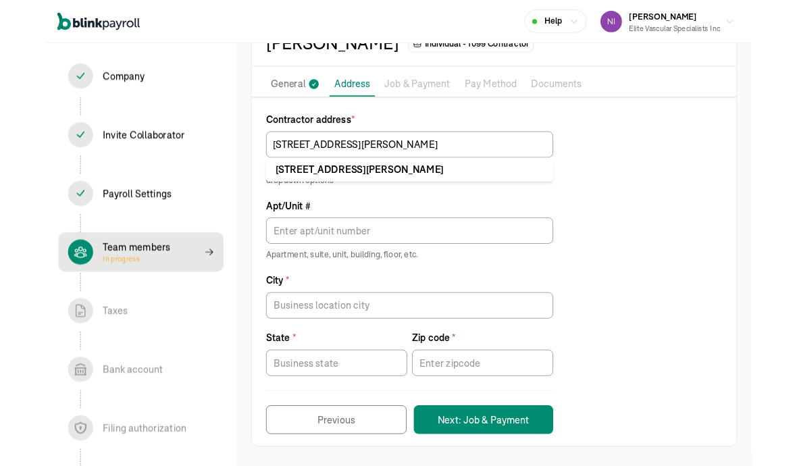
click at [272, 202] on li "77 Hudson St Jersey City, NJ 07302" at bounding box center [411, 191] width 324 height 27
type input "77 Hudson St"
type input "Jersey City"
type input "NJ"
type input "07302"
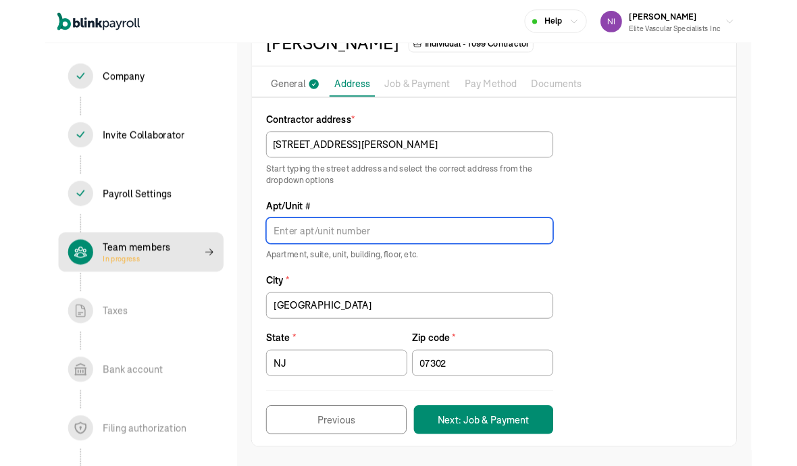
click at [264, 265] on input "Apt/Unit #" at bounding box center [411, 261] width 324 height 30
type input "2402"
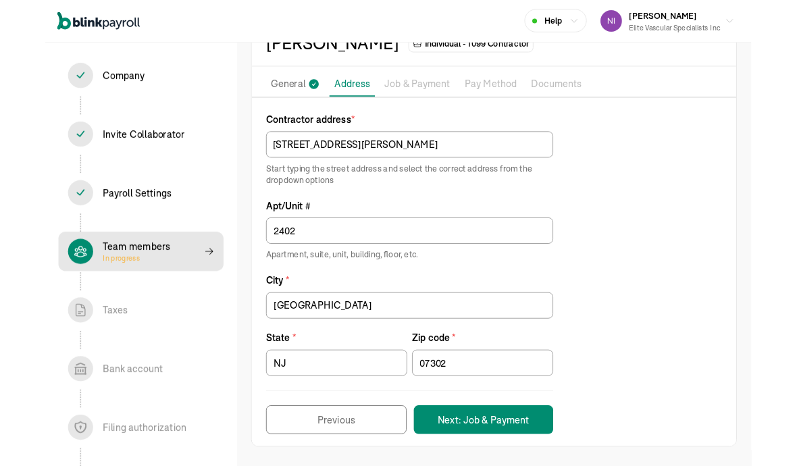
click at [524, 478] on button "Next: Job & Payment" at bounding box center [494, 474] width 157 height 32
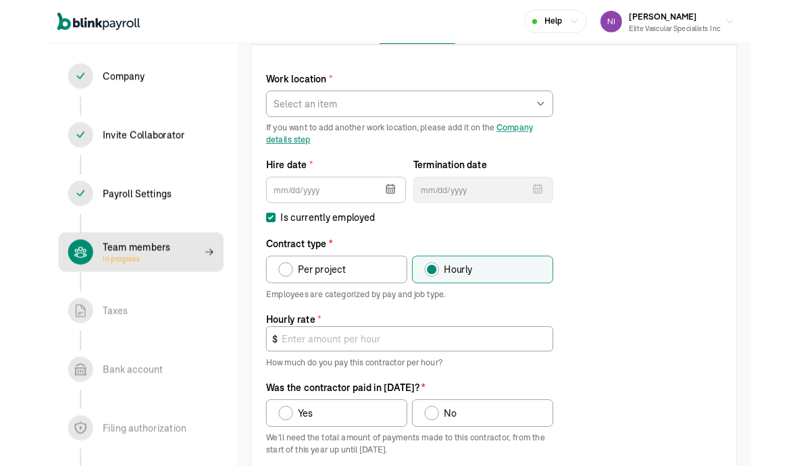
scroll to position [155, 0]
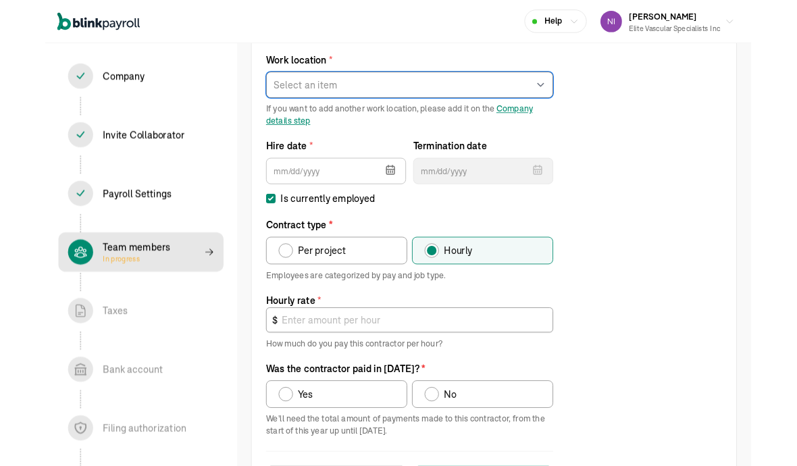
click at [276, 98] on select "Select an item Second Works from home" at bounding box center [411, 96] width 324 height 30
select select "999 Clifton Ave"
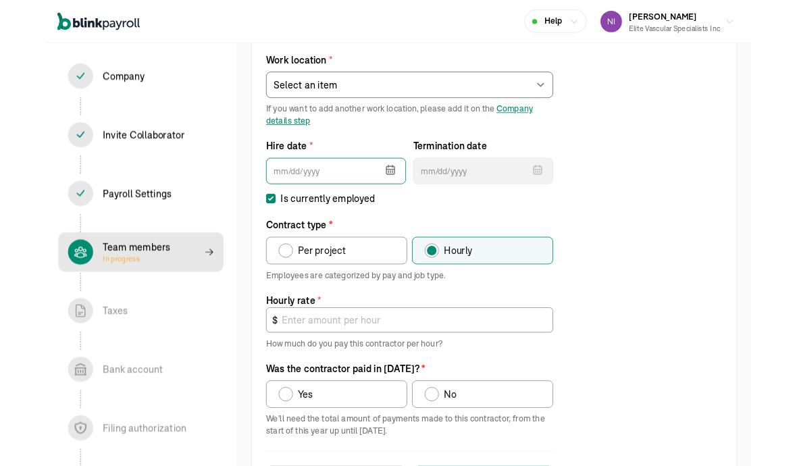
click at [271, 200] on input "text" at bounding box center [328, 193] width 158 height 30
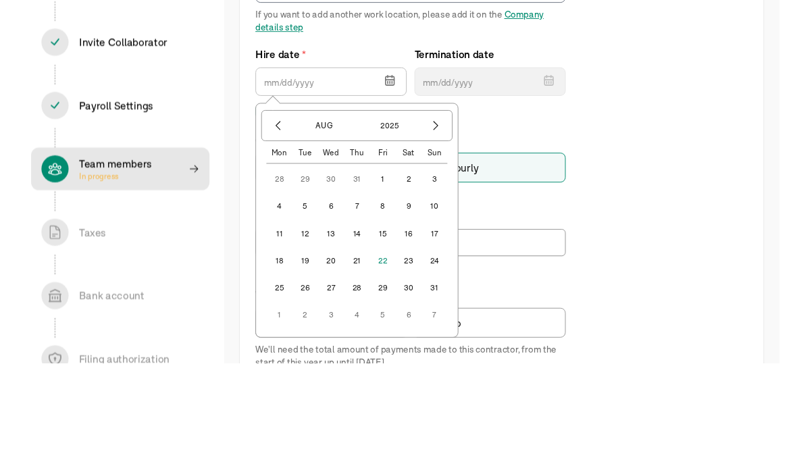
click at [376, 282] on button "1" at bounding box center [382, 295] width 27 height 27
type input "08/01/2025"
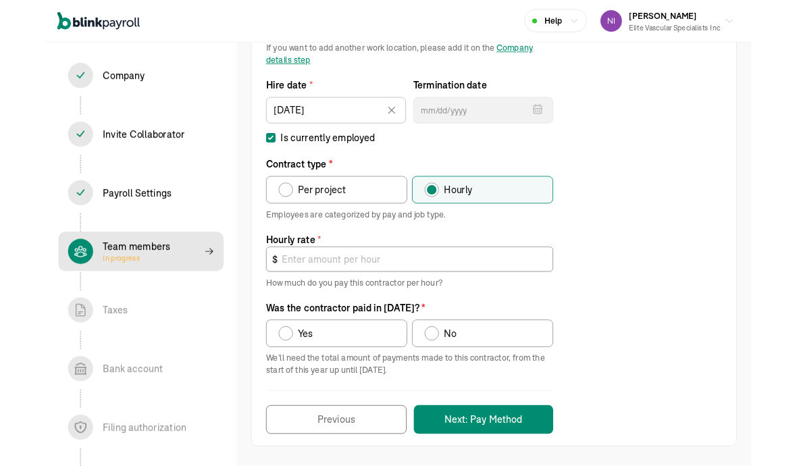
click at [259, 209] on label "Per project" at bounding box center [328, 214] width 159 height 31
click at [263, 209] on input "Per project" at bounding box center [268, 211] width 11 height 11
radio input "true"
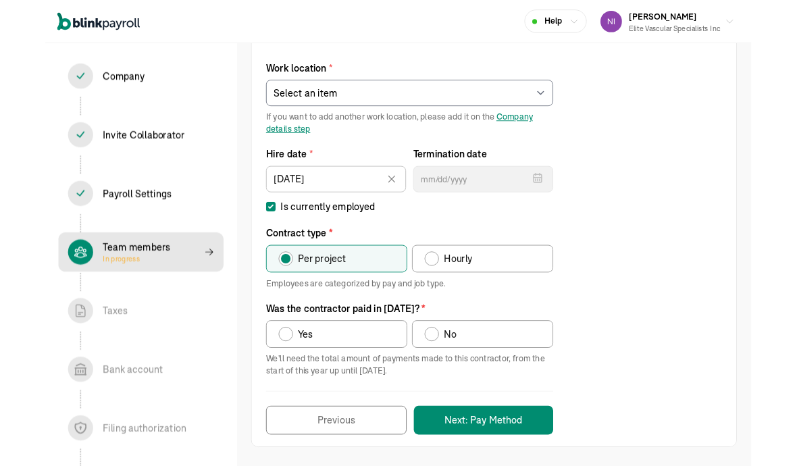
scroll to position [146, 0]
click at [513, 374] on label "No" at bounding box center [493, 376] width 159 height 31
click at [438, 374] on input "No" at bounding box center [433, 373] width 11 height 11
radio input "true"
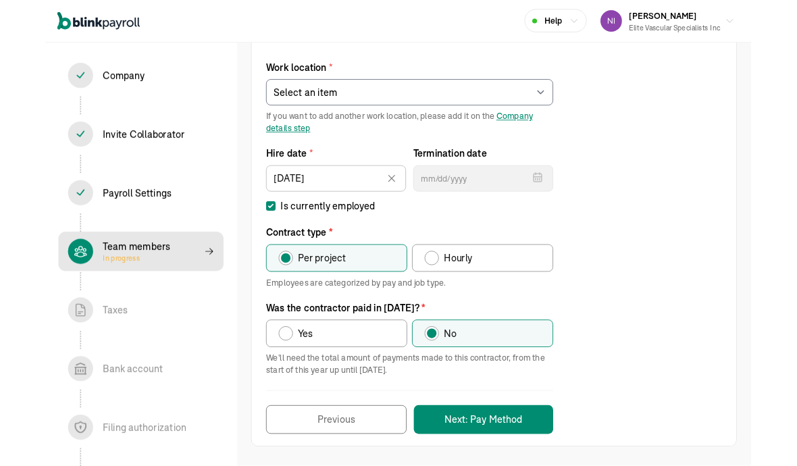
click at [532, 478] on button "Next: Pay Method" at bounding box center [494, 474] width 157 height 32
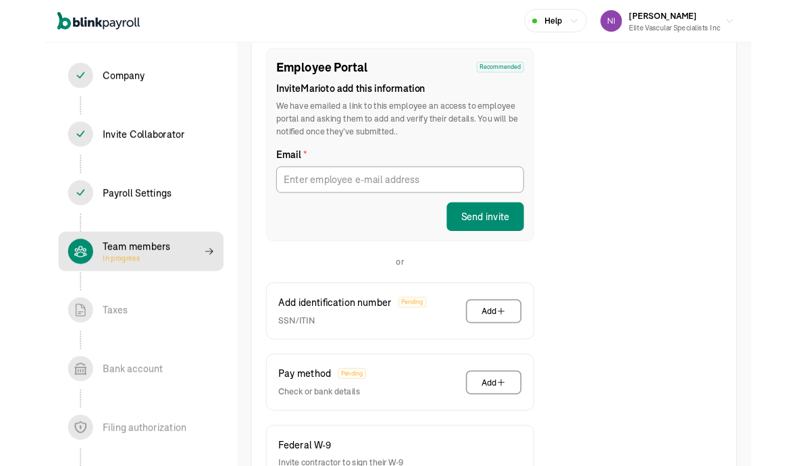
type input "Jonmangin725@yahoo.com"
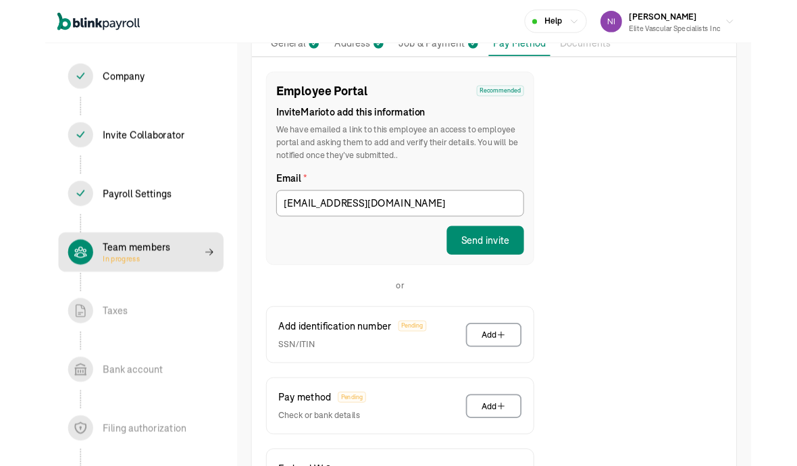
scroll to position [118, 0]
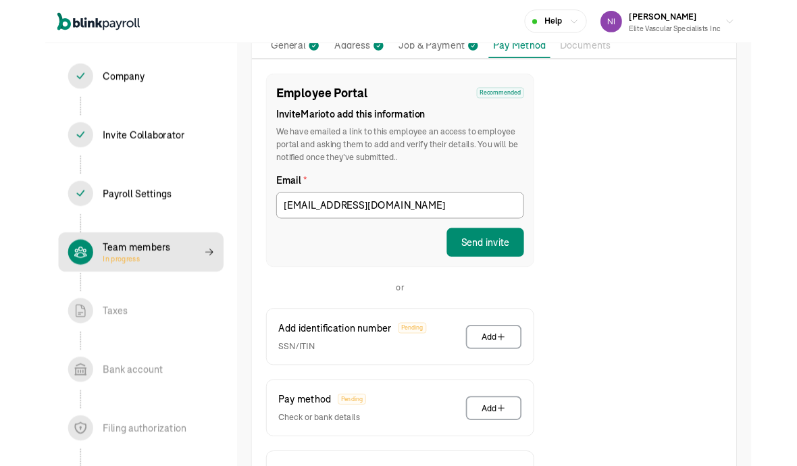
click at [522, 276] on button "Send invite" at bounding box center [496, 273] width 87 height 32
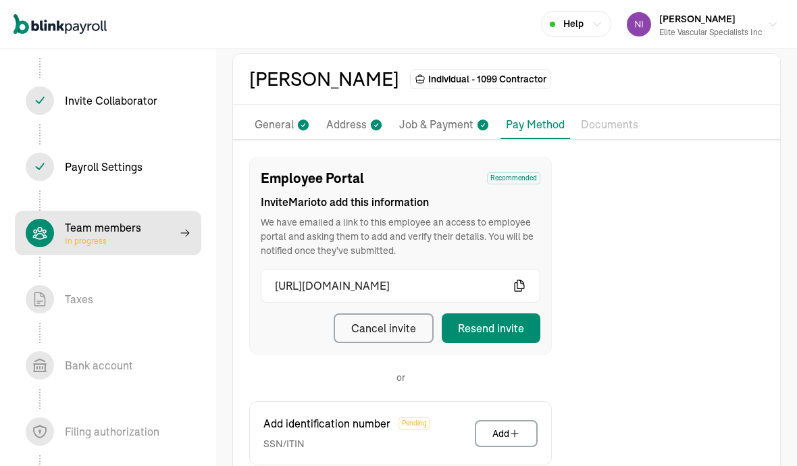
scroll to position [54, 0]
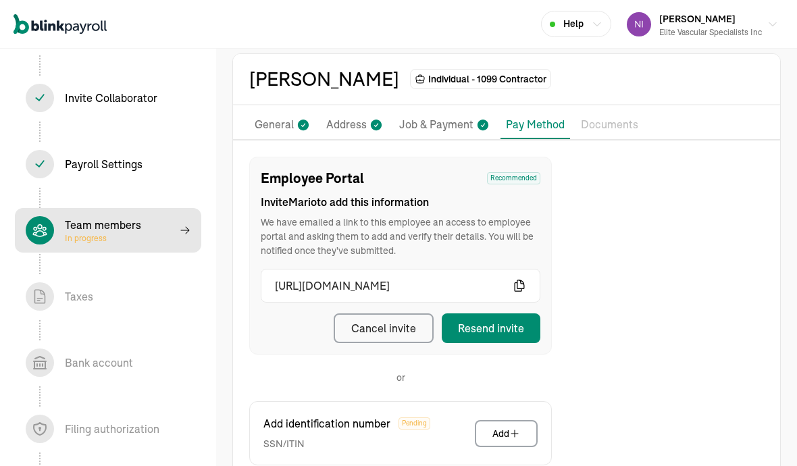
click at [553, 124] on p "Documents" at bounding box center [609, 125] width 57 height 18
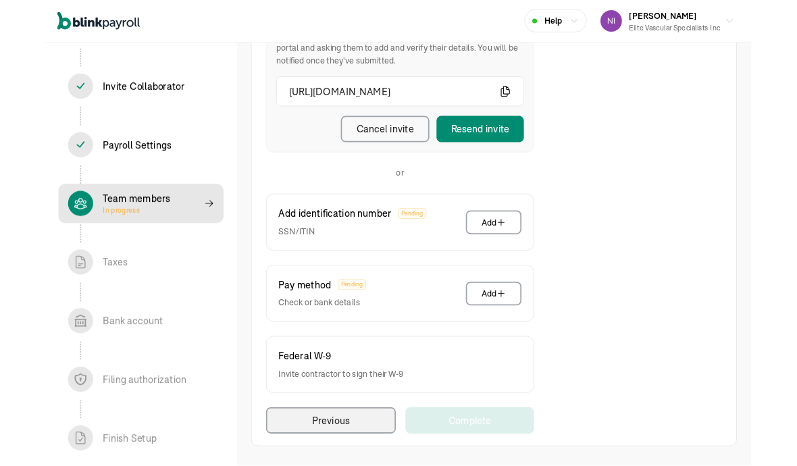
scroll to position [147, 0]
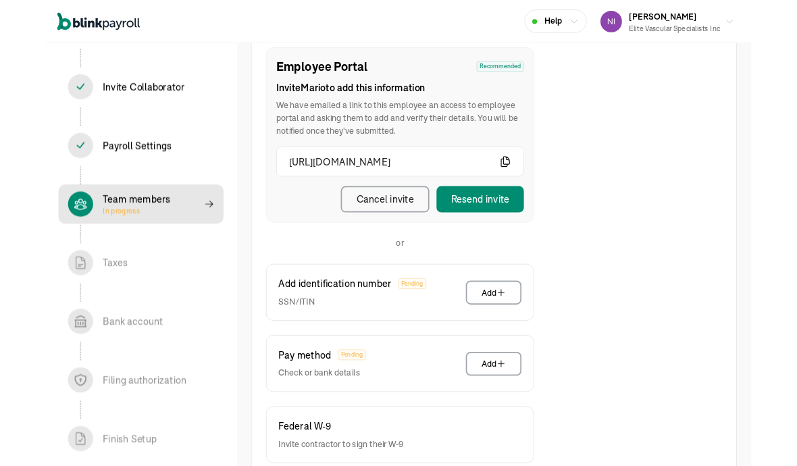
select select "999 Clifton Ave"
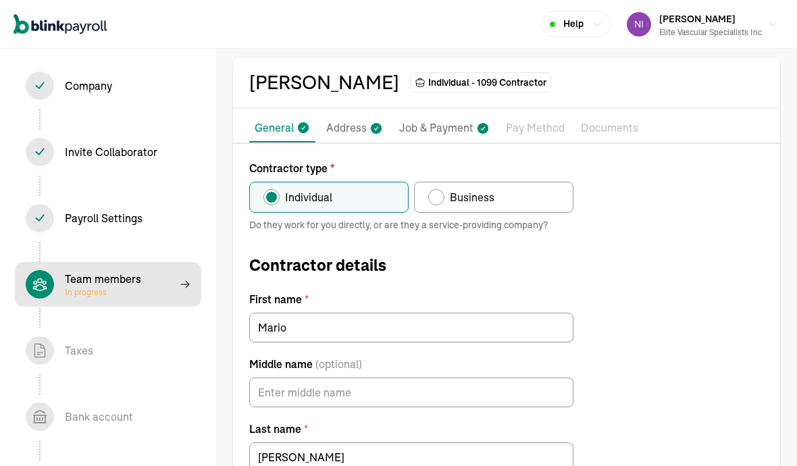
scroll to position [0, 0]
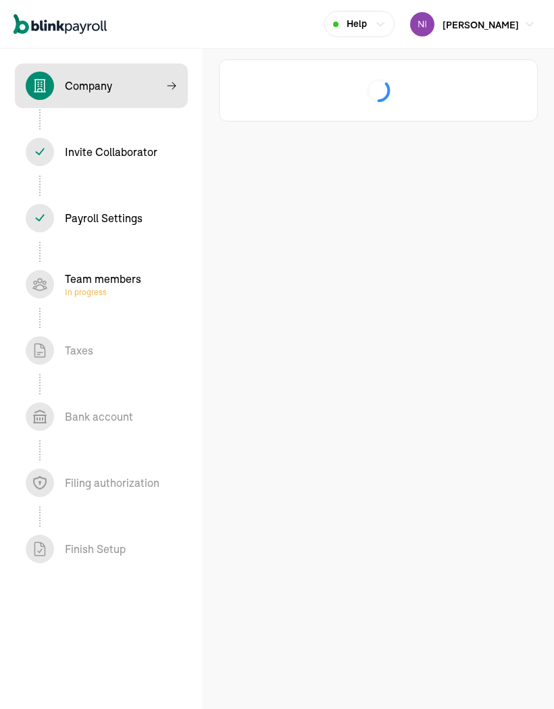
select select "S-Corporation"
select select "Health Care"
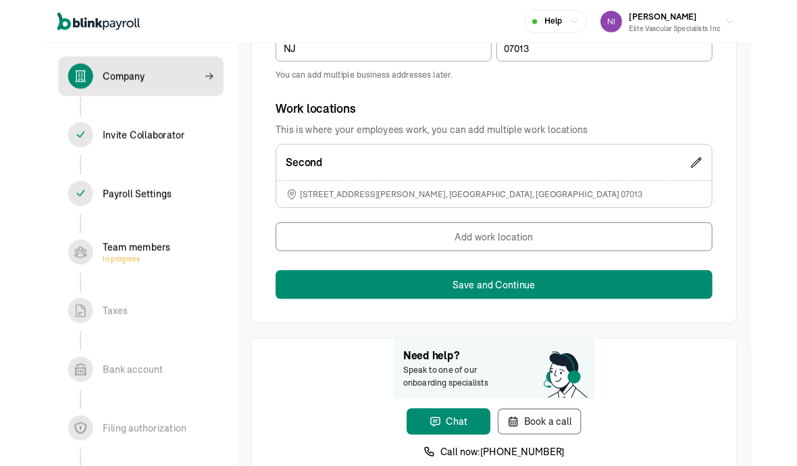
scroll to position [985, 0]
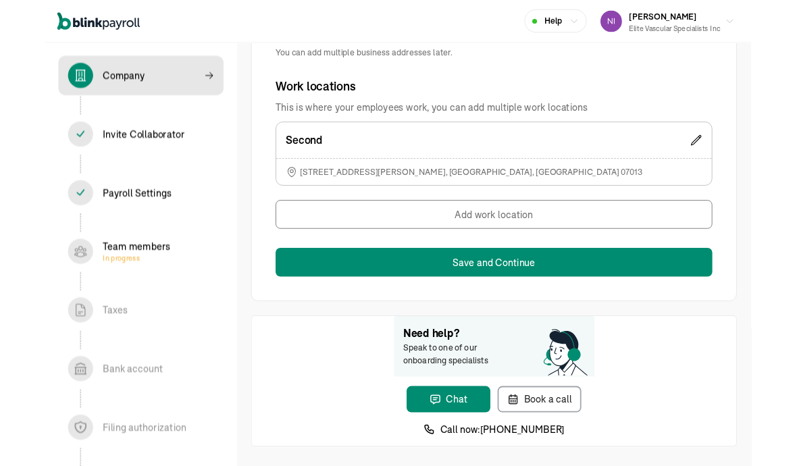
click at [553, 281] on button "Save and Continue" at bounding box center [506, 296] width 493 height 32
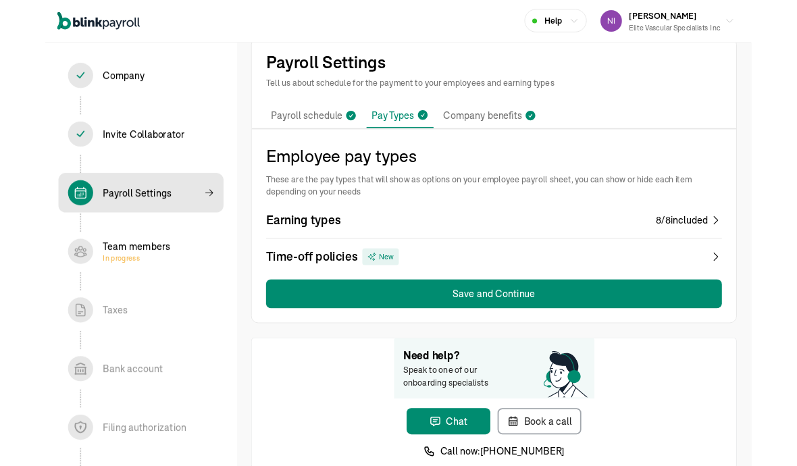
scroll to position [17, 0]
click at [553, 328] on button "Save and Continue" at bounding box center [506, 331] width 515 height 32
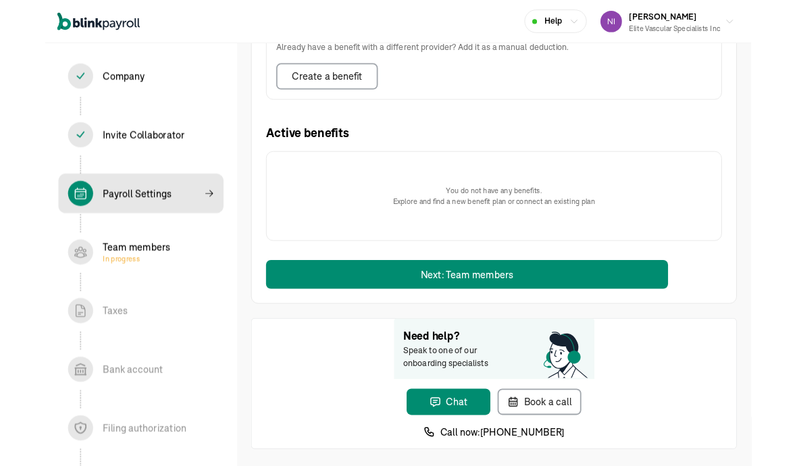
scroll to position [497, 0]
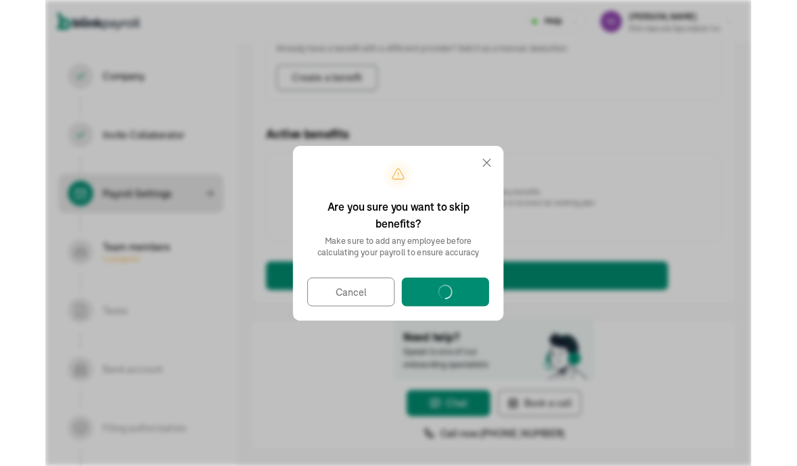
select select "employee"
select select "contractor"
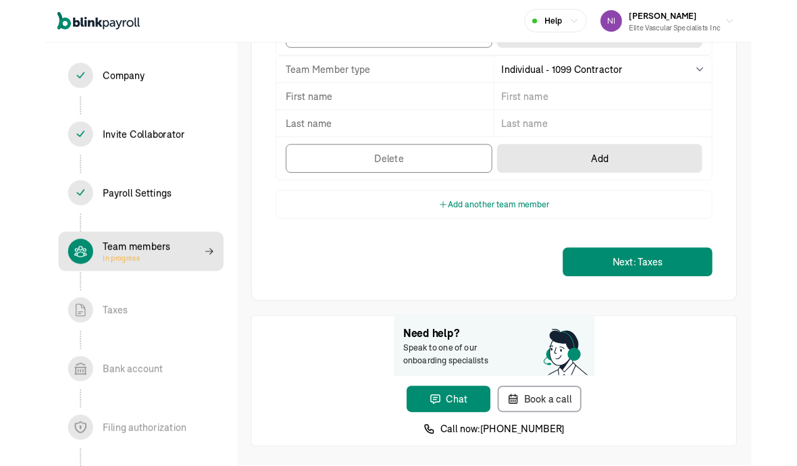
scroll to position [816, 0]
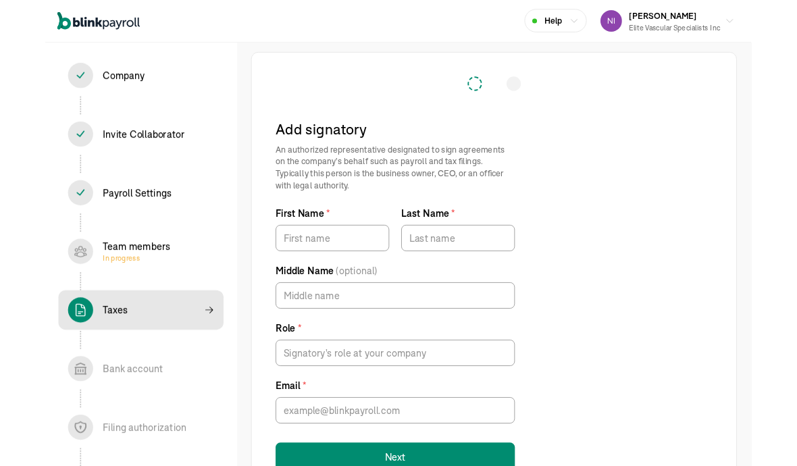
scroll to position [1, 0]
click at [274, 256] on input "First Name *" at bounding box center [324, 269] width 128 height 30
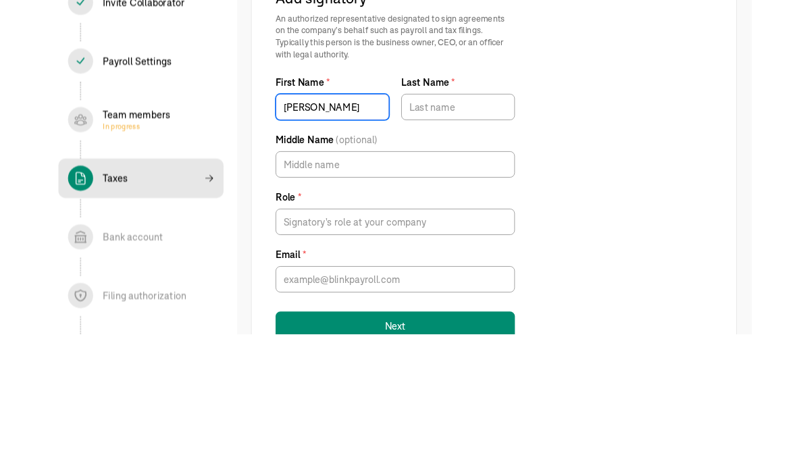
type input "[PERSON_NAME]"
click at [417, 255] on input "Last Name *" at bounding box center [466, 270] width 128 height 30
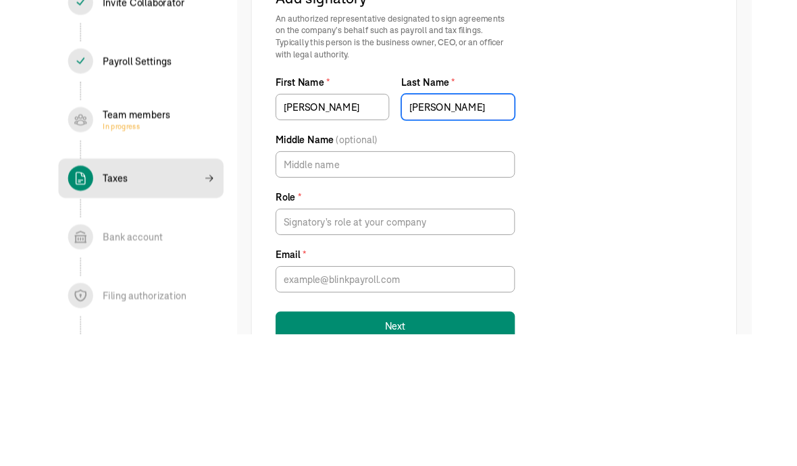
type input "[PERSON_NAME]"
click at [288, 319] on input "Middle Name (optional)" at bounding box center [395, 334] width 270 height 30
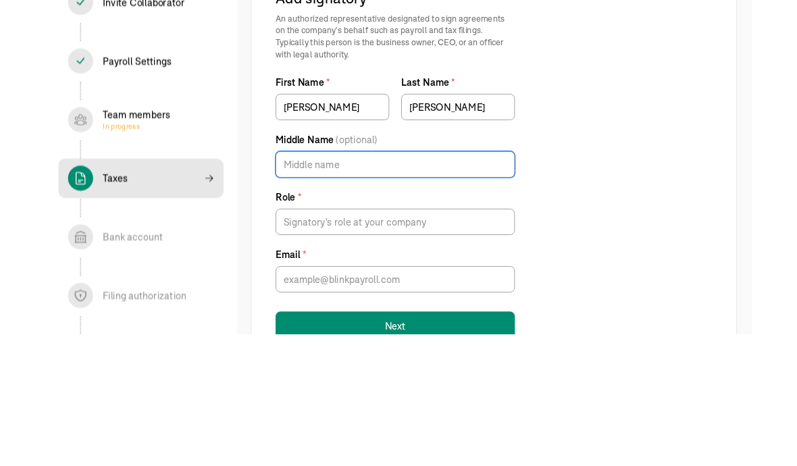
click at [269, 363] on label "Role *" at bounding box center [395, 371] width 270 height 16
click at [269, 384] on input "Role *" at bounding box center [395, 399] width 270 height 30
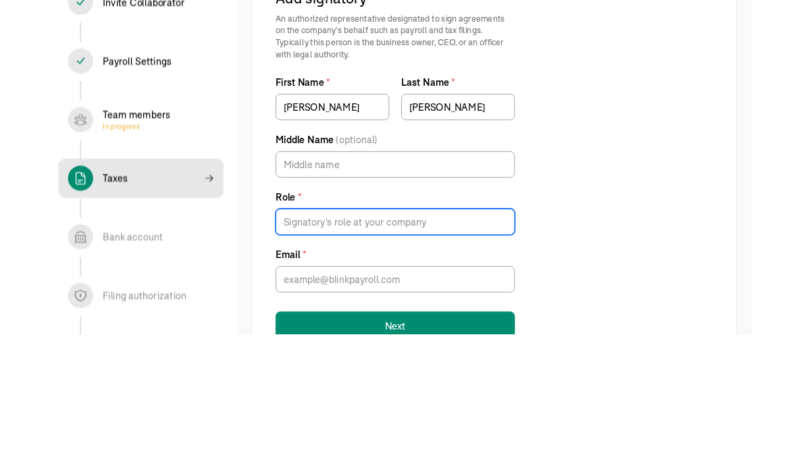
scroll to position [52, 0]
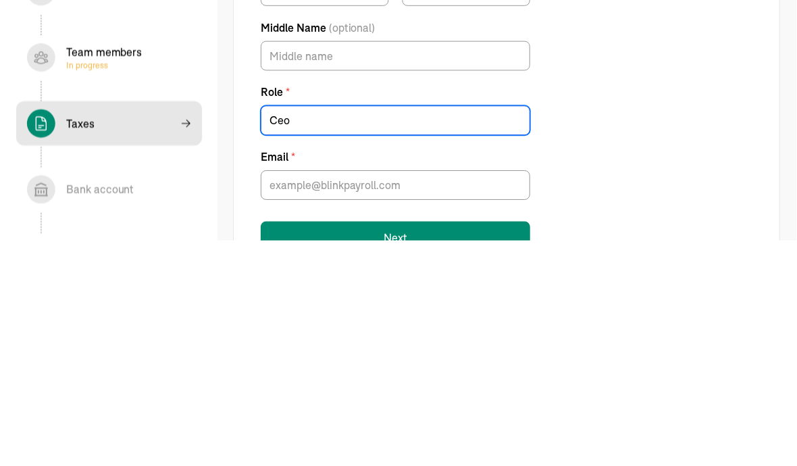
type input "Ceo"
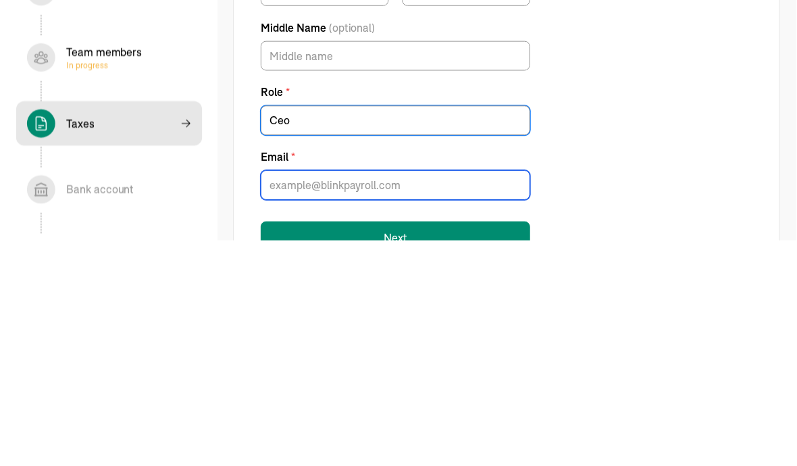
click at [271, 397] on input "Email *" at bounding box center [395, 412] width 270 height 30
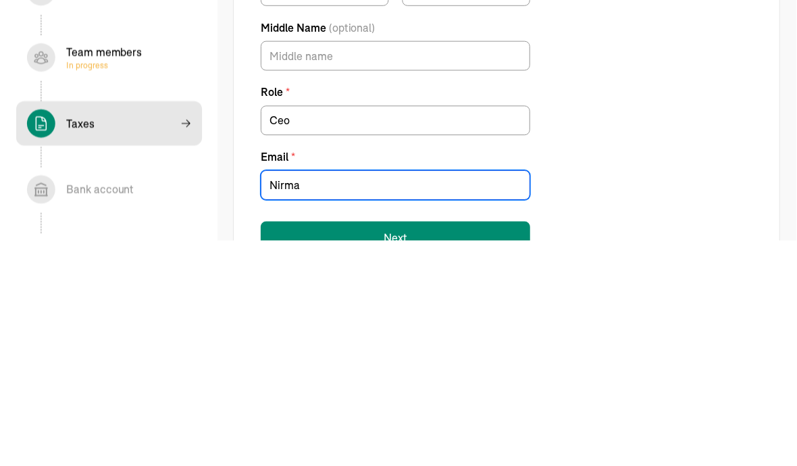
type input "[PERSON_NAME]"
type input "[PERSON_NAME][EMAIL_ADDRESS][DOMAIN_NAME]"
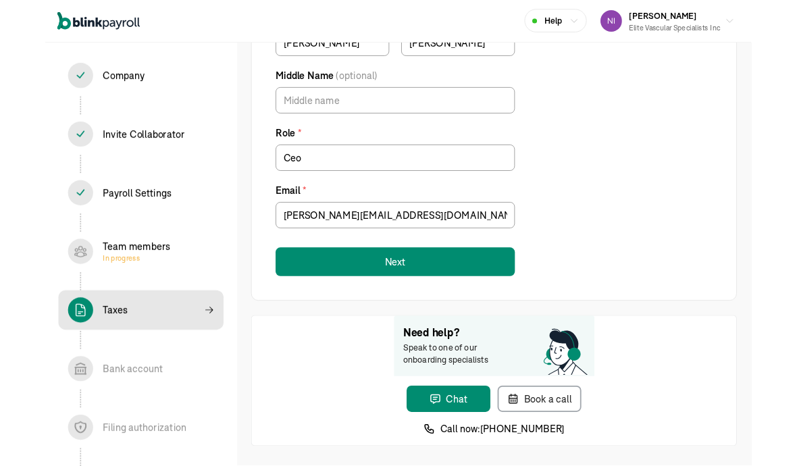
click at [286, 291] on button "Next" at bounding box center [395, 296] width 270 height 32
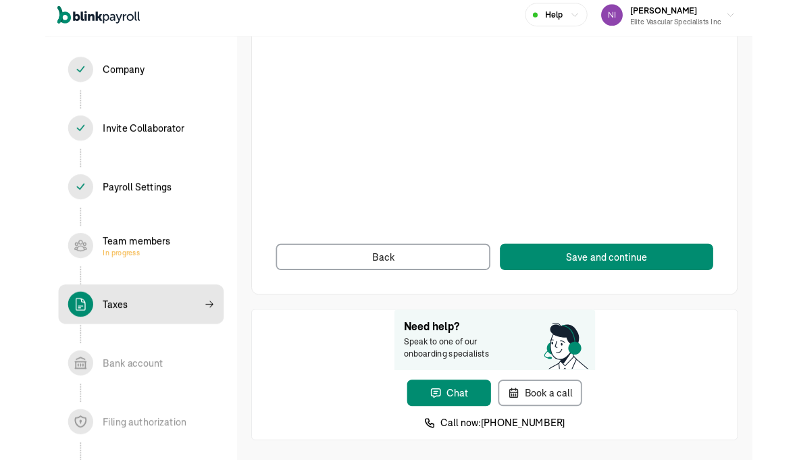
scroll to position [101, 0]
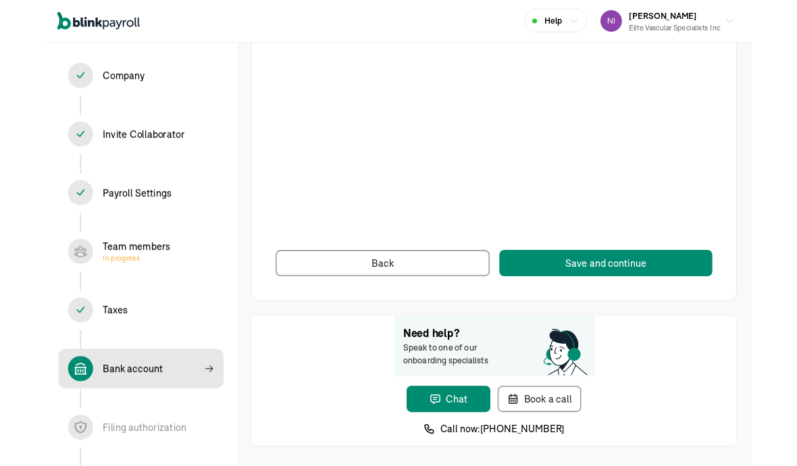
scroll to position [101, 0]
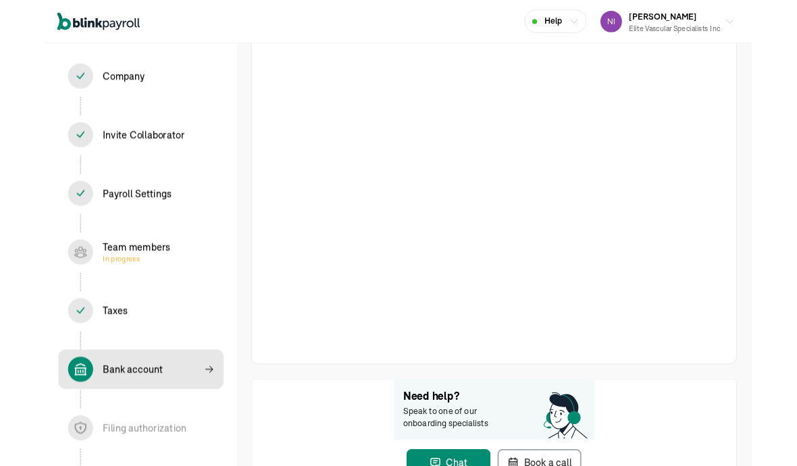
click at [553, 275] on div at bounding box center [506, 185] width 493 height 398
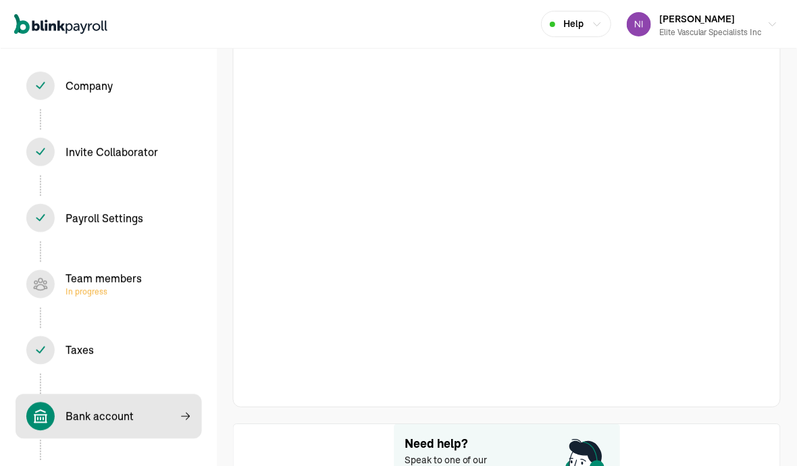
scroll to position [0, 0]
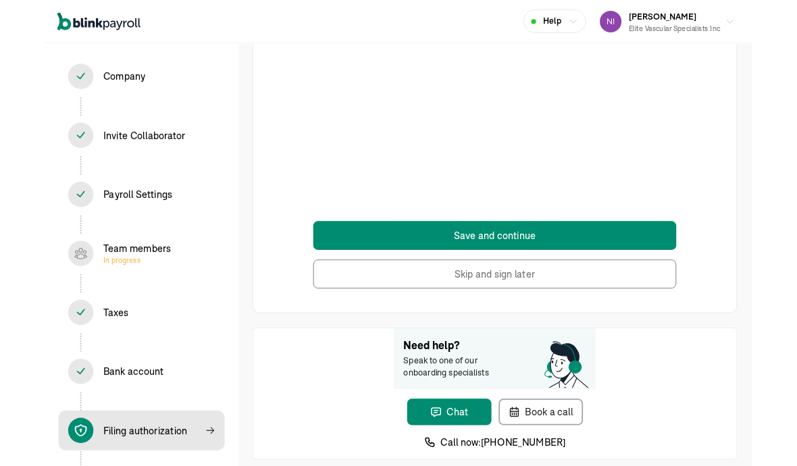
scroll to position [180, 0]
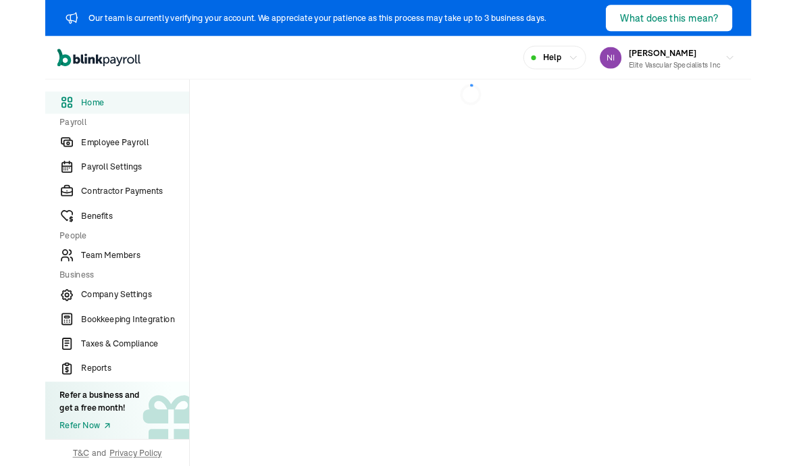
scroll to position [3, 0]
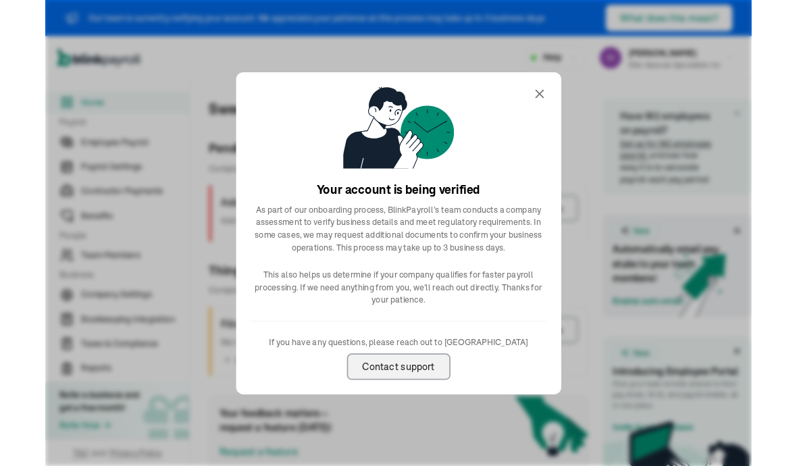
click at [552, 107] on icon at bounding box center [554, 105] width 16 height 16
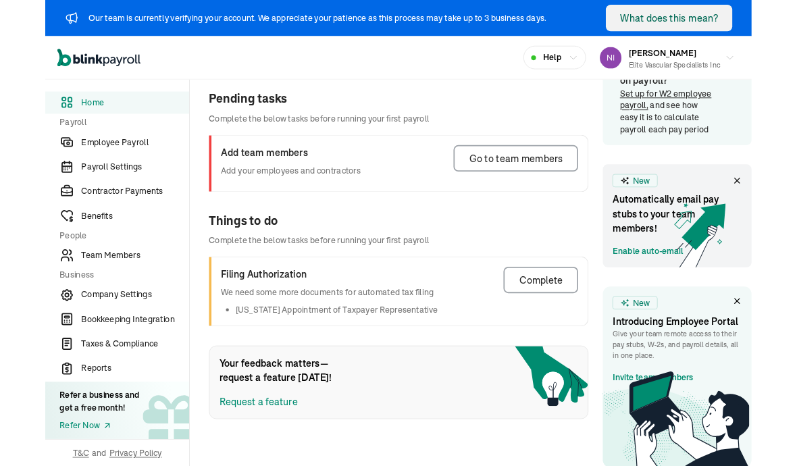
scroll to position [54, 0]
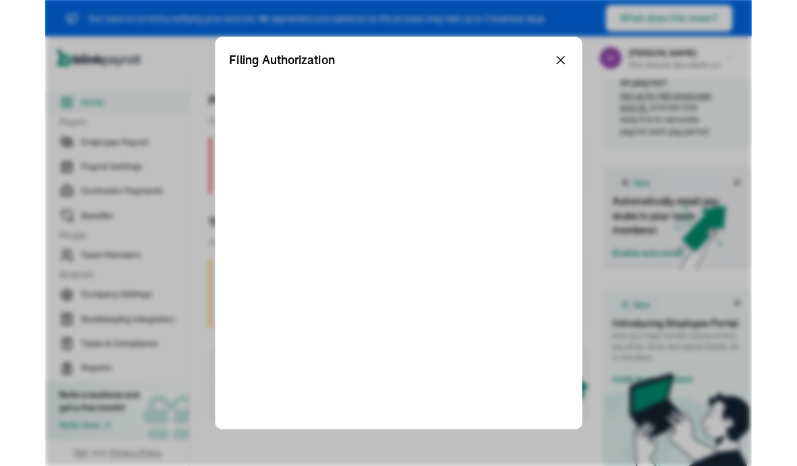
click at [553, 69] on icon at bounding box center [578, 67] width 16 height 16
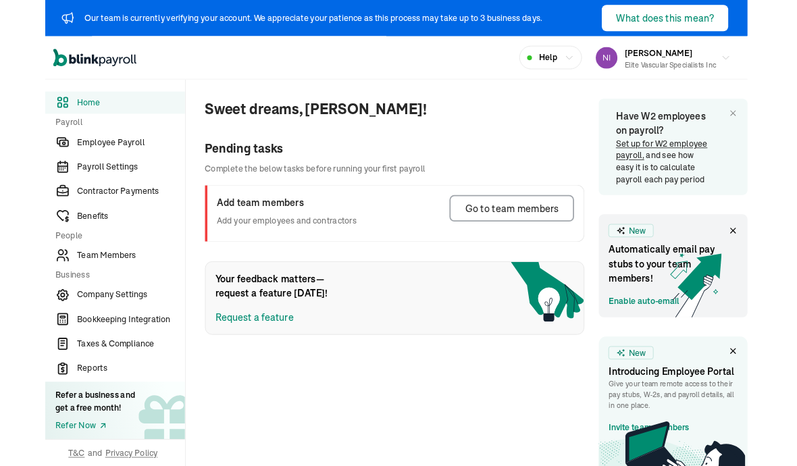
scroll to position [0, 0]
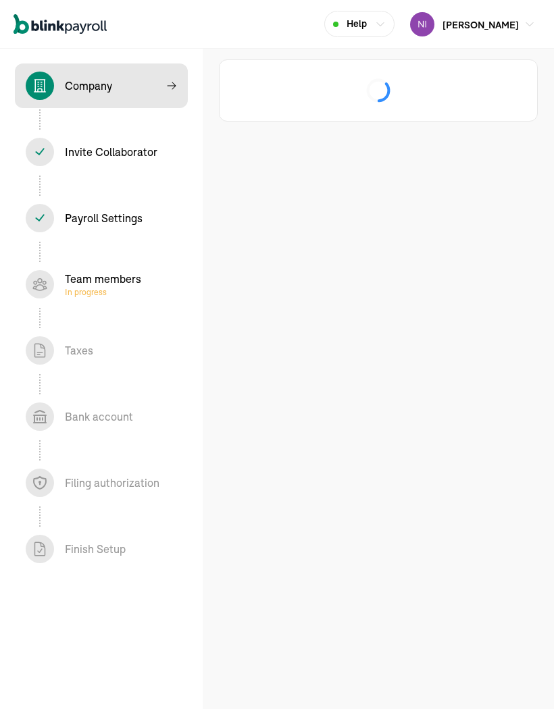
select select "S-Corporation"
select select "Health Care"
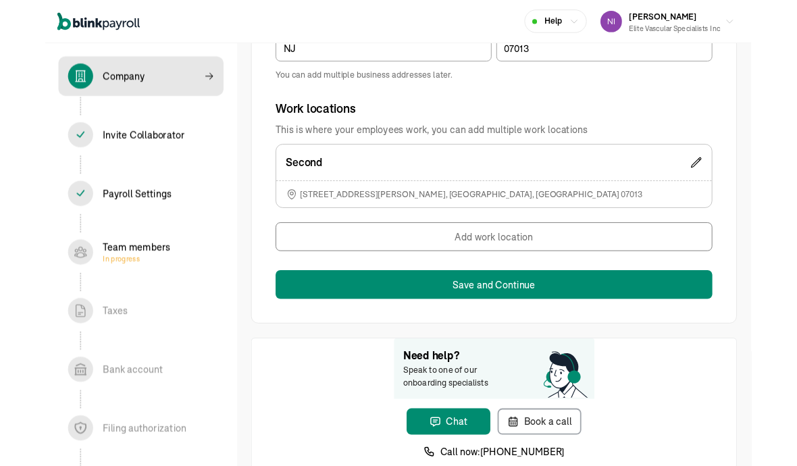
scroll to position [985, 0]
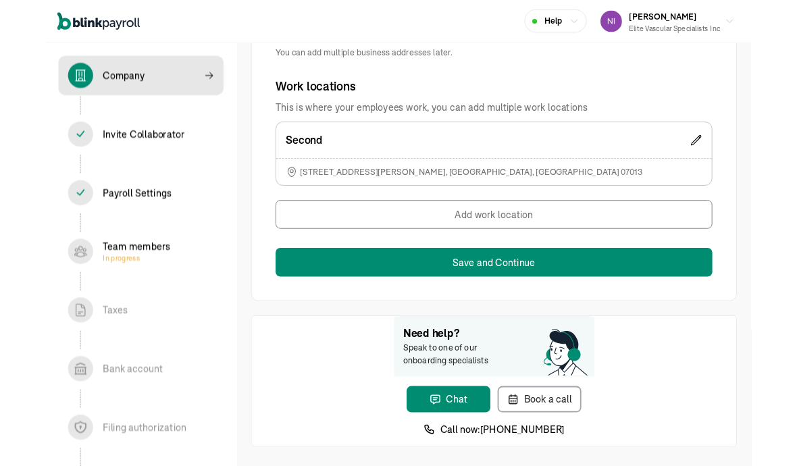
click at [553, 281] on button "Save and Continue" at bounding box center [506, 296] width 493 height 32
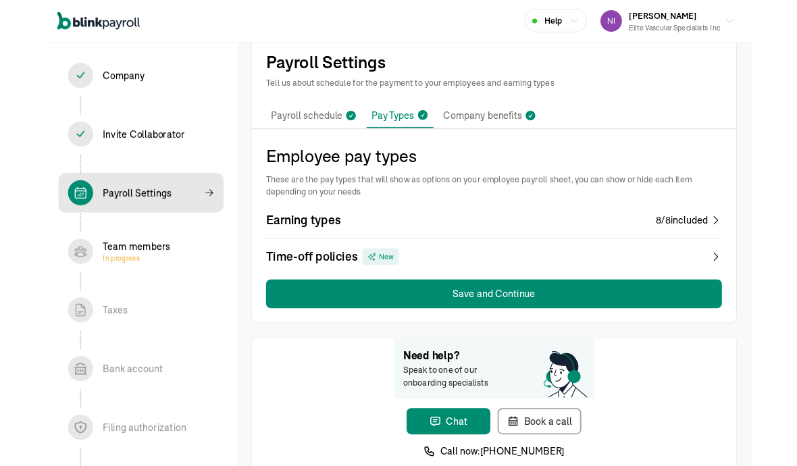
scroll to position [17, 0]
click at [553, 328] on button "Save and Continue" at bounding box center [506, 331] width 515 height 32
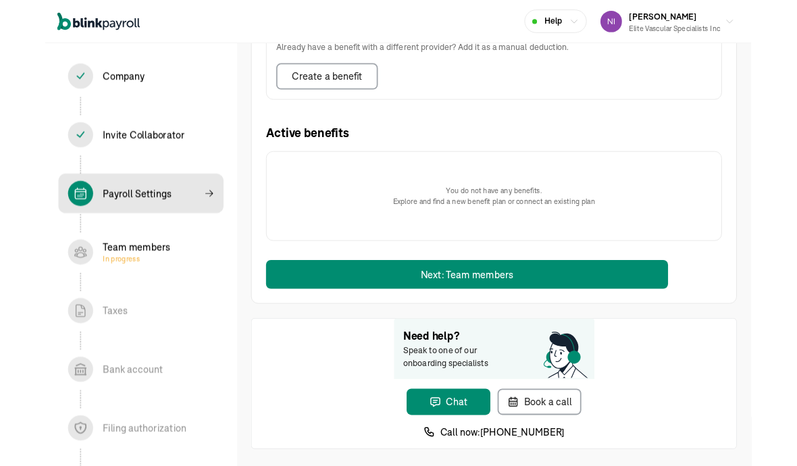
scroll to position [497, 0]
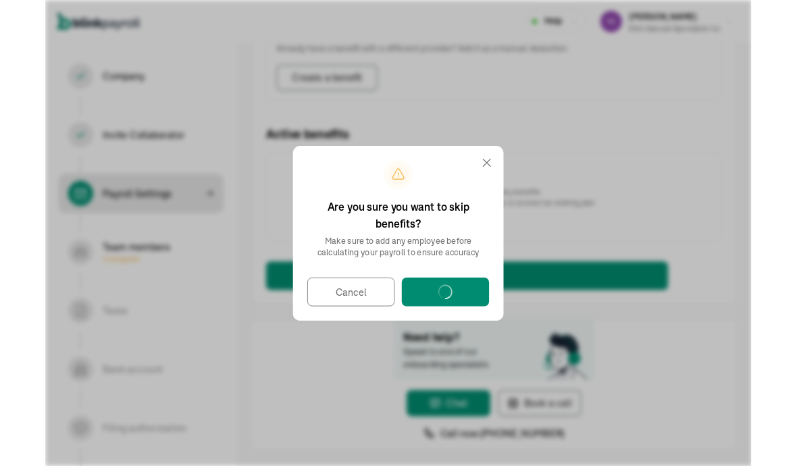
select select "employee"
select select "contractor"
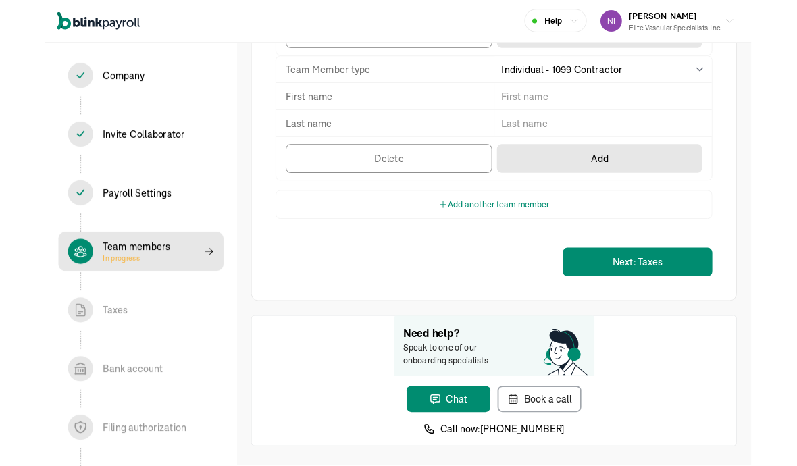
scroll to position [816, 0]
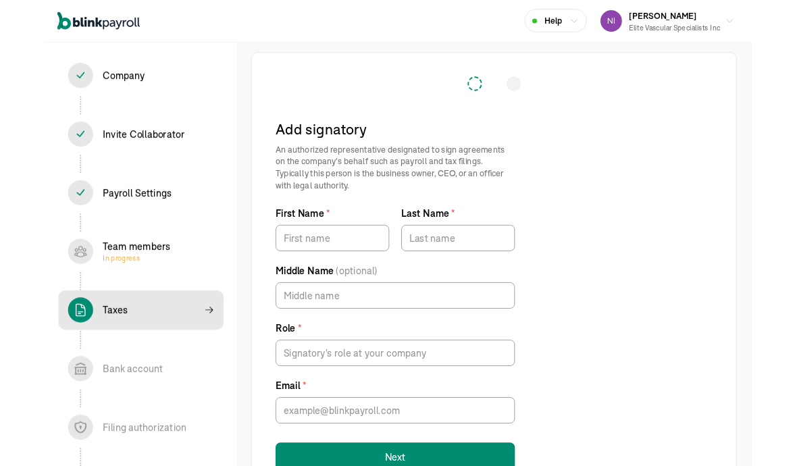
scroll to position [1, 0]
click at [274, 256] on input "First Name *" at bounding box center [324, 269] width 128 height 30
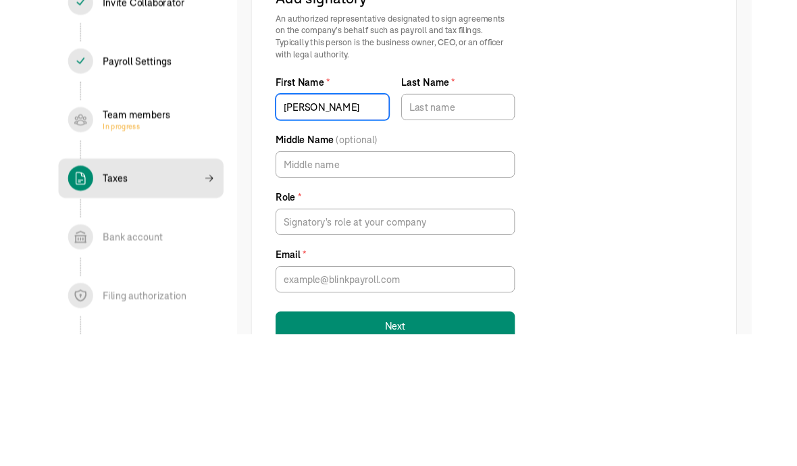
type input "[PERSON_NAME]"
click at [417, 255] on input "Last Name *" at bounding box center [466, 270] width 128 height 30
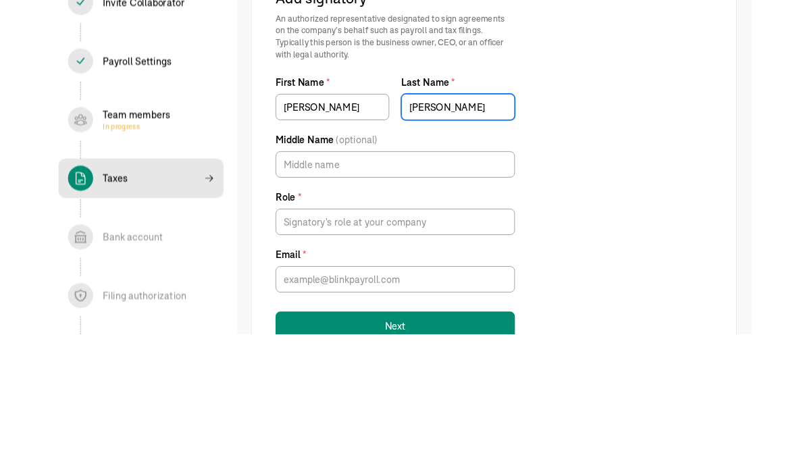
type input "Tulsyan"
click at [288, 319] on input "Middle Name (optional)" at bounding box center [395, 334] width 270 height 30
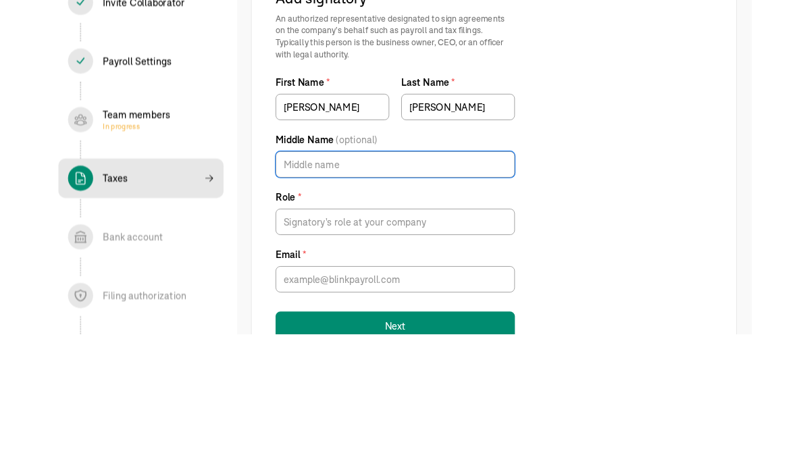
click at [269, 363] on label "Role *" at bounding box center [395, 371] width 270 height 16
click at [269, 384] on input "Role *" at bounding box center [395, 399] width 270 height 30
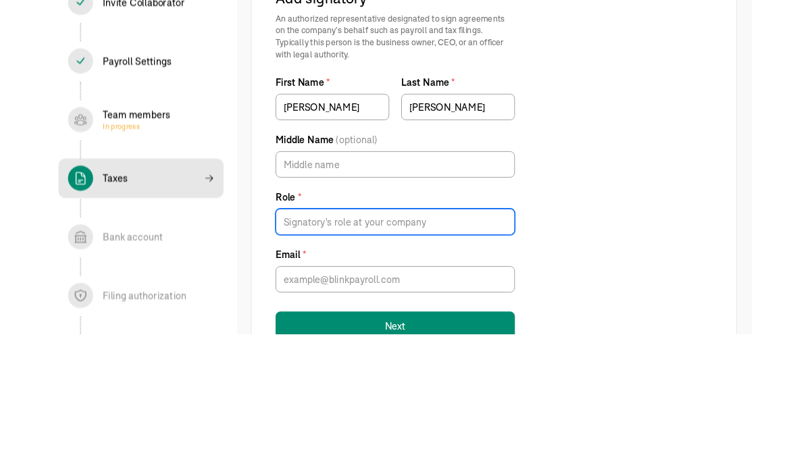
scroll to position [52, 0]
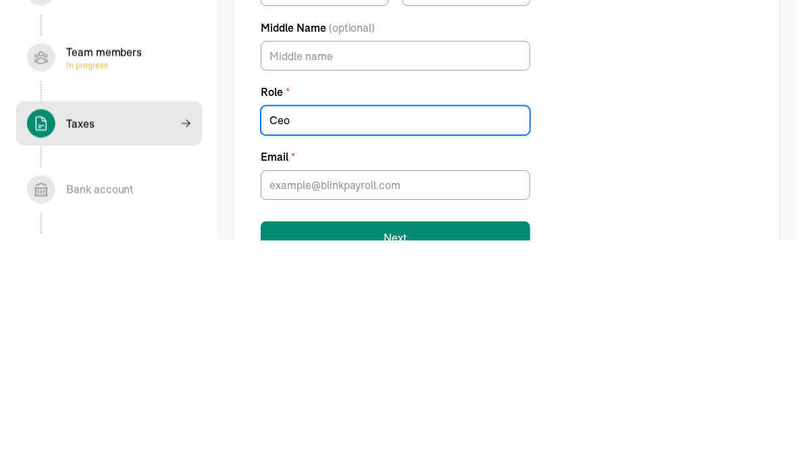
type input "Ceo"
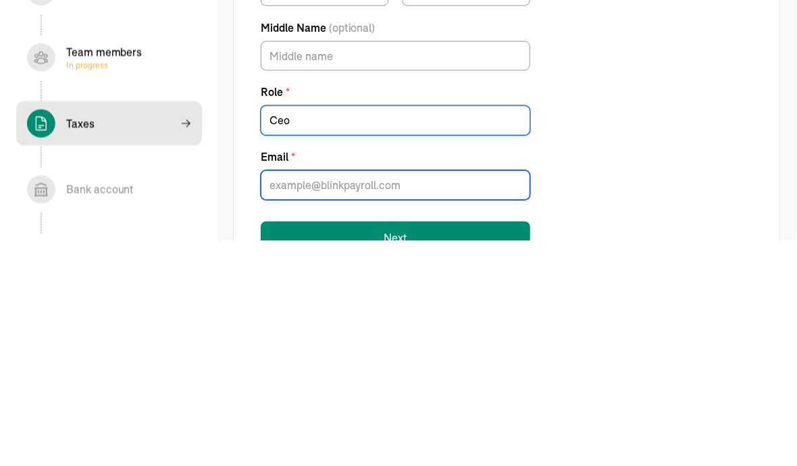
click at [271, 397] on input "Email *" at bounding box center [395, 412] width 270 height 30
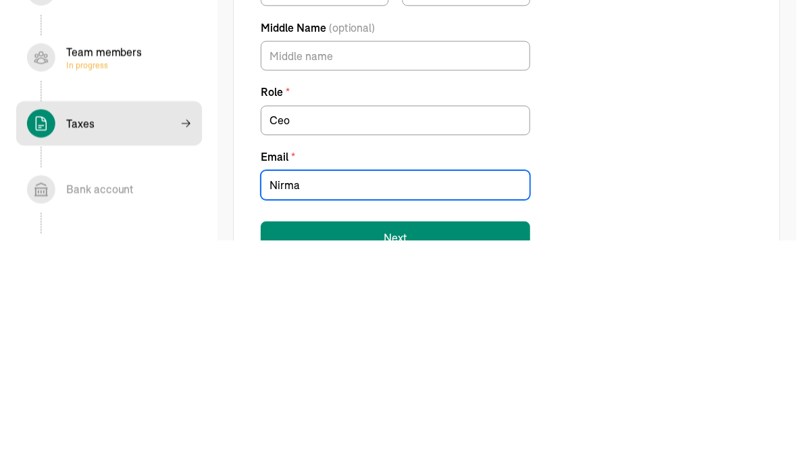
type input "Nirman"
type input "nirman@elitevascularspecialists.com"
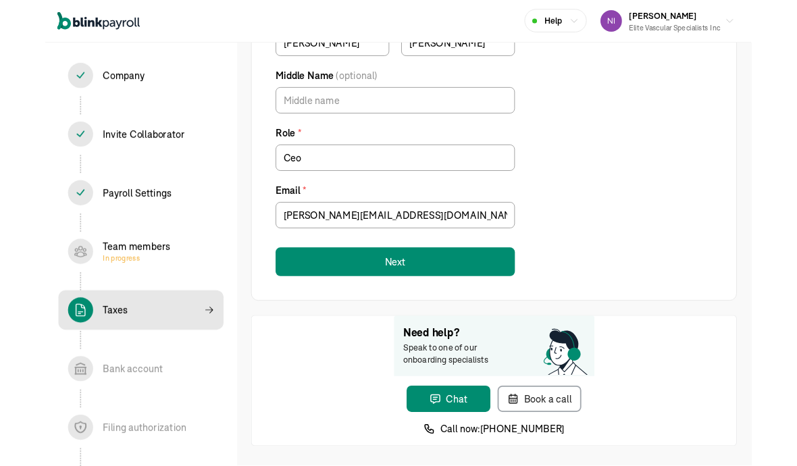
click at [286, 291] on button "Next" at bounding box center [395, 296] width 270 height 32
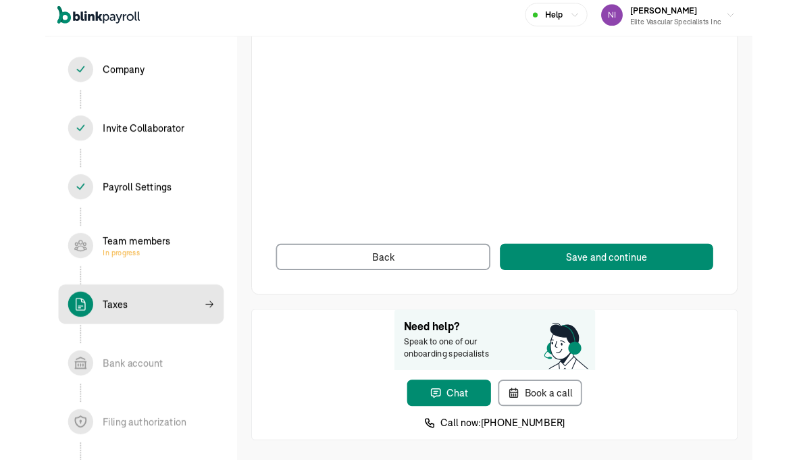
scroll to position [101, 0]
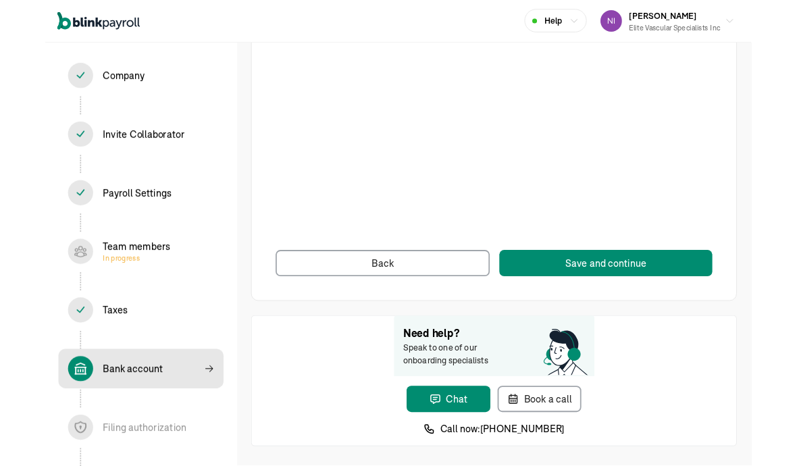
scroll to position [101, 0]
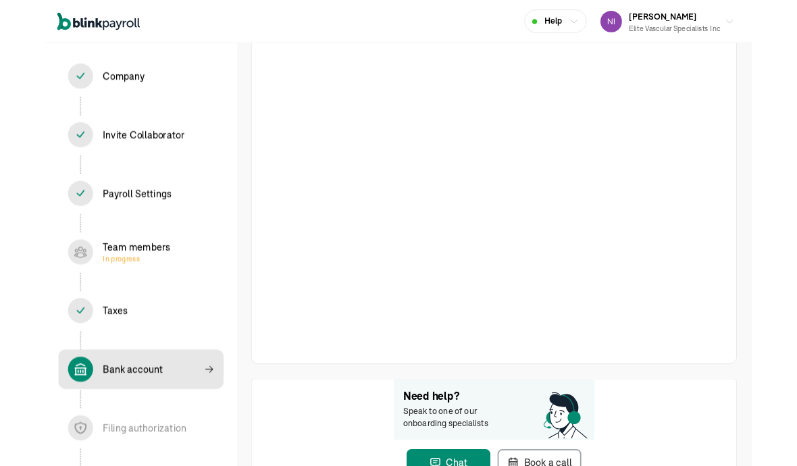
click at [553, 275] on div at bounding box center [506, 185] width 493 height 398
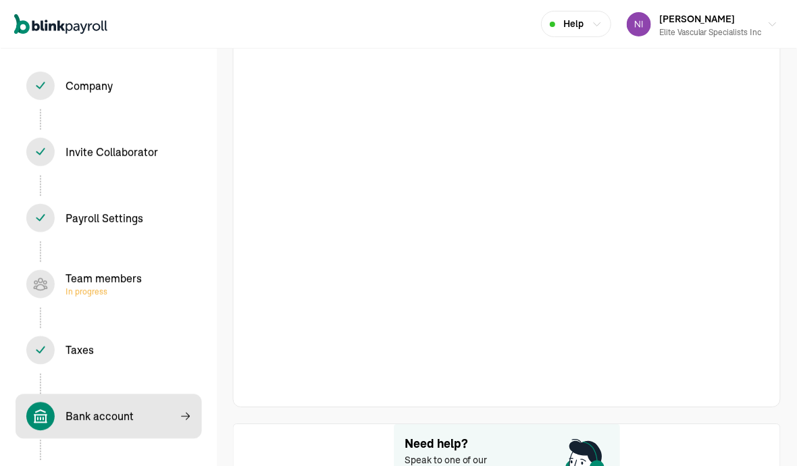
scroll to position [0, 0]
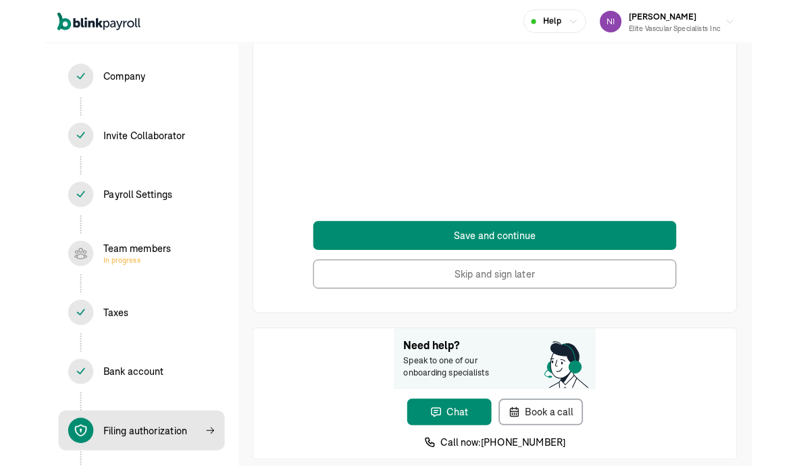
scroll to position [180, 0]
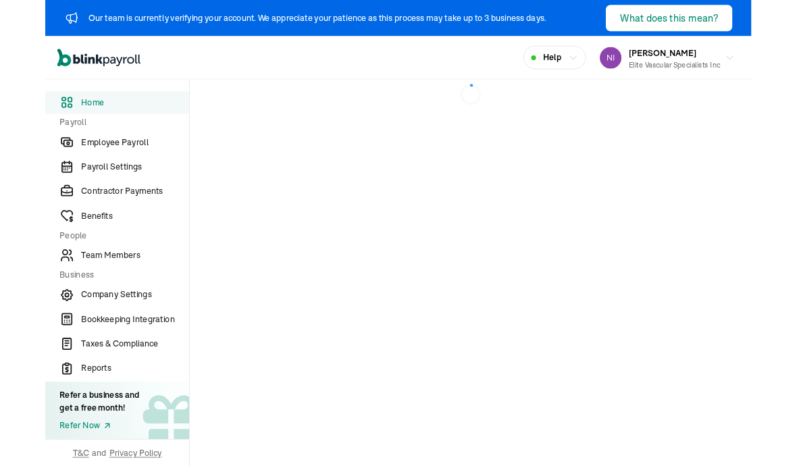
scroll to position [3, 0]
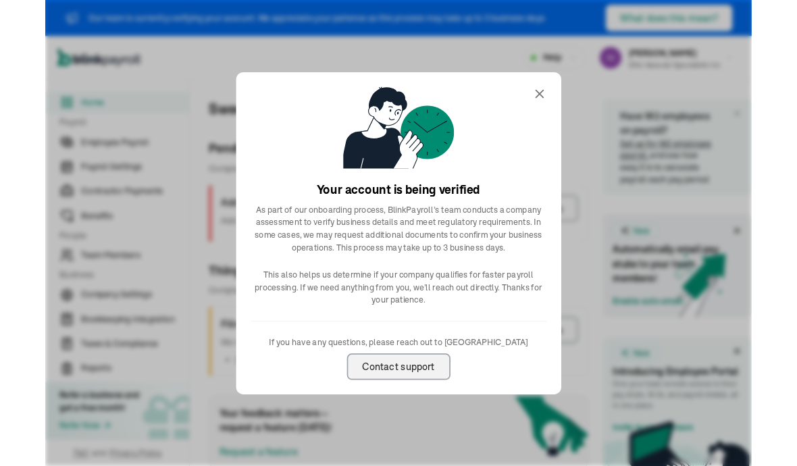
click at [552, 107] on icon at bounding box center [554, 105] width 16 height 16
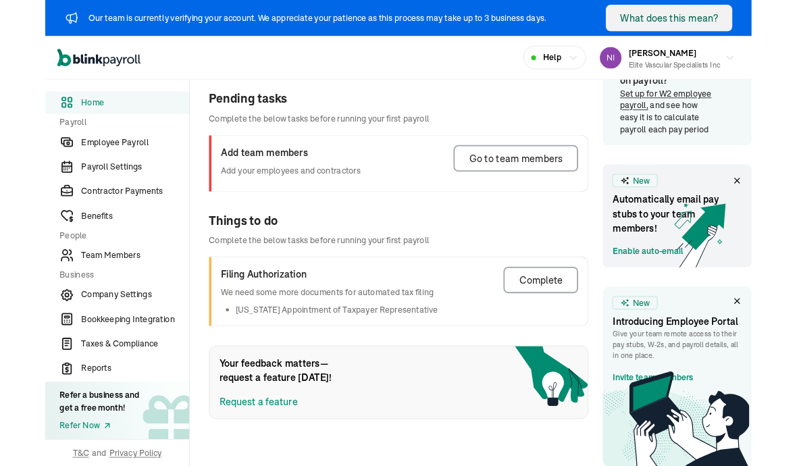
scroll to position [54, 0]
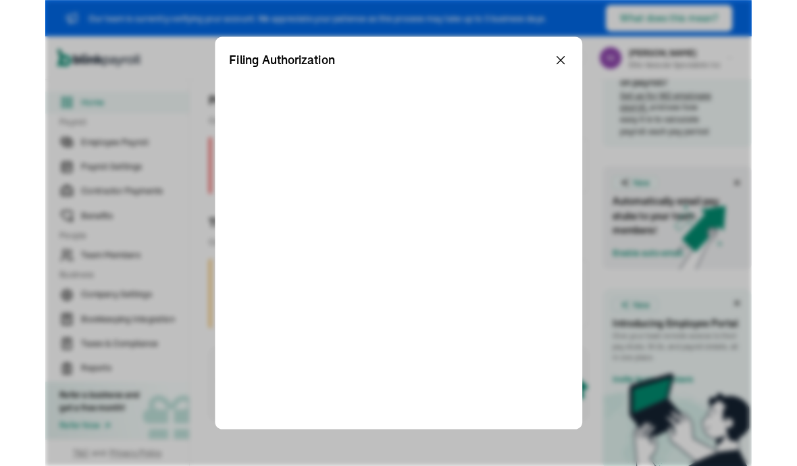
click at [553, 69] on icon at bounding box center [578, 67] width 16 height 16
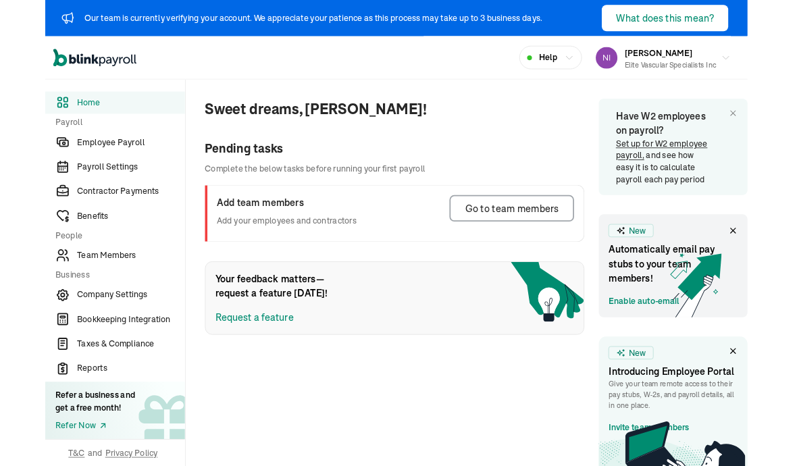
scroll to position [0, 0]
